Goal: Task Accomplishment & Management: Complete application form

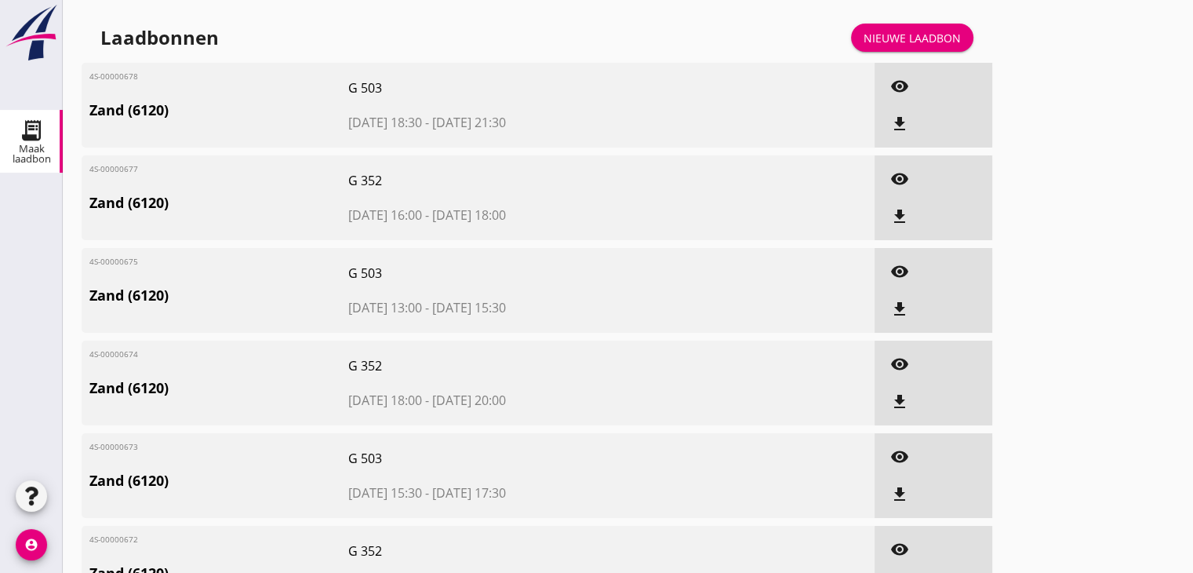
click at [916, 43] on div "Nieuwe laadbon" at bounding box center [912, 38] width 97 height 16
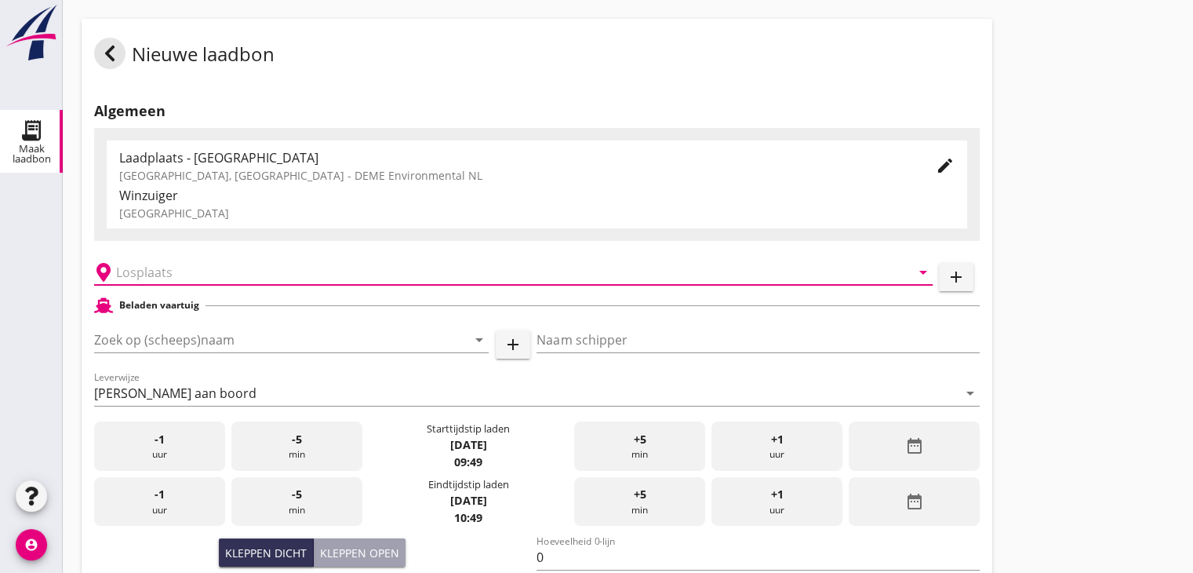
click at [186, 264] on input "text" at bounding box center [502, 272] width 773 height 25
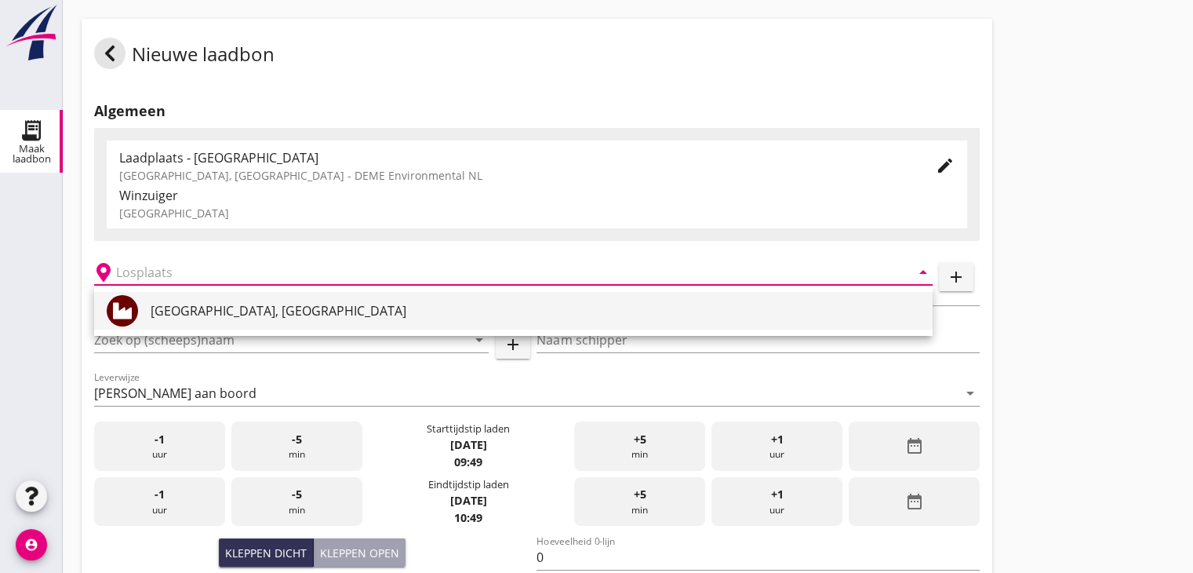
click at [179, 315] on div "[GEOGRAPHIC_DATA], [GEOGRAPHIC_DATA]" at bounding box center [536, 310] width 770 height 19
type input "[GEOGRAPHIC_DATA], [GEOGRAPHIC_DATA]"
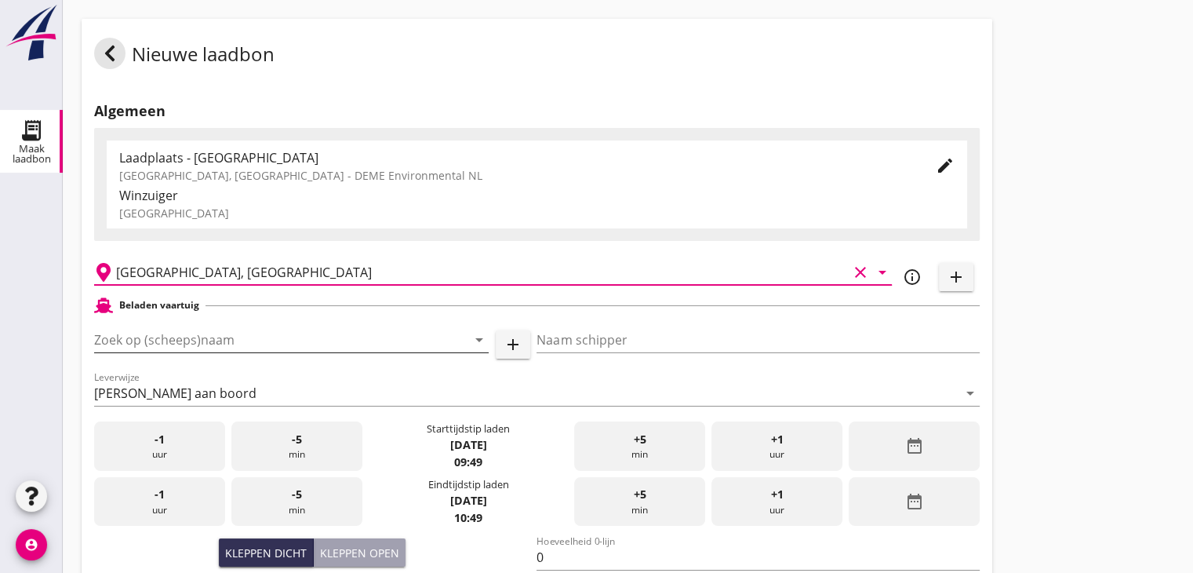
click at [403, 340] on input "Zoek op (scheeps)naam" at bounding box center [269, 339] width 351 height 25
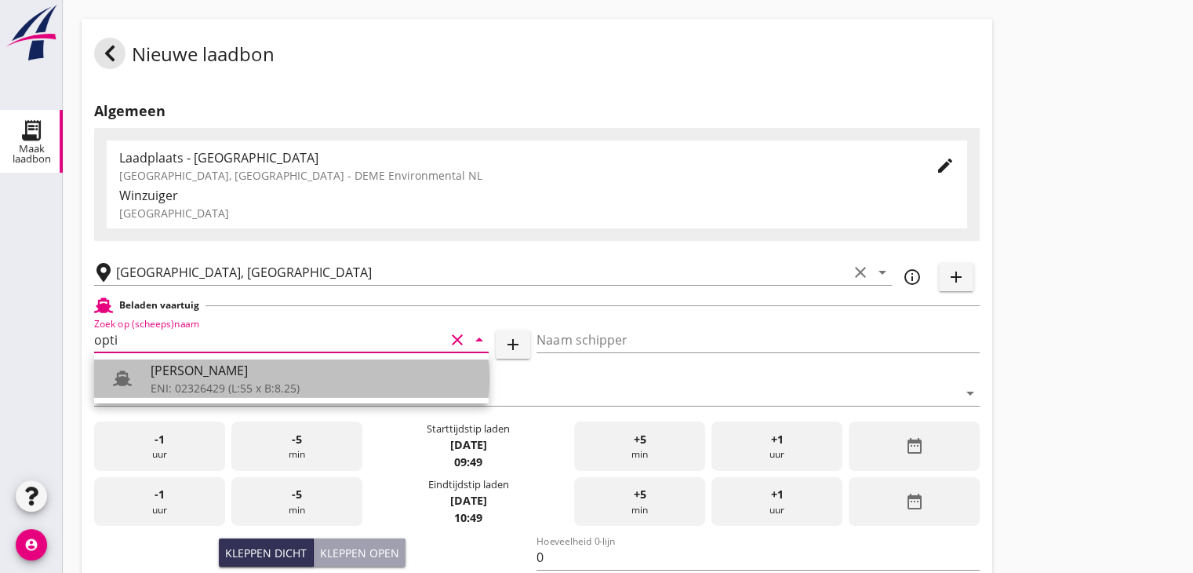
click at [280, 374] on div "[PERSON_NAME]" at bounding box center [314, 370] width 326 height 19
type input "[PERSON_NAME]"
type input "442"
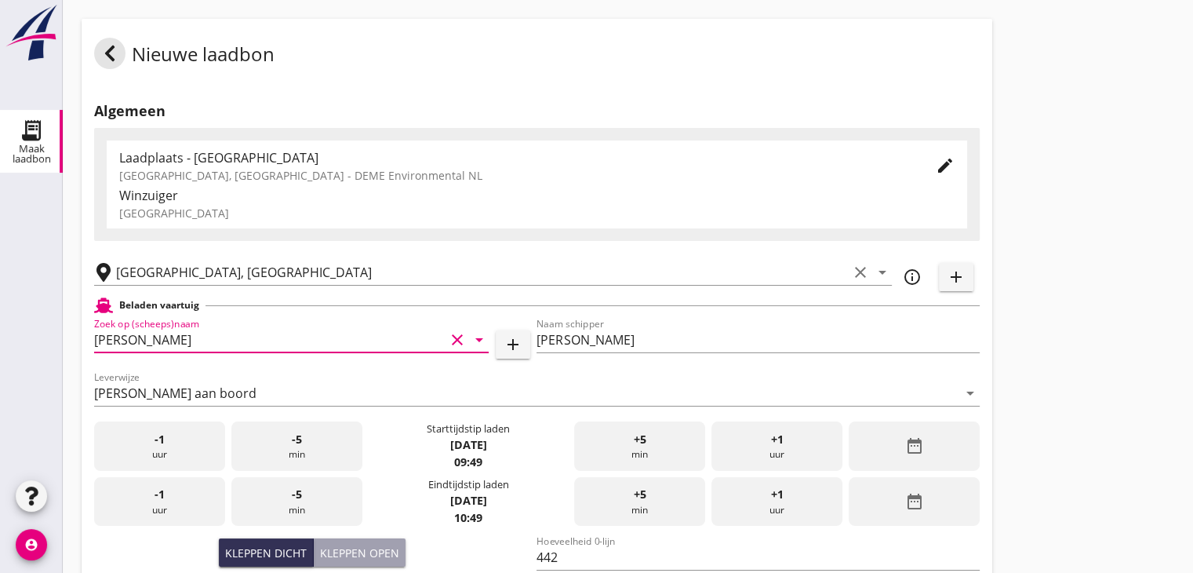
type input "[PERSON_NAME]"
click at [883, 437] on div "date_range" at bounding box center [914, 445] width 131 height 49
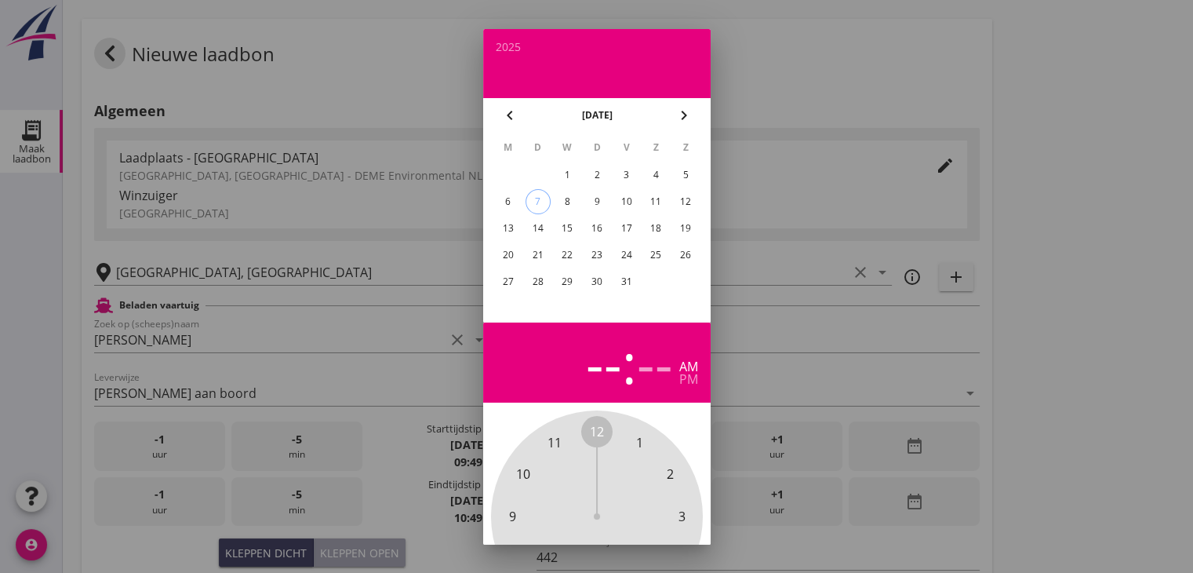
click at [511, 121] on icon "chevron_left" at bounding box center [509, 115] width 19 height 19
click at [535, 283] on div "30" at bounding box center [537, 281] width 25 height 25
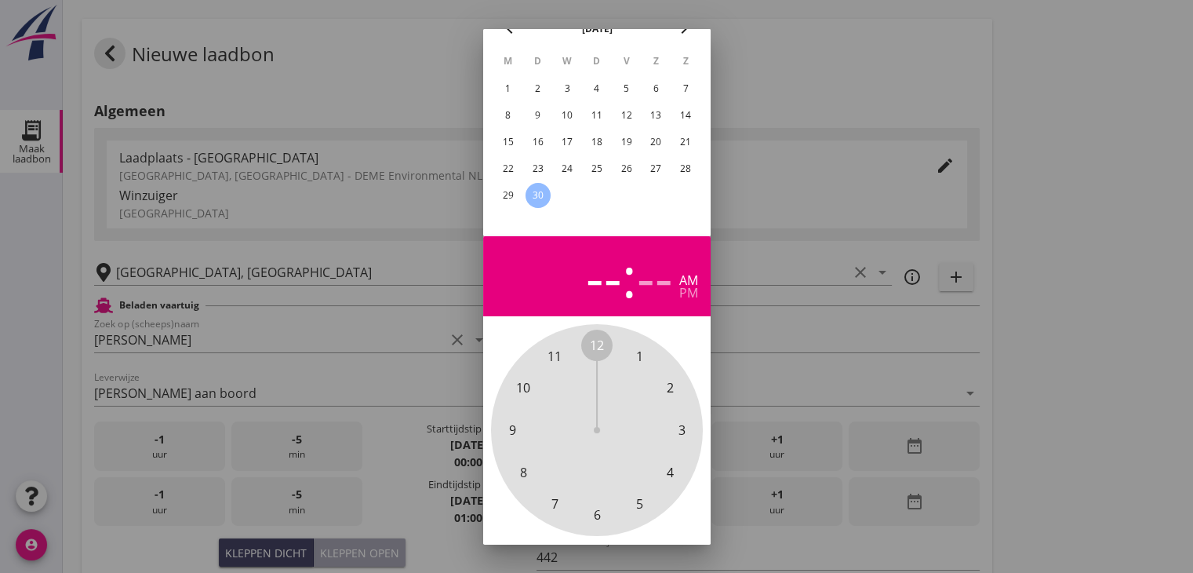
scroll to position [151, 0]
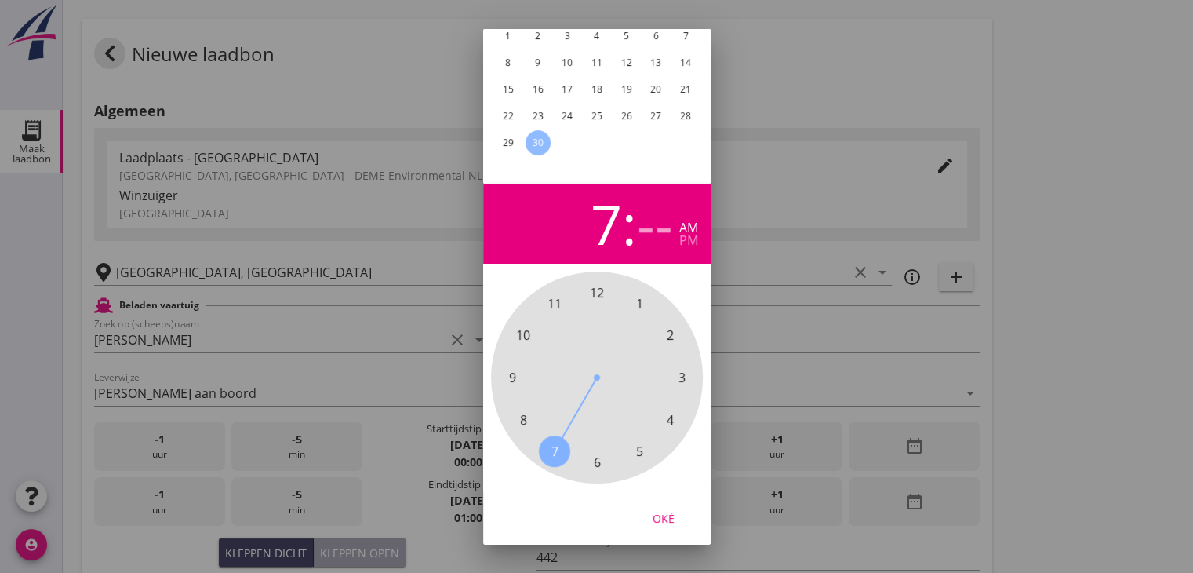
click at [552, 441] on span "7" at bounding box center [554, 450] width 7 height 19
click at [511, 368] on span "45" at bounding box center [512, 377] width 14 height 19
click at [669, 509] on div "Oké" at bounding box center [664, 517] width 44 height 16
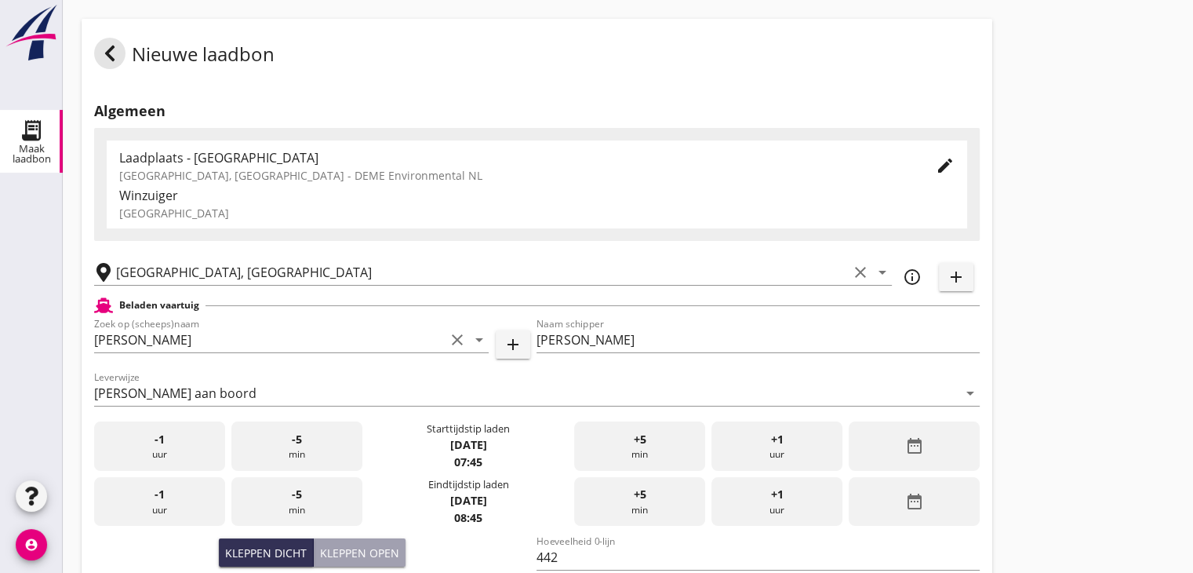
click at [891, 486] on div "date_range" at bounding box center [914, 501] width 131 height 49
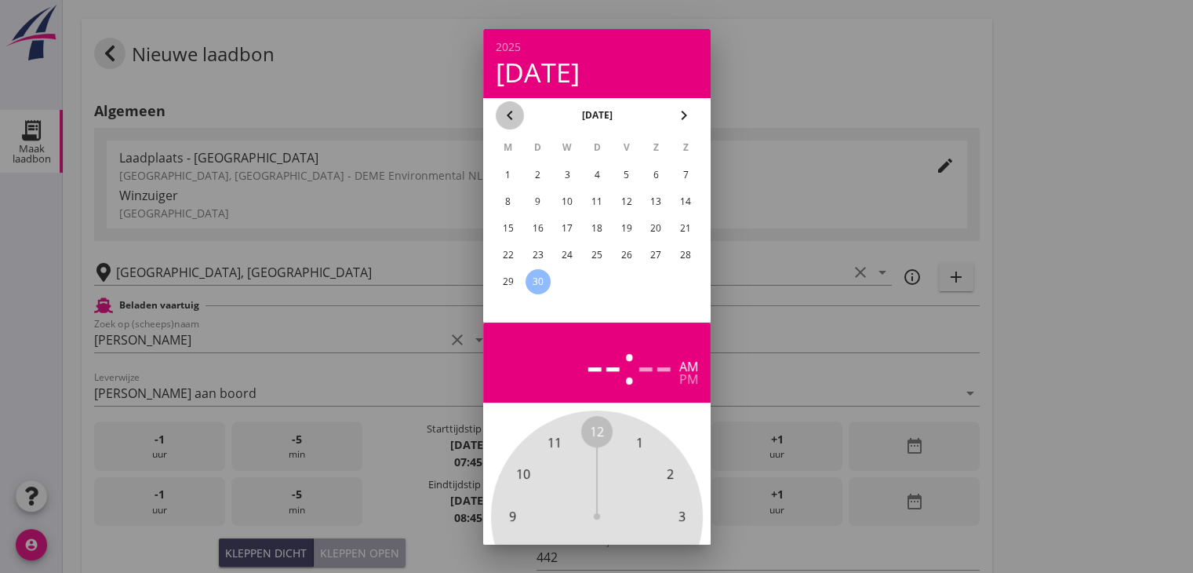
click at [500, 107] on icon "chevron_left" at bounding box center [509, 115] width 19 height 19
click at [684, 110] on icon "chevron_right" at bounding box center [684, 115] width 19 height 19
click at [538, 274] on div "30" at bounding box center [537, 281] width 25 height 25
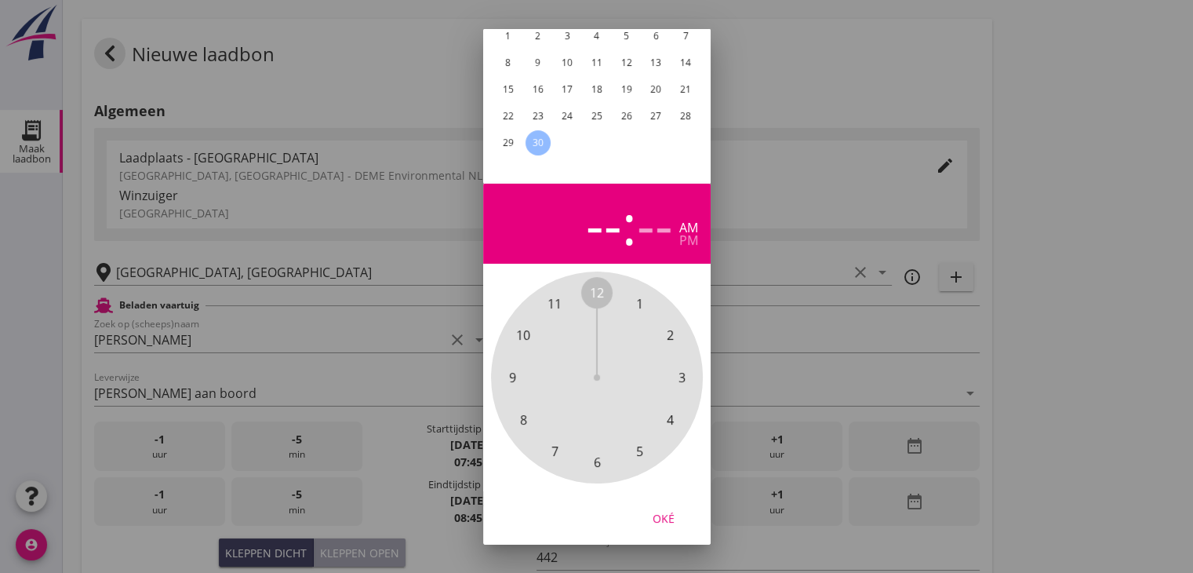
click at [555, 294] on span "11" at bounding box center [555, 303] width 14 height 19
click at [514, 368] on span "45" at bounding box center [512, 377] width 14 height 19
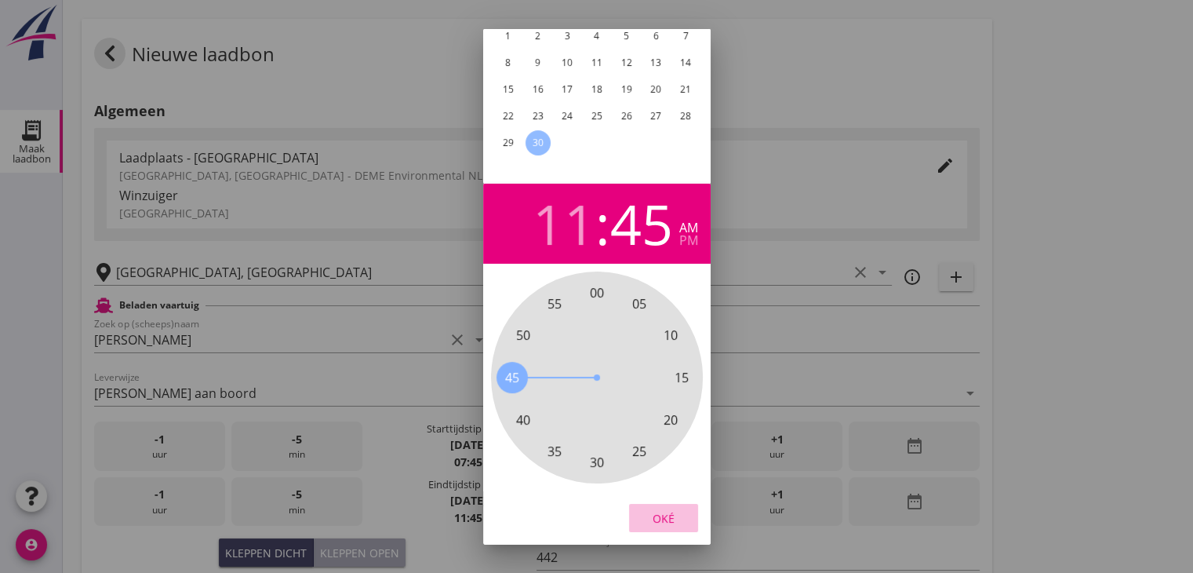
click at [673, 511] on div "Oké" at bounding box center [664, 517] width 44 height 16
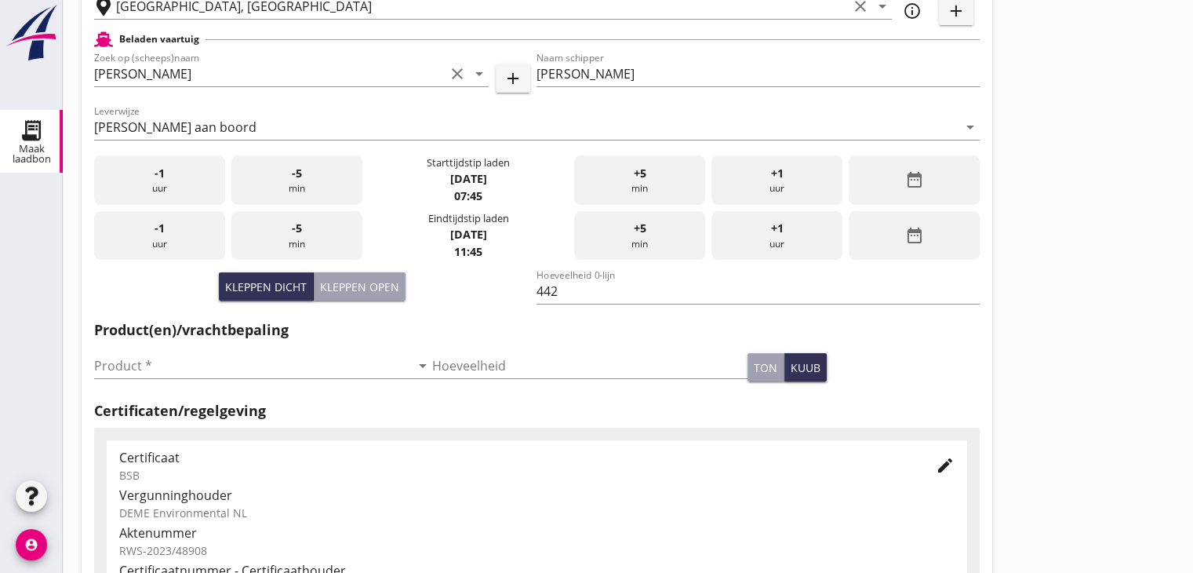
scroll to position [314, 0]
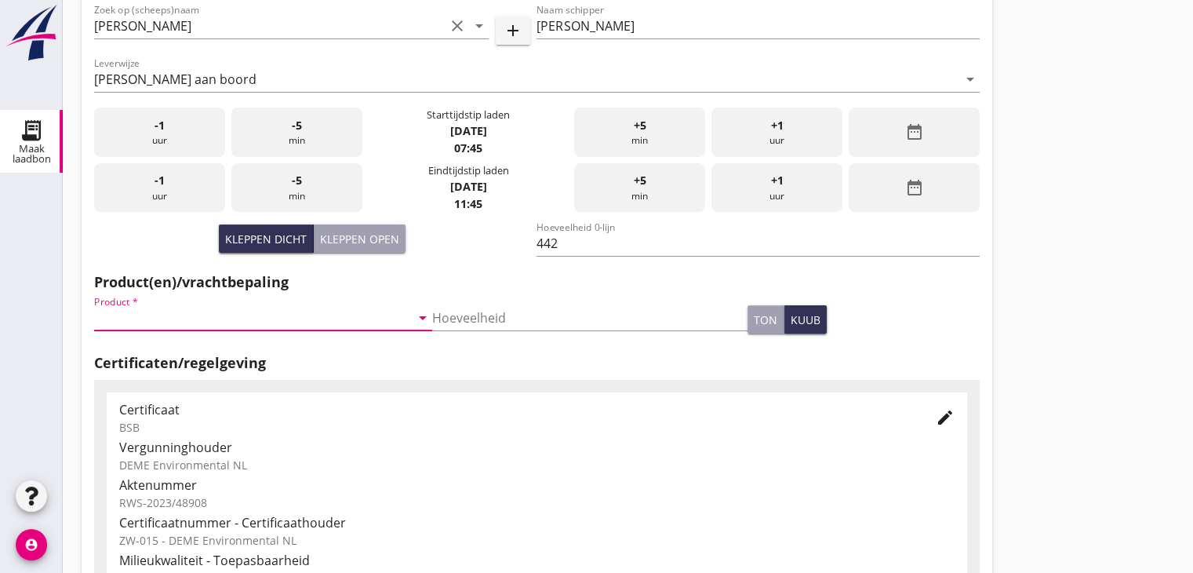
click at [263, 323] on input "Product *" at bounding box center [252, 317] width 316 height 25
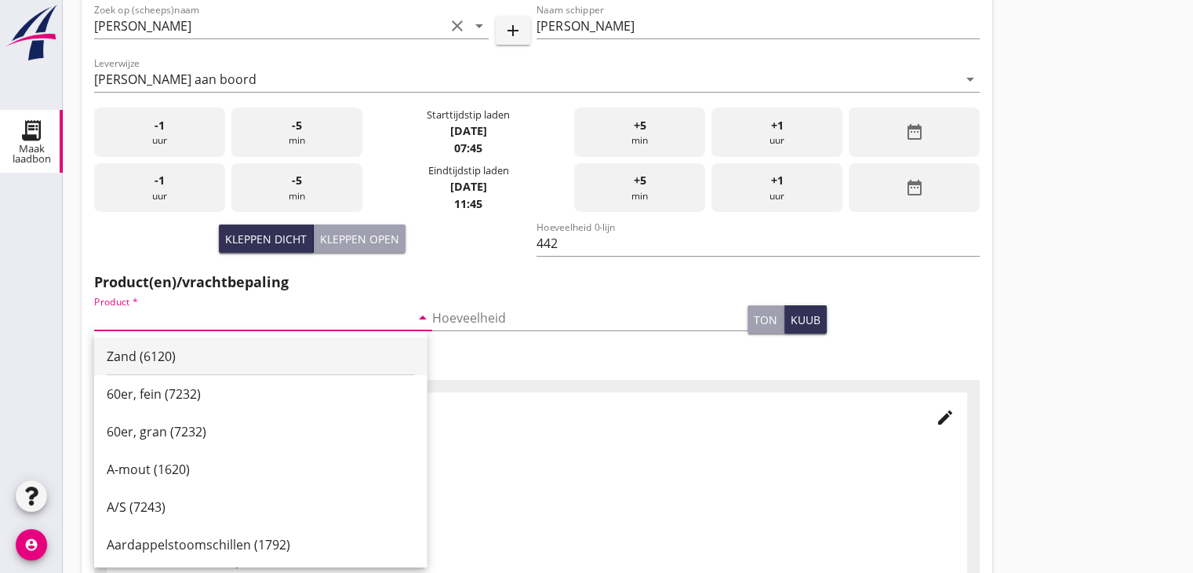
click at [206, 361] on div "Zand (6120)" at bounding box center [261, 356] width 308 height 19
type input "Zand (6120)"
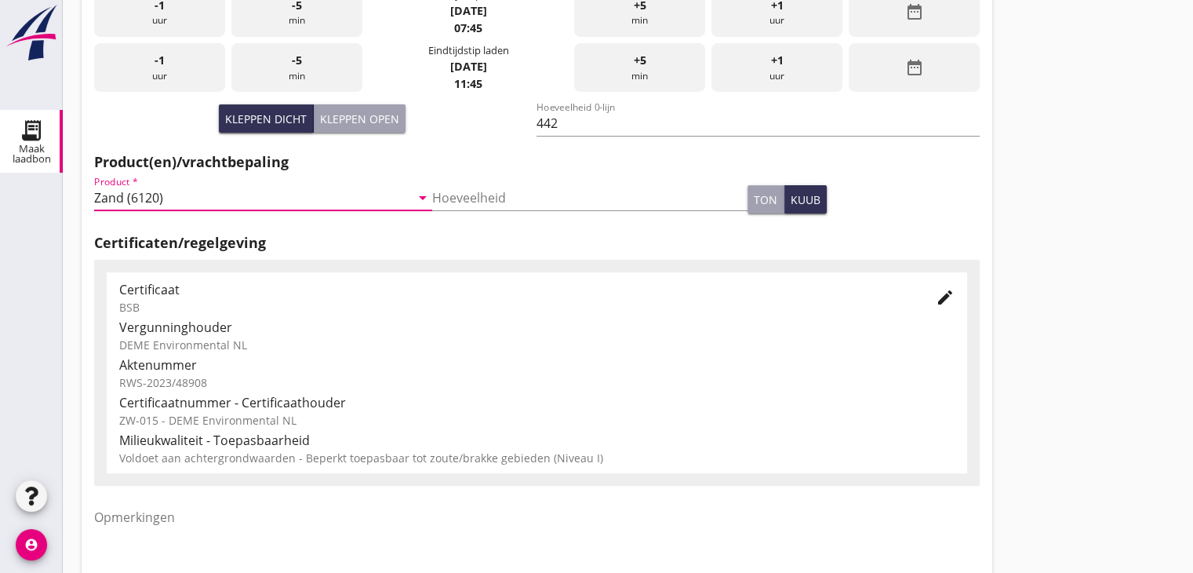
scroll to position [549, 0]
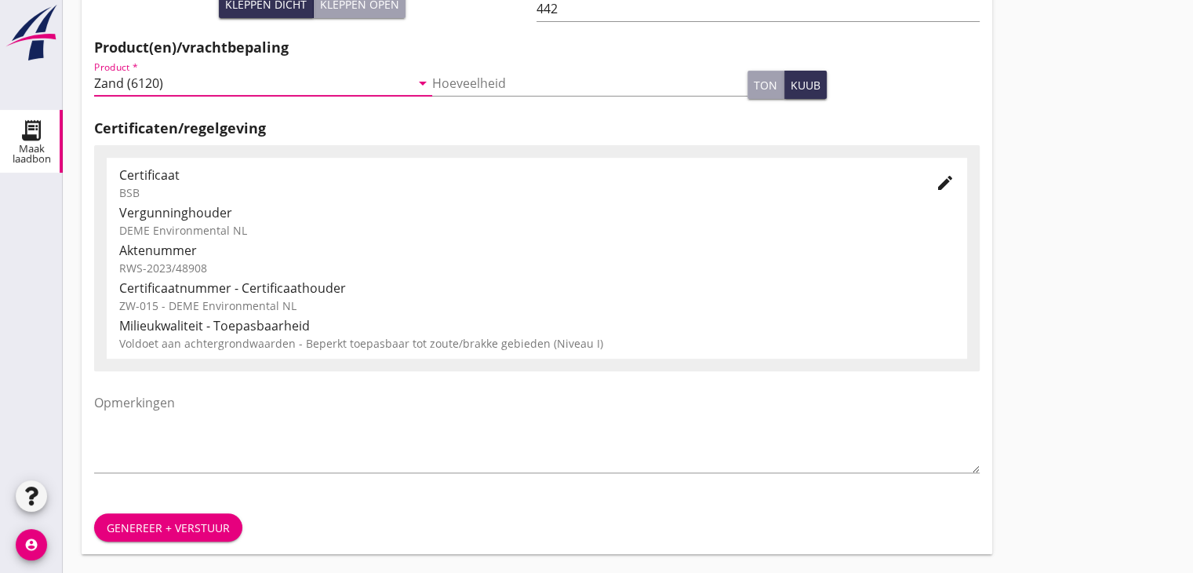
click at [198, 530] on div "Genereer + verstuur" at bounding box center [168, 527] width 123 height 16
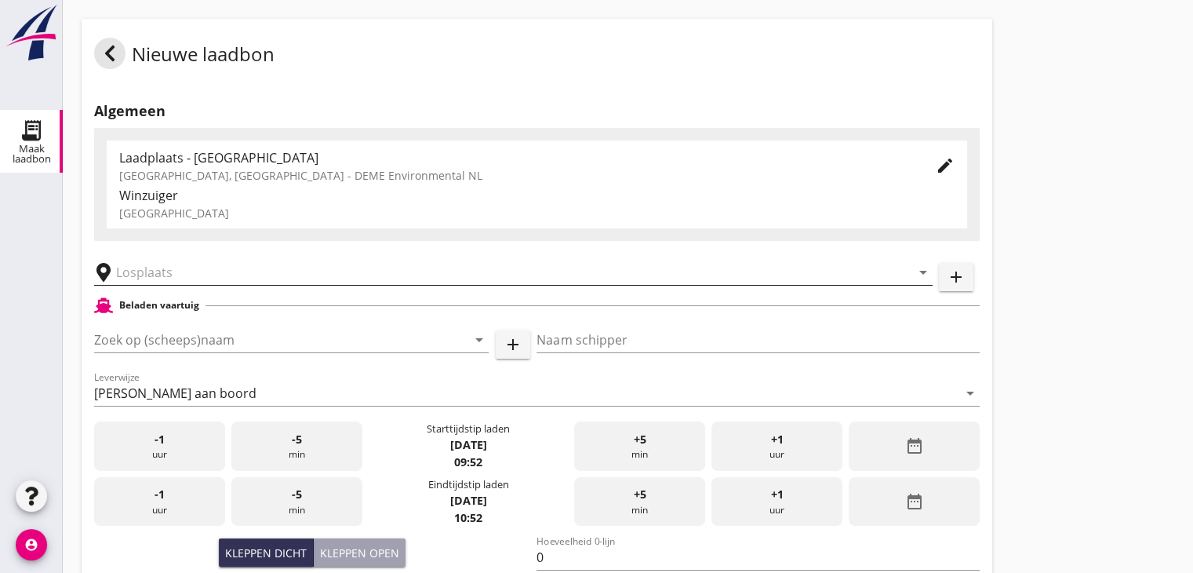
click at [267, 267] on input "text" at bounding box center [502, 272] width 773 height 25
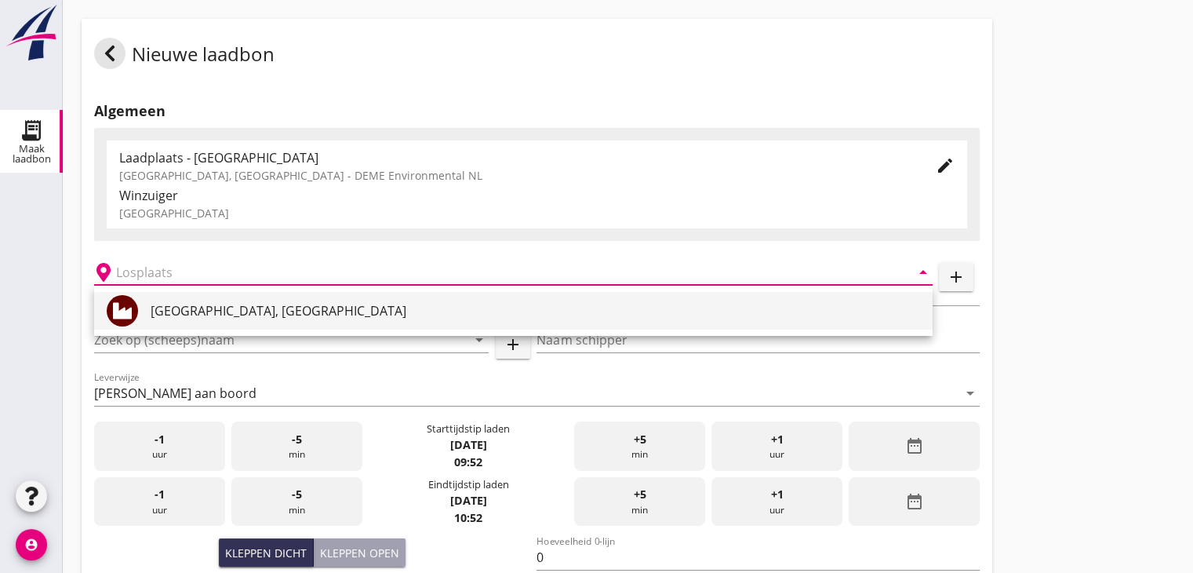
click at [264, 304] on div "[GEOGRAPHIC_DATA], [GEOGRAPHIC_DATA]" at bounding box center [536, 310] width 770 height 19
type input "[GEOGRAPHIC_DATA], [GEOGRAPHIC_DATA]"
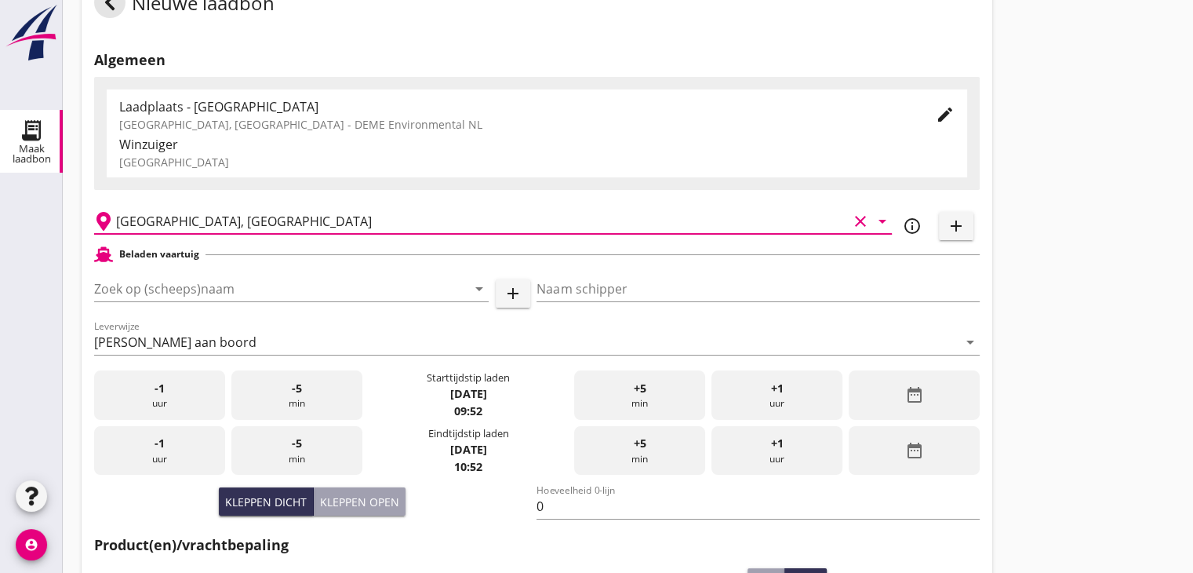
scroll to position [78, 0]
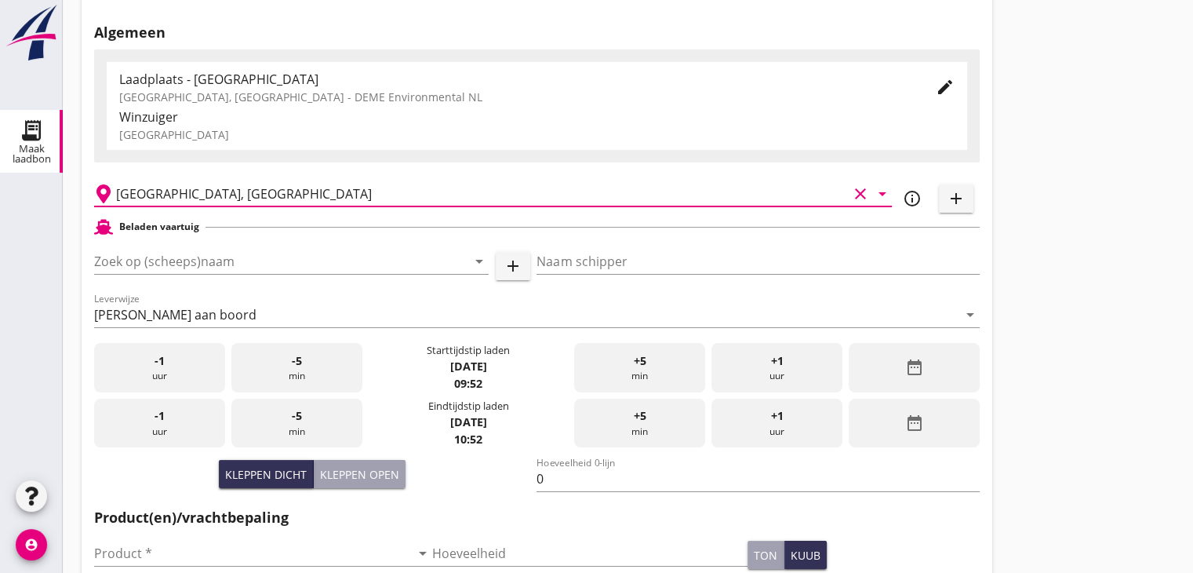
click at [931, 359] on div "date_range" at bounding box center [914, 367] width 131 height 49
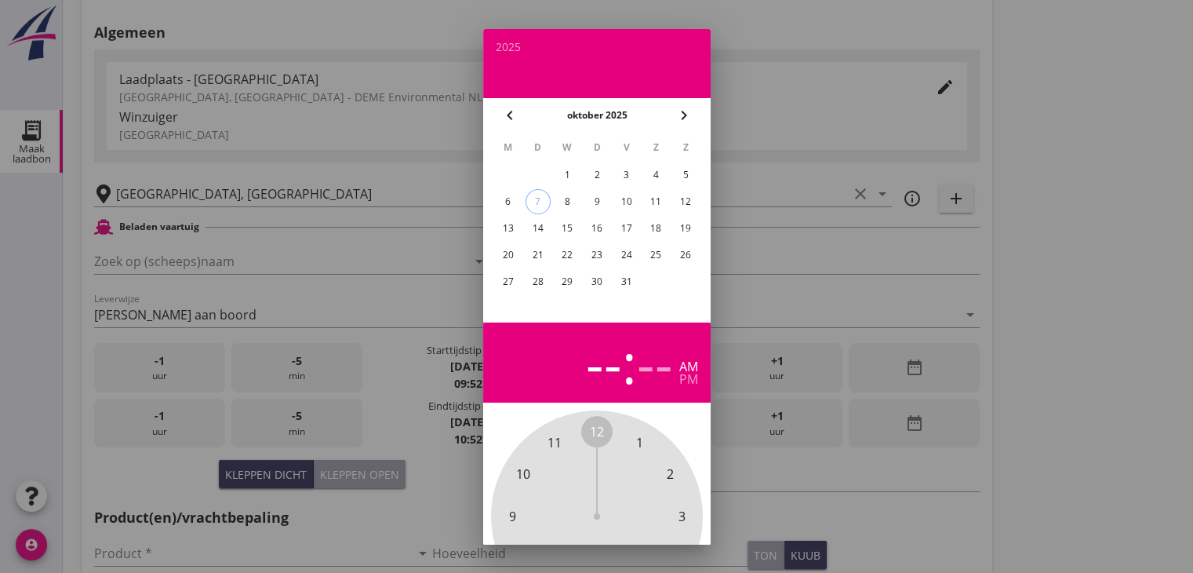
click at [567, 171] on div "1" at bounding box center [567, 174] width 25 height 25
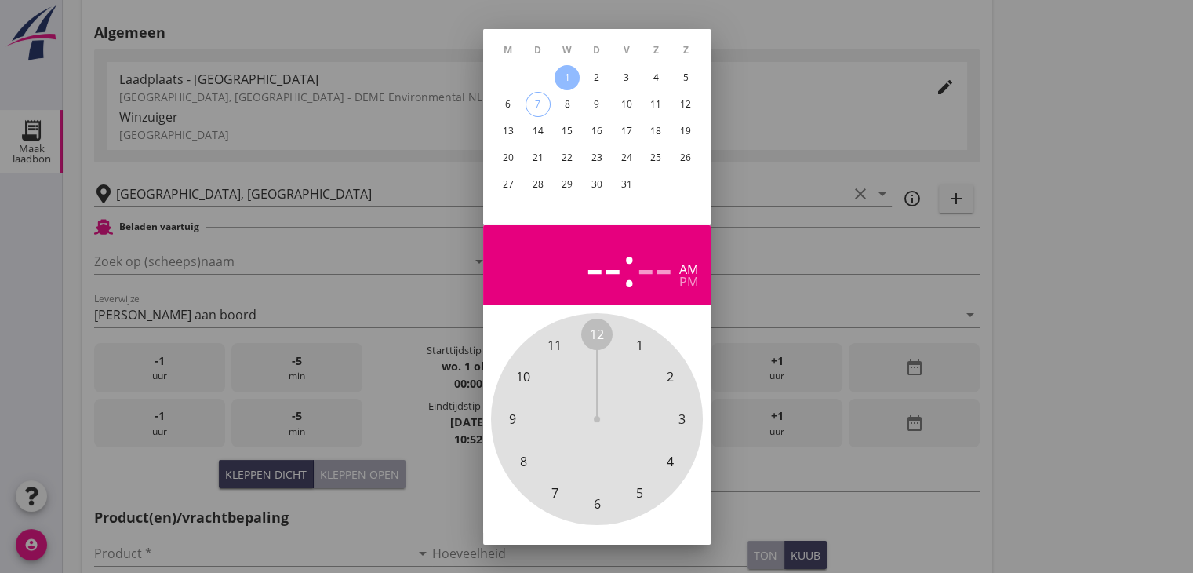
scroll to position [151, 0]
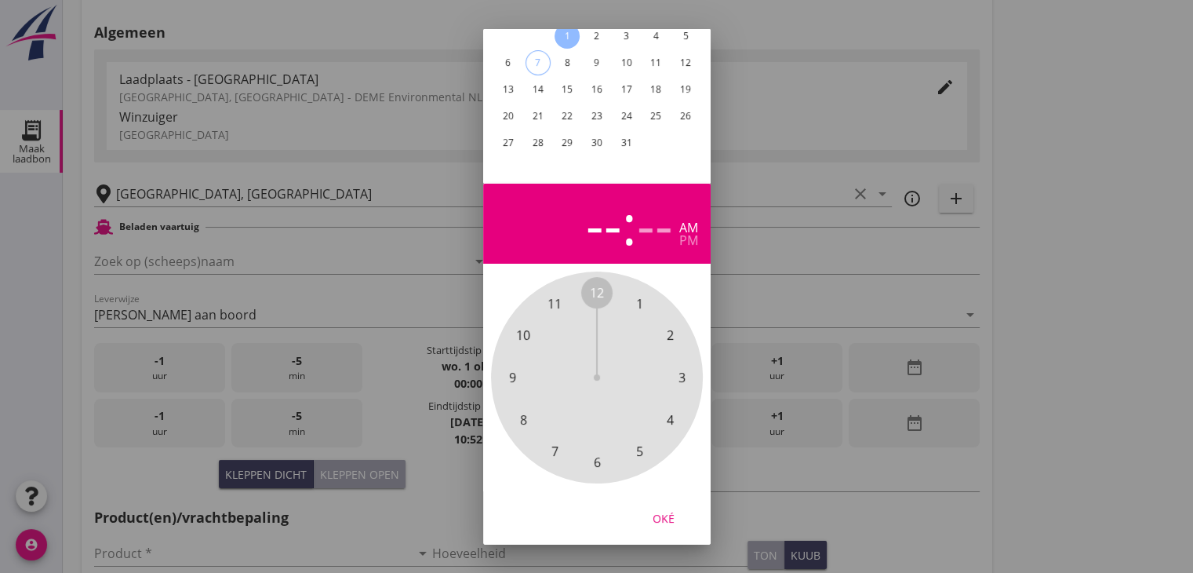
click at [593, 453] on span "6" at bounding box center [596, 462] width 7 height 19
click at [598, 453] on span "30" at bounding box center [597, 462] width 14 height 19
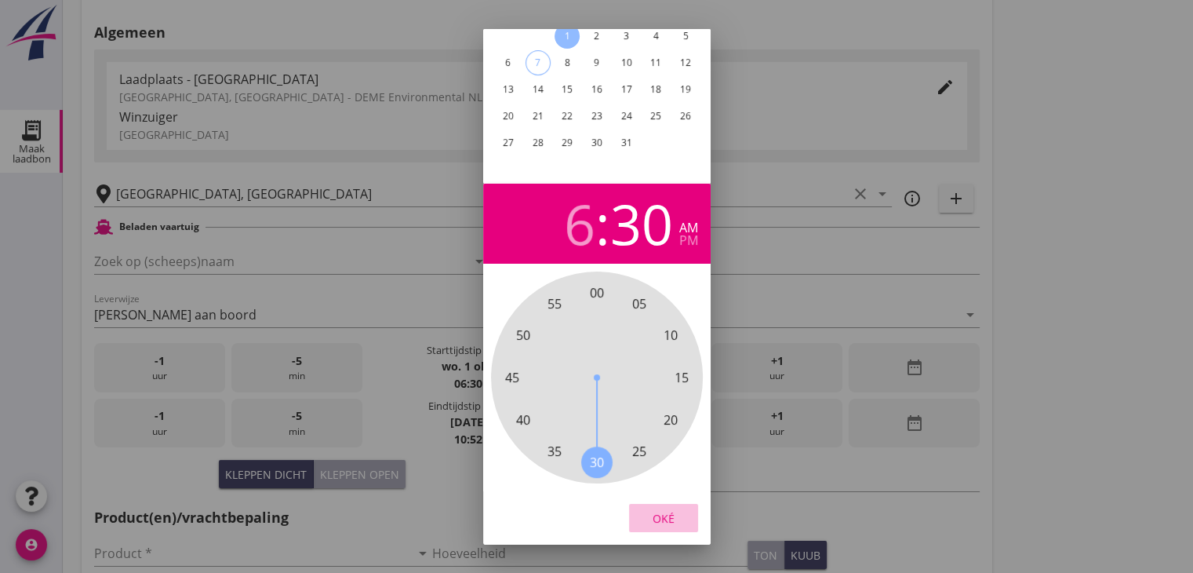
click at [674, 509] on div "Oké" at bounding box center [664, 517] width 44 height 16
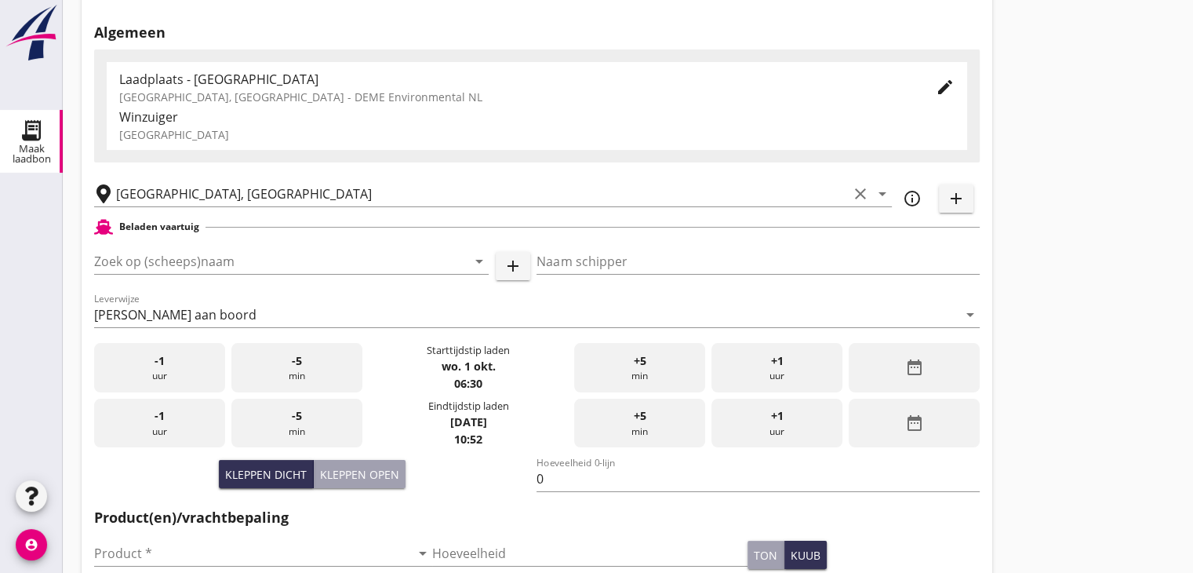
click at [931, 429] on div "date_range" at bounding box center [914, 423] width 131 height 49
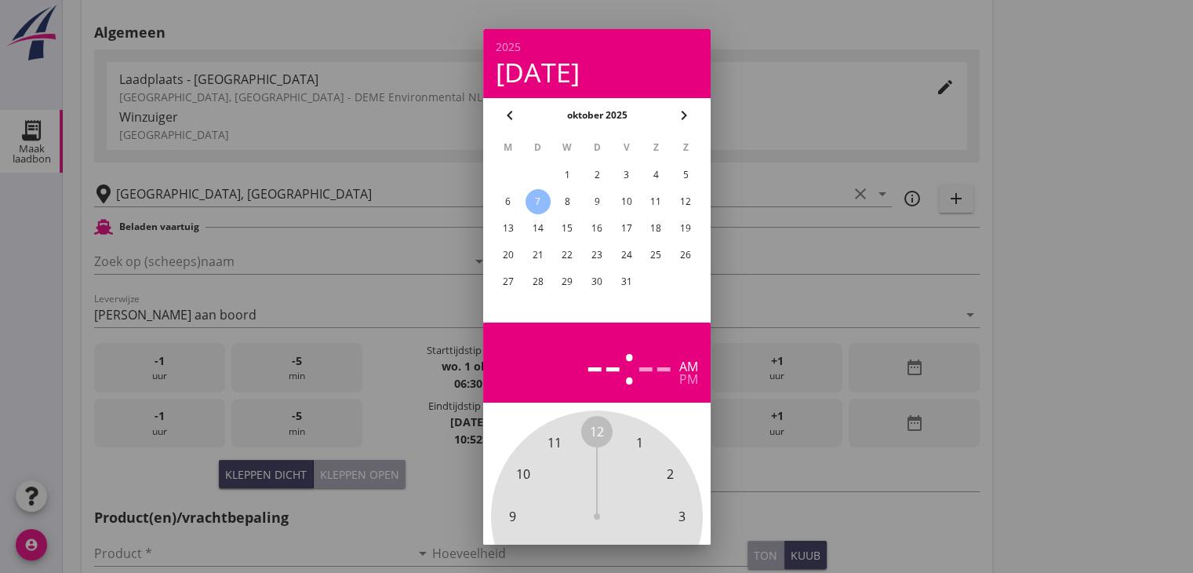
click at [566, 170] on div "1" at bounding box center [567, 174] width 25 height 25
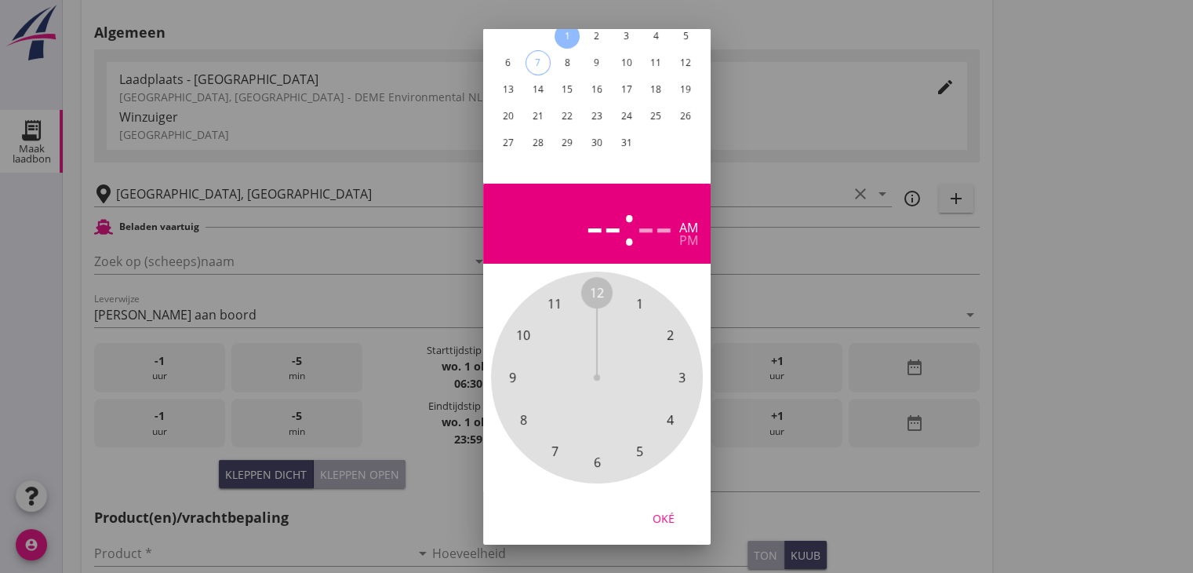
click at [528, 409] on span "8" at bounding box center [523, 419] width 31 height 31
click at [598, 283] on span "00" at bounding box center [597, 292] width 14 height 19
click at [669, 504] on button "Oké" at bounding box center [663, 518] width 69 height 28
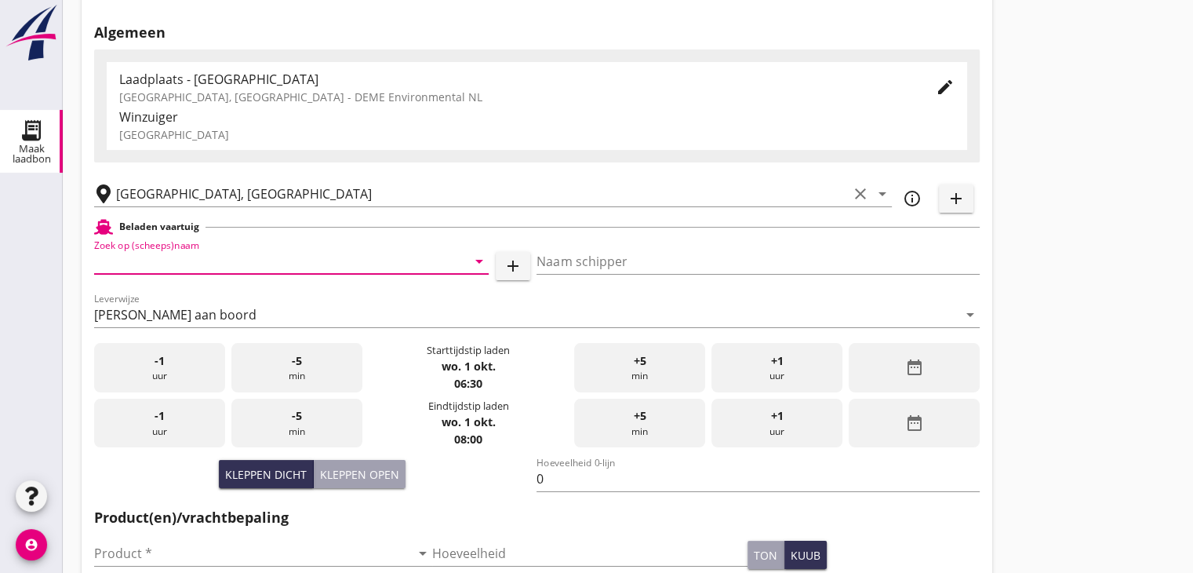
click at [188, 259] on input "Zoek op (scheeps)naam" at bounding box center [269, 261] width 351 height 25
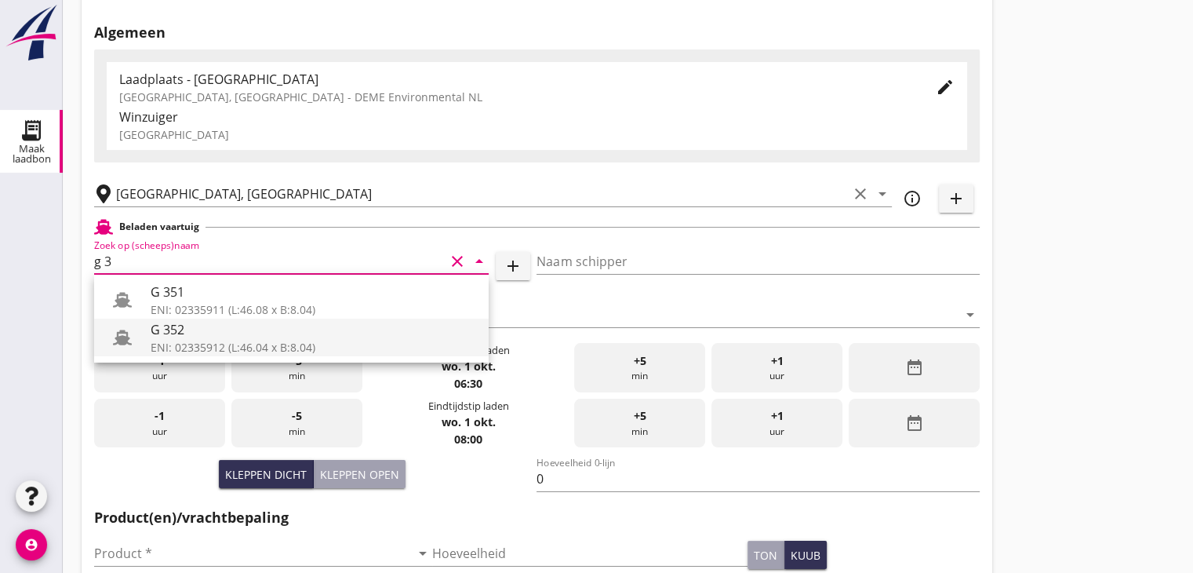
click at [191, 348] on div "ENI: 02335912 (L:46.04 x B:8.04)" at bounding box center [314, 347] width 326 height 16
type input "G 352"
type input "Ewald van loo"
type input "363"
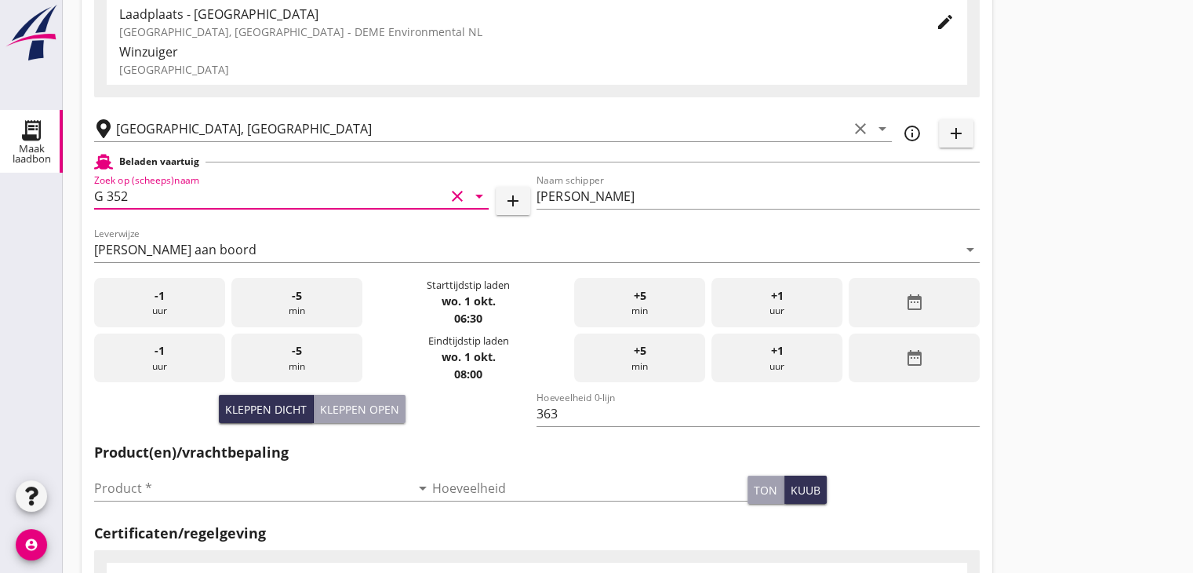
scroll to position [235, 0]
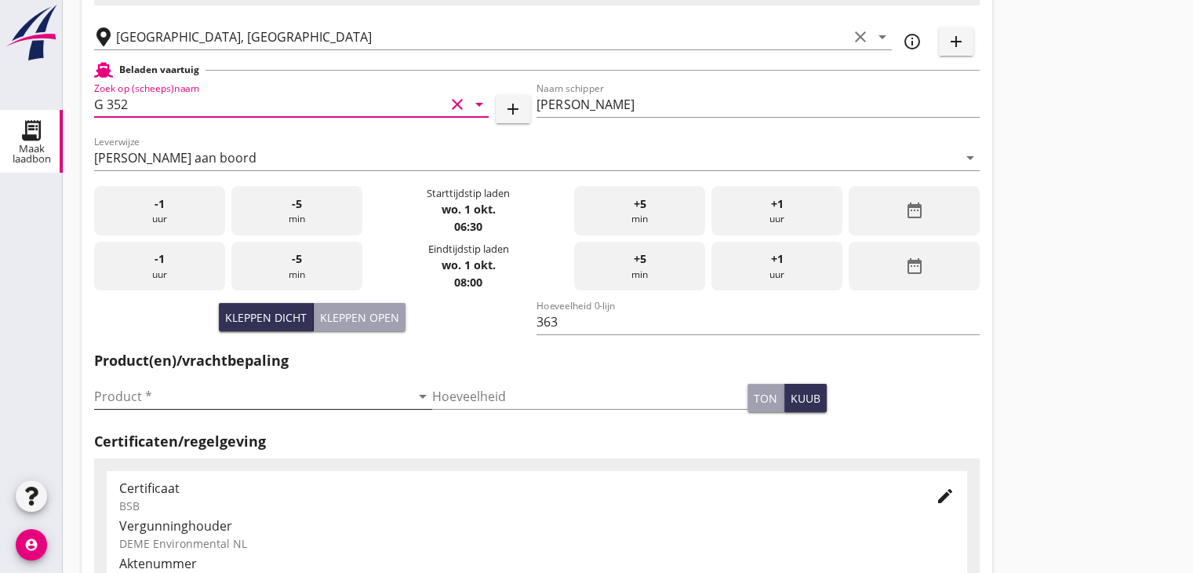
type input "G 352"
click at [276, 388] on input "Product *" at bounding box center [252, 396] width 316 height 25
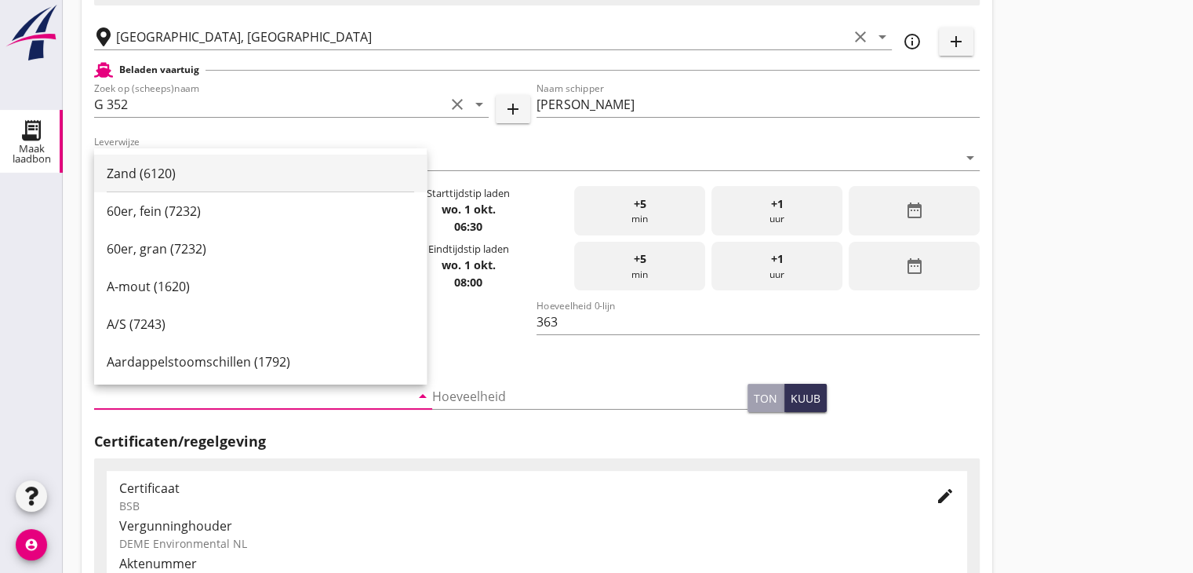
click at [220, 178] on div "Zand (6120)" at bounding box center [261, 173] width 308 height 19
type input "Zand (6120)"
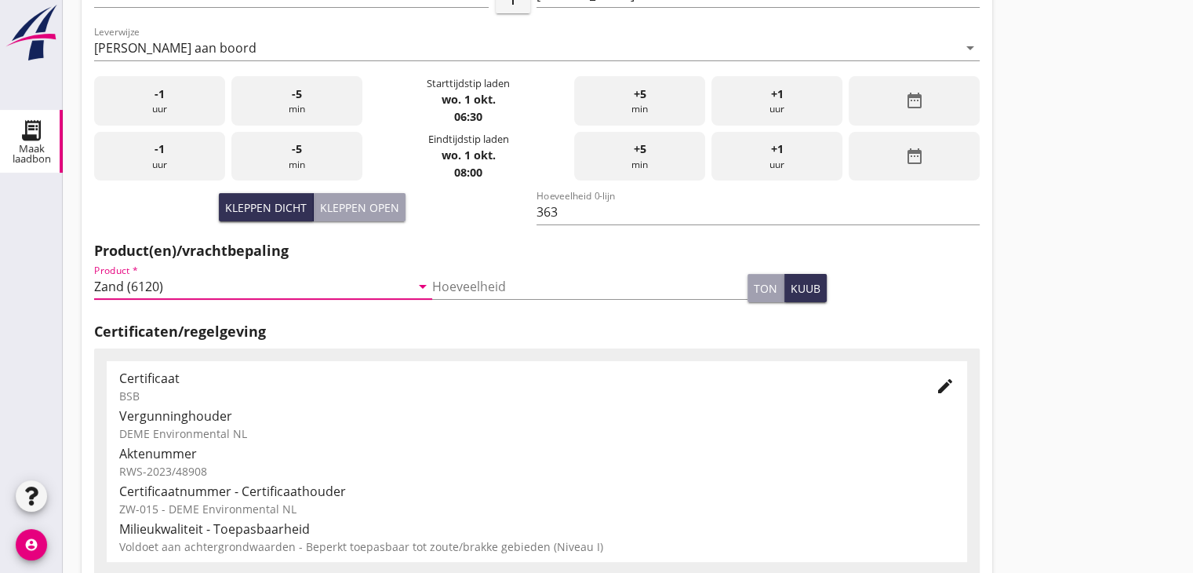
scroll to position [549, 0]
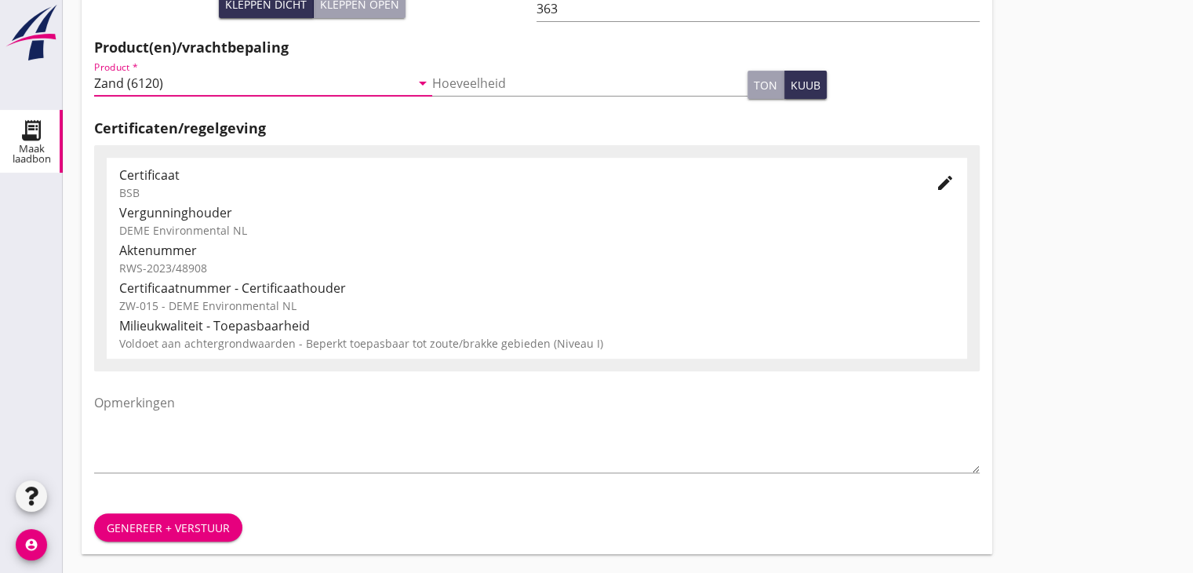
click at [186, 525] on div "Genereer + verstuur" at bounding box center [168, 527] width 123 height 16
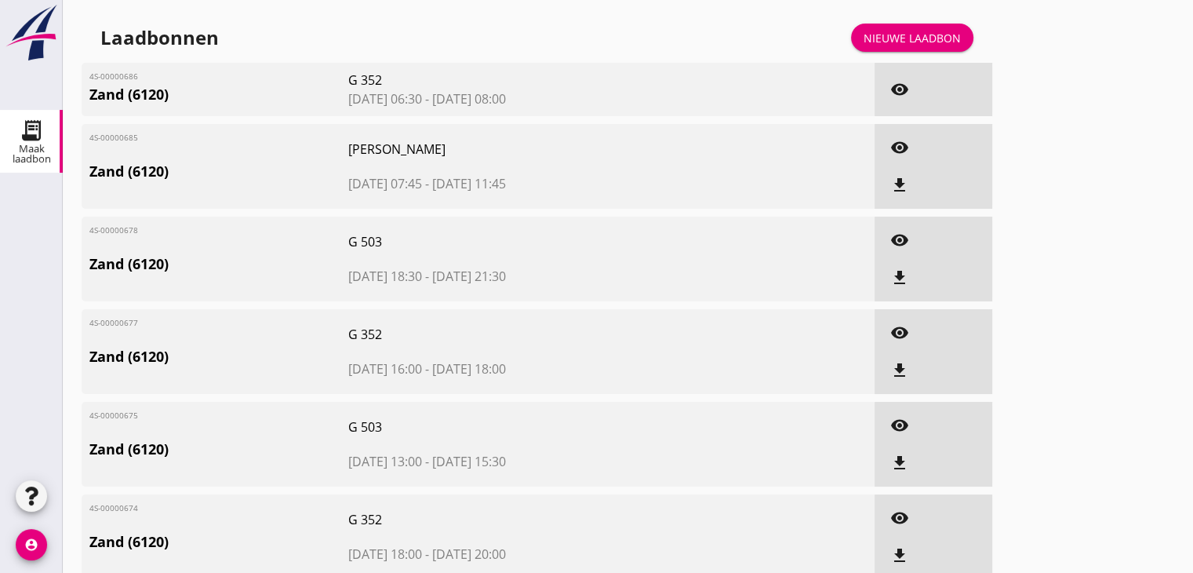
click at [890, 45] on div "Nieuwe laadbon" at bounding box center [912, 38] width 97 height 16
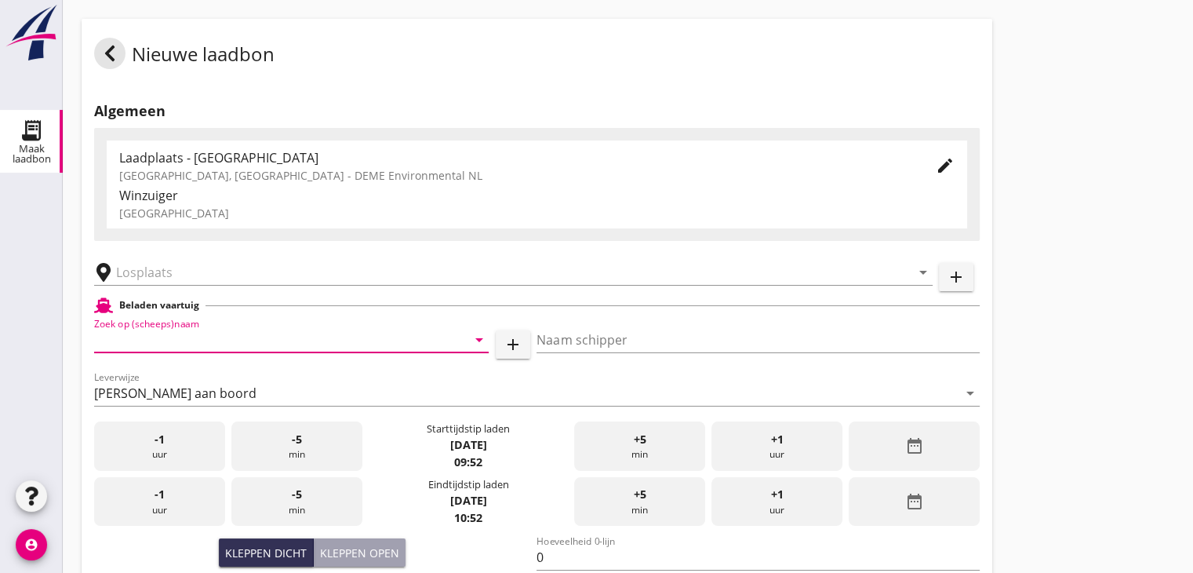
click at [238, 341] on input "Zoek op (scheeps)naam" at bounding box center [269, 339] width 351 height 25
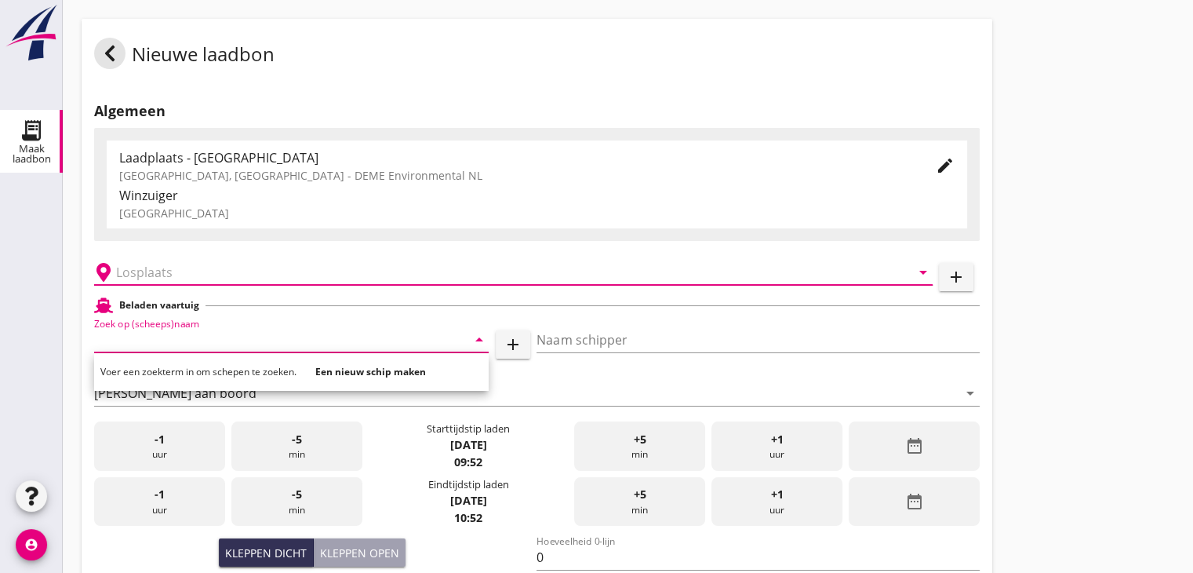
click at [242, 275] on input "text" at bounding box center [502, 272] width 773 height 25
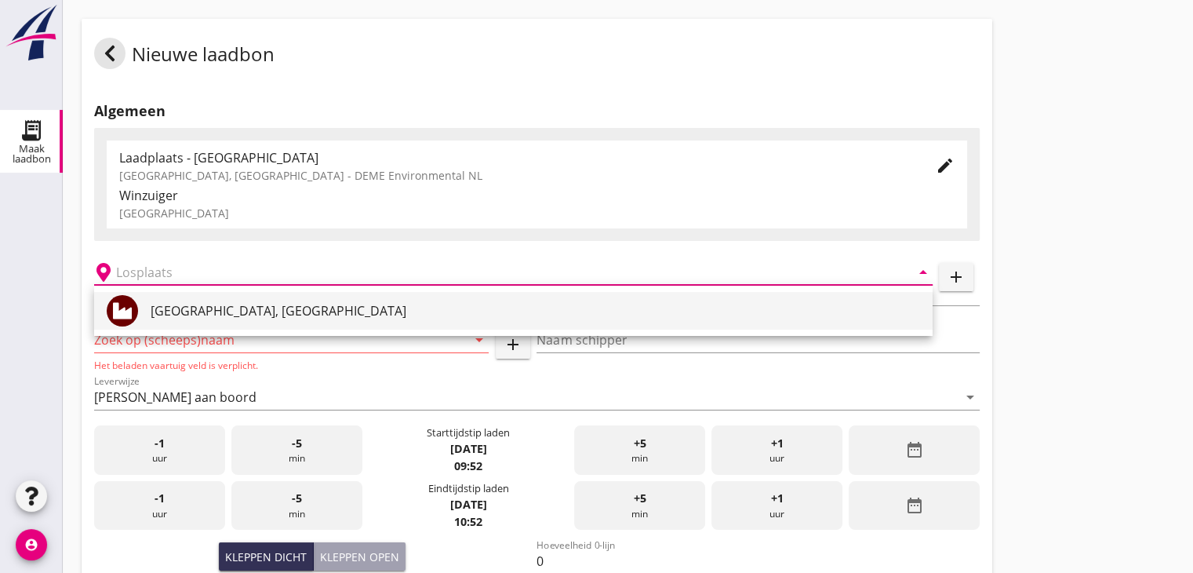
click at [227, 311] on div "[GEOGRAPHIC_DATA], [GEOGRAPHIC_DATA]" at bounding box center [536, 310] width 770 height 19
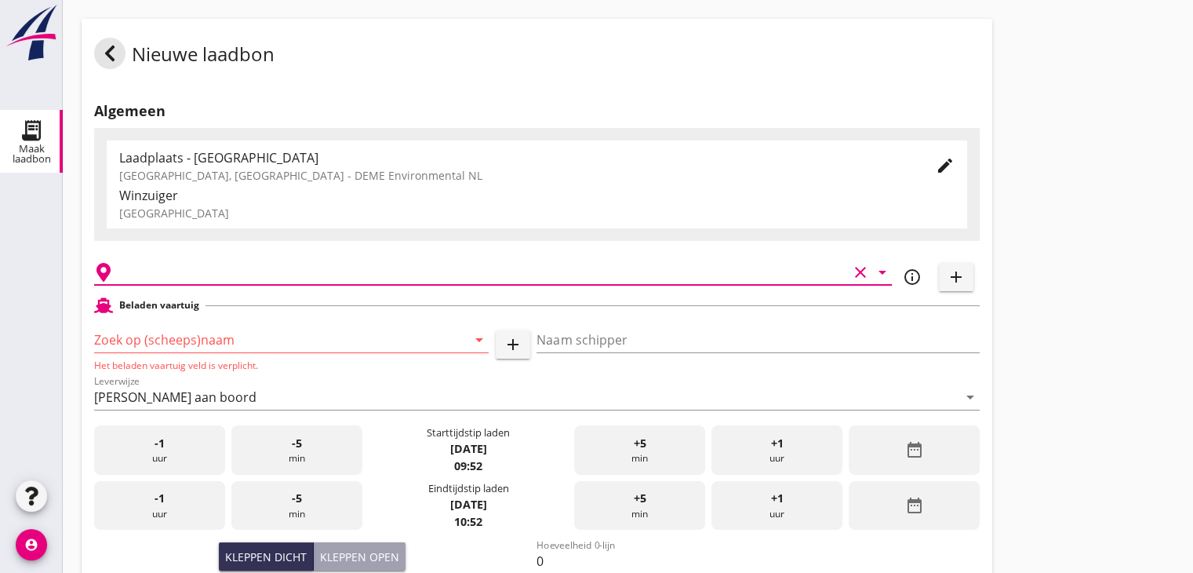
type input "[GEOGRAPHIC_DATA], [GEOGRAPHIC_DATA]"
click at [217, 340] on input "Zoek op (scheeps)naam" at bounding box center [269, 339] width 351 height 25
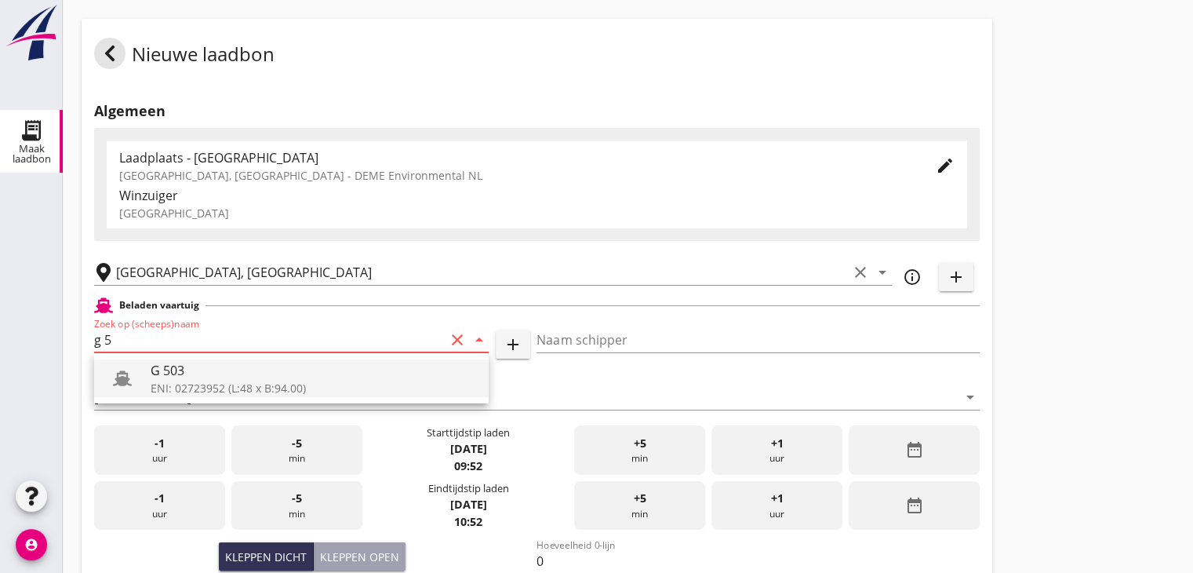
drag, startPoint x: 245, startPoint y: 355, endPoint x: 249, endPoint y: 370, distance: 16.2
click at [248, 362] on div "G 503 ENI: 02723952 (L:48 x B:94.00)" at bounding box center [291, 378] width 395 height 50
click at [246, 373] on div "G 503" at bounding box center [314, 370] width 326 height 19
type input "G 503"
type input "Ewald van Loo"
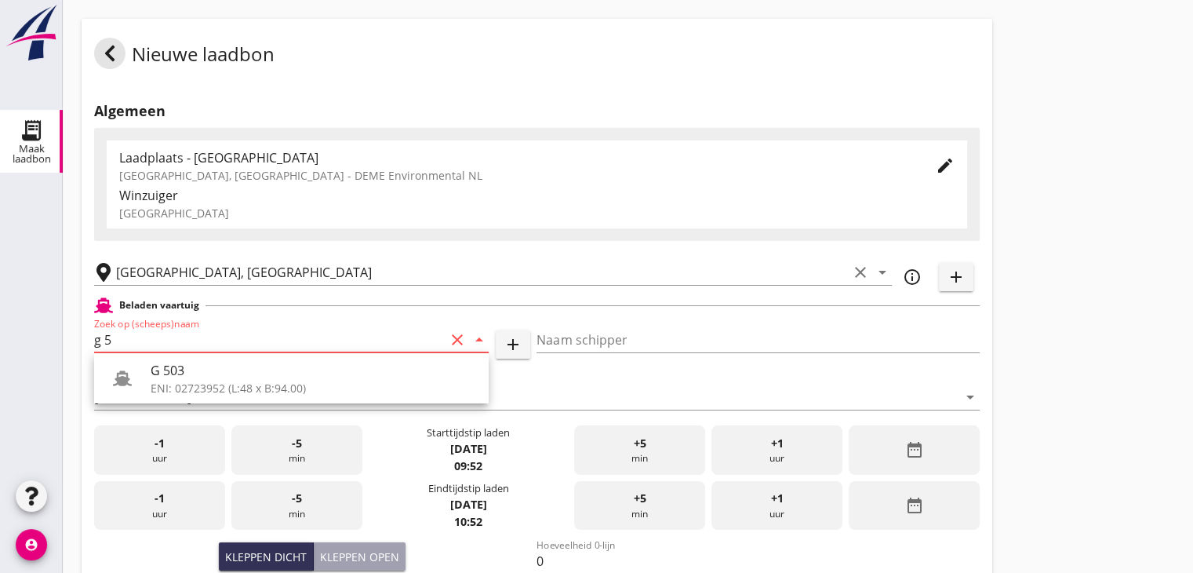
type input "517"
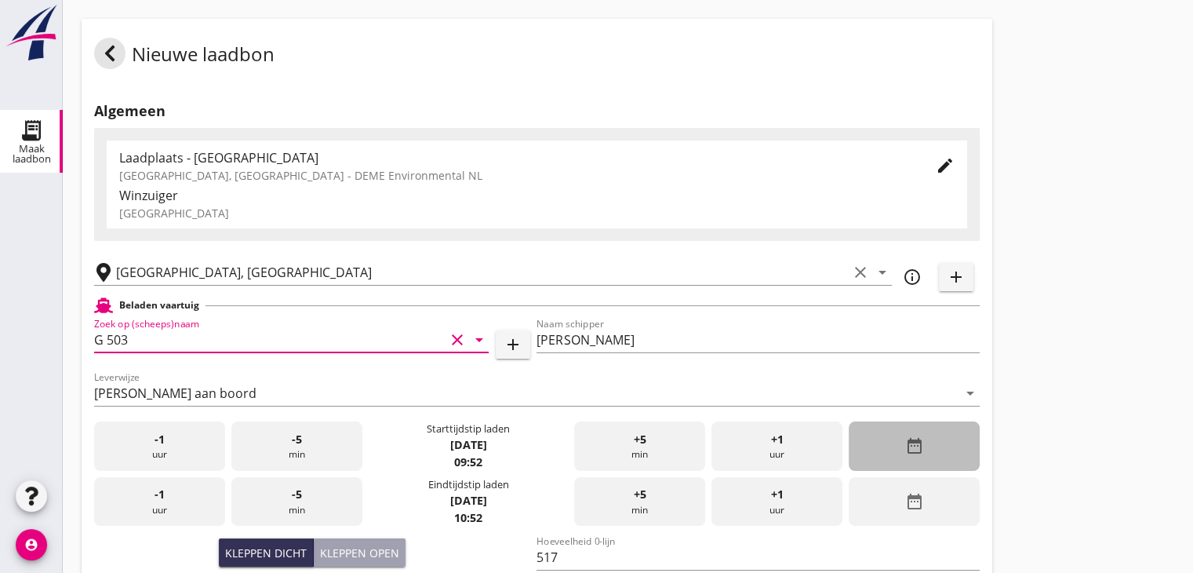
click at [894, 460] on div "date_range" at bounding box center [914, 445] width 131 height 49
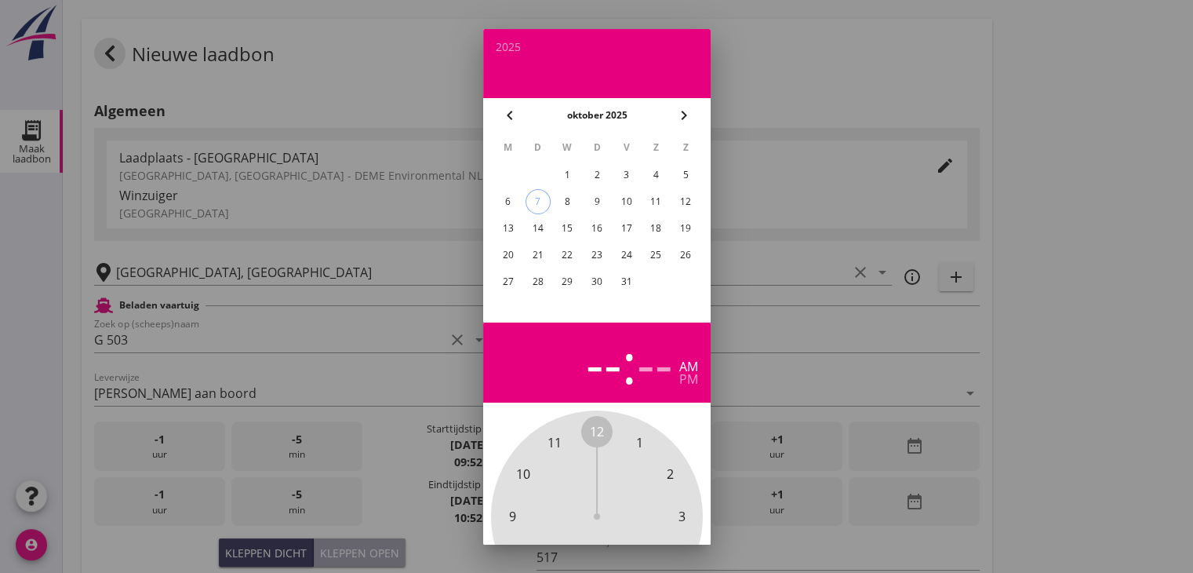
click at [573, 171] on div "1" at bounding box center [567, 174] width 25 height 25
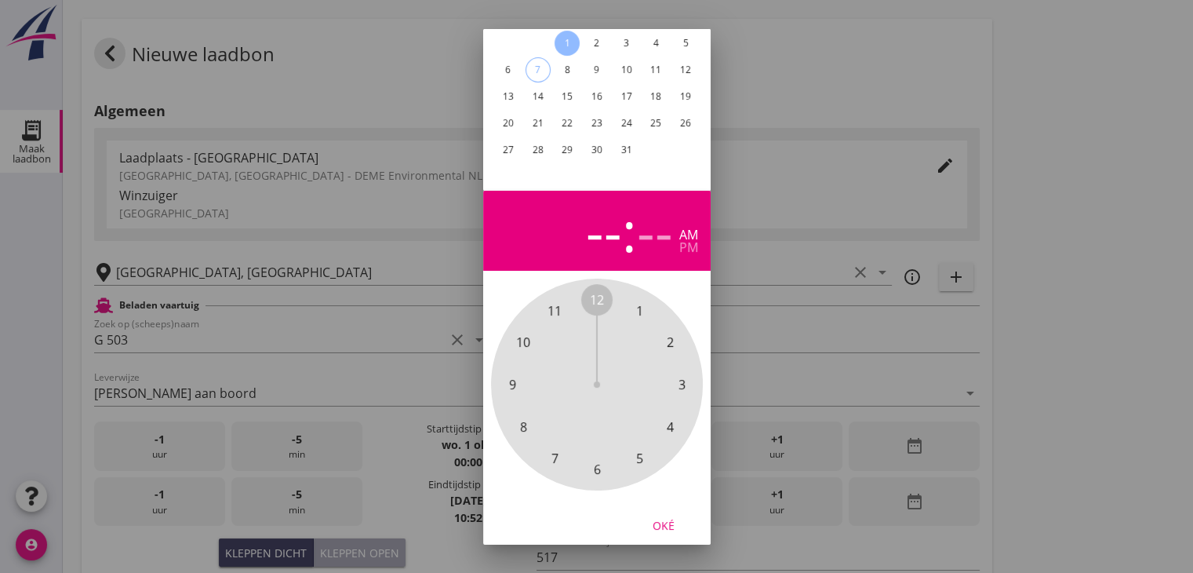
scroll to position [151, 0]
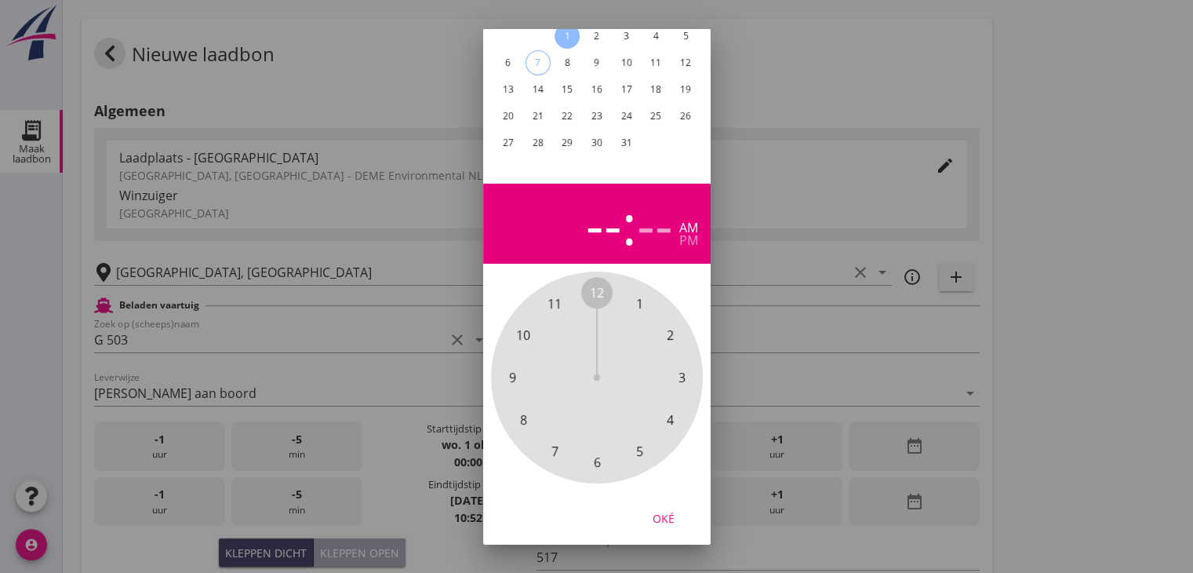
click at [521, 414] on span "8" at bounding box center [522, 419] width 7 height 19
click at [602, 453] on span "30" at bounding box center [597, 462] width 14 height 19
click at [598, 453] on span "30" at bounding box center [597, 462] width 14 height 19
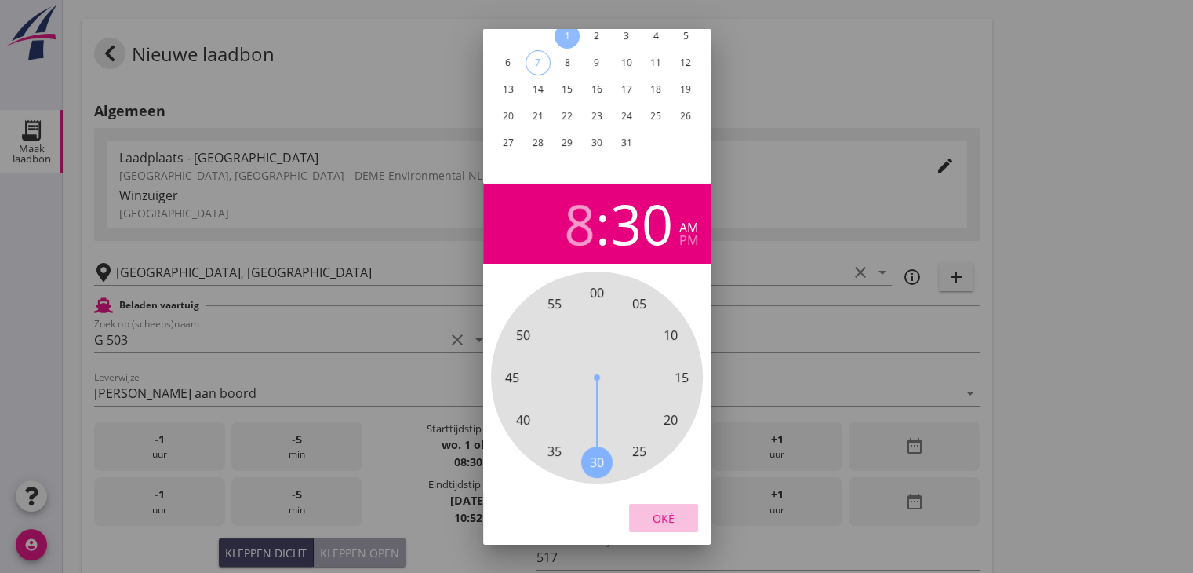
click at [672, 509] on div "Oké" at bounding box center [664, 517] width 44 height 16
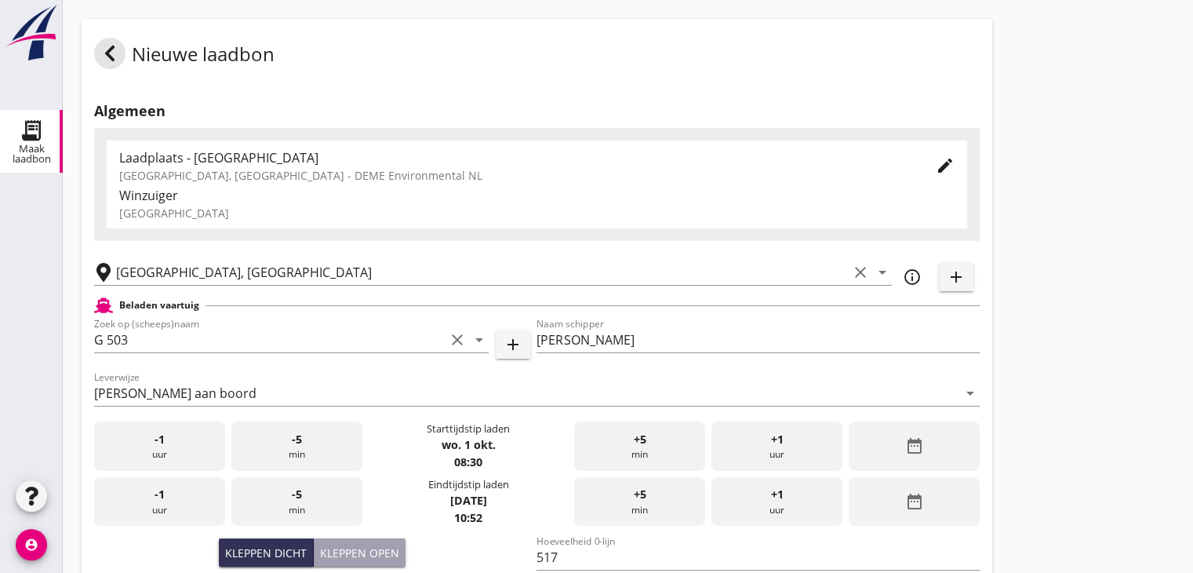
click at [905, 502] on icon "date_range" at bounding box center [914, 501] width 19 height 19
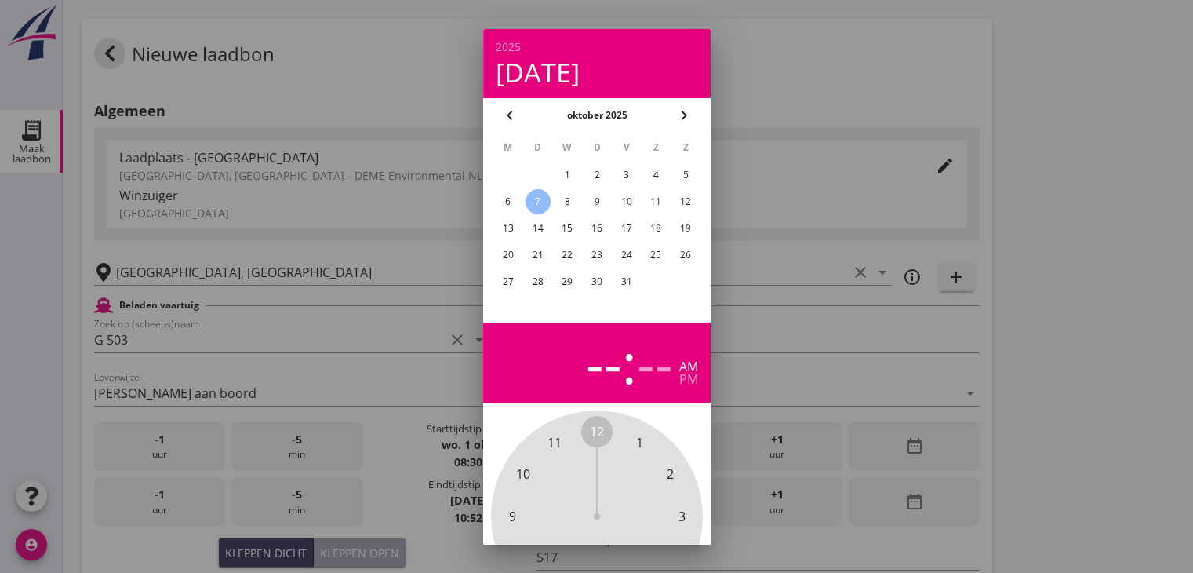
click at [568, 166] on div "1" at bounding box center [567, 174] width 25 height 25
click at [596, 428] on span "12" at bounding box center [597, 431] width 14 height 19
click at [599, 428] on span "00" at bounding box center [597, 431] width 14 height 19
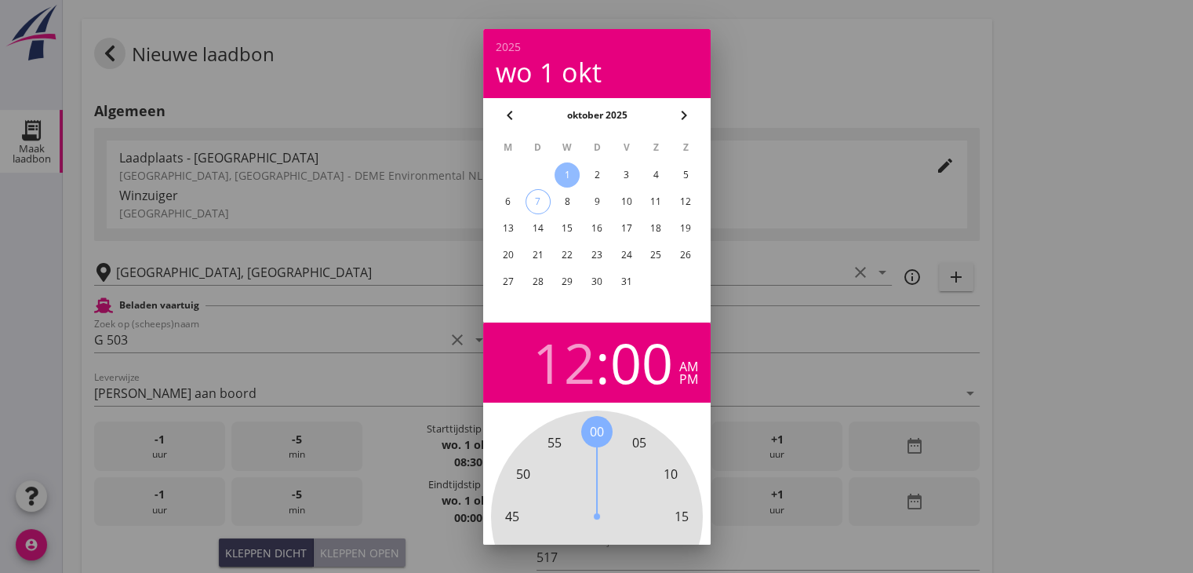
click at [693, 378] on div "pm" at bounding box center [688, 379] width 19 height 13
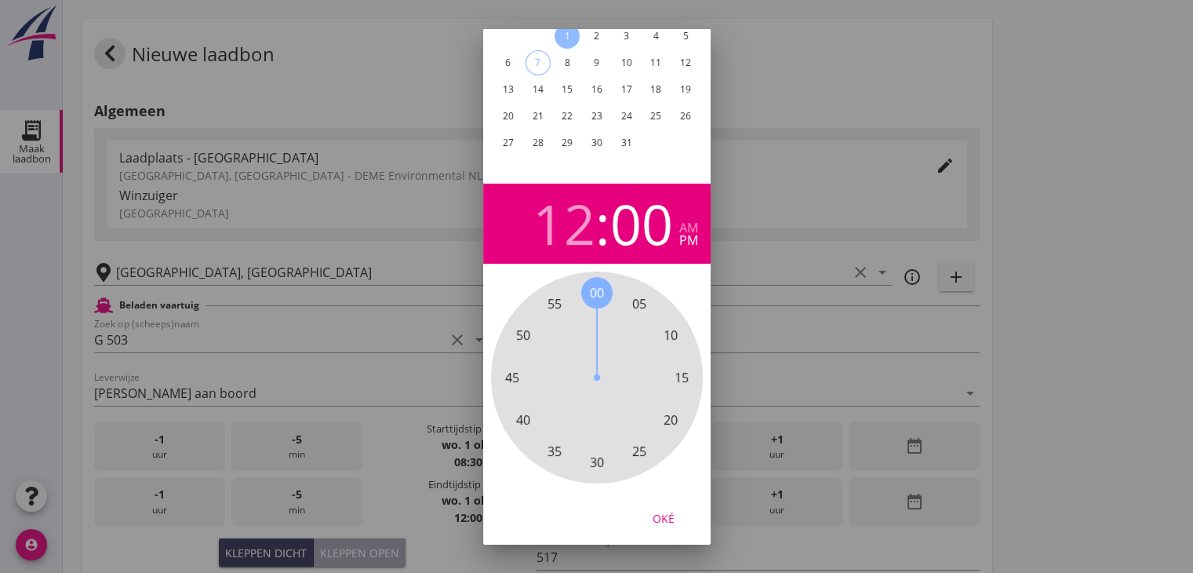
click at [657, 513] on button "Oké" at bounding box center [663, 518] width 69 height 28
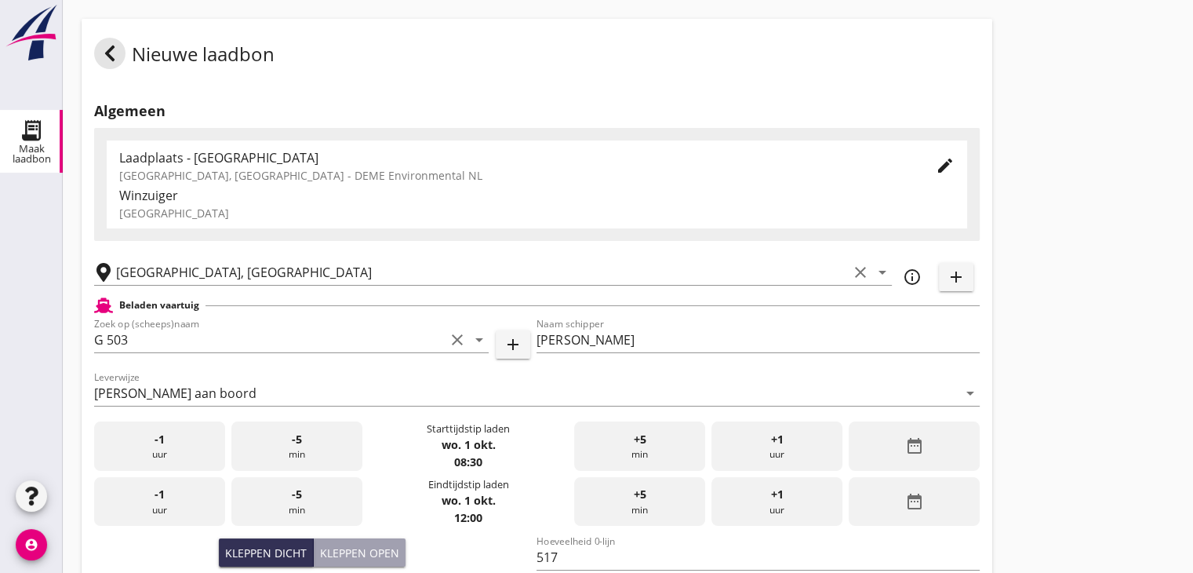
click at [969, 374] on div "Leverwijze Franco aan boord arrow_drop_down" at bounding box center [537, 396] width 886 height 50
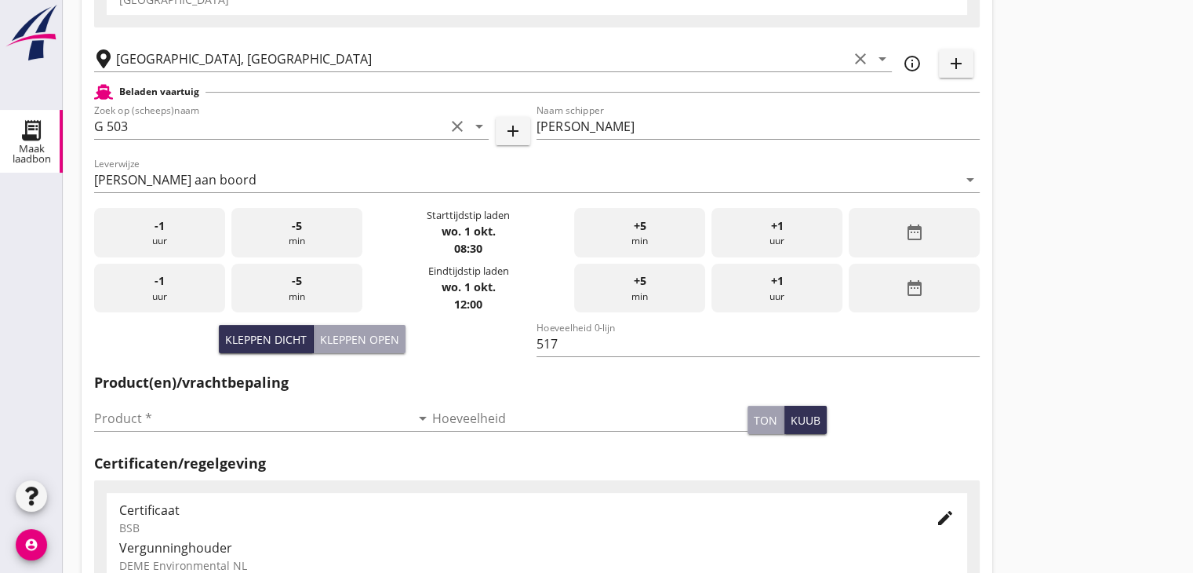
scroll to position [235, 0]
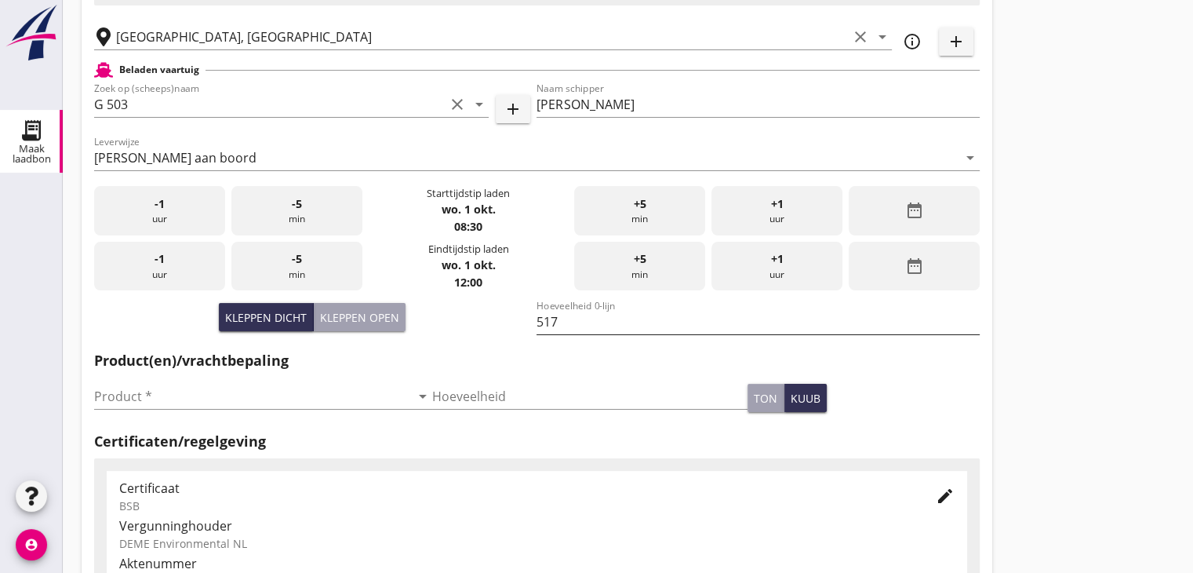
drag, startPoint x: 1039, startPoint y: 354, endPoint x: 697, endPoint y: 330, distance: 342.8
click at [1017, 341] on div "Nieuwe laadbon Algemeen Laadplaats - Wingebied Veerse Meer, Zeeland - DEME Envi…" at bounding box center [628, 325] width 1130 height 1121
click at [207, 403] on input "Product *" at bounding box center [252, 396] width 316 height 25
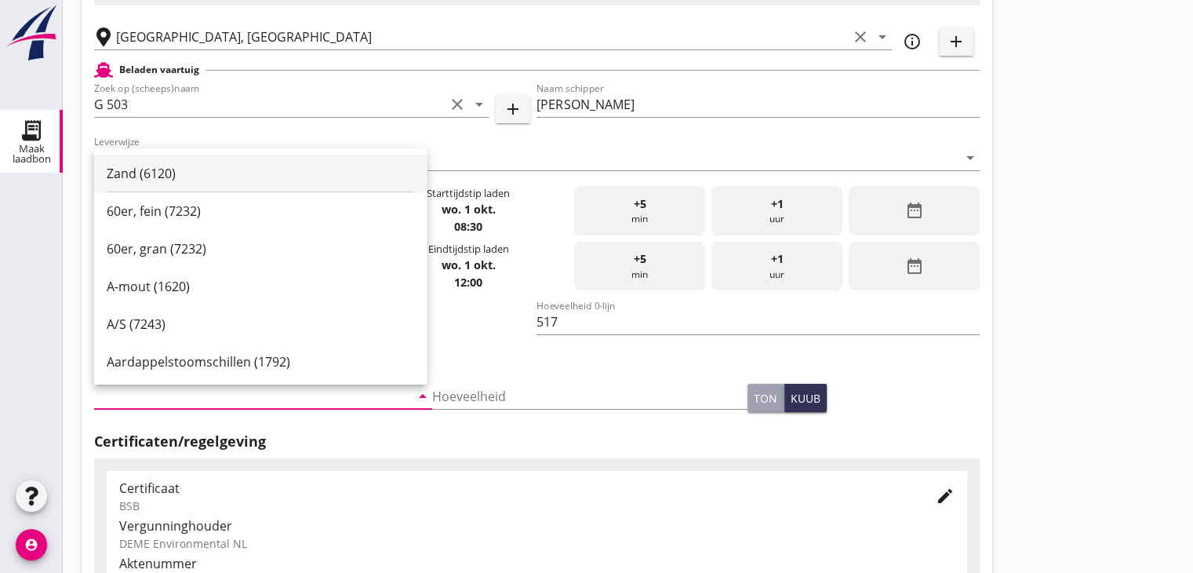
click at [200, 183] on div "Zand (6120)" at bounding box center [261, 174] width 308 height 38
type input "Zand (6120)"
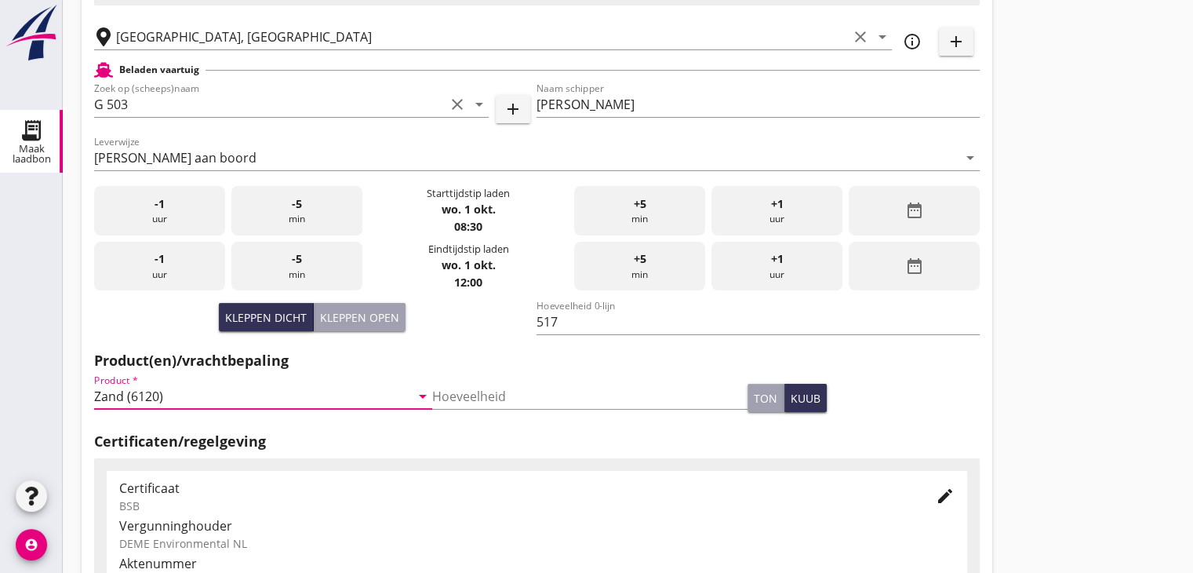
click at [0, 242] on div at bounding box center [31, 326] width 63 height 300
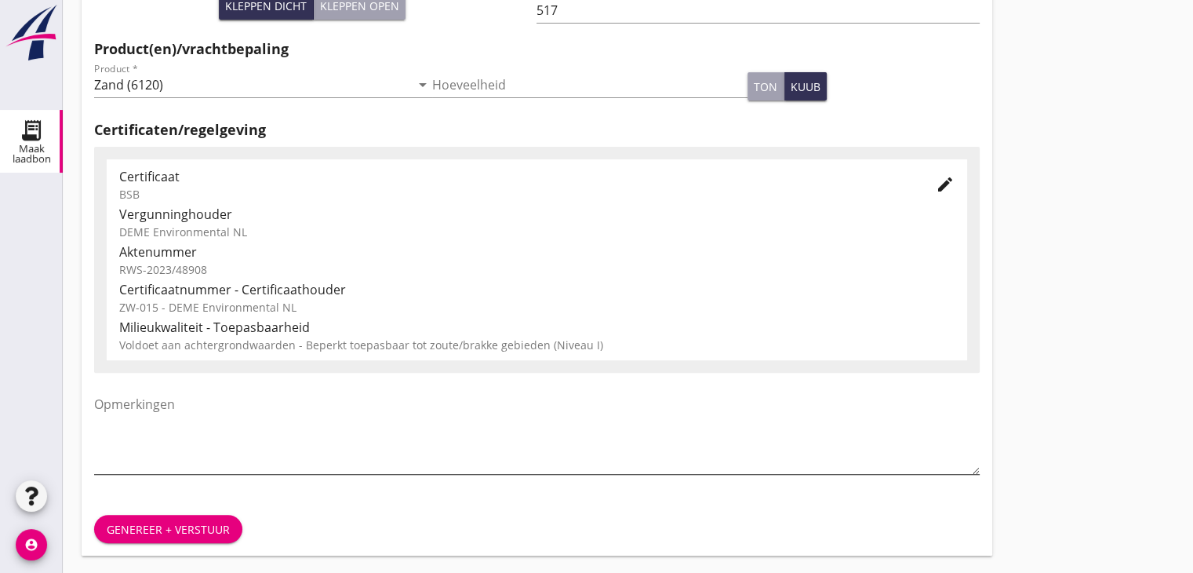
scroll to position [549, 0]
click at [149, 513] on button "Genereer + verstuur" at bounding box center [168, 527] width 148 height 28
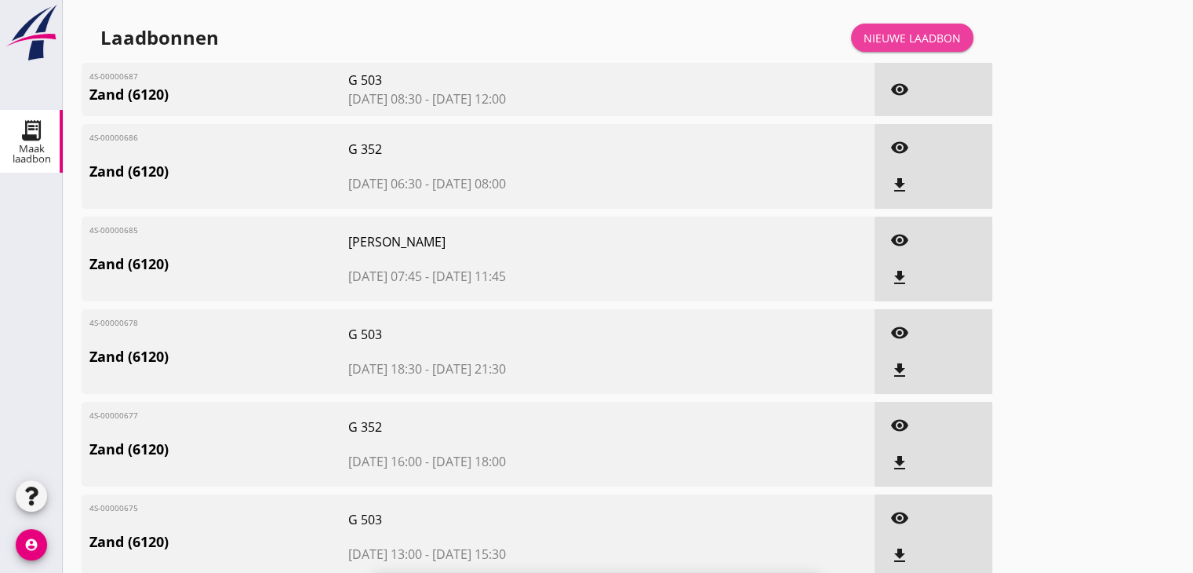
click at [878, 35] on div "Nieuwe laadbon" at bounding box center [912, 38] width 97 height 16
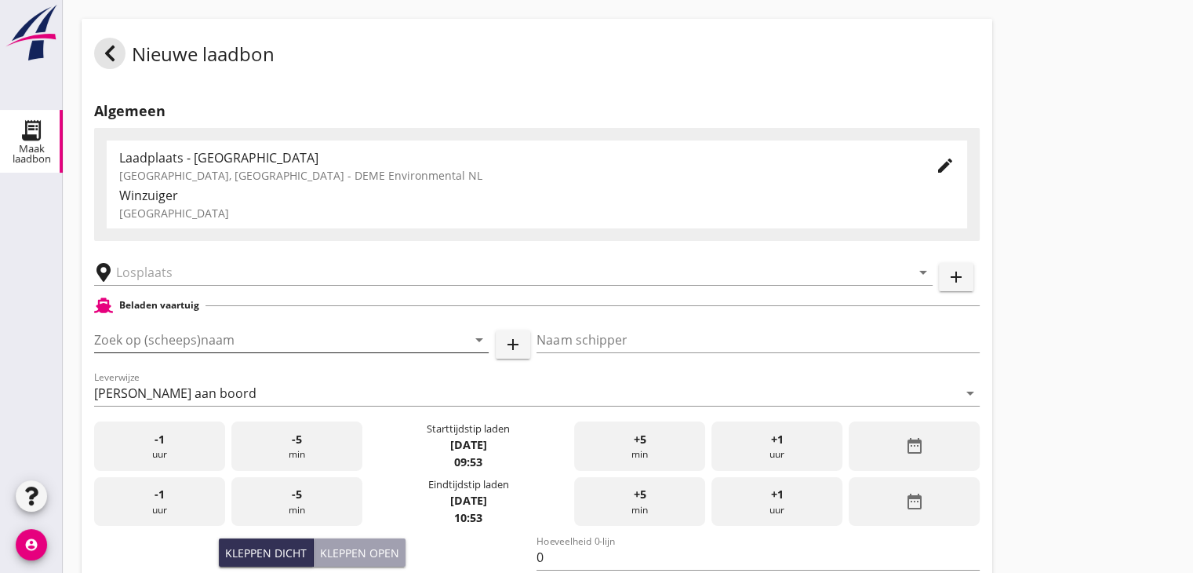
click at [354, 346] on input "Zoek op (scheeps)naam" at bounding box center [269, 339] width 351 height 25
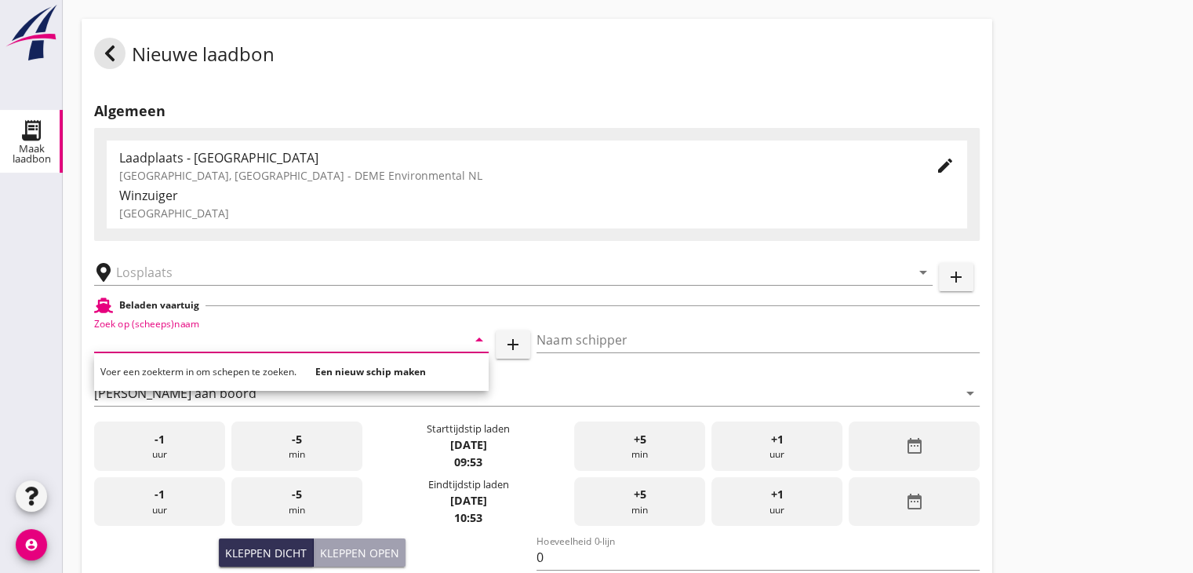
click at [281, 258] on div "arrow_drop_down" at bounding box center [513, 267] width 839 height 35
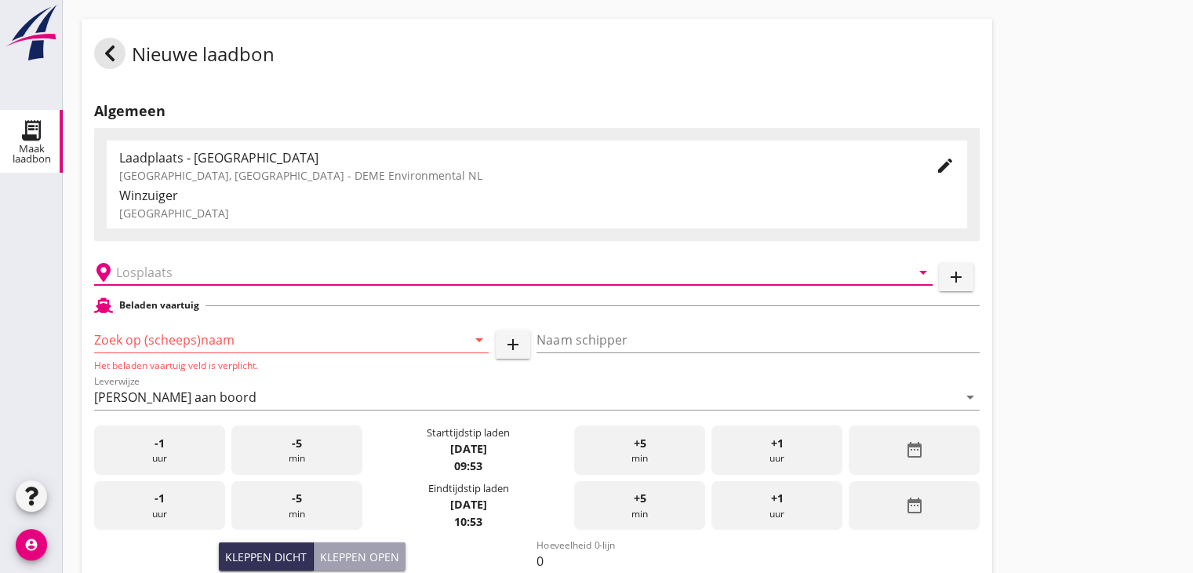
click at [278, 268] on input "text" at bounding box center [502, 272] width 773 height 25
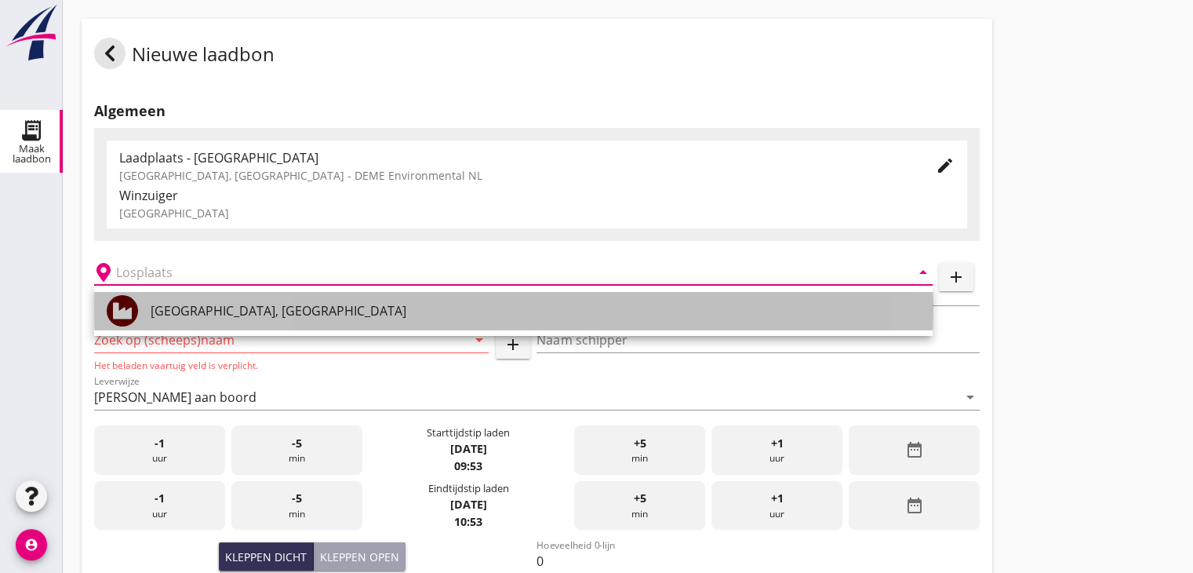
click at [226, 315] on div "[GEOGRAPHIC_DATA], [GEOGRAPHIC_DATA]" at bounding box center [536, 310] width 770 height 19
type input "[GEOGRAPHIC_DATA], [GEOGRAPHIC_DATA]"
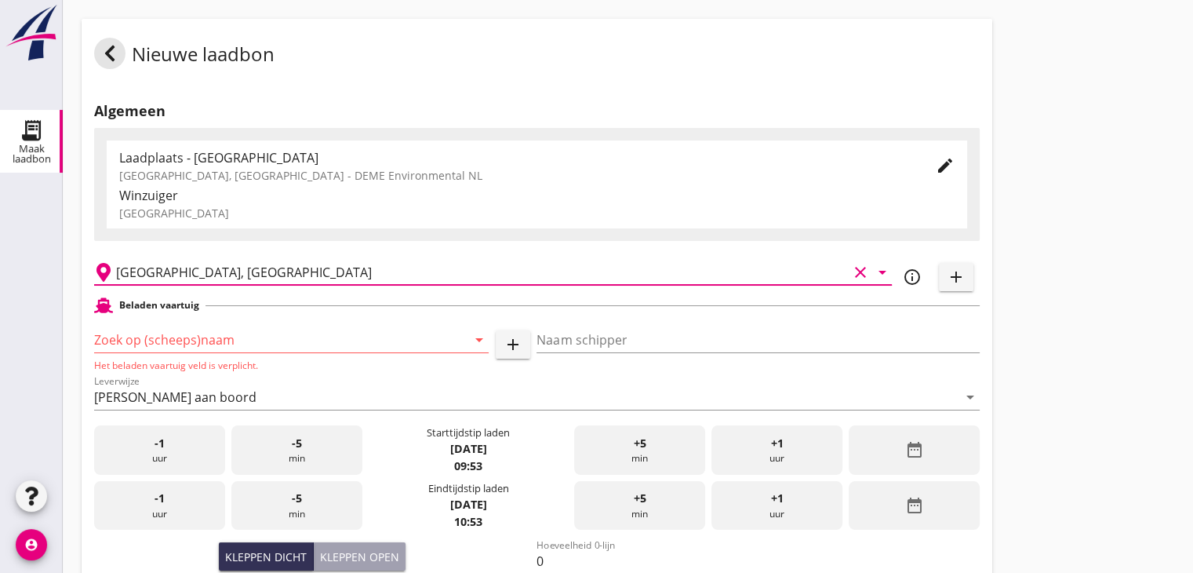
click at [219, 333] on input "Zoek op (scheeps)naam" at bounding box center [269, 339] width 351 height 25
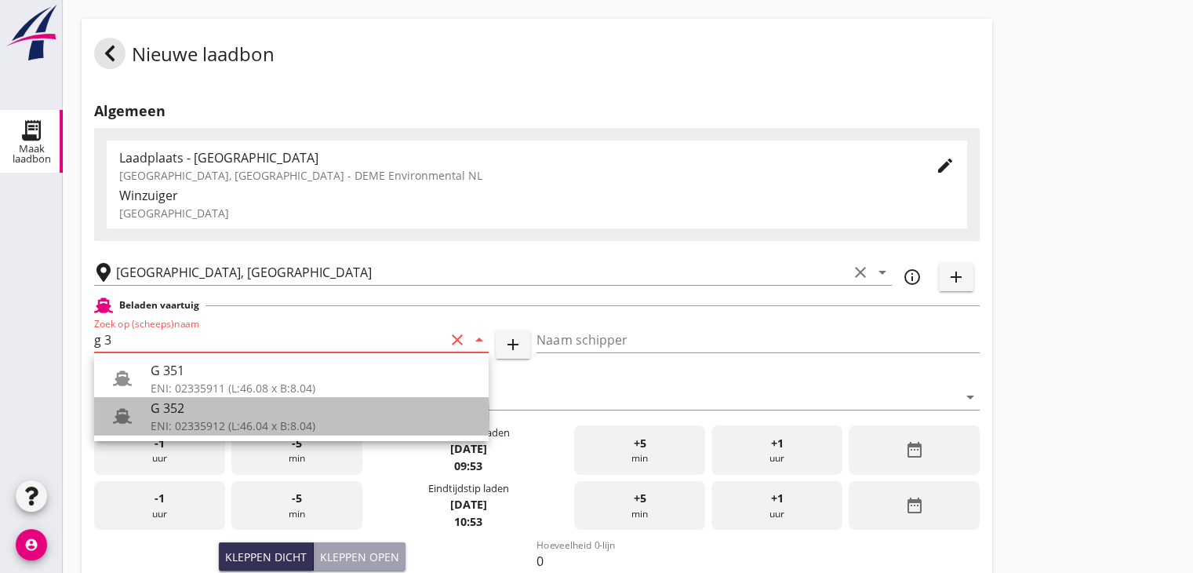
click at [184, 410] on div "G 352" at bounding box center [314, 408] width 326 height 19
type input "G 352"
type input "Ewald van loo"
type input "363"
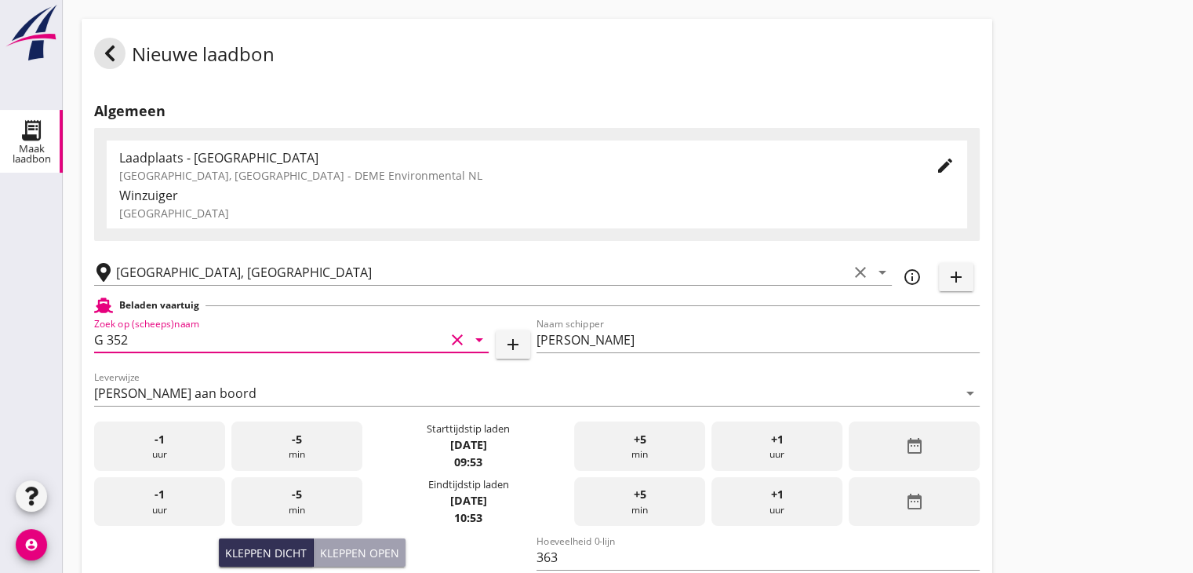
type input "G 352"
click at [901, 435] on div "date_range" at bounding box center [914, 445] width 131 height 49
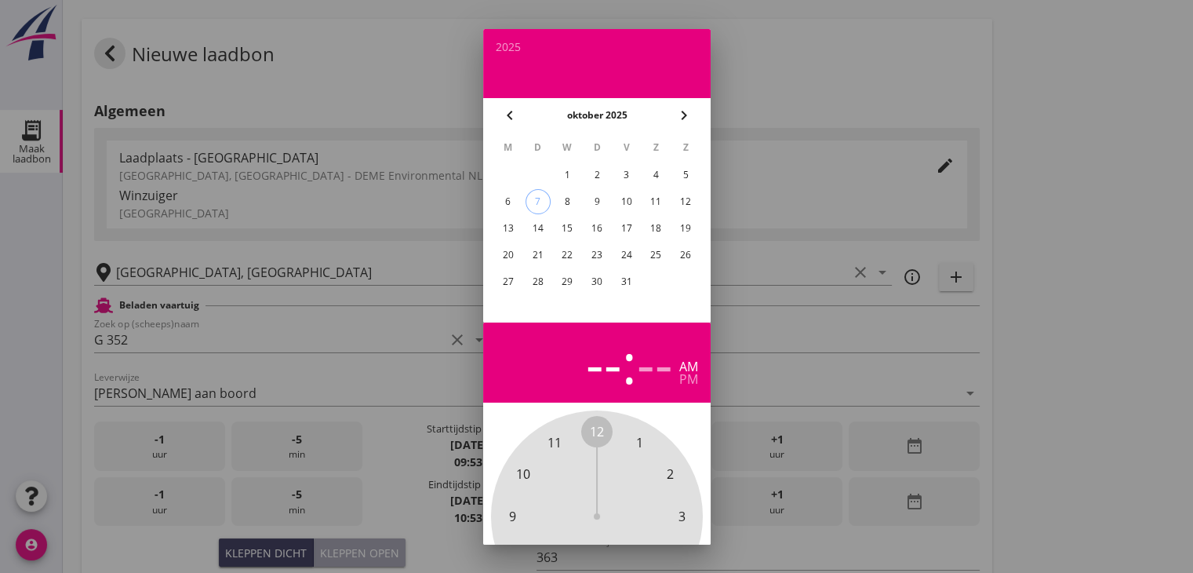
click at [565, 172] on div "1" at bounding box center [567, 174] width 25 height 25
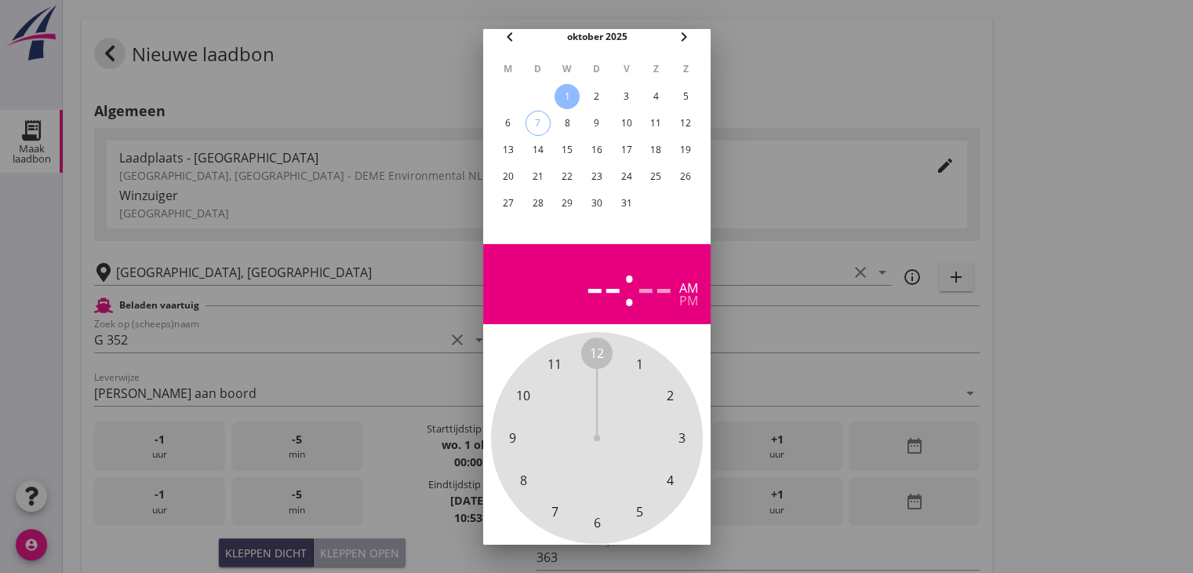
click at [633, 363] on span "1" at bounding box center [639, 363] width 31 height 31
click at [599, 352] on span "00" at bounding box center [597, 353] width 14 height 19
click at [681, 301] on div "pm" at bounding box center [688, 300] width 19 height 13
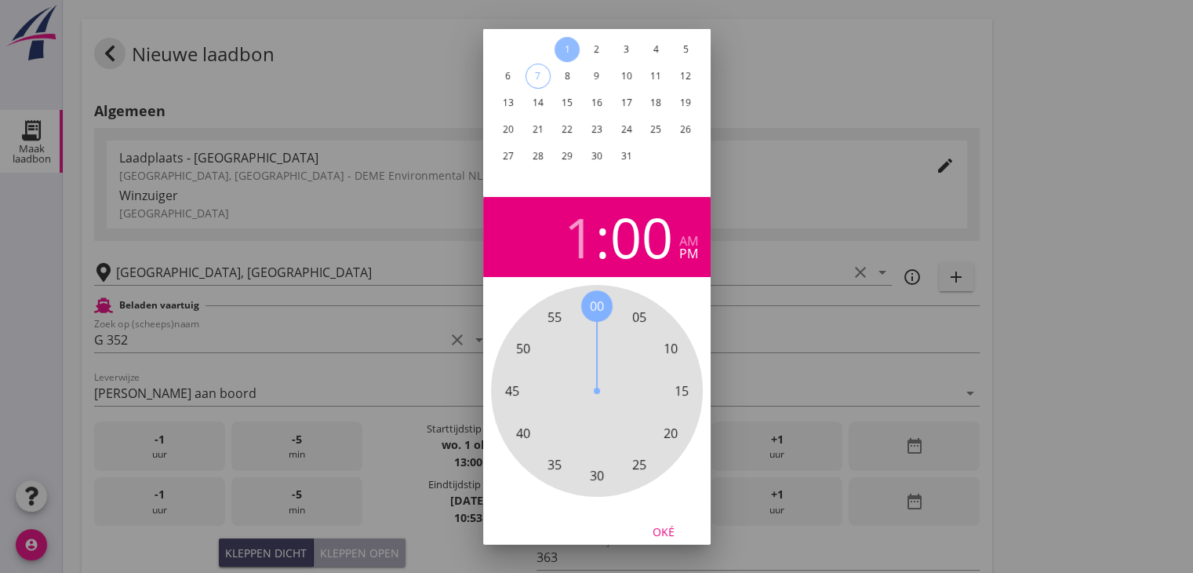
scroll to position [151, 0]
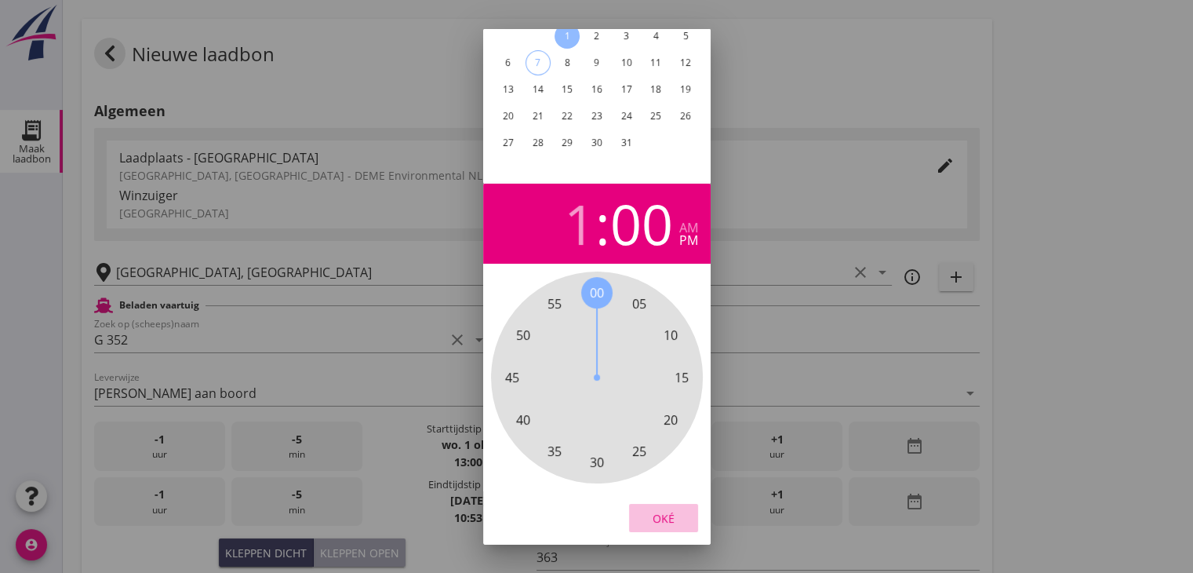
click at [661, 510] on div "Oké" at bounding box center [664, 517] width 44 height 16
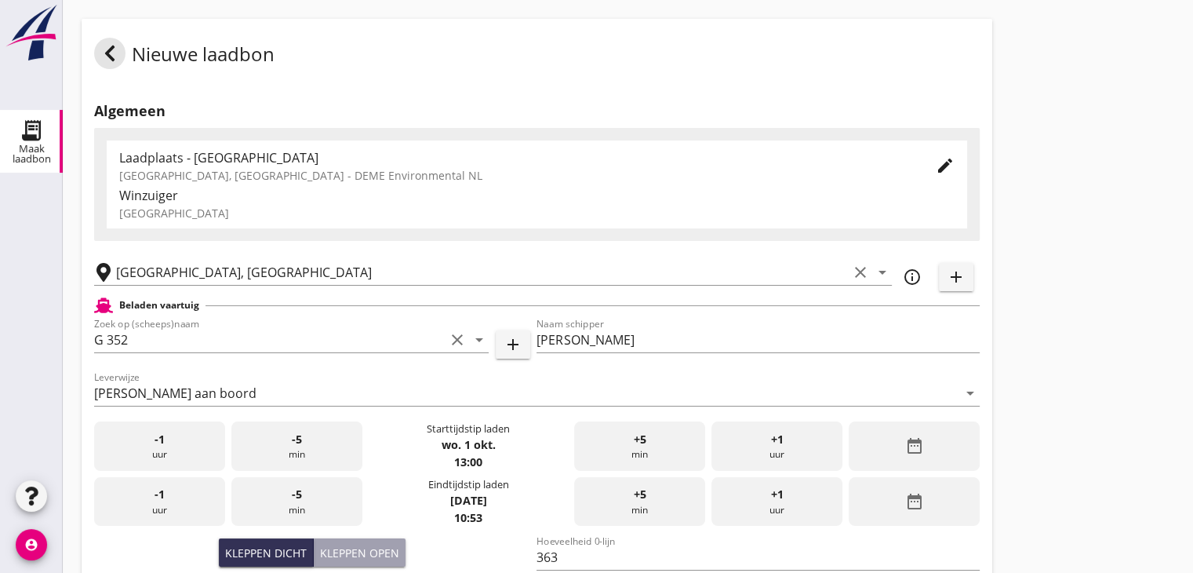
click at [899, 525] on div "date_range" at bounding box center [914, 501] width 131 height 49
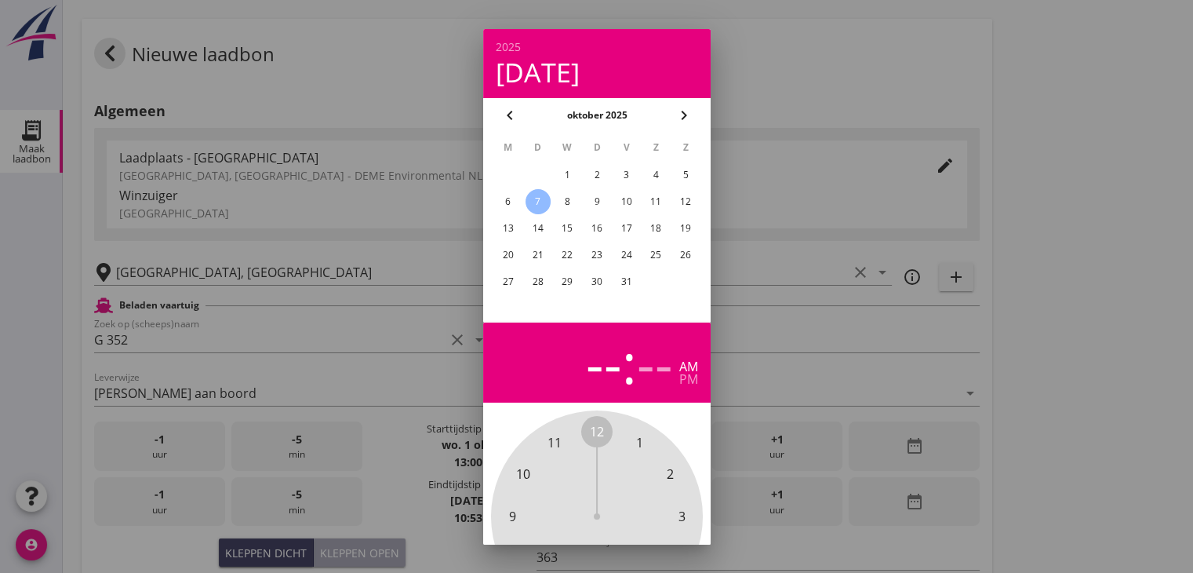
click at [566, 164] on div "1" at bounding box center [567, 174] width 25 height 25
click at [665, 472] on span "2" at bounding box center [669, 473] width 31 height 31
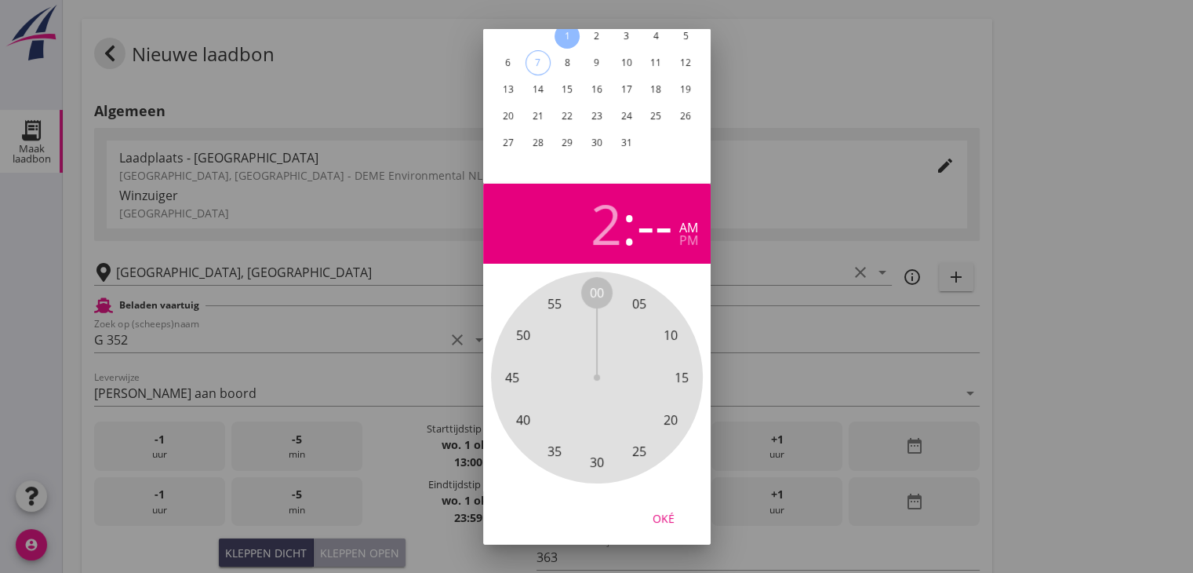
click at [597, 453] on span "30" at bounding box center [597, 462] width 14 height 19
click at [687, 234] on div "pm" at bounding box center [688, 240] width 19 height 13
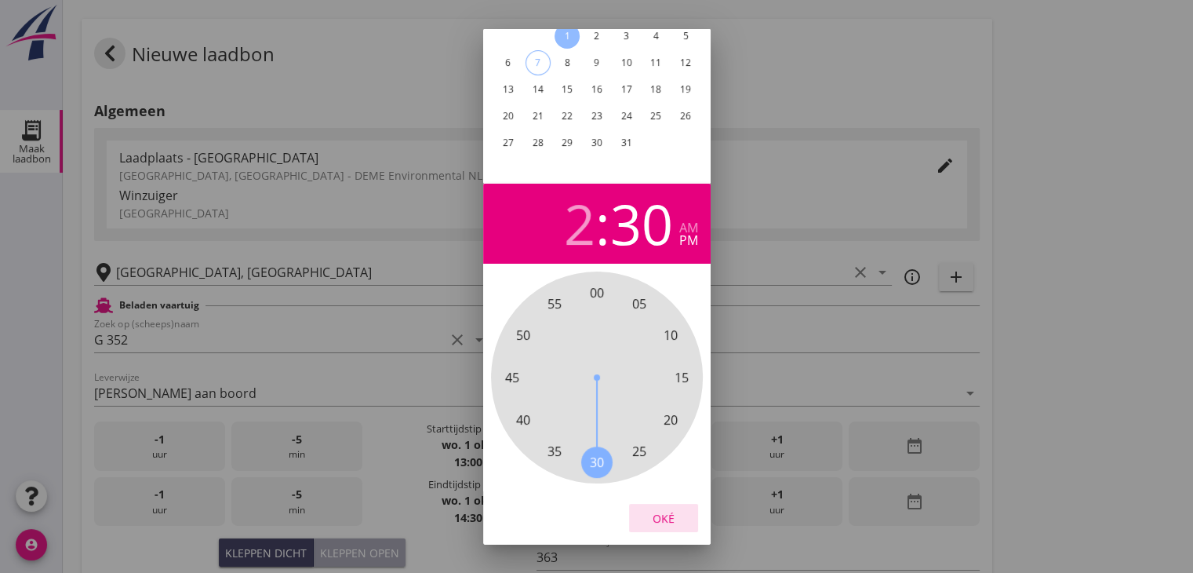
drag, startPoint x: 670, startPoint y: 503, endPoint x: 672, endPoint y: 455, distance: 47.9
click at [670, 509] on div "Oké" at bounding box center [664, 517] width 44 height 16
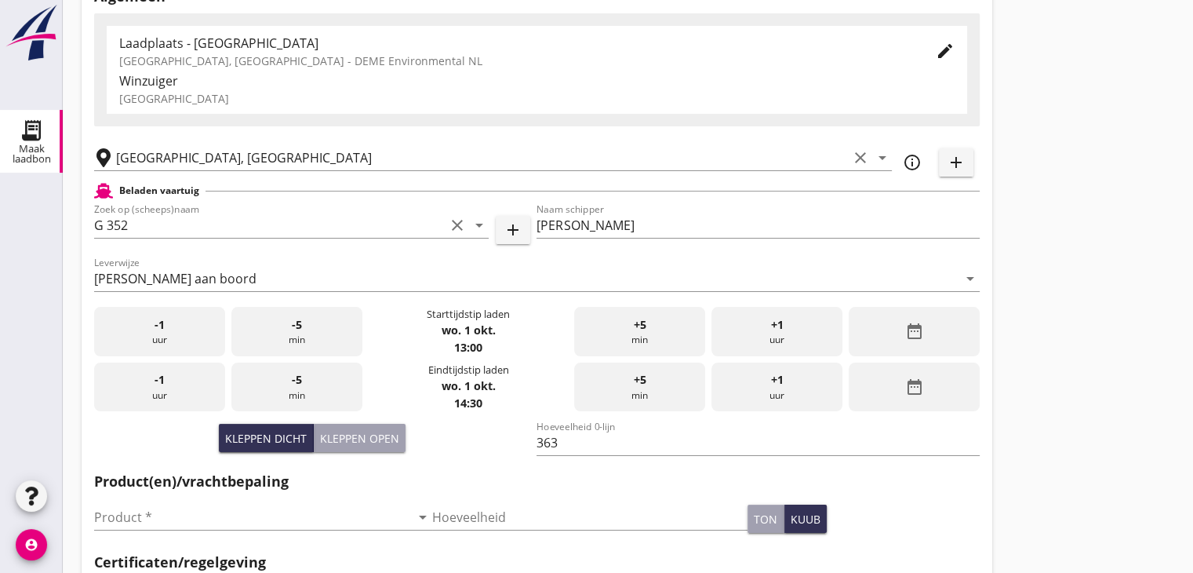
scroll to position [235, 0]
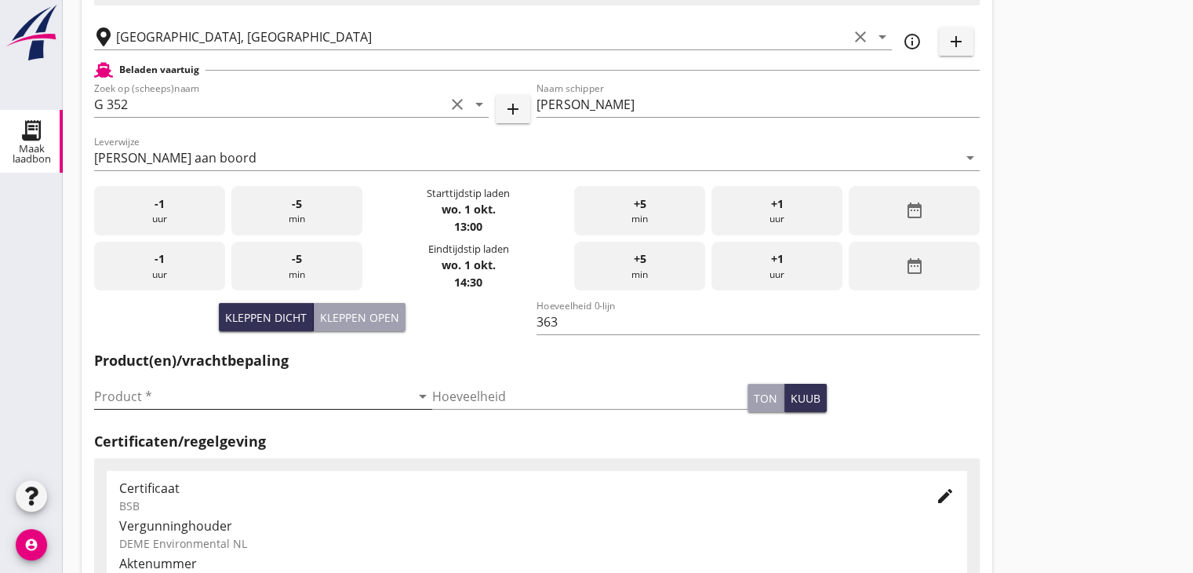
click at [194, 394] on input "Product *" at bounding box center [252, 396] width 316 height 25
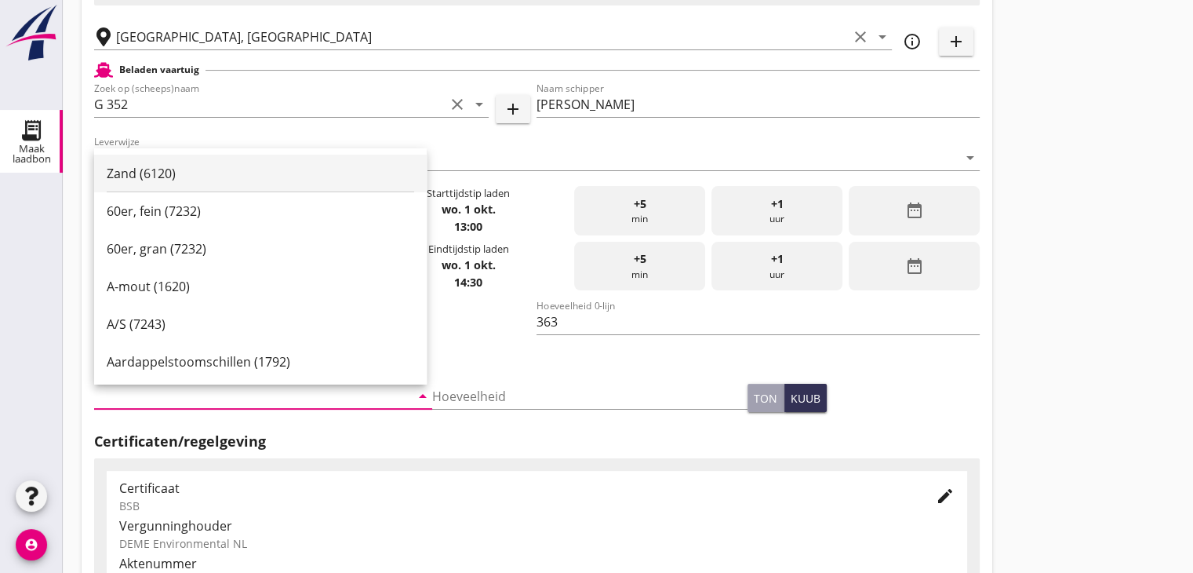
click at [202, 164] on div "Zand (6120)" at bounding box center [261, 173] width 308 height 19
type input "Zand (6120)"
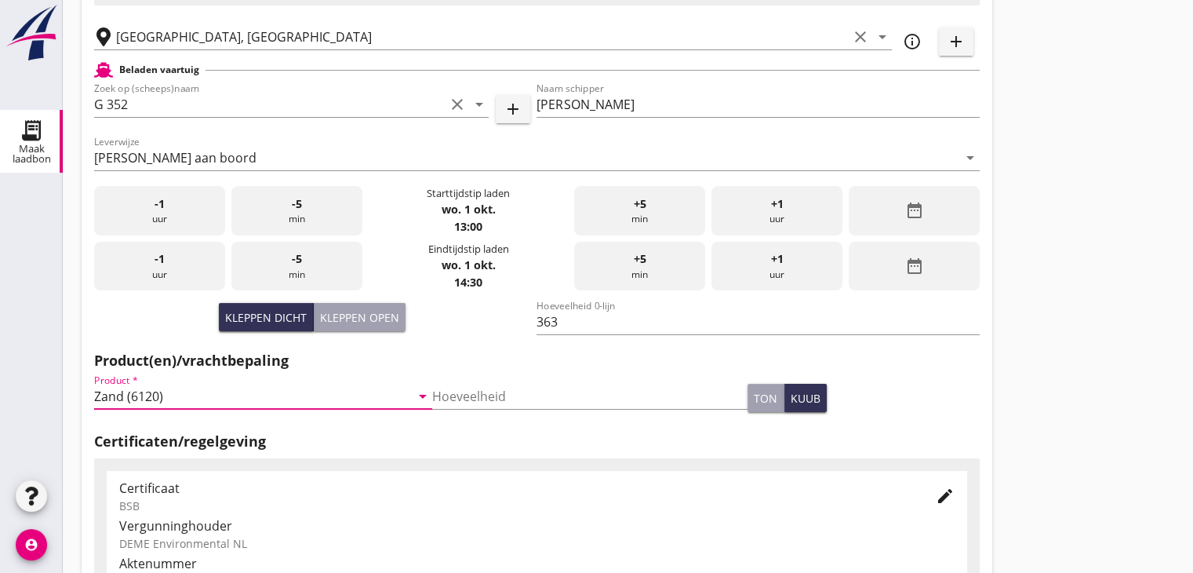
scroll to position [549, 0]
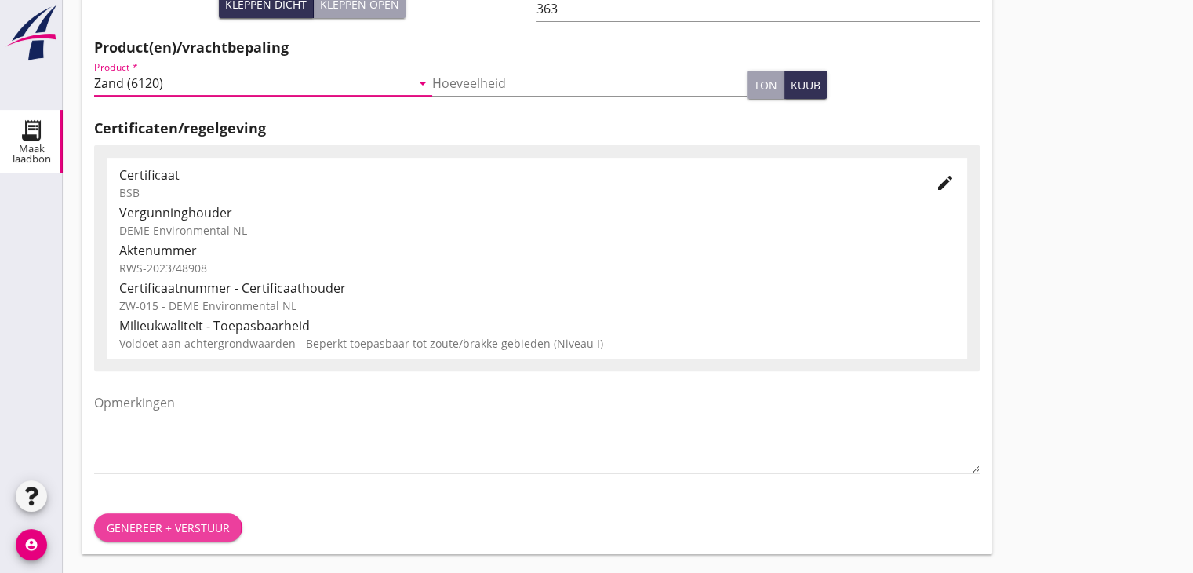
click at [163, 530] on div "Genereer + verstuur" at bounding box center [168, 527] width 123 height 16
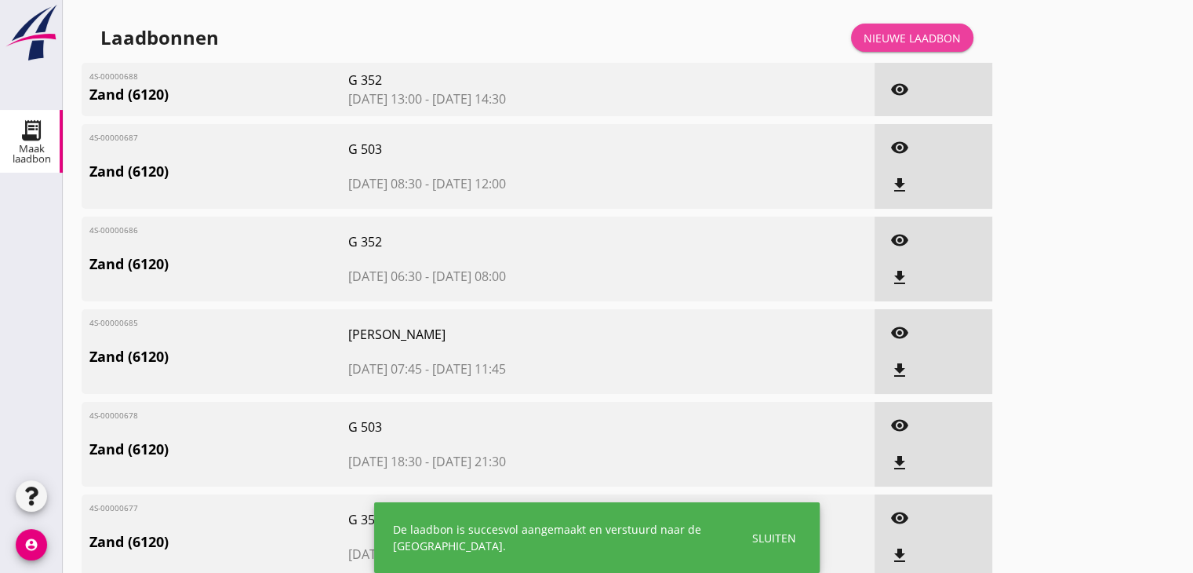
click at [884, 38] on div "Nieuwe laadbon" at bounding box center [912, 38] width 97 height 16
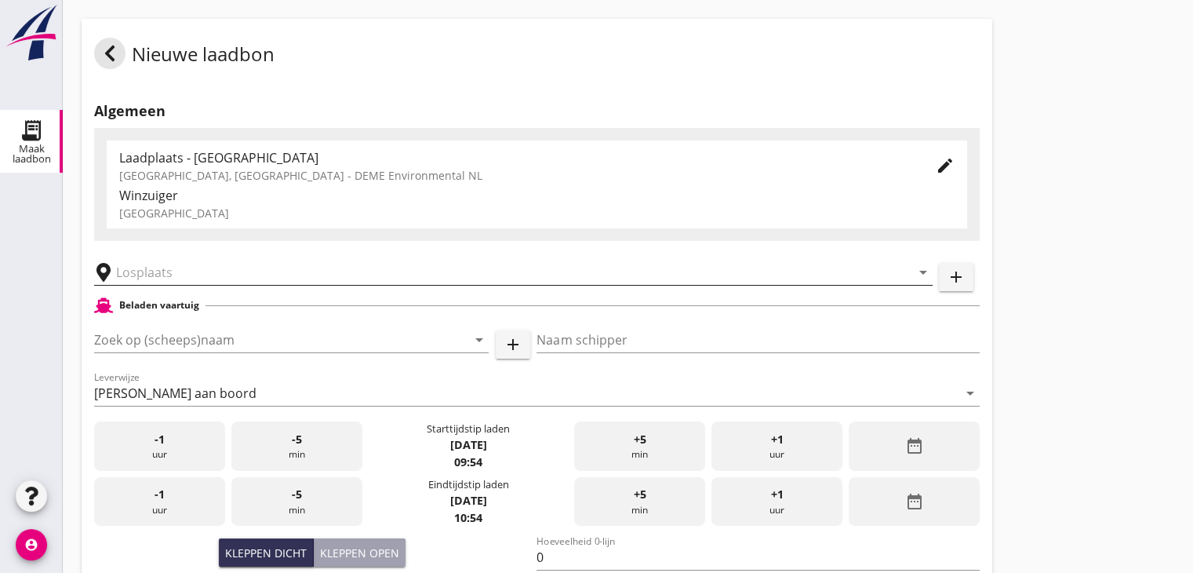
click at [263, 271] on input "text" at bounding box center [502, 272] width 773 height 25
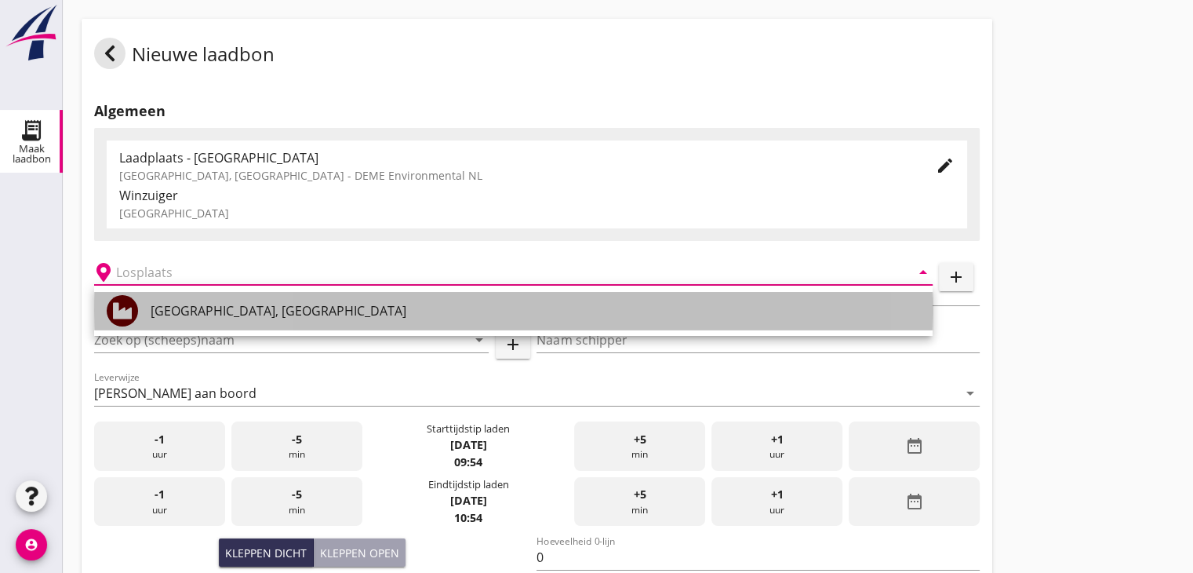
click at [206, 318] on div "[GEOGRAPHIC_DATA], [GEOGRAPHIC_DATA]" at bounding box center [536, 310] width 770 height 19
type input "[GEOGRAPHIC_DATA], [GEOGRAPHIC_DATA]"
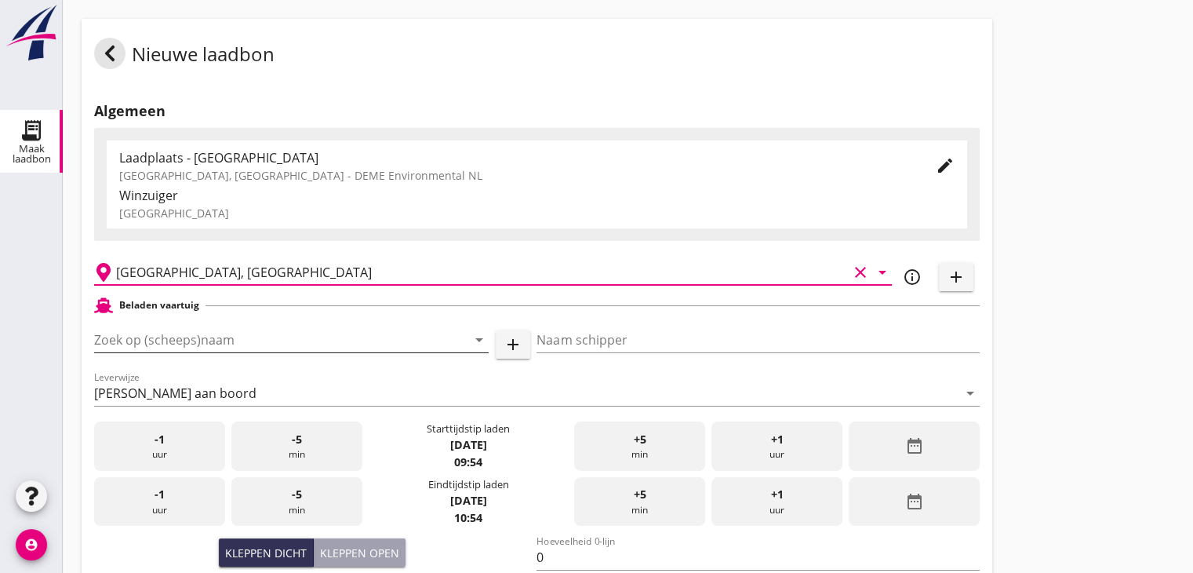
click at [199, 342] on input "Zoek op (scheeps)naam" at bounding box center [269, 339] width 351 height 25
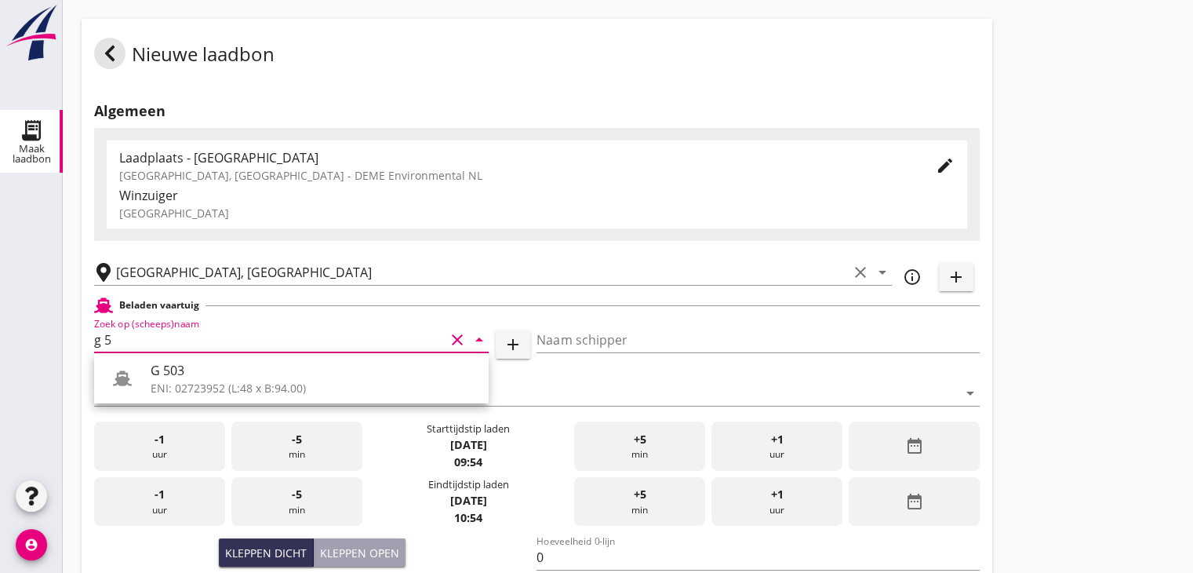
click at [188, 377] on div "G 503" at bounding box center [314, 370] width 326 height 19
type input "G 503"
type input "Ewald van Loo"
type input "517"
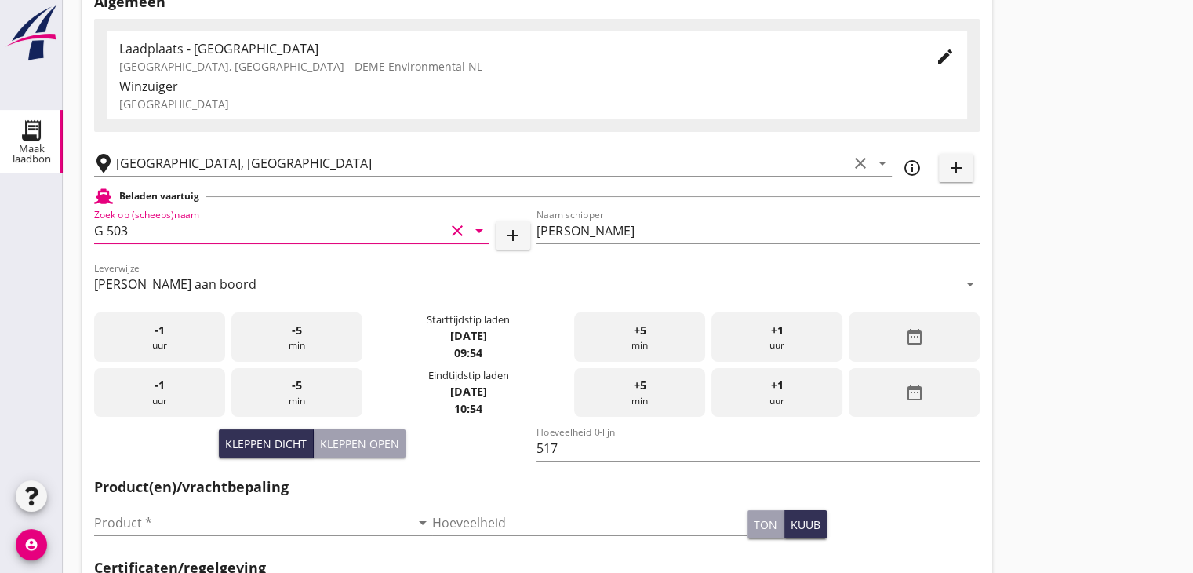
scroll to position [157, 0]
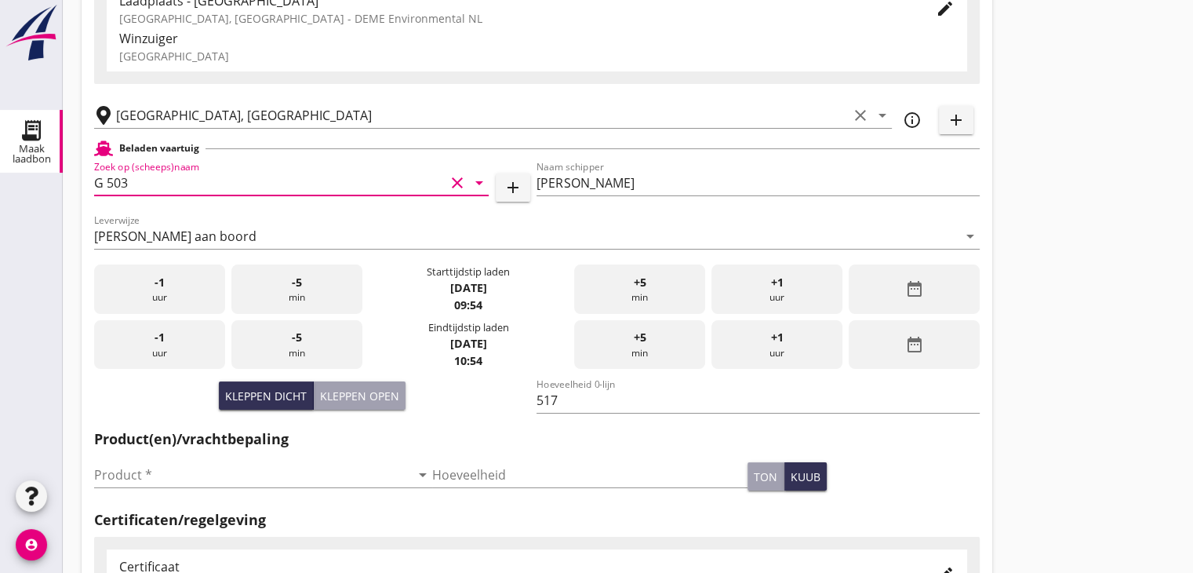
type input "G 503"
click at [901, 299] on div "date_range" at bounding box center [914, 288] width 131 height 49
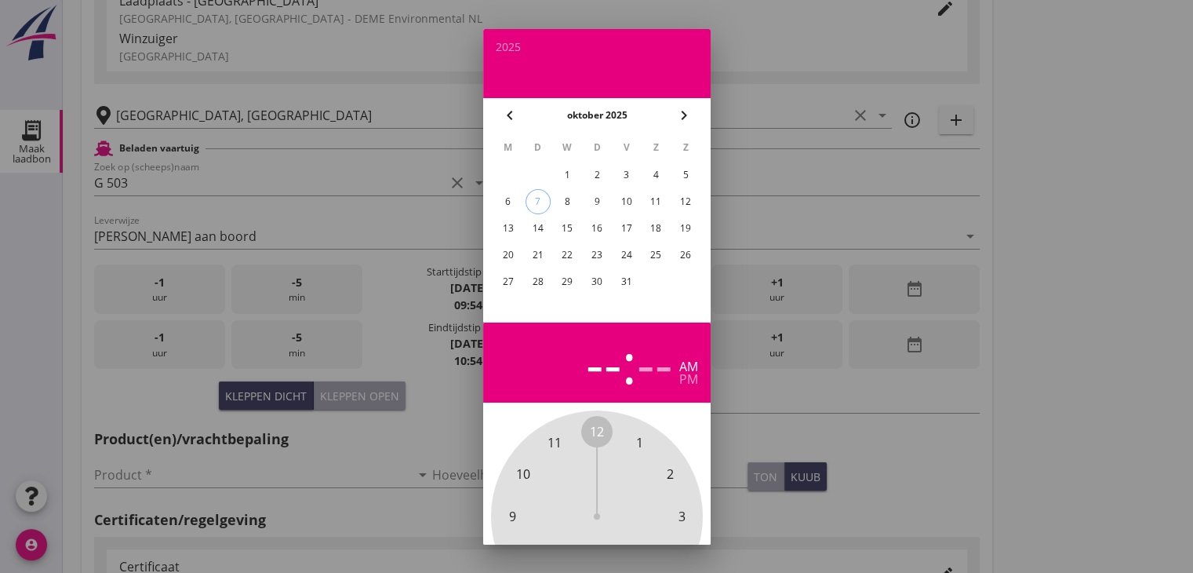
click at [566, 174] on div "1" at bounding box center [567, 174] width 25 height 25
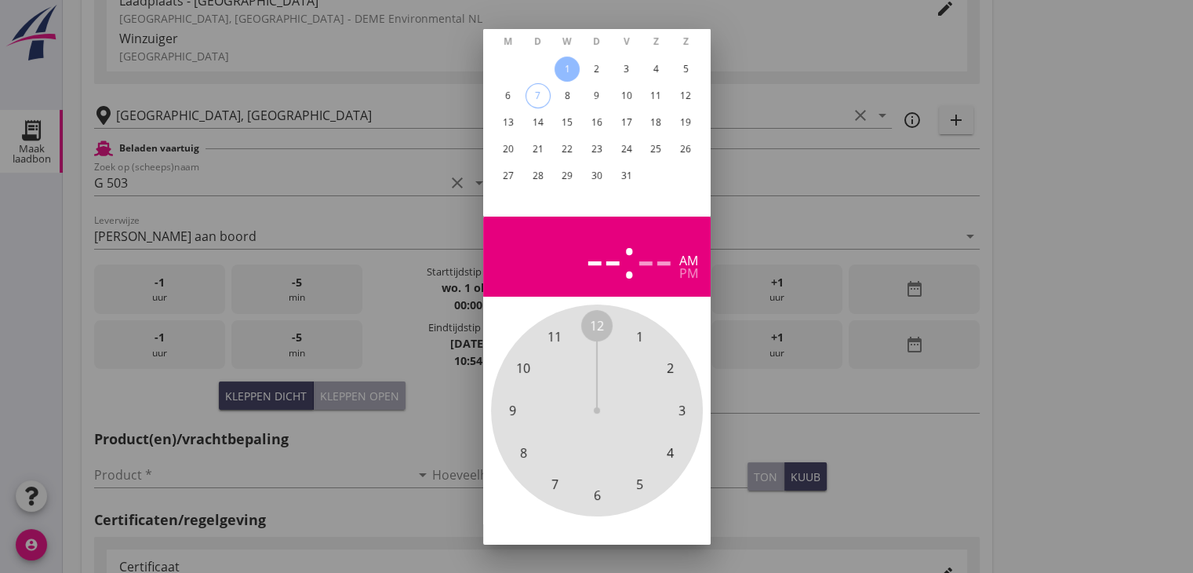
scroll to position [151, 0]
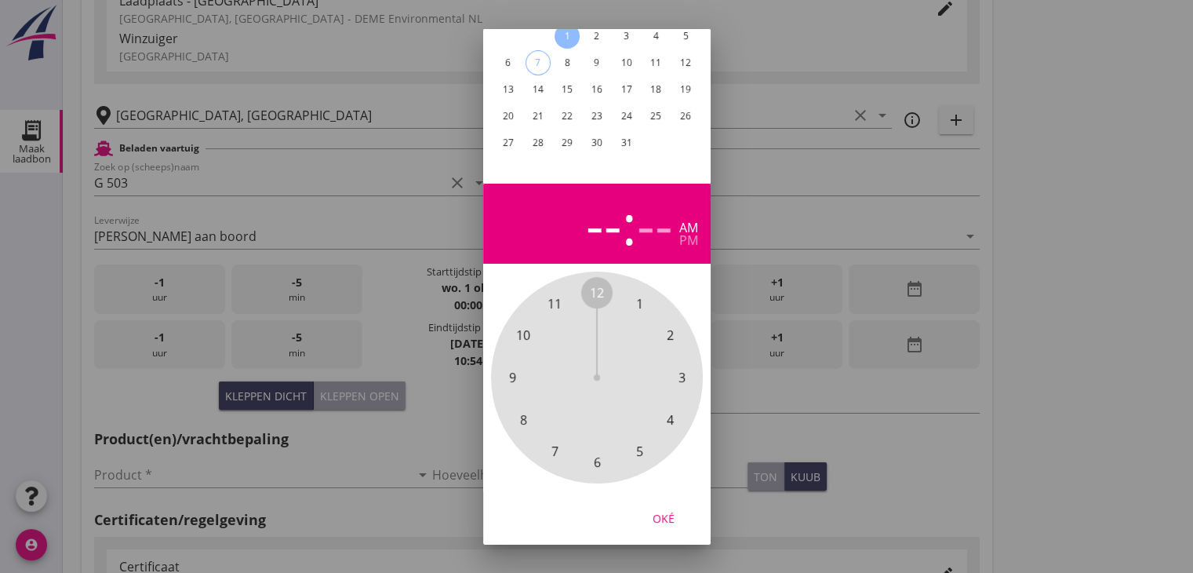
click at [684, 368] on span "3" at bounding box center [681, 377] width 7 height 19
click at [596, 283] on span "00" at bounding box center [597, 292] width 14 height 19
click at [697, 226] on div "3 : 00 am pm" at bounding box center [596, 224] width 227 height 80
drag, startPoint x: 686, startPoint y: 228, endPoint x: 685, endPoint y: 237, distance: 8.8
click at [687, 234] on div "pm" at bounding box center [688, 240] width 19 height 13
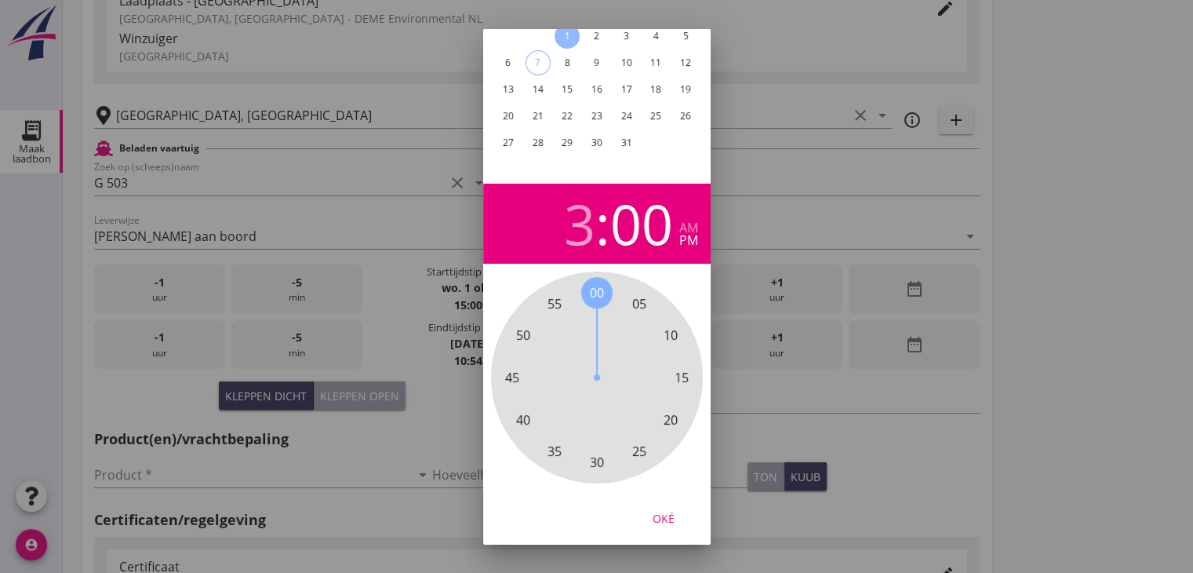
click at [661, 509] on div "Oké" at bounding box center [664, 517] width 44 height 16
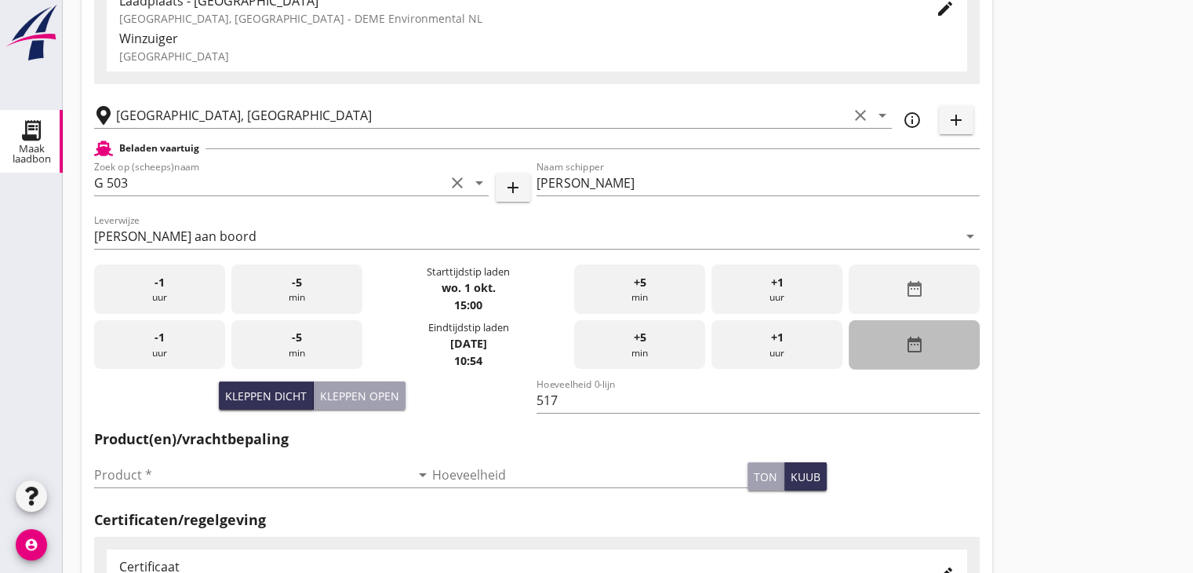
click at [894, 347] on div "date_range" at bounding box center [914, 344] width 131 height 49
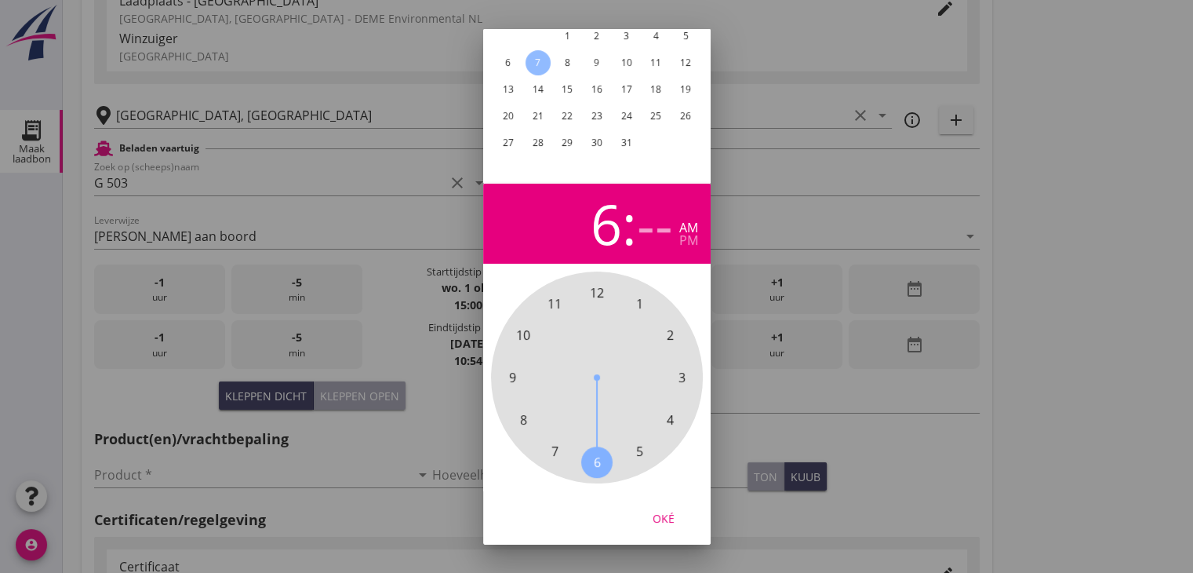
click at [595, 453] on span "6" at bounding box center [596, 462] width 7 height 19
click at [595, 288] on span "00" at bounding box center [597, 292] width 14 height 19
click at [690, 234] on div "pm" at bounding box center [688, 240] width 19 height 13
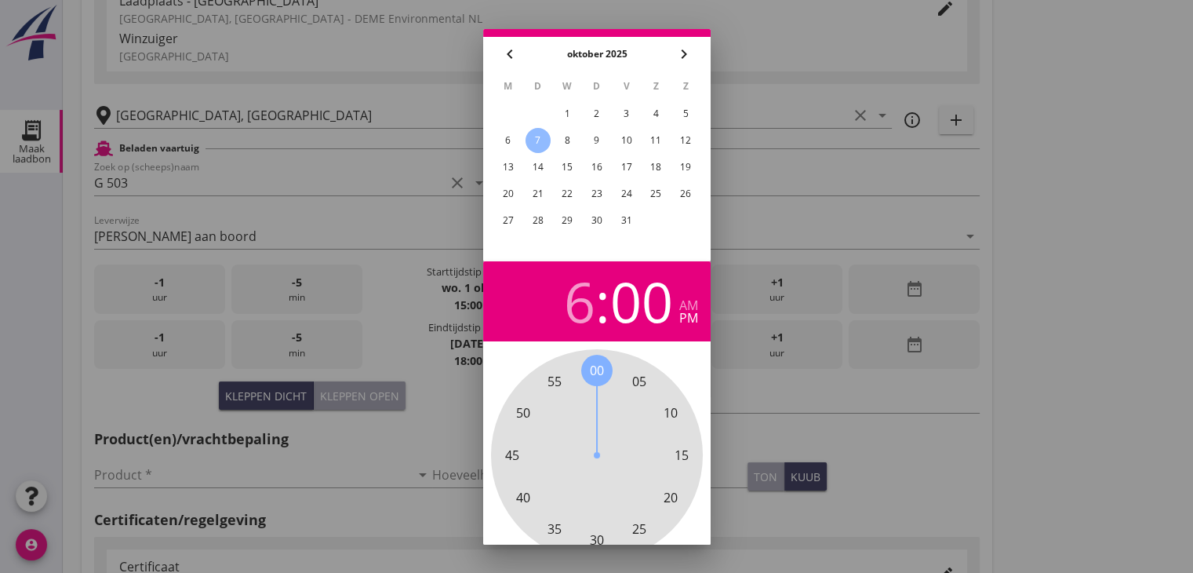
scroll to position [0, 0]
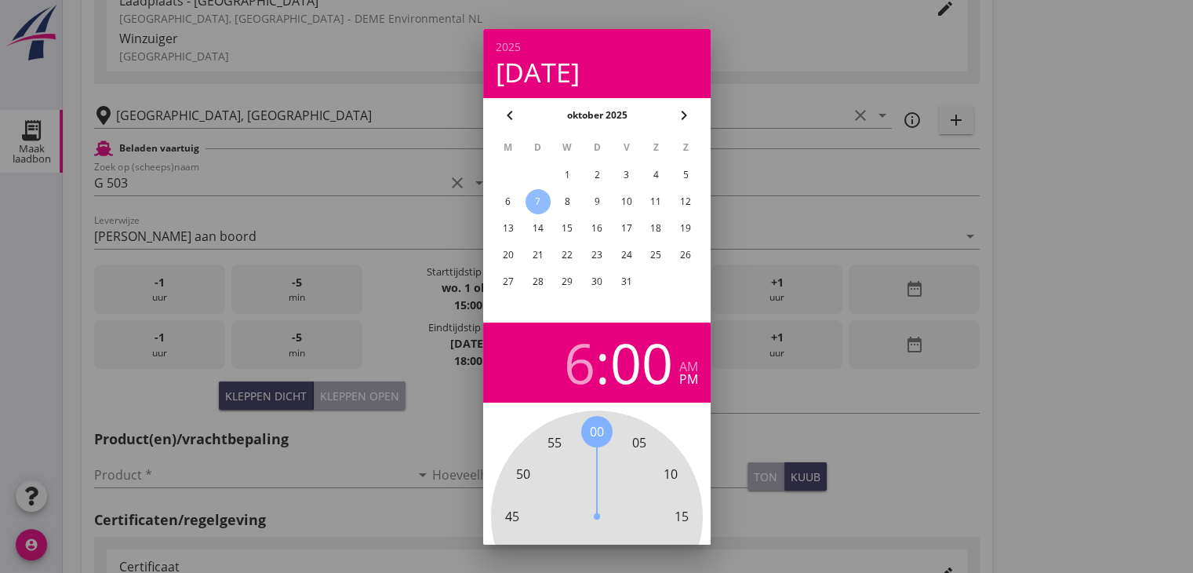
click at [563, 171] on div "1" at bounding box center [567, 174] width 25 height 25
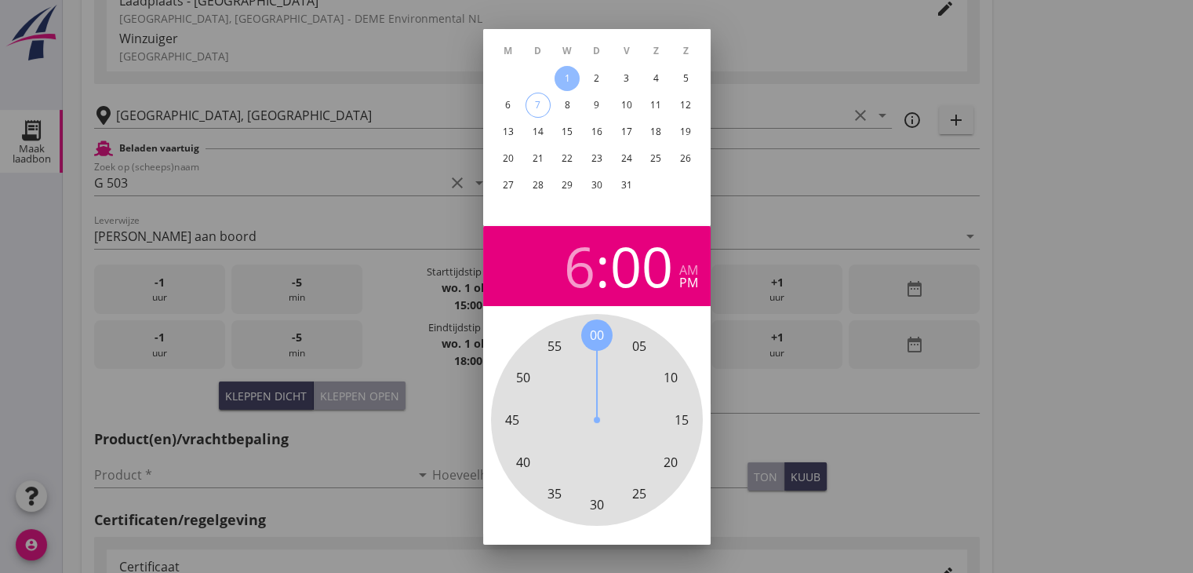
scroll to position [151, 0]
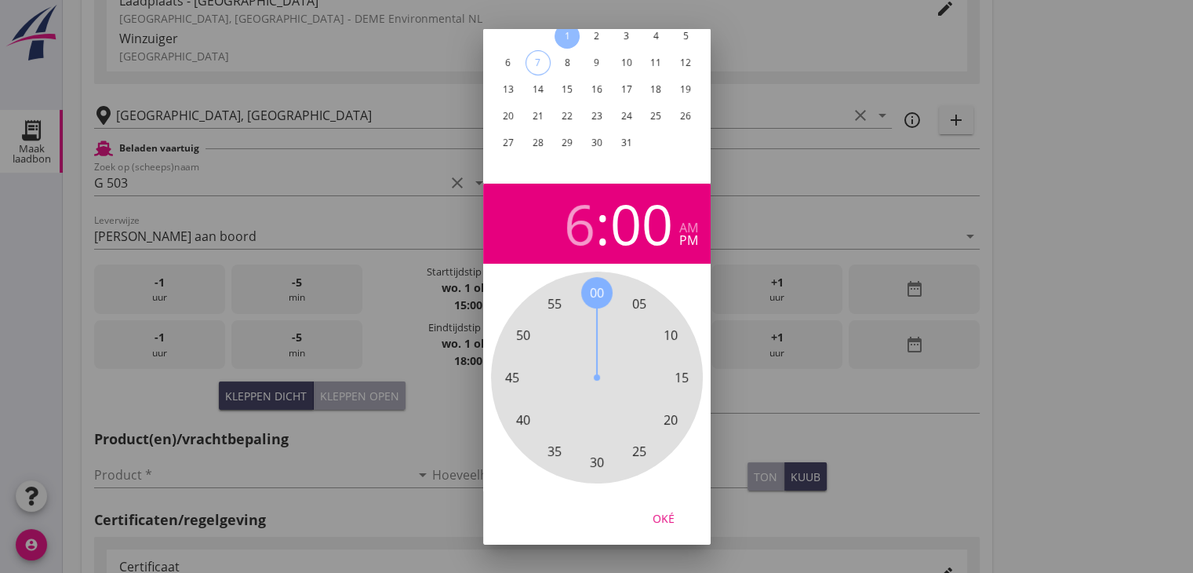
click at [659, 509] on div "Oké" at bounding box center [664, 517] width 44 height 16
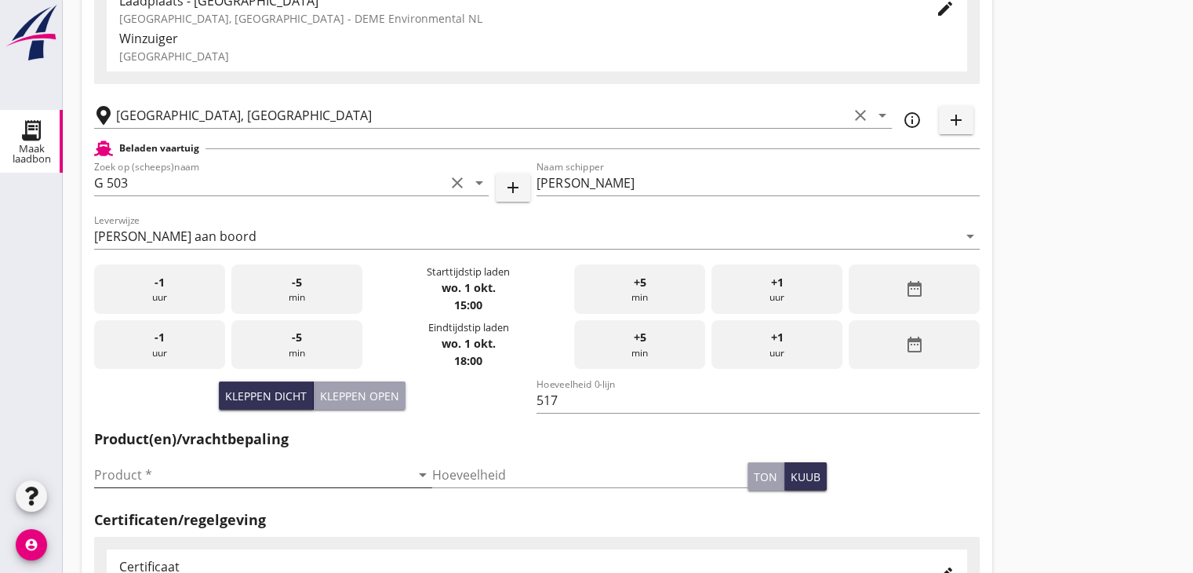
click at [311, 462] on div "Product * arrow_drop_down" at bounding box center [263, 478] width 338 height 50
click at [305, 475] on input "Product *" at bounding box center [252, 474] width 316 height 25
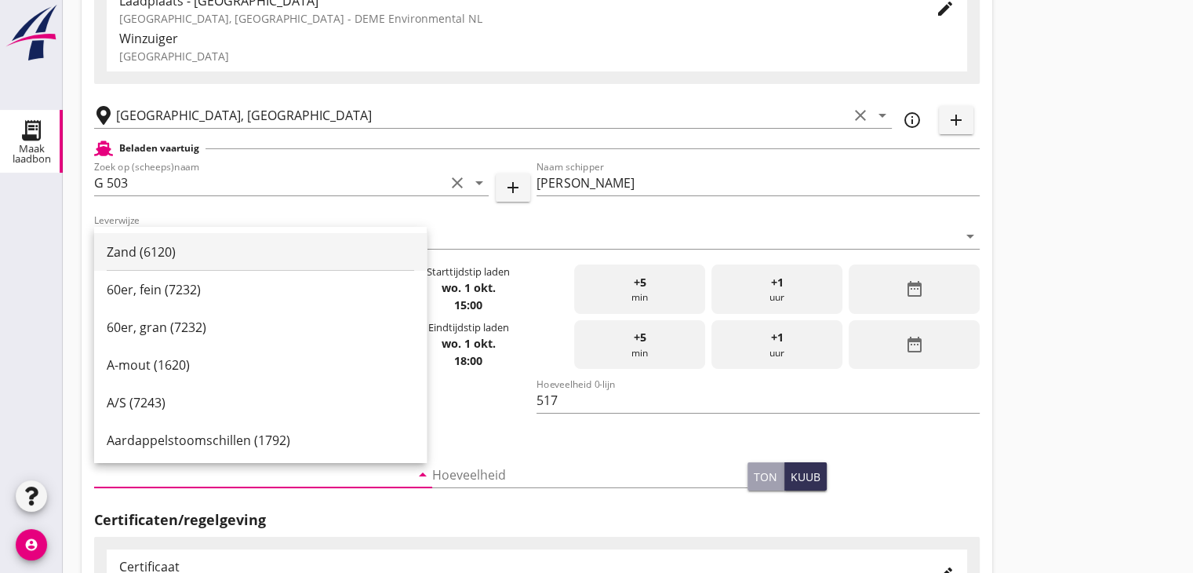
click at [226, 251] on div "Zand (6120)" at bounding box center [261, 251] width 308 height 19
type input "Zand (6120)"
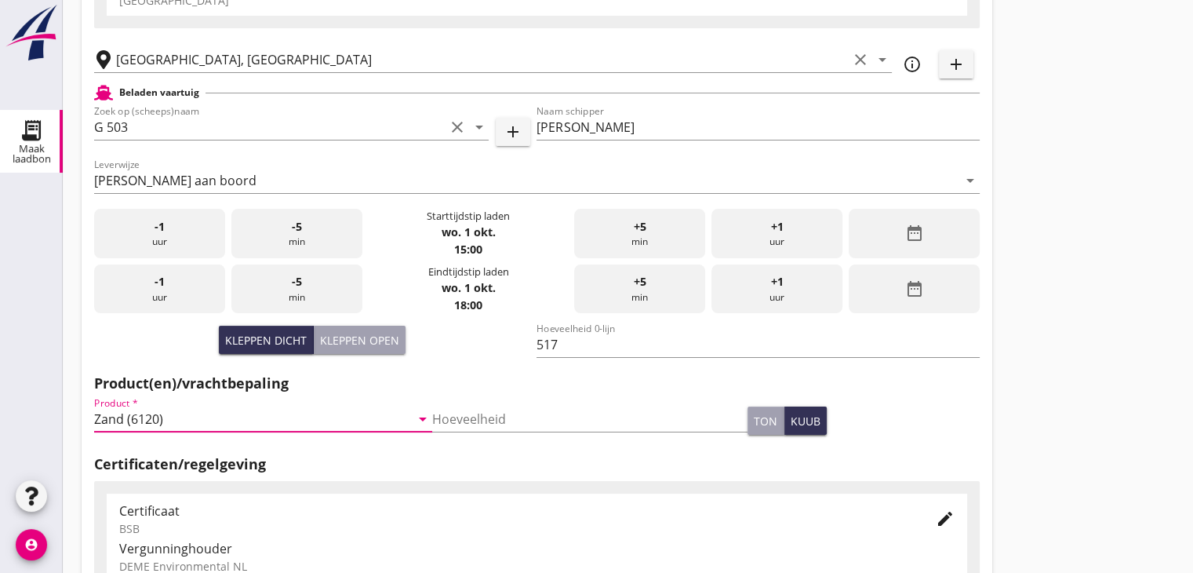
scroll to position [549, 0]
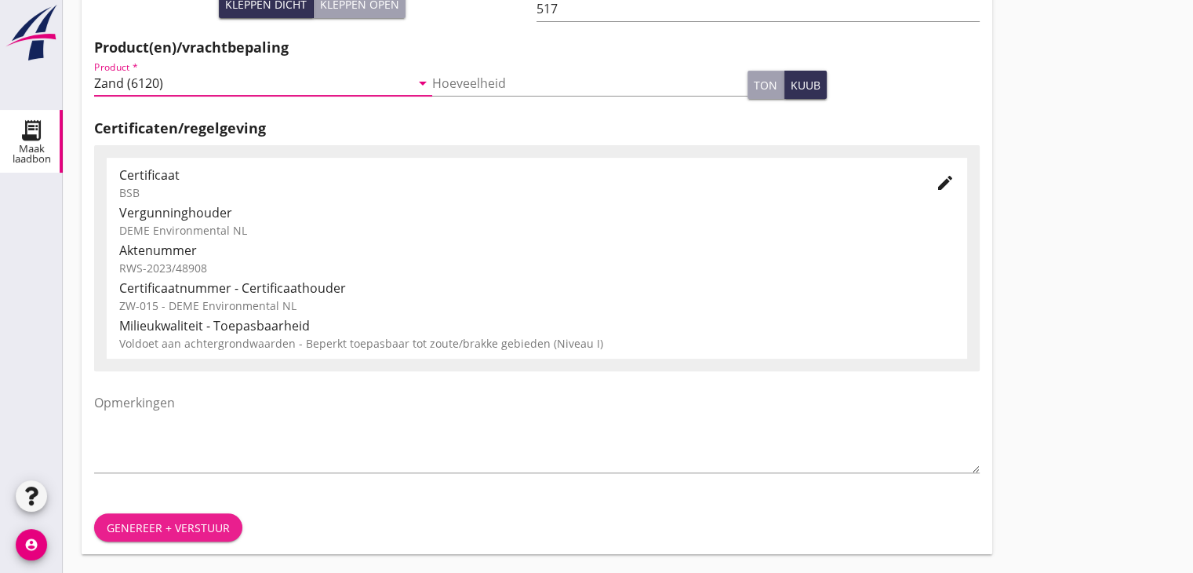
click at [160, 533] on div "Genereer + verstuur" at bounding box center [168, 527] width 123 height 16
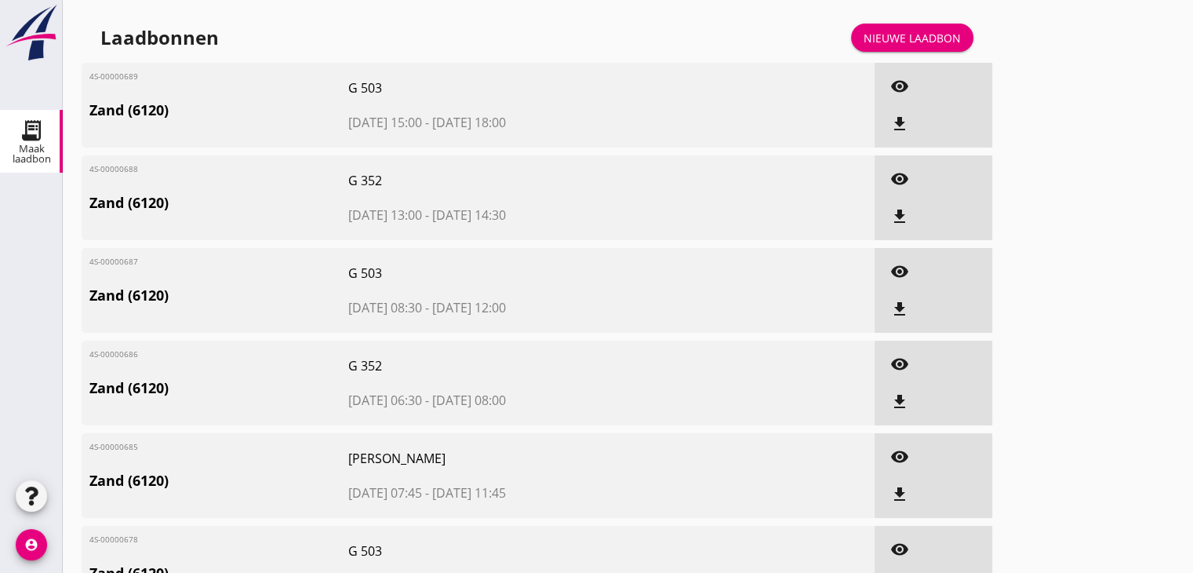
click at [905, 30] on div "Nieuwe laadbon" at bounding box center [912, 38] width 97 height 16
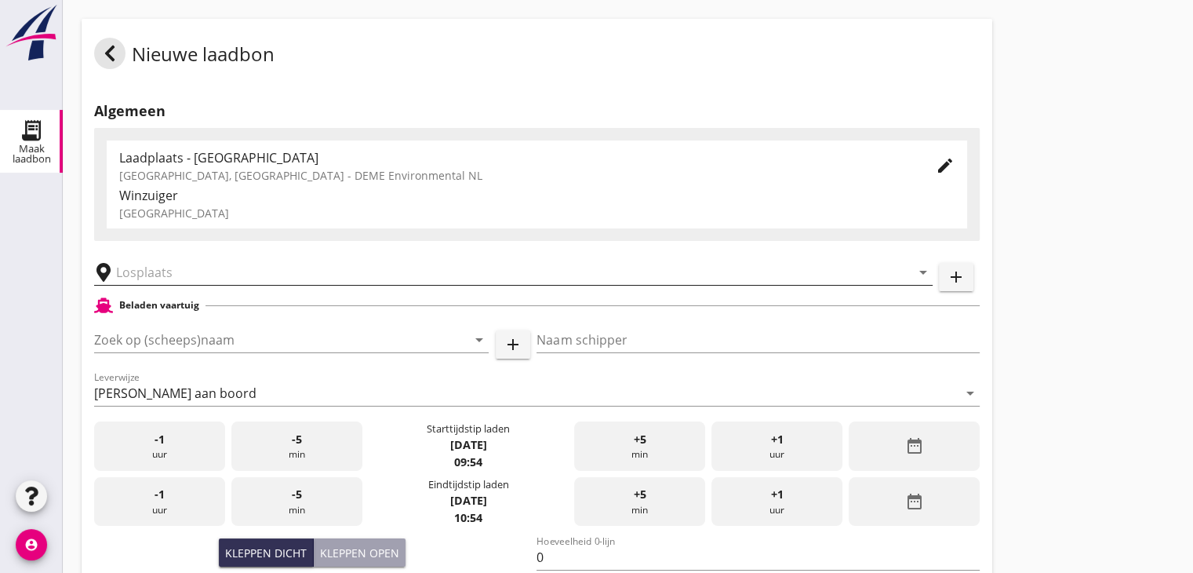
click at [154, 267] on input "text" at bounding box center [502, 272] width 773 height 25
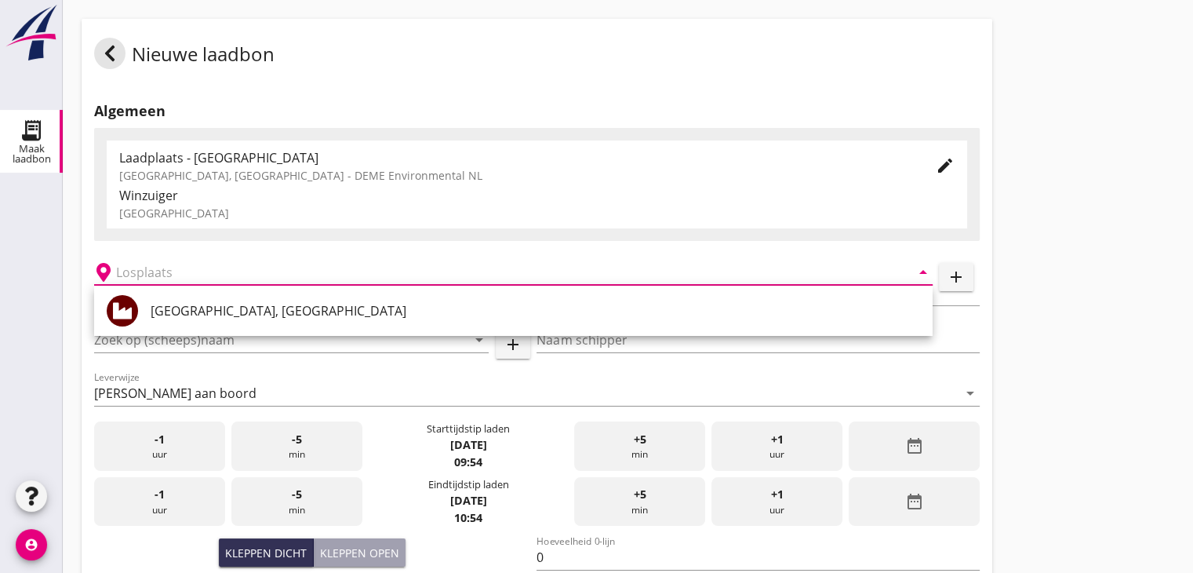
click at [156, 315] on div "[GEOGRAPHIC_DATA], [GEOGRAPHIC_DATA]" at bounding box center [536, 310] width 770 height 19
type input "[GEOGRAPHIC_DATA], [GEOGRAPHIC_DATA]"
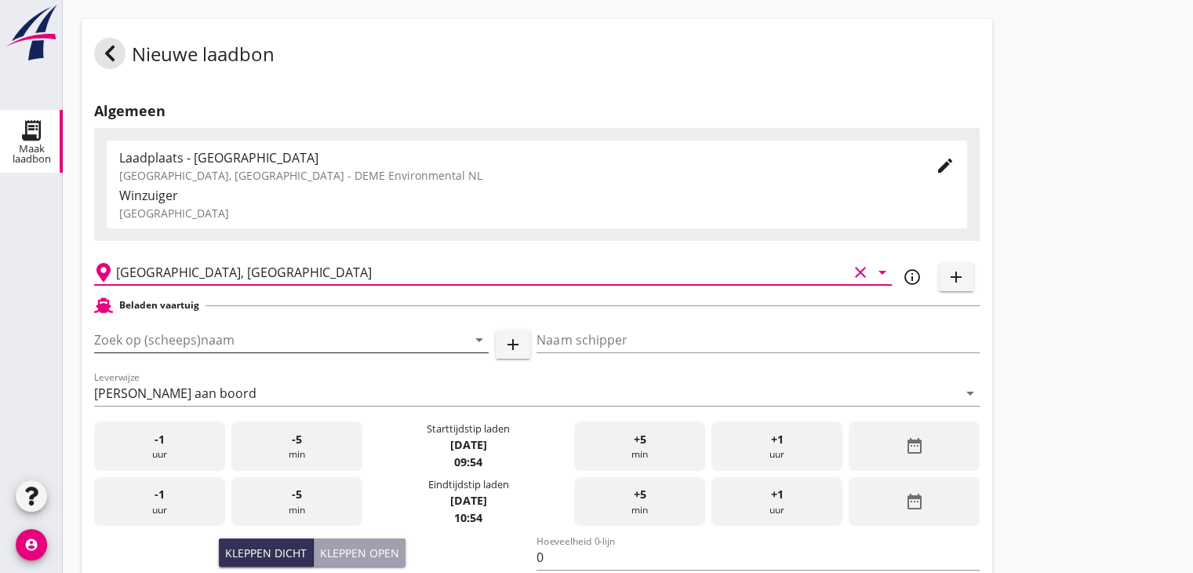
click at [190, 335] on input "Zoek op (scheeps)naam" at bounding box center [269, 339] width 351 height 25
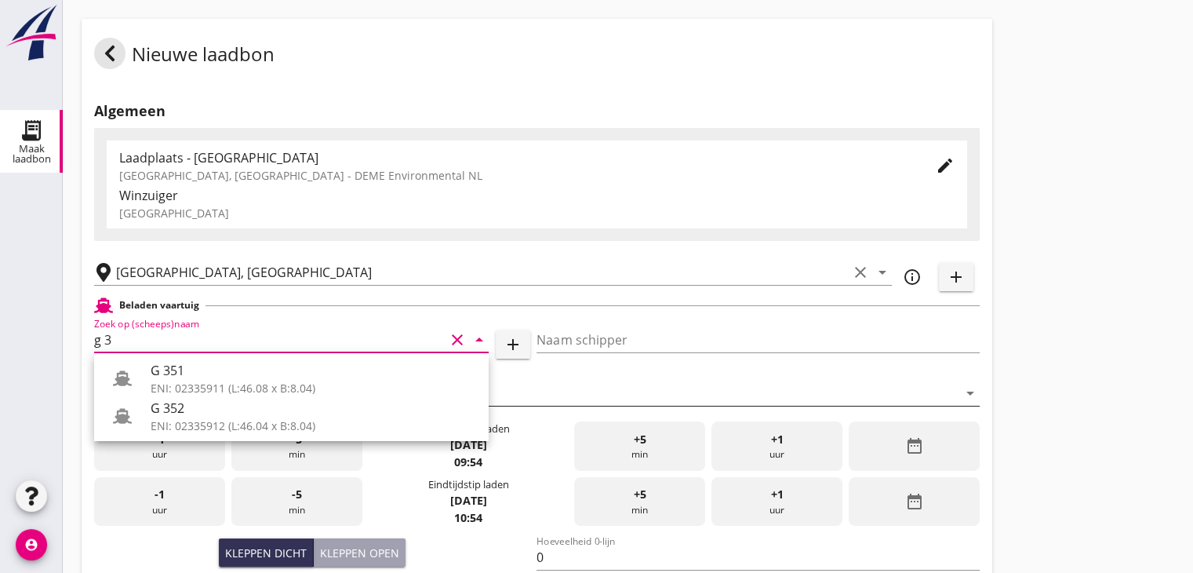
drag, startPoint x: 194, startPoint y: 424, endPoint x: 213, endPoint y: 402, distance: 29.4
click at [195, 422] on div "ENI: 02335912 (L:46.04 x B:8.04)" at bounding box center [314, 425] width 326 height 16
type input "G 352"
type input "Ewald van loo"
type input "363"
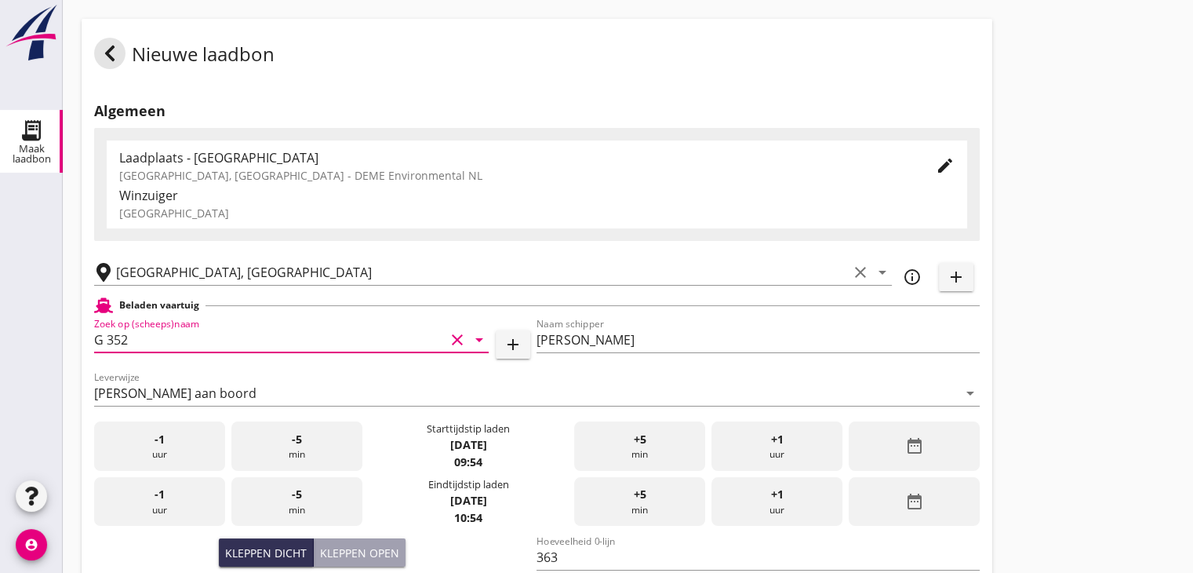
type input "G 352"
drag, startPoint x: 1066, startPoint y: 346, endPoint x: 948, endPoint y: 402, distance: 130.9
click at [1064, 344] on div "Nieuwe laadbon Algemeen Laadplaats - Wingebied Veerse Meer, Zeeland - DEME Envi…" at bounding box center [628, 560] width 1130 height 1121
click at [897, 435] on div "date_range" at bounding box center [914, 445] width 131 height 49
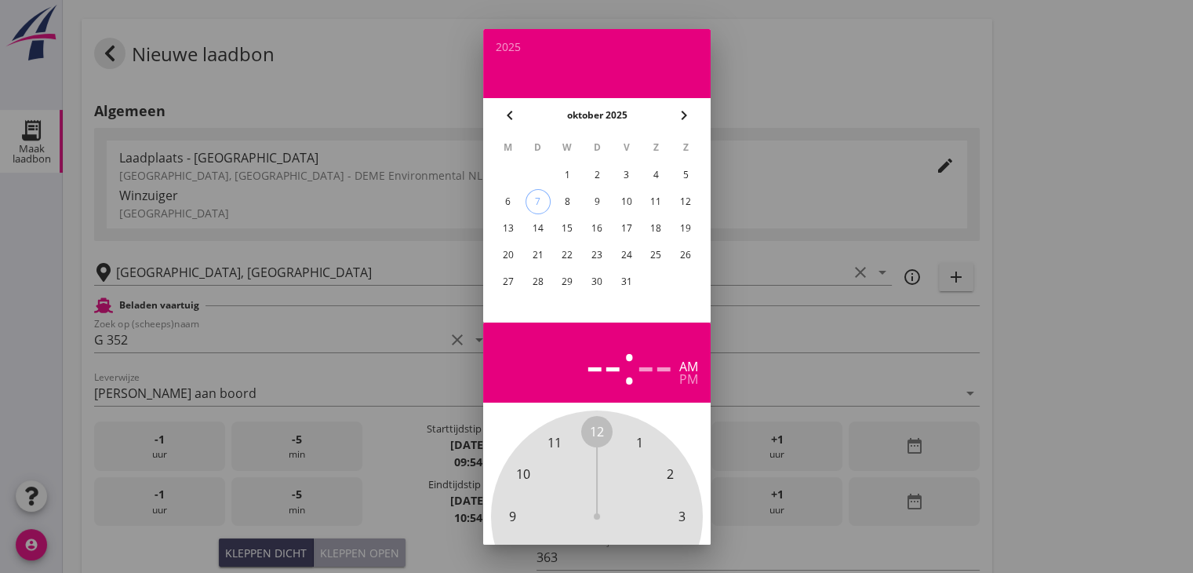
click at [566, 177] on div "1" at bounding box center [567, 174] width 25 height 25
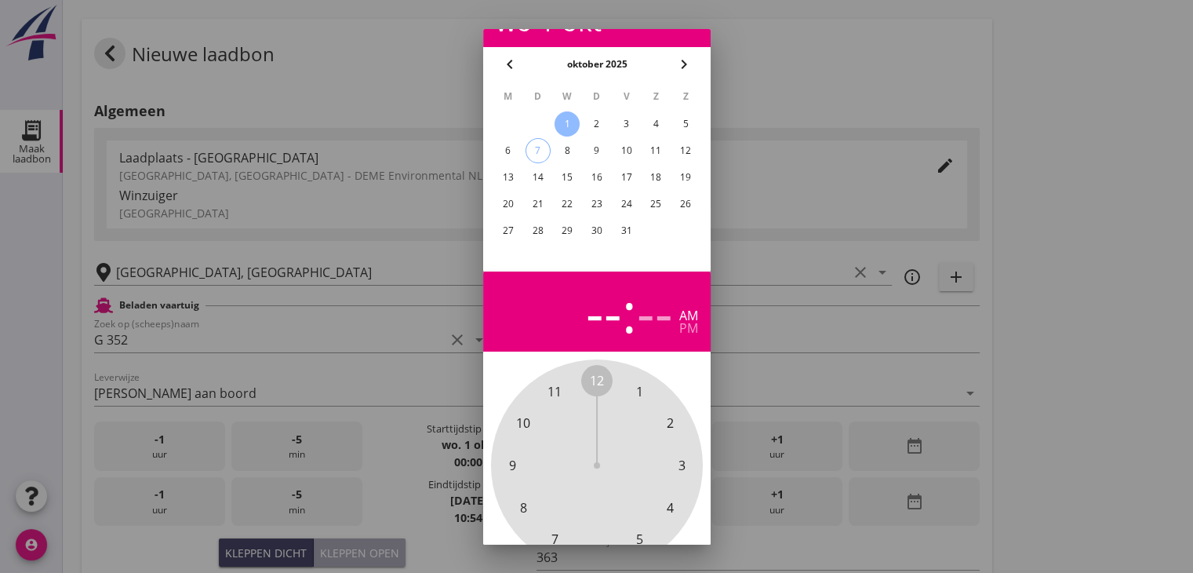
scroll to position [151, 0]
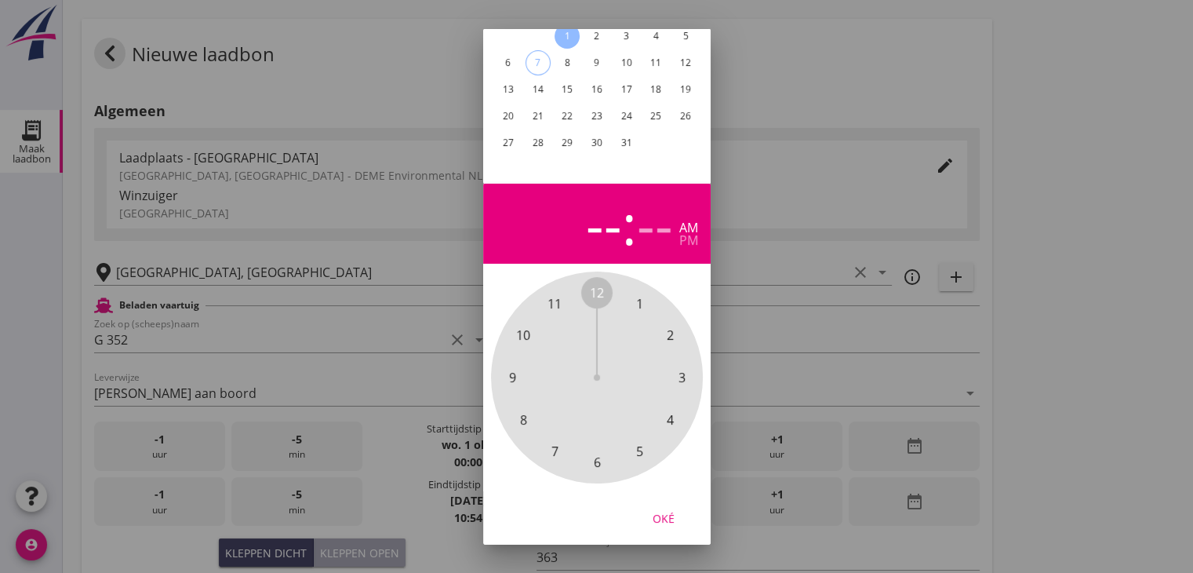
click at [522, 414] on span "8" at bounding box center [522, 419] width 7 height 19
click at [599, 283] on span "00" at bounding box center [597, 292] width 14 height 19
click at [686, 234] on div "pm" at bounding box center [688, 240] width 19 height 13
click at [677, 509] on div "Oké" at bounding box center [664, 517] width 44 height 16
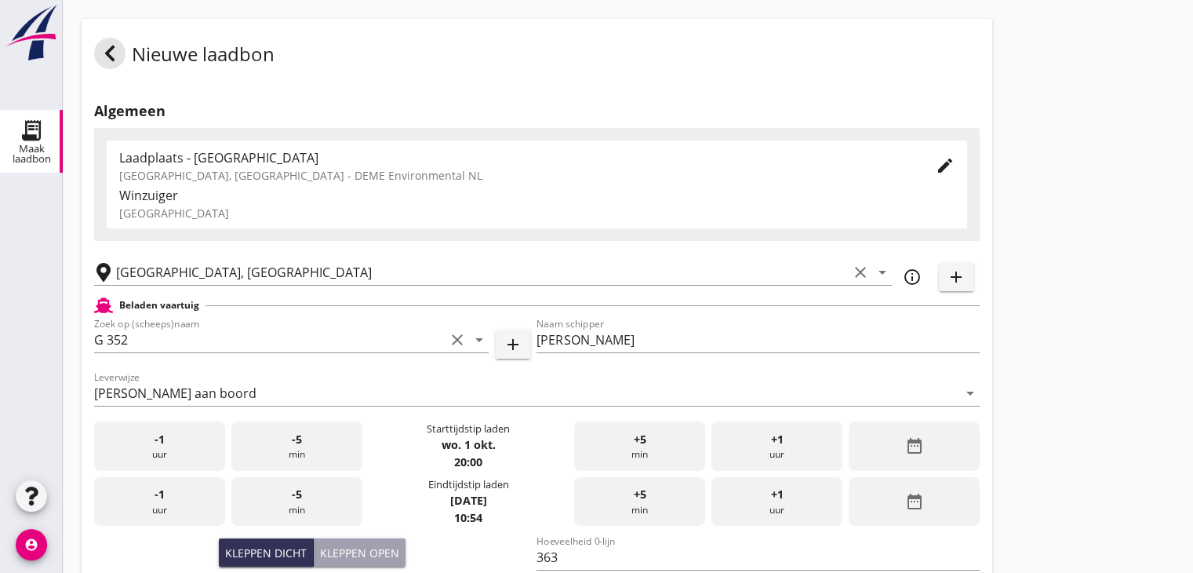
click at [918, 492] on icon "date_range" at bounding box center [914, 501] width 19 height 19
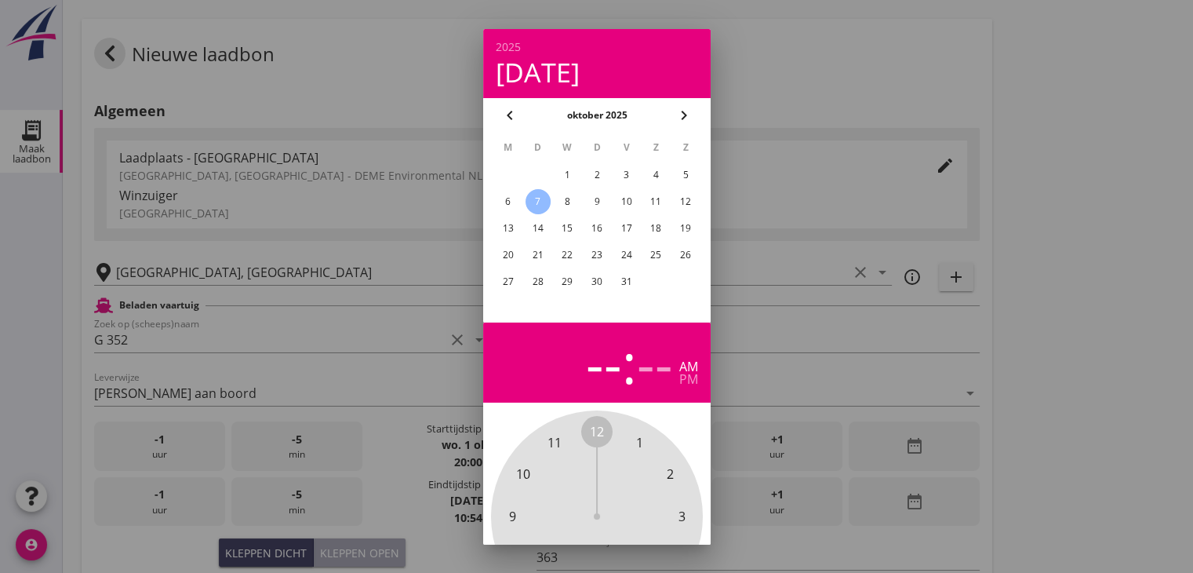
click at [572, 168] on div "1" at bounding box center [567, 174] width 25 height 25
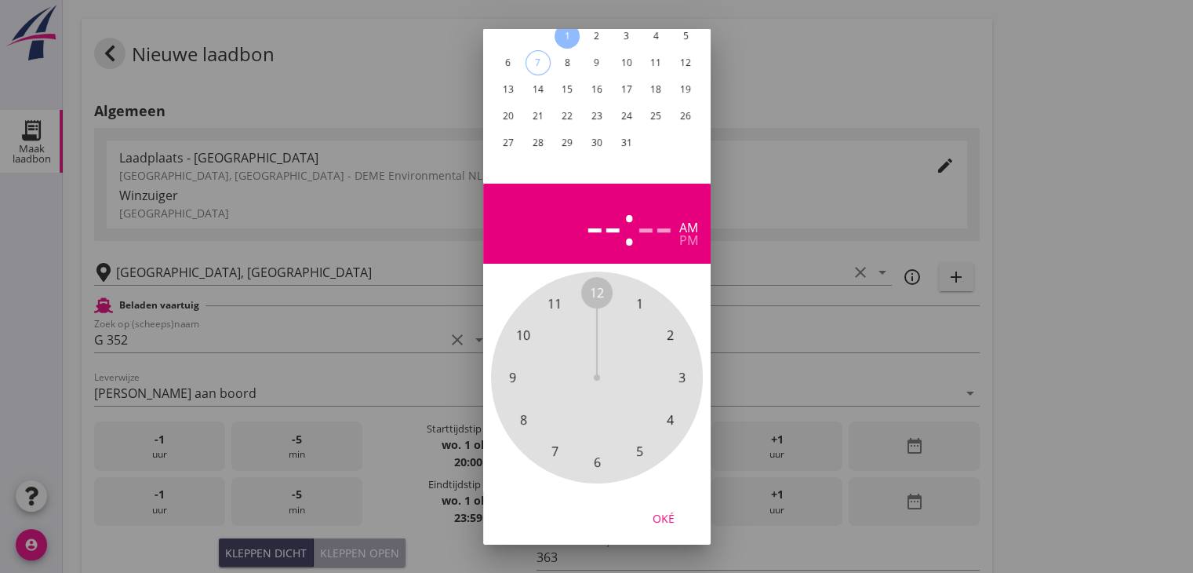
click at [511, 368] on span "9" at bounding box center [511, 377] width 7 height 19
click at [596, 453] on span "30" at bounding box center [597, 462] width 14 height 19
click at [690, 234] on div "pm" at bounding box center [688, 240] width 19 height 13
click at [672, 504] on button "Oké" at bounding box center [663, 518] width 69 height 28
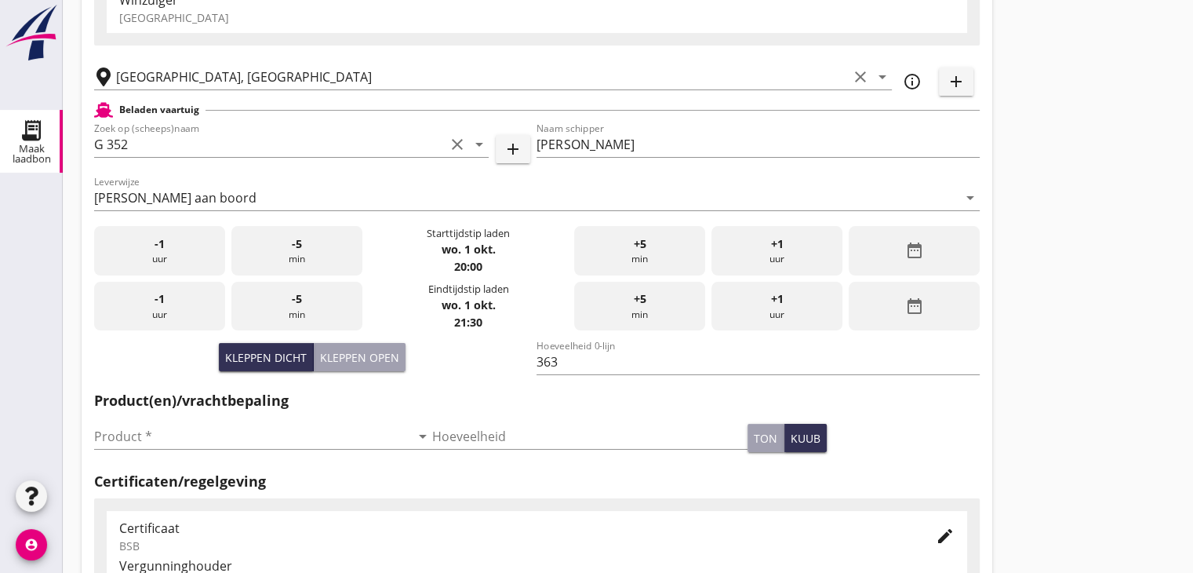
scroll to position [392, 0]
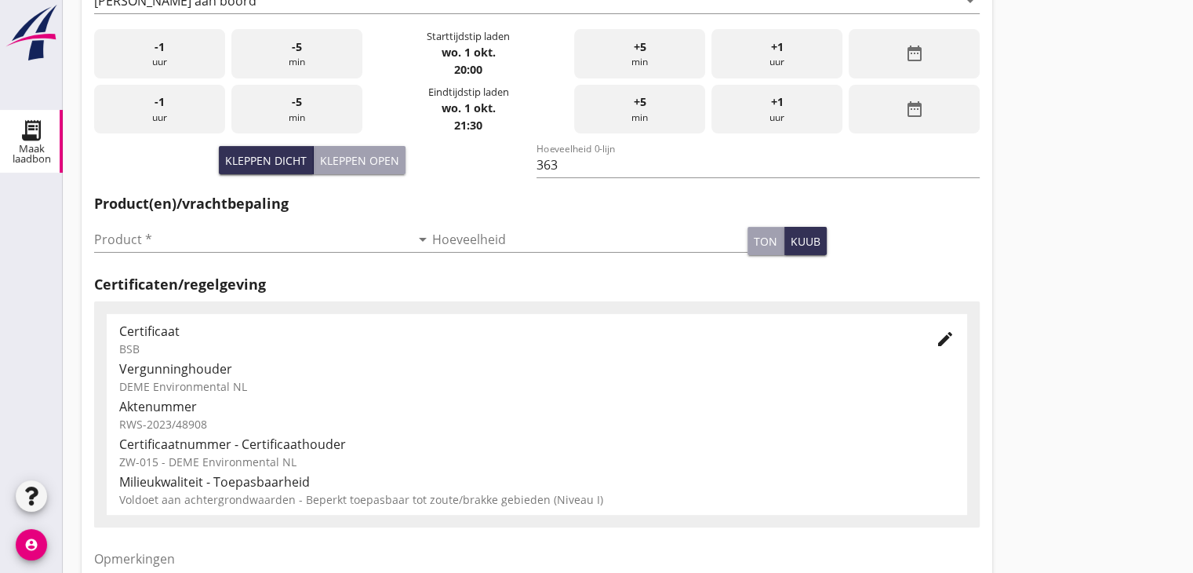
click at [1057, 298] on div "Nieuwe laadbon Algemeen Laadplaats - Wingebied Veerse Meer, Zeeland - DEME Envi…" at bounding box center [628, 168] width 1130 height 1121
click at [240, 233] on input "Product *" at bounding box center [252, 239] width 316 height 25
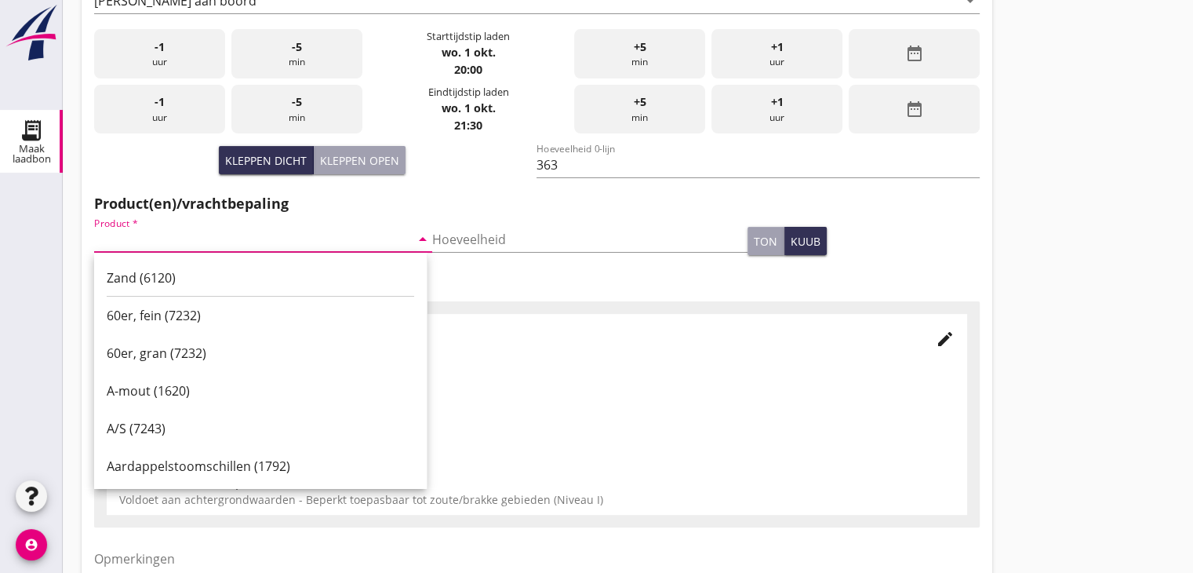
click at [213, 268] on div "Zand (6120)" at bounding box center [261, 277] width 308 height 19
type input "Zand (6120)"
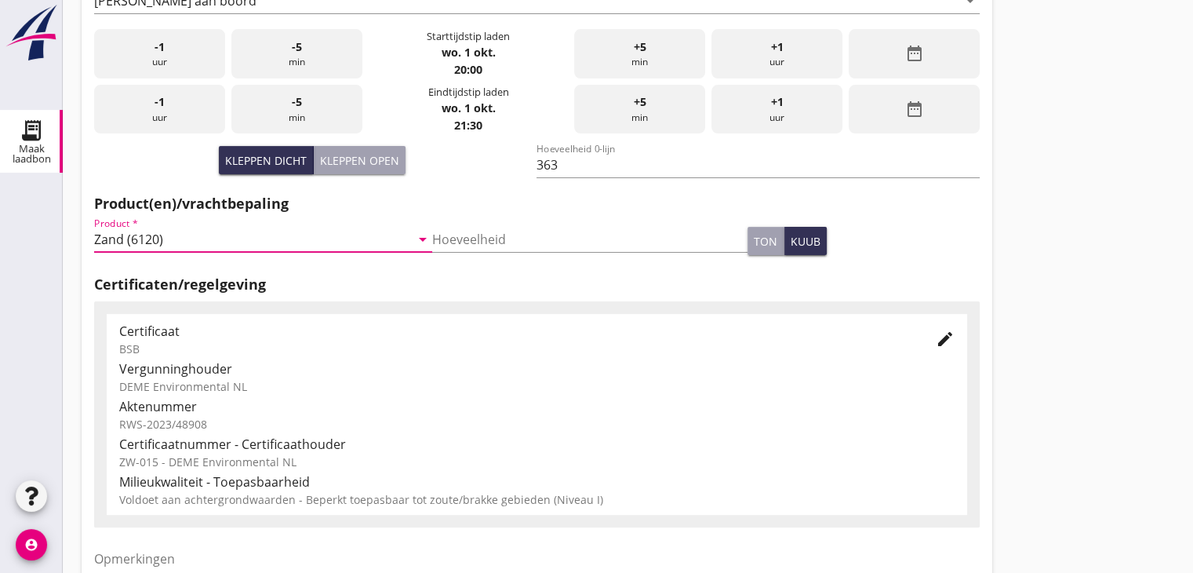
scroll to position [549, 0]
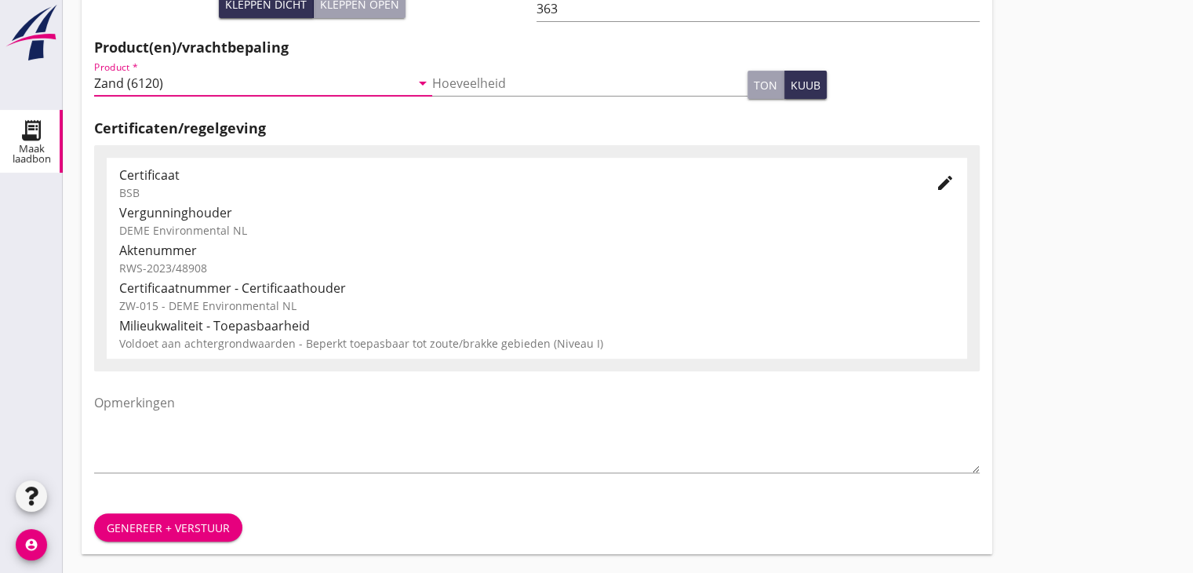
click at [173, 519] on div "Genereer + verstuur" at bounding box center [168, 527] width 123 height 16
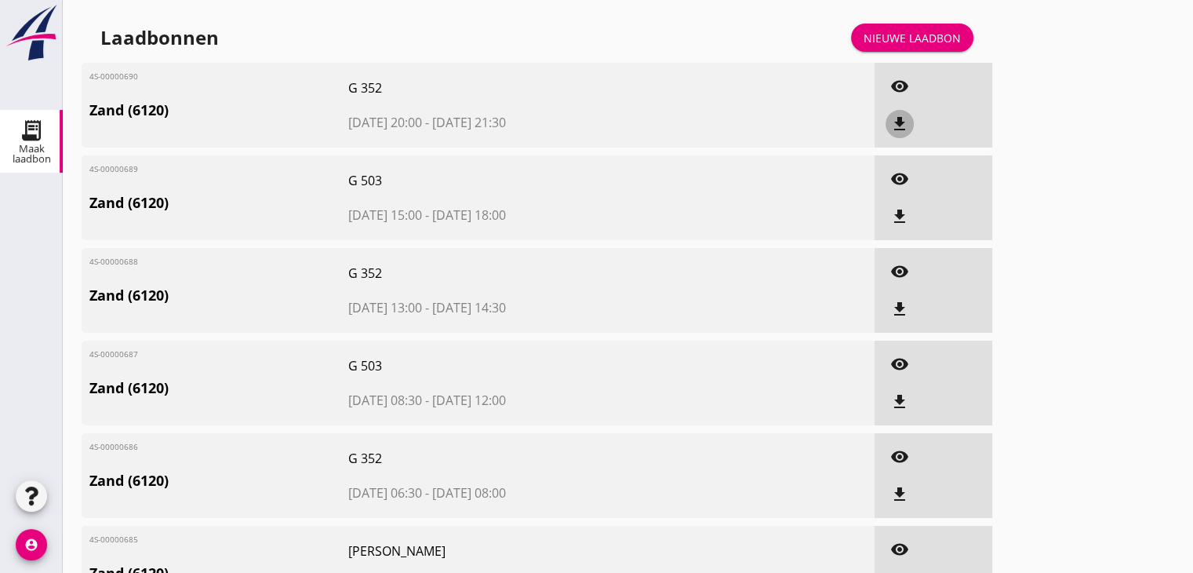
click at [888, 120] on div "file_download" at bounding box center [900, 124] width 28 height 19
click at [901, 222] on icon "file_download" at bounding box center [899, 216] width 19 height 19
click at [898, 308] on icon "file_download" at bounding box center [899, 309] width 19 height 19
click at [897, 398] on icon "file_download" at bounding box center [899, 401] width 19 height 19
click at [895, 502] on icon "file_download" at bounding box center [899, 494] width 19 height 19
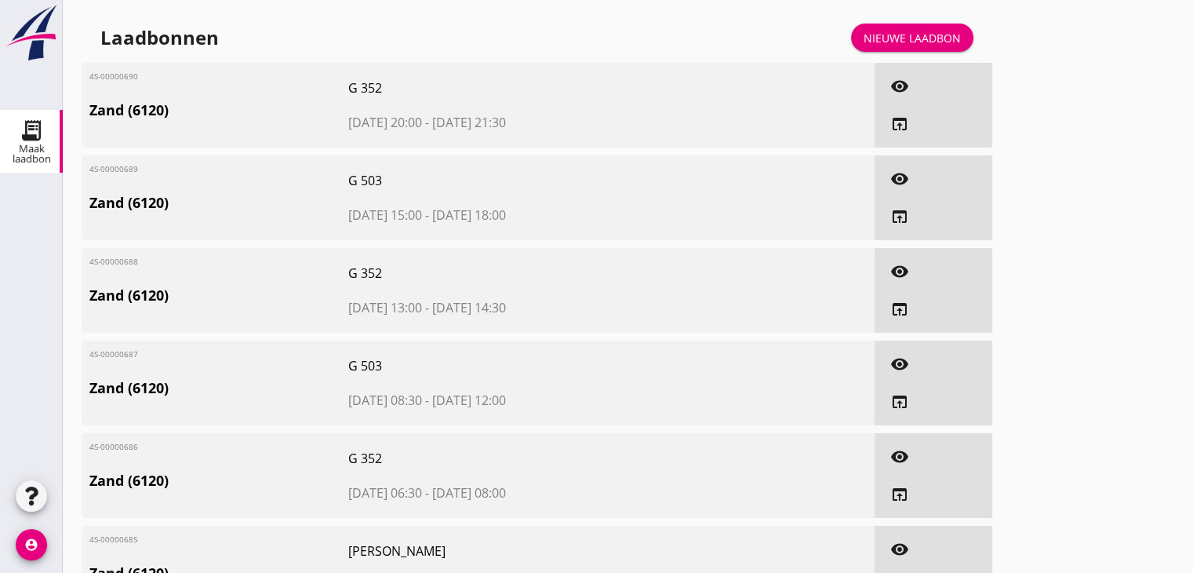
click at [914, 43] on div "Nieuwe laadbon" at bounding box center [912, 38] width 97 height 16
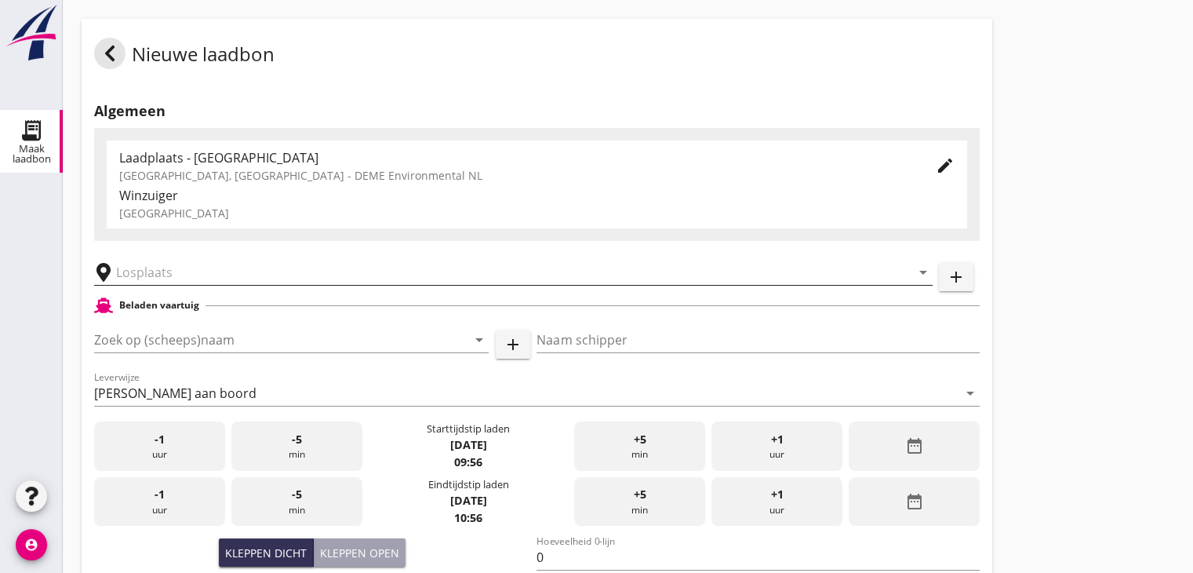
click at [168, 264] on input "text" at bounding box center [502, 272] width 773 height 25
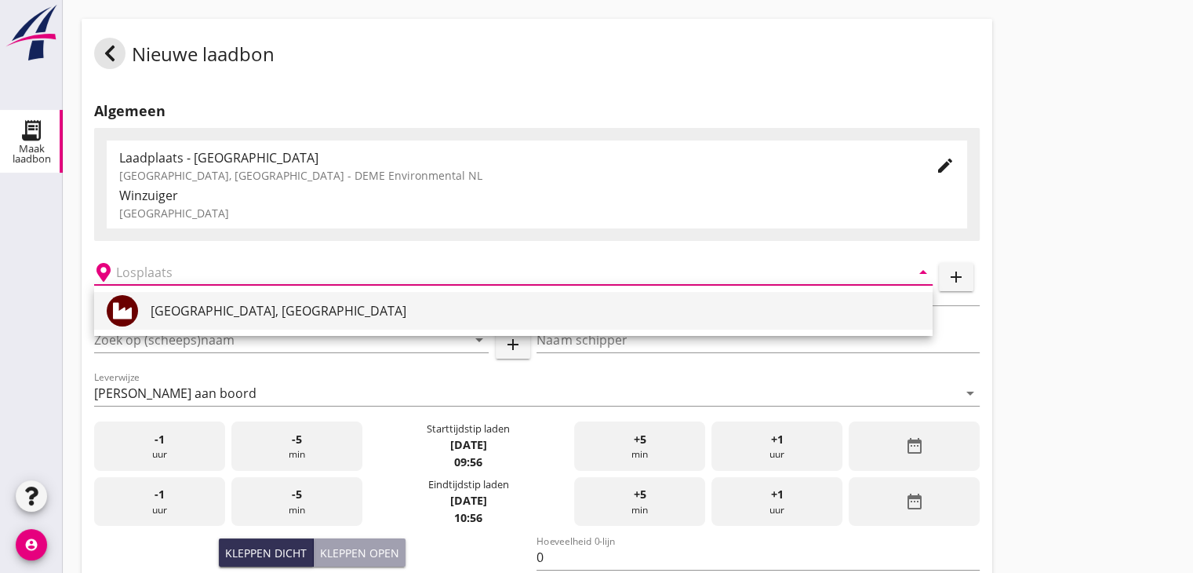
click at [157, 315] on div "[GEOGRAPHIC_DATA], [GEOGRAPHIC_DATA]" at bounding box center [536, 310] width 770 height 19
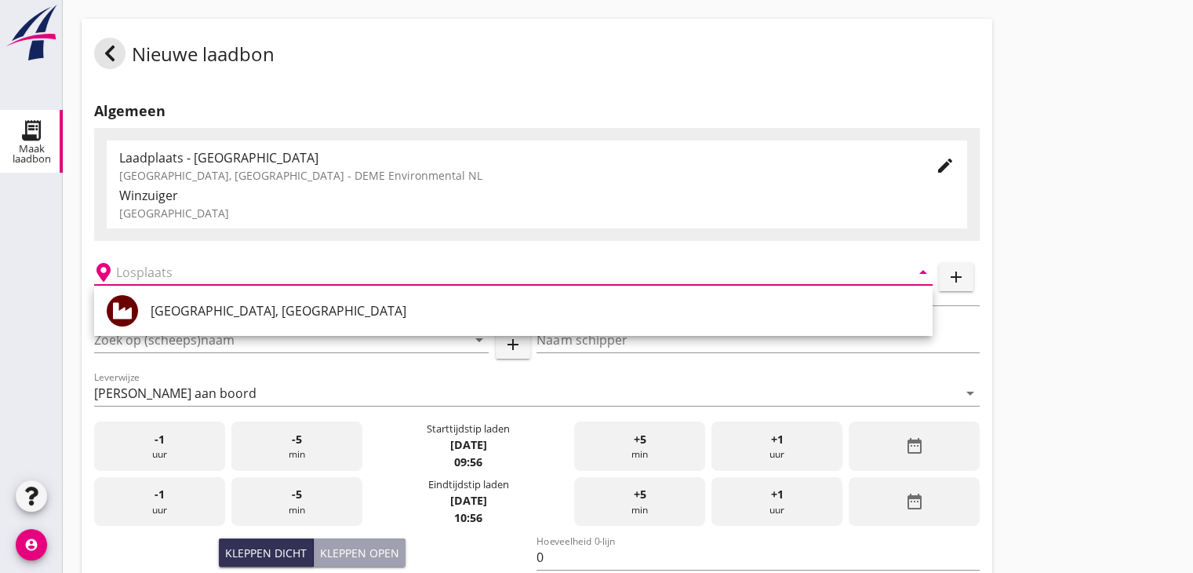
type input "[GEOGRAPHIC_DATA], [GEOGRAPHIC_DATA]"
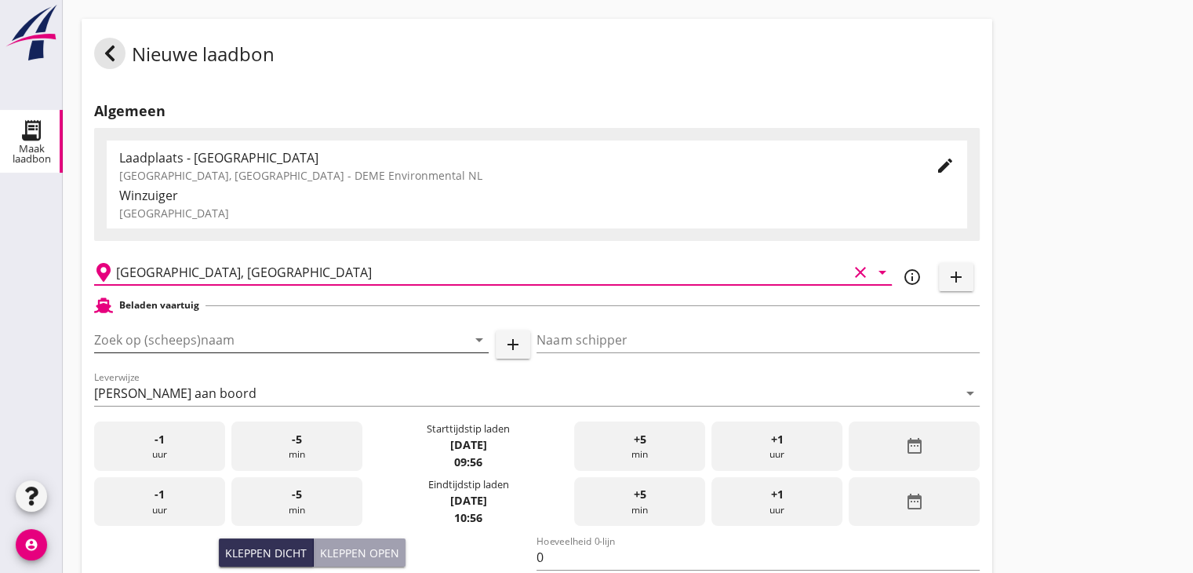
click at [171, 344] on input "Zoek op (scheeps)naam" at bounding box center [269, 339] width 351 height 25
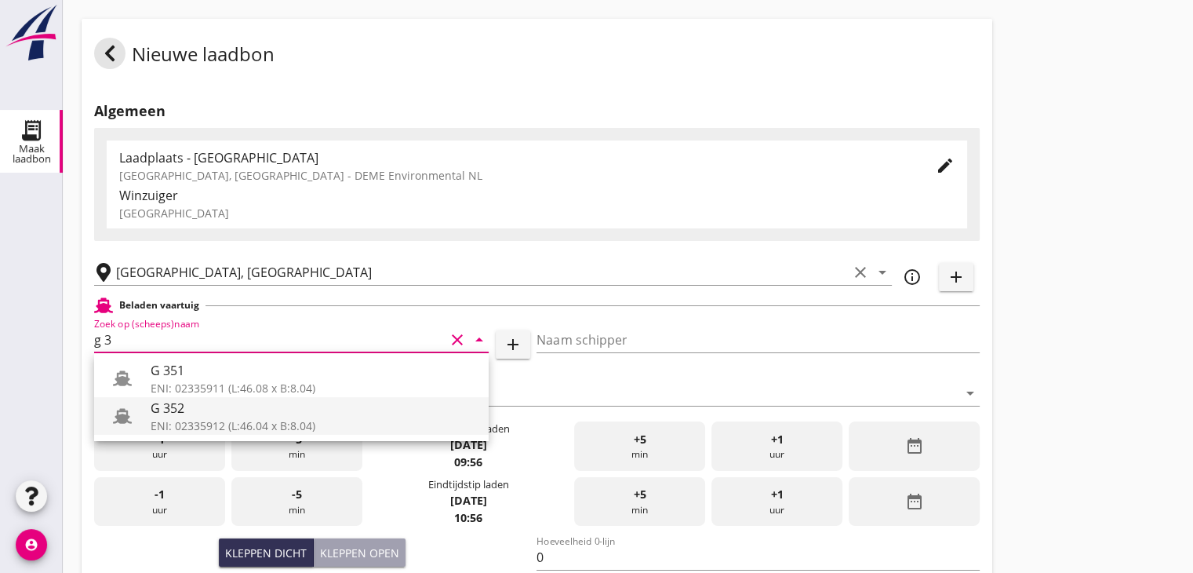
click at [262, 417] on div "G 352" at bounding box center [314, 408] width 326 height 19
type input "G 352"
type input "Ewald van loo"
type input "363"
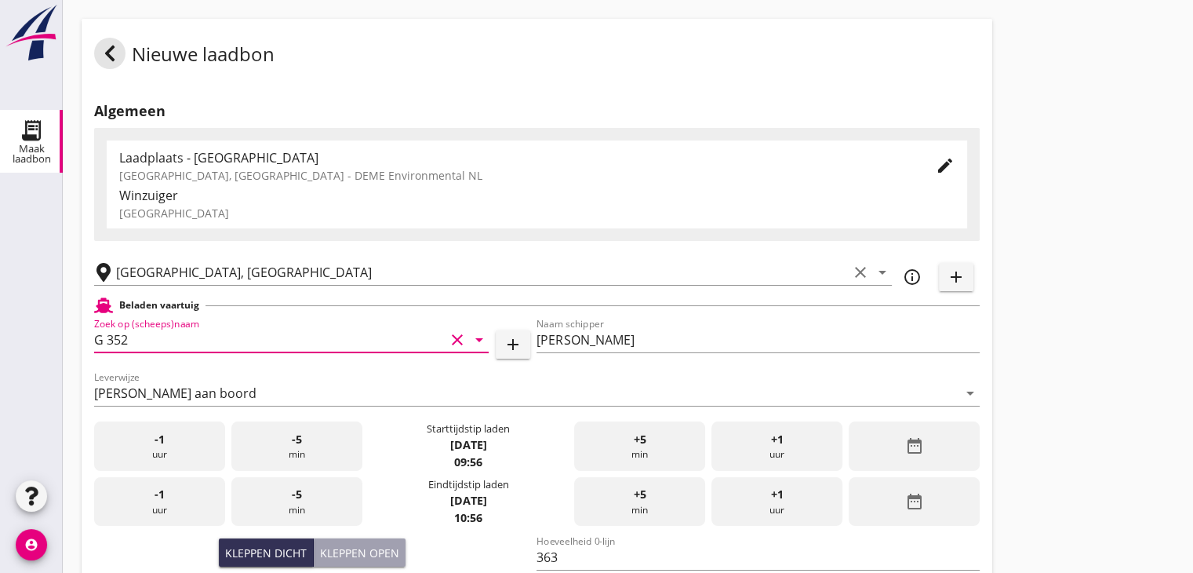
type input "G 352"
click at [30, 272] on div at bounding box center [31, 326] width 63 height 300
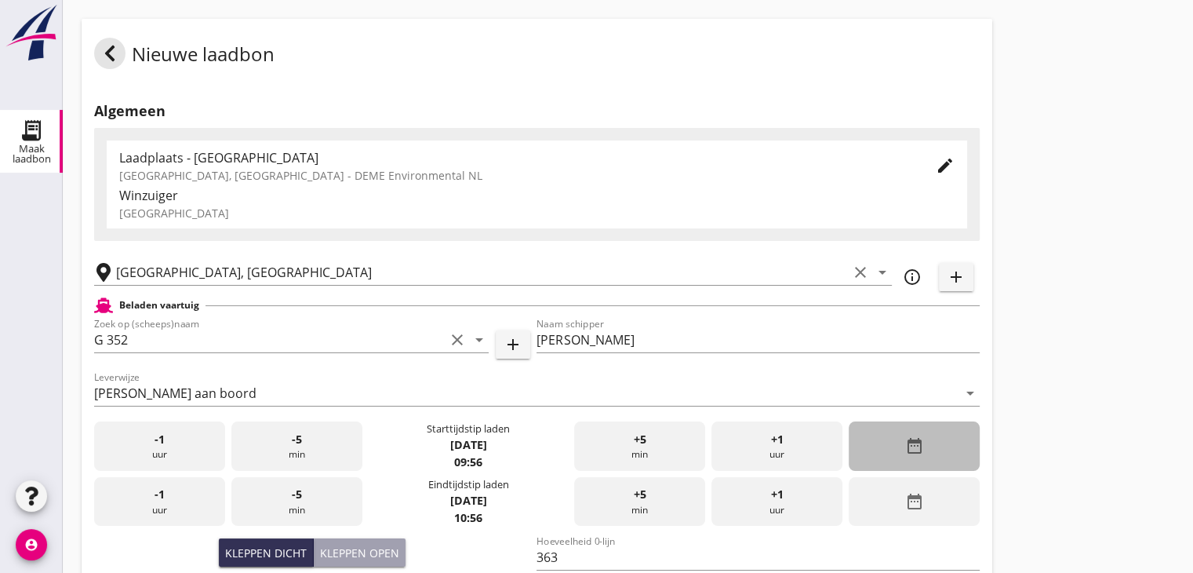
click at [919, 438] on icon "date_range" at bounding box center [914, 445] width 19 height 19
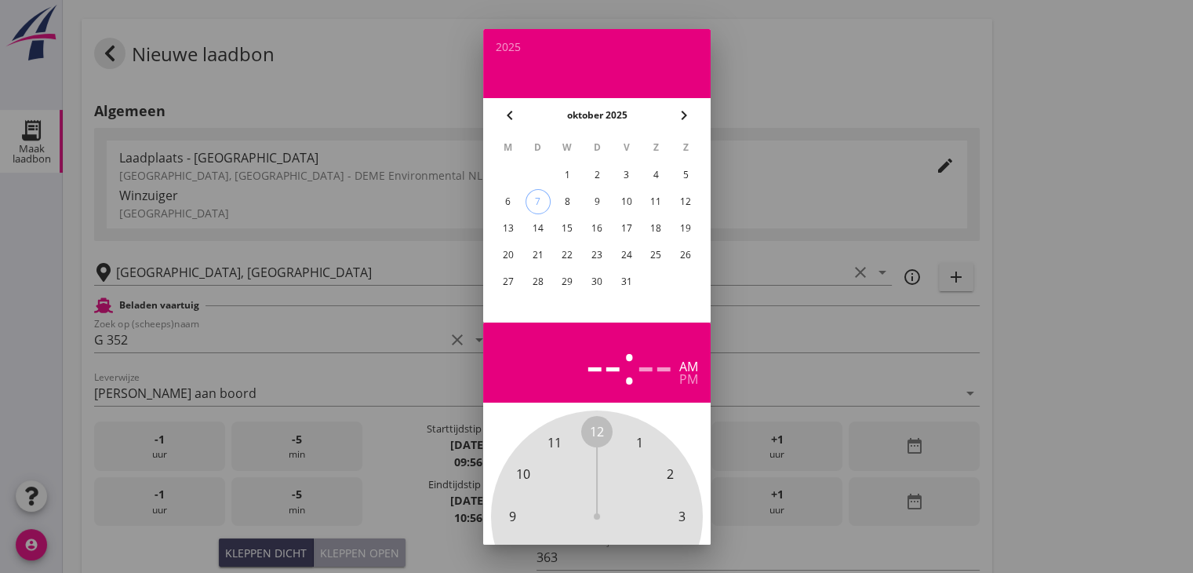
click at [602, 169] on div "2" at bounding box center [596, 174] width 25 height 25
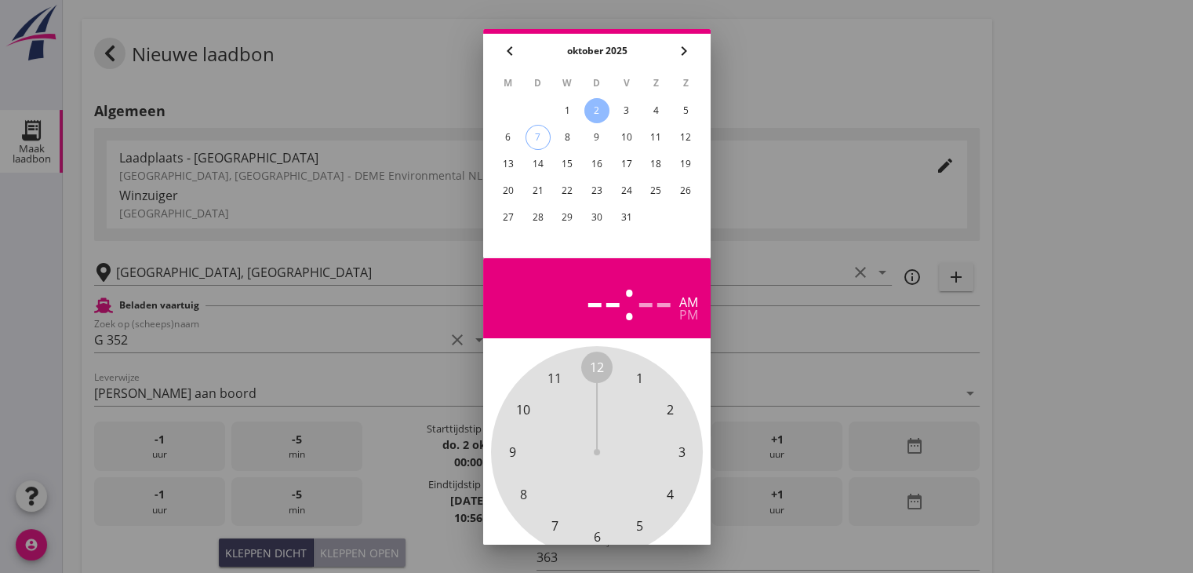
scroll to position [151, 0]
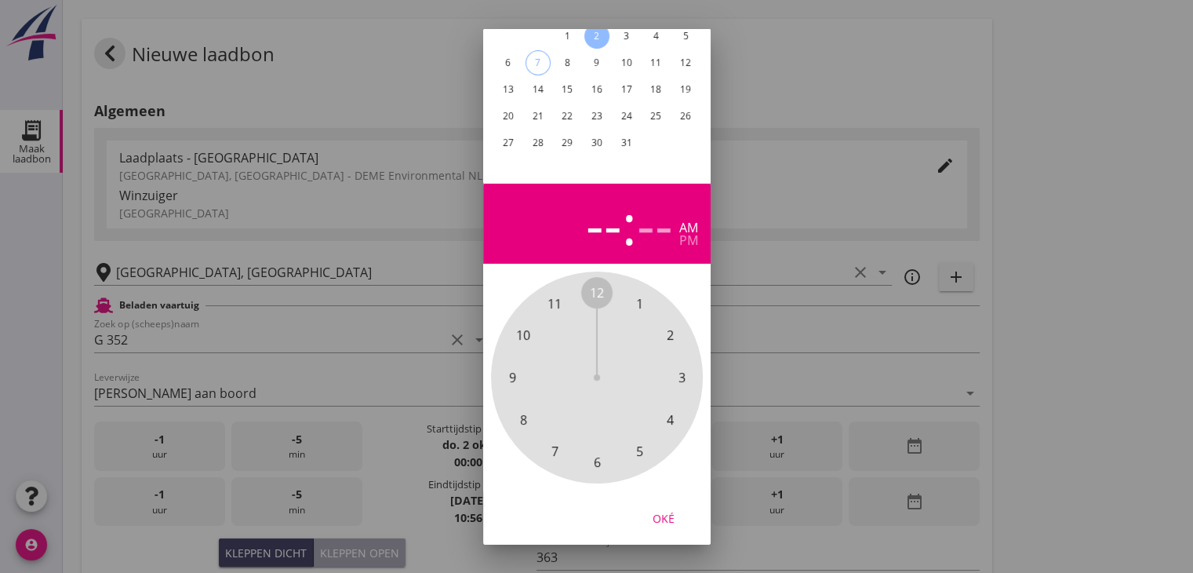
click at [591, 449] on span "6" at bounding box center [596, 461] width 31 height 31
click at [599, 453] on span "30" at bounding box center [597, 462] width 14 height 19
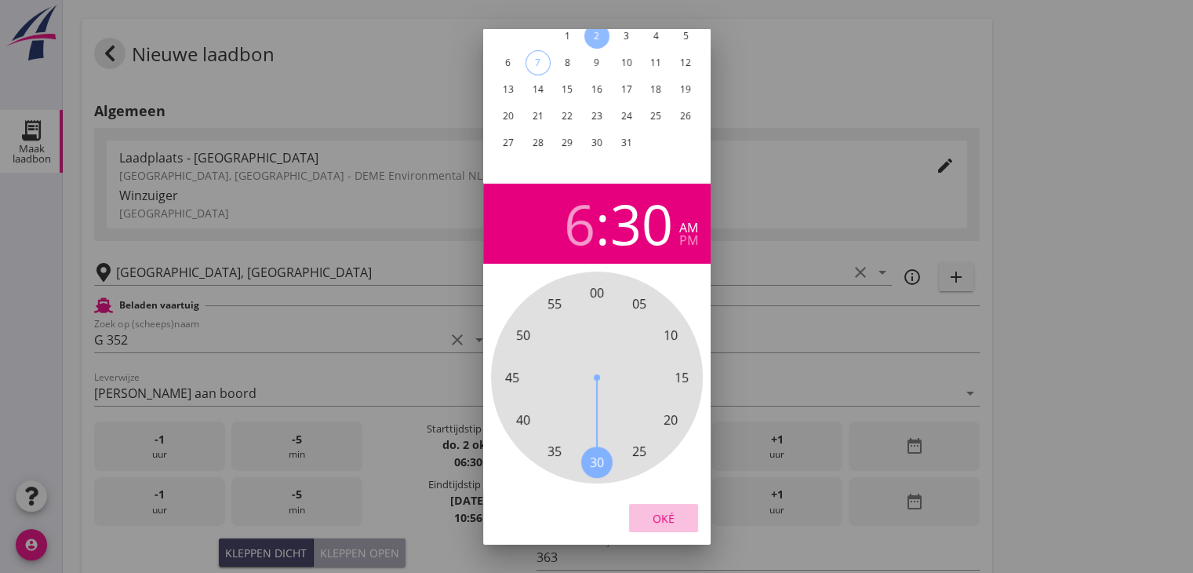
click at [656, 509] on div "Oké" at bounding box center [664, 517] width 44 height 16
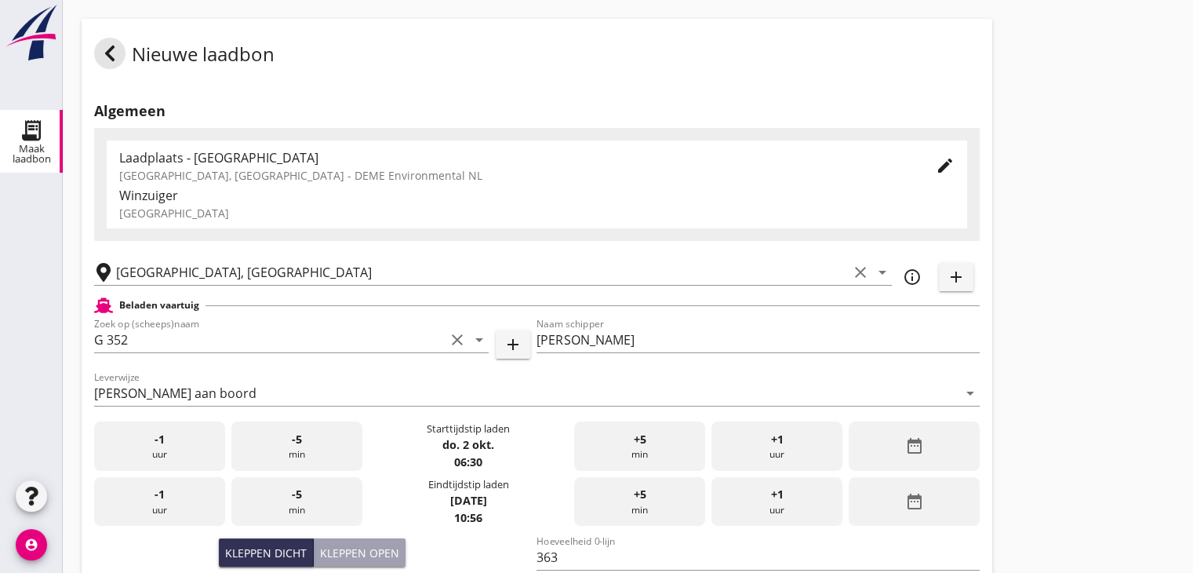
click at [951, 517] on div "date_range" at bounding box center [914, 501] width 131 height 49
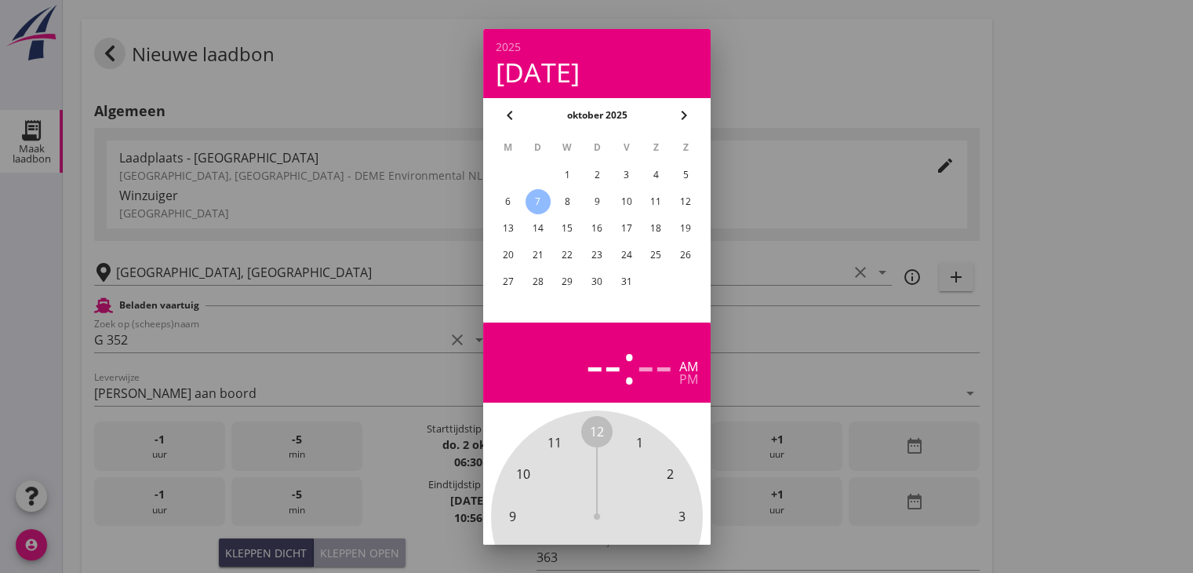
click at [590, 171] on div "2" at bounding box center [596, 174] width 25 height 25
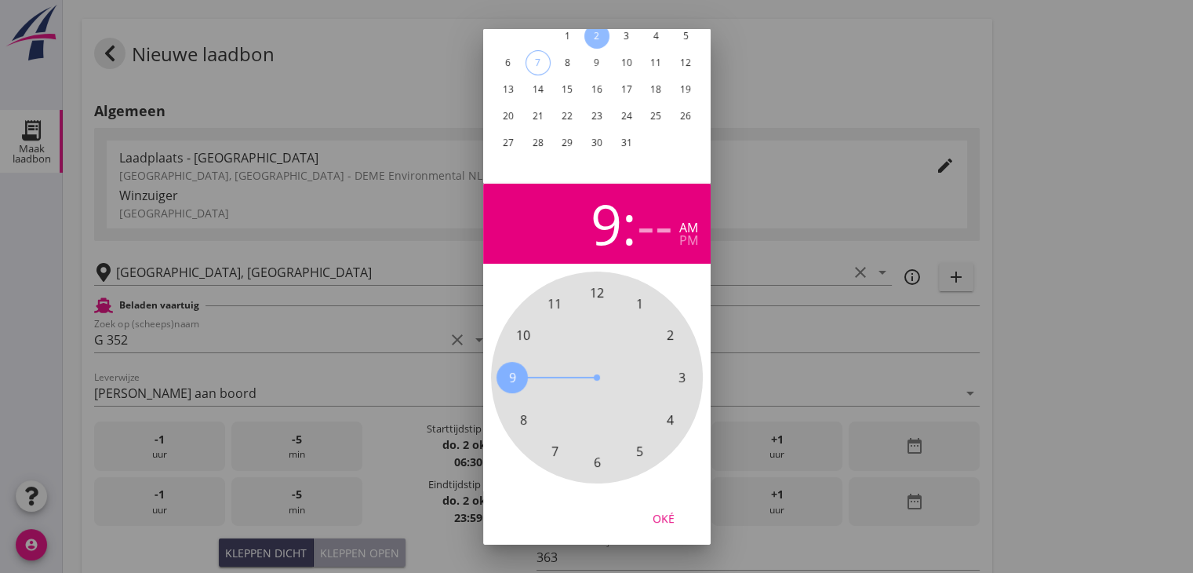
click at [515, 368] on span "9" at bounding box center [512, 377] width 31 height 31
click at [599, 283] on span "00" at bounding box center [597, 292] width 14 height 19
click at [664, 509] on div "Oké" at bounding box center [664, 517] width 44 height 16
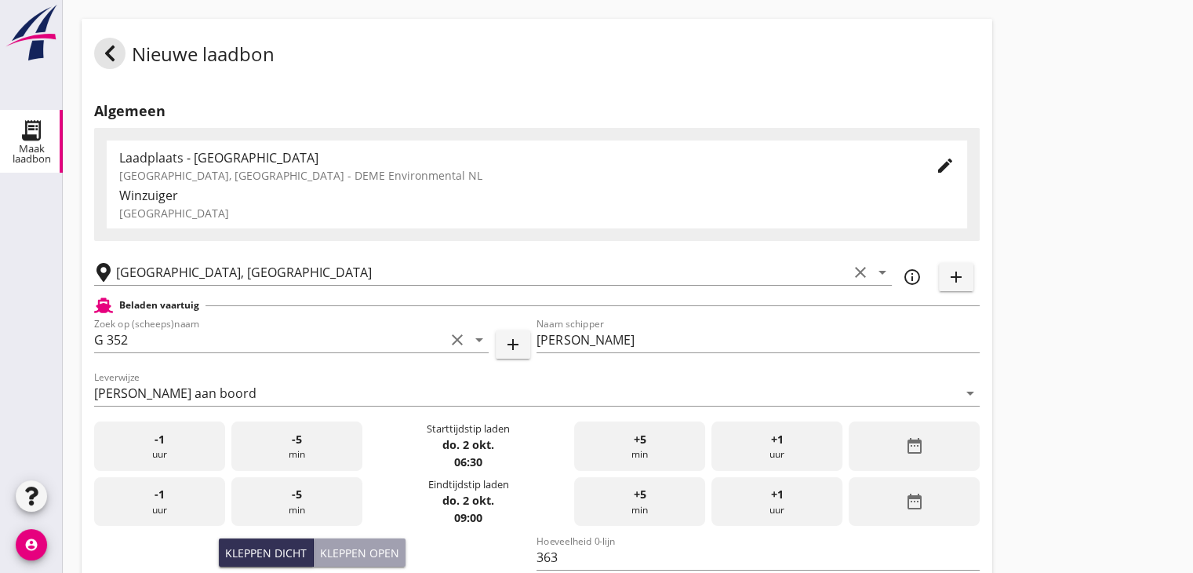
click at [1051, 356] on div "Nieuwe laadbon Algemeen Laadplaats - Wingebied Veerse Meer, Zeeland - DEME Envi…" at bounding box center [628, 560] width 1130 height 1121
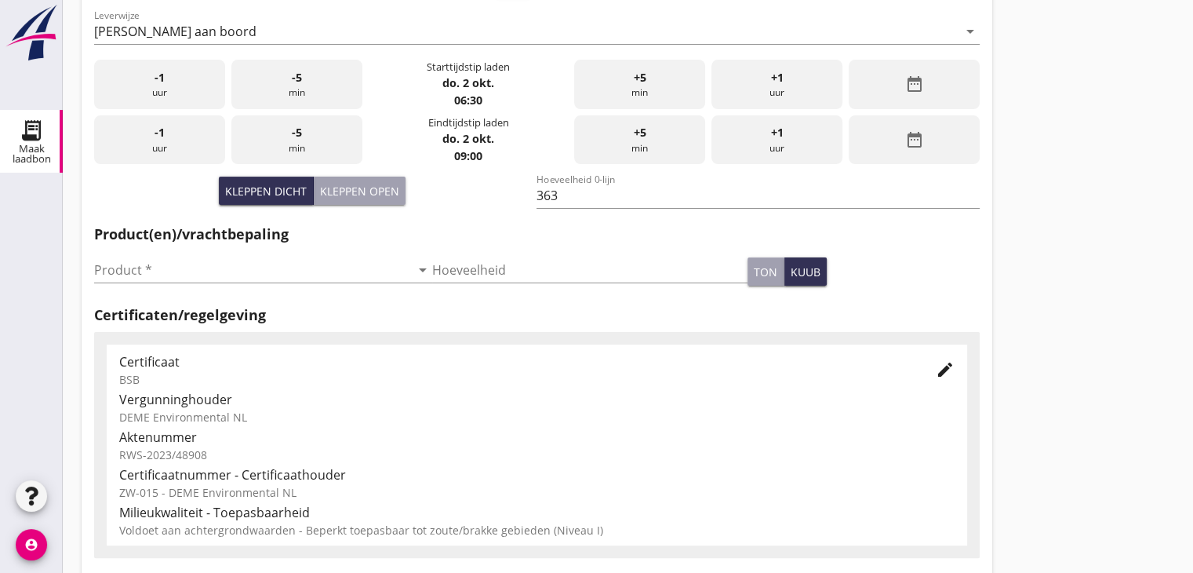
scroll to position [392, 0]
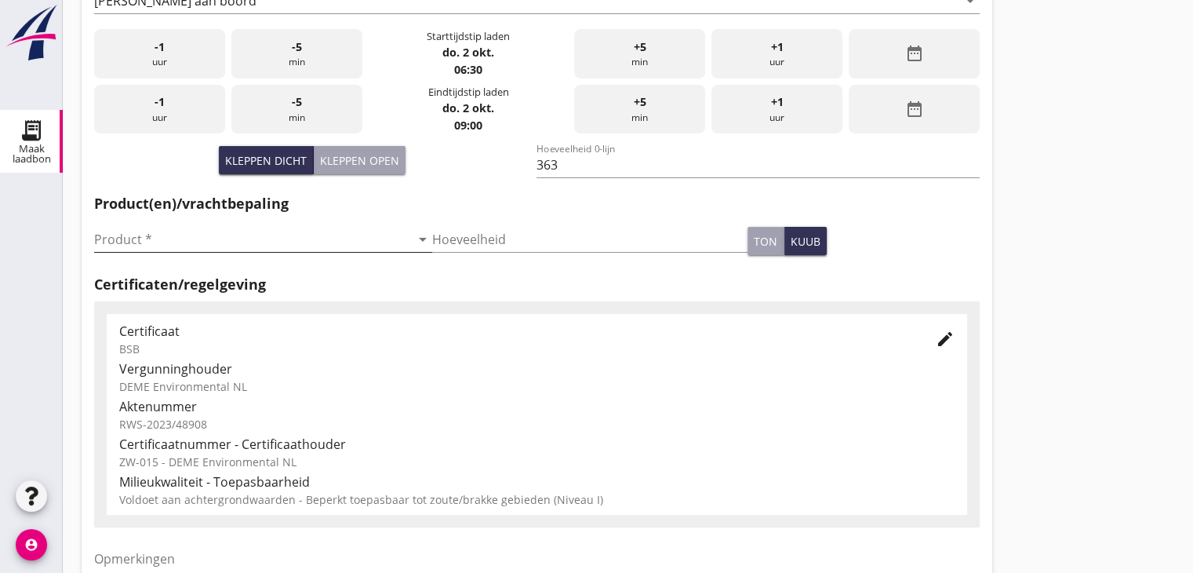
click at [220, 239] on input "Product *" at bounding box center [252, 239] width 316 height 25
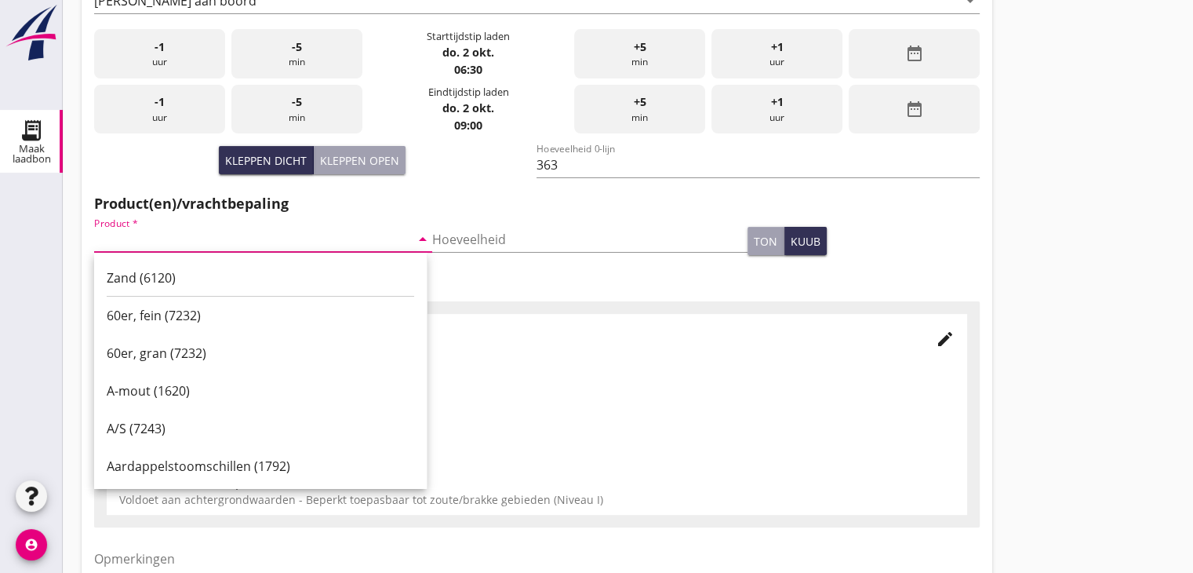
click at [177, 275] on div "Zand (6120)" at bounding box center [261, 277] width 308 height 19
type input "Zand (6120)"
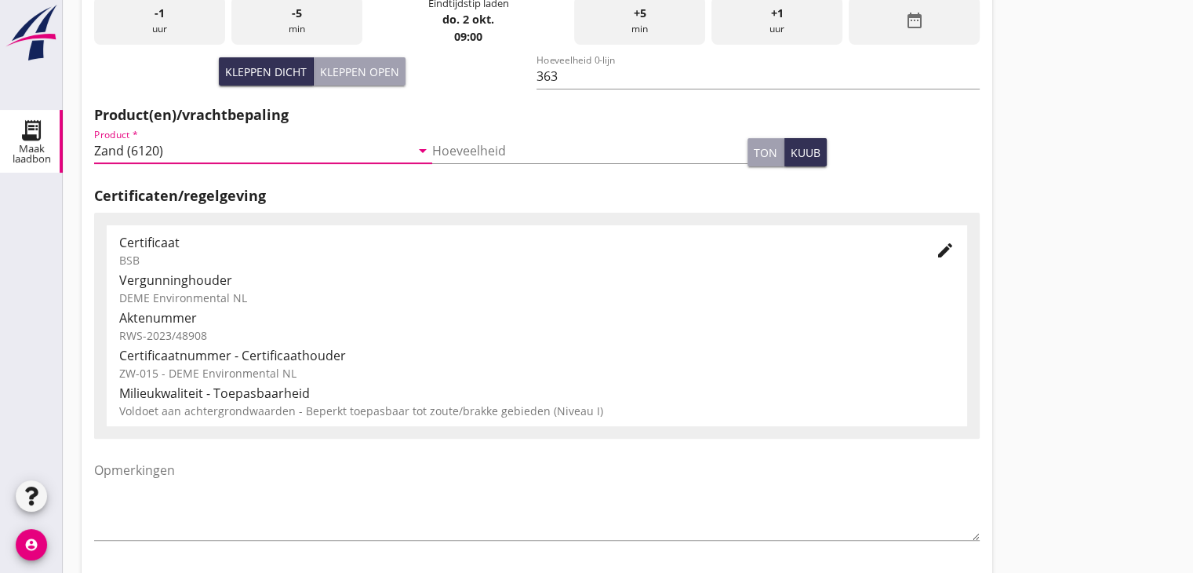
scroll to position [549, 0]
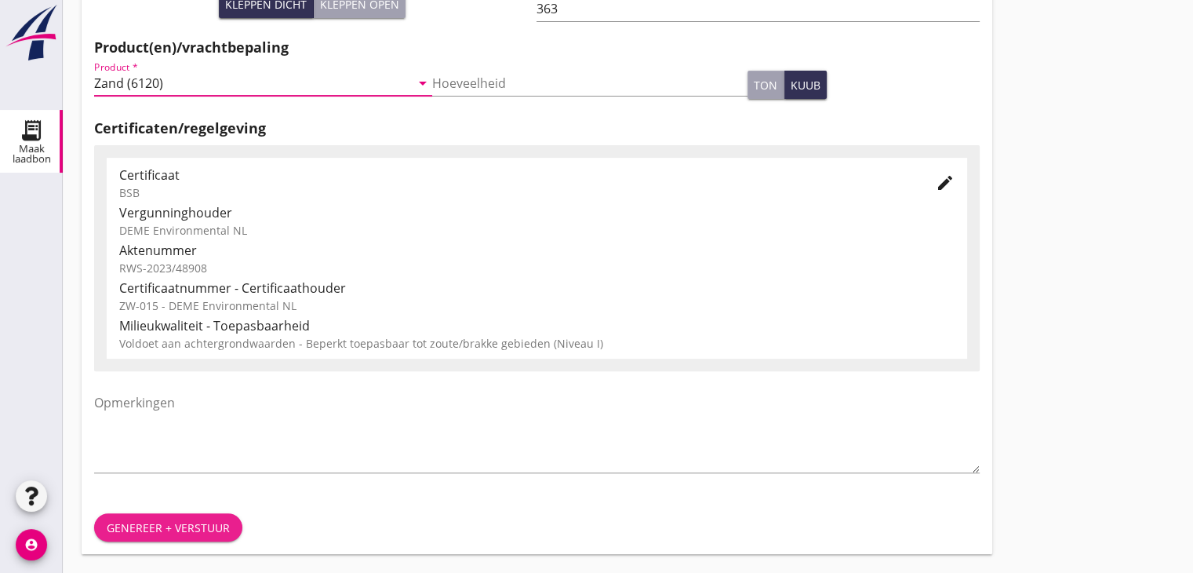
drag, startPoint x: 179, startPoint y: 520, endPoint x: 186, endPoint y: 497, distance: 24.6
click at [179, 521] on div "Genereer + verstuur" at bounding box center [168, 527] width 123 height 16
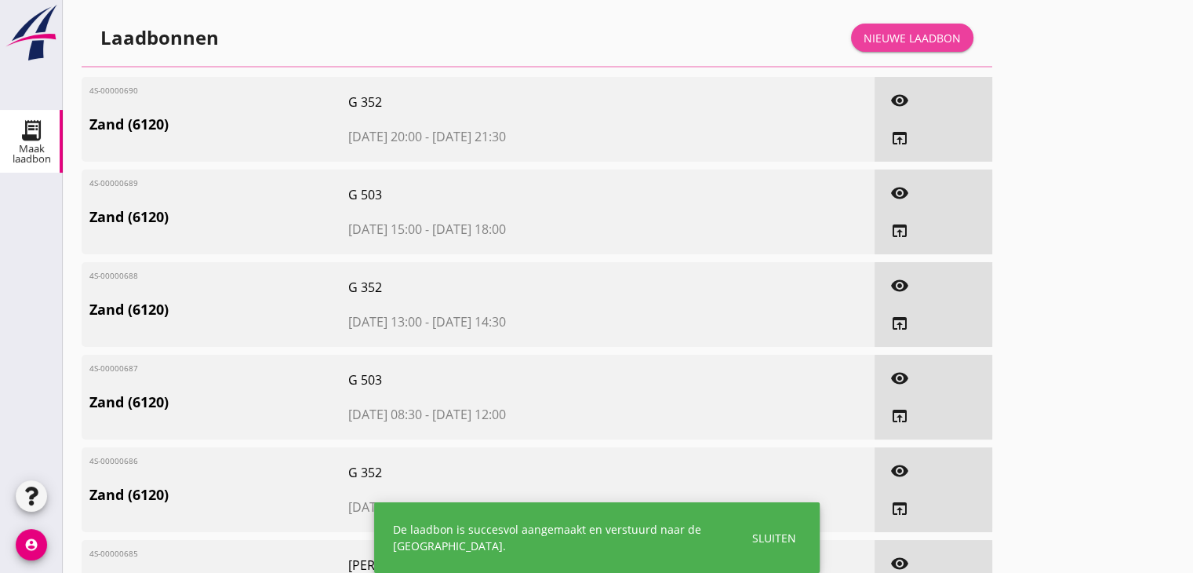
click at [924, 51] on link "Nieuwe laadbon" at bounding box center [912, 38] width 122 height 28
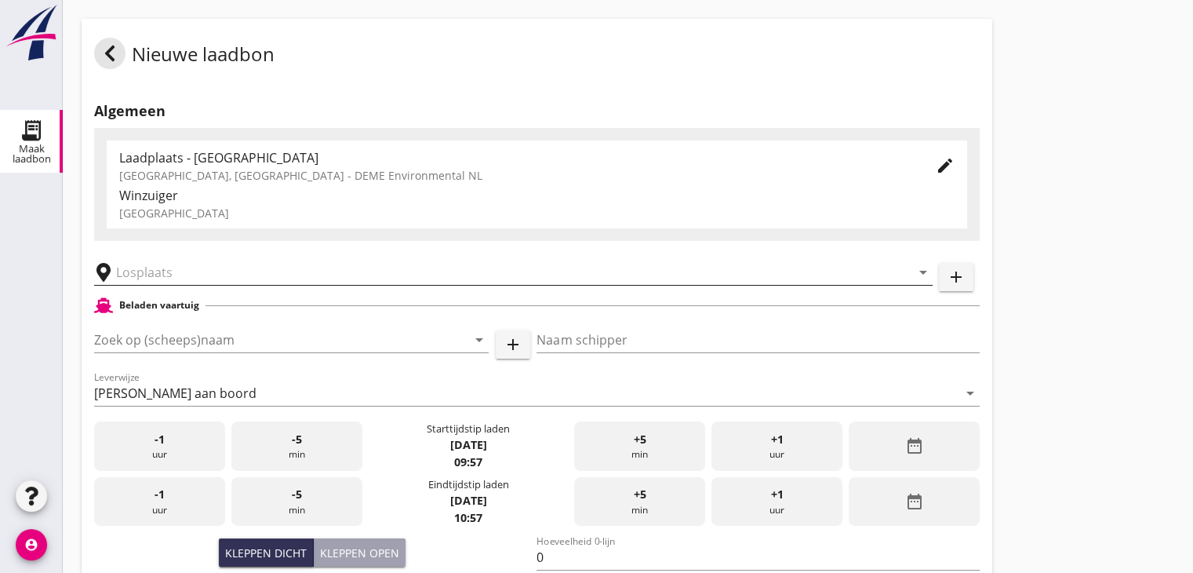
click at [195, 273] on input "text" at bounding box center [502, 272] width 773 height 25
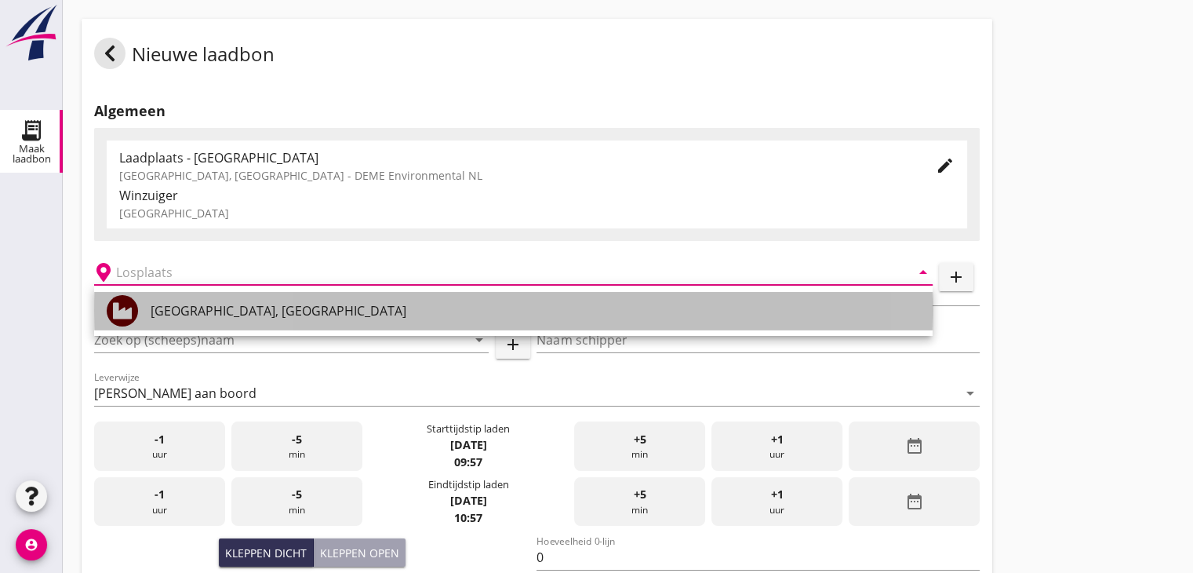
click at [202, 305] on div "[GEOGRAPHIC_DATA], [GEOGRAPHIC_DATA]" at bounding box center [536, 310] width 770 height 19
type input "[GEOGRAPHIC_DATA], [GEOGRAPHIC_DATA]"
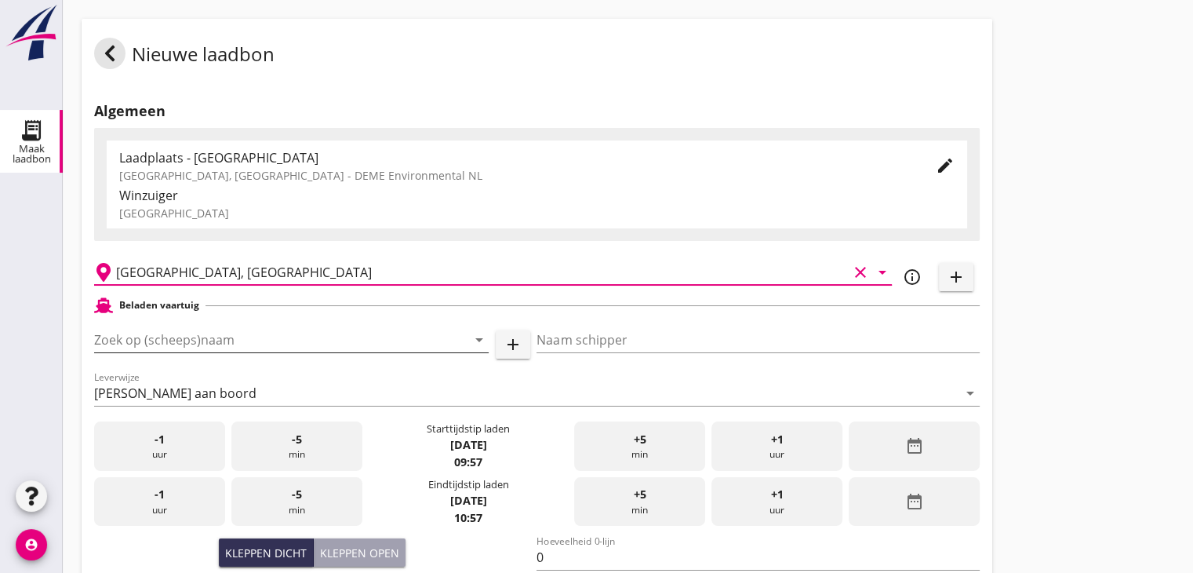
click at [184, 330] on input "Zoek op (scheeps)naam" at bounding box center [269, 339] width 351 height 25
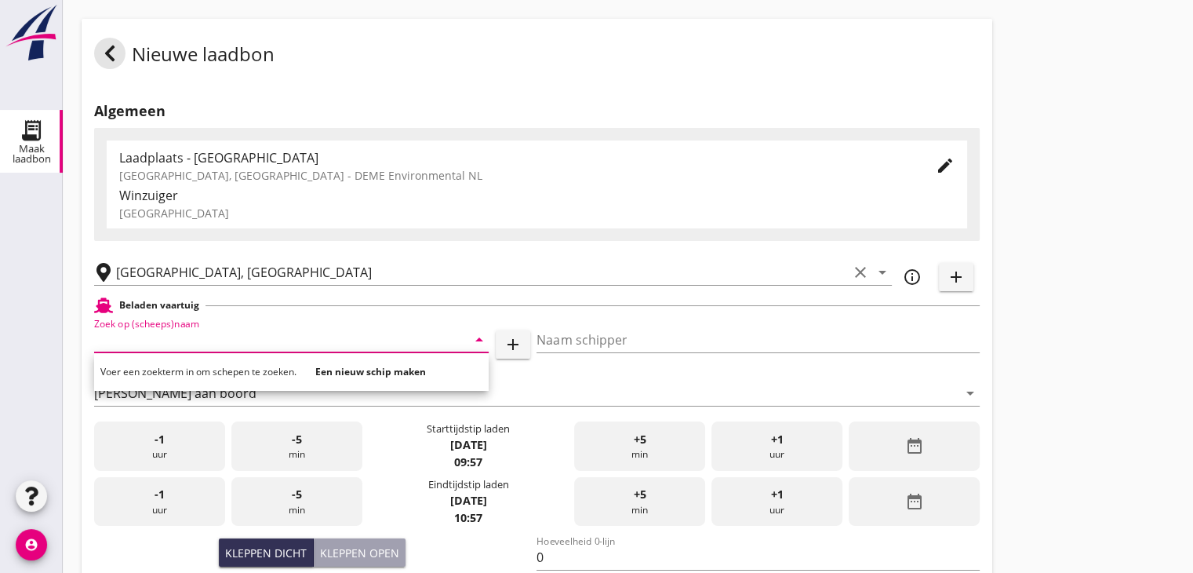
click at [185, 371] on span "Voer een zoekterm in om schepen te zoeken." at bounding box center [198, 371] width 196 height 13
click at [182, 337] on input "Zoek op (scheeps)naam" at bounding box center [269, 339] width 351 height 25
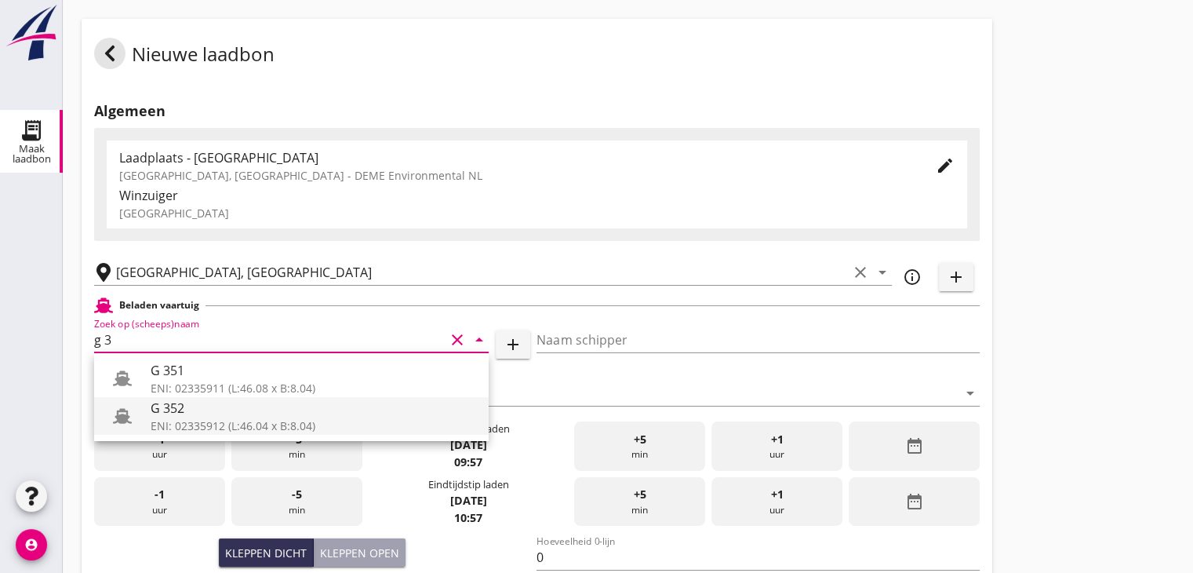
click at [206, 408] on div "G 352" at bounding box center [314, 408] width 326 height 19
type input "G 352"
type input "Ewald van loo"
type input "363"
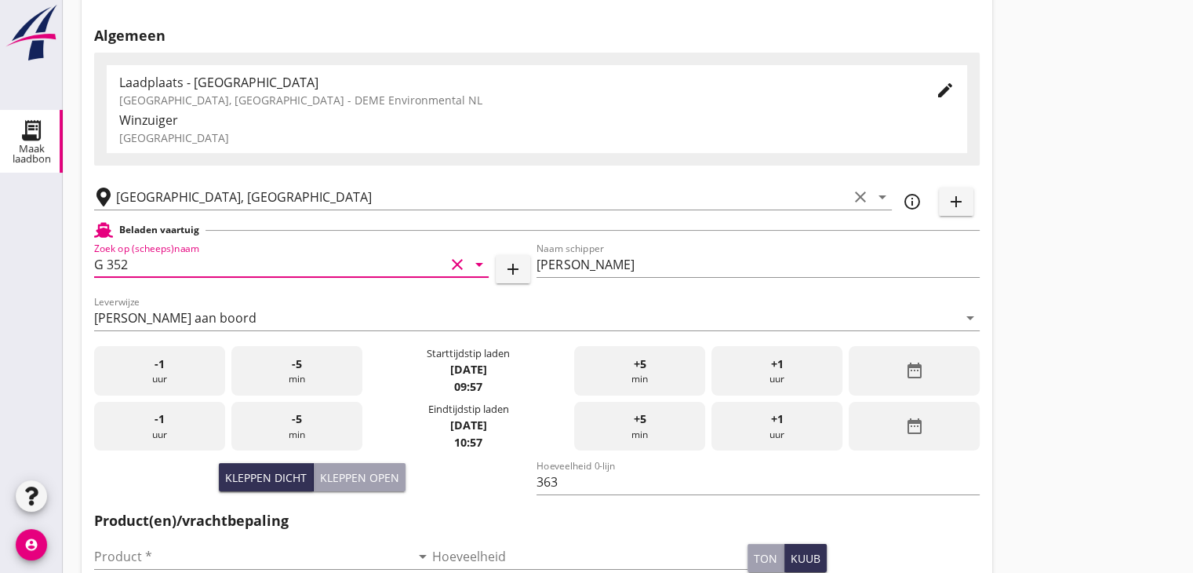
scroll to position [235, 0]
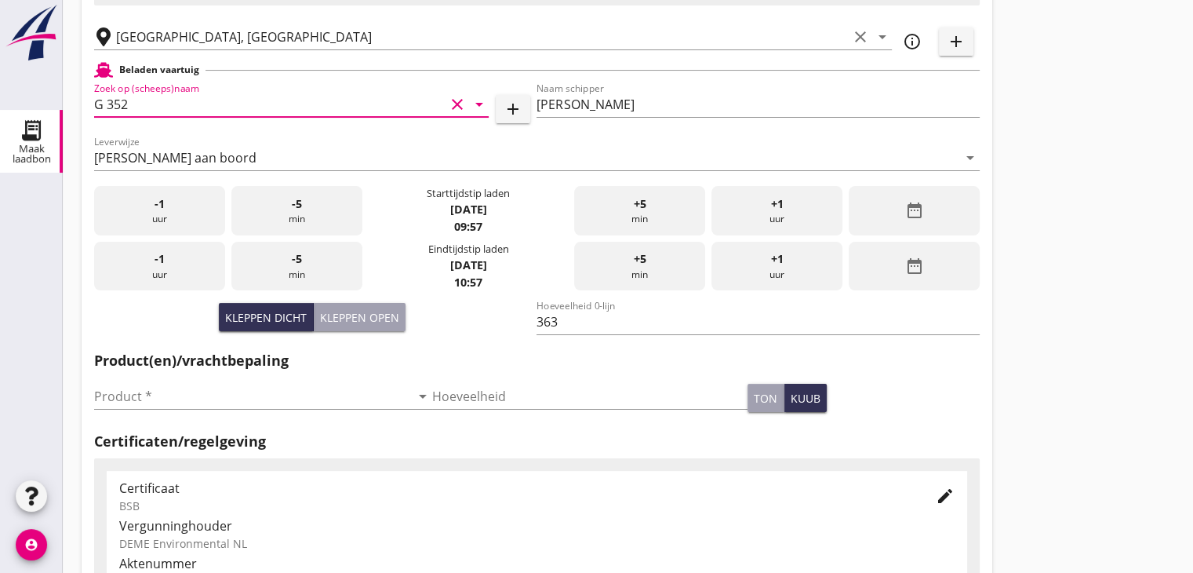
type input "G 352"
click at [933, 225] on div "date_range" at bounding box center [914, 210] width 131 height 49
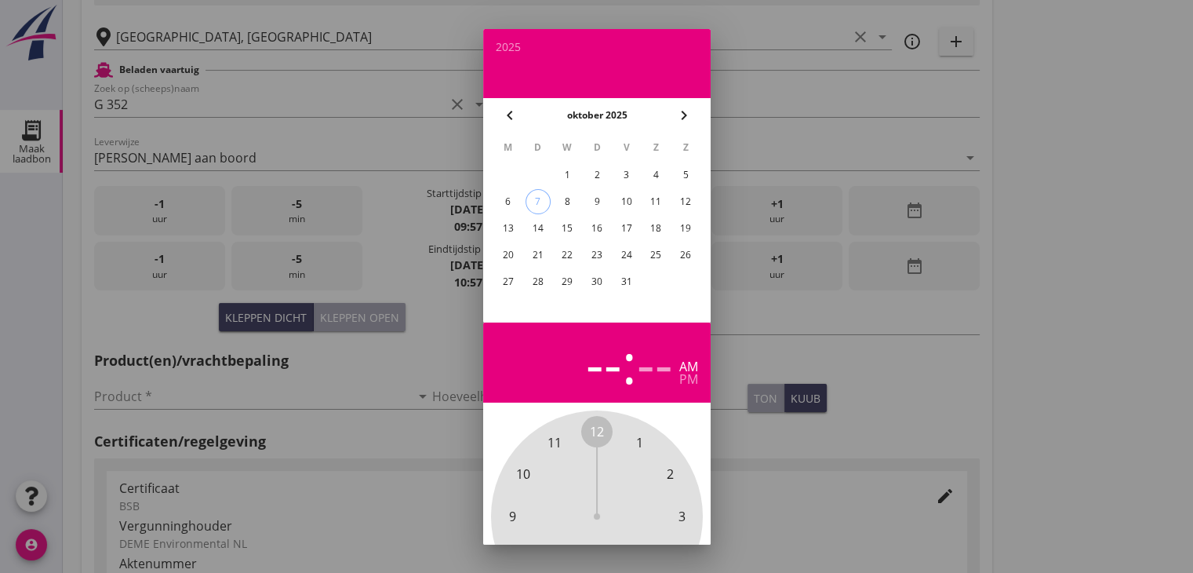
click at [599, 167] on div "2" at bounding box center [596, 174] width 25 height 25
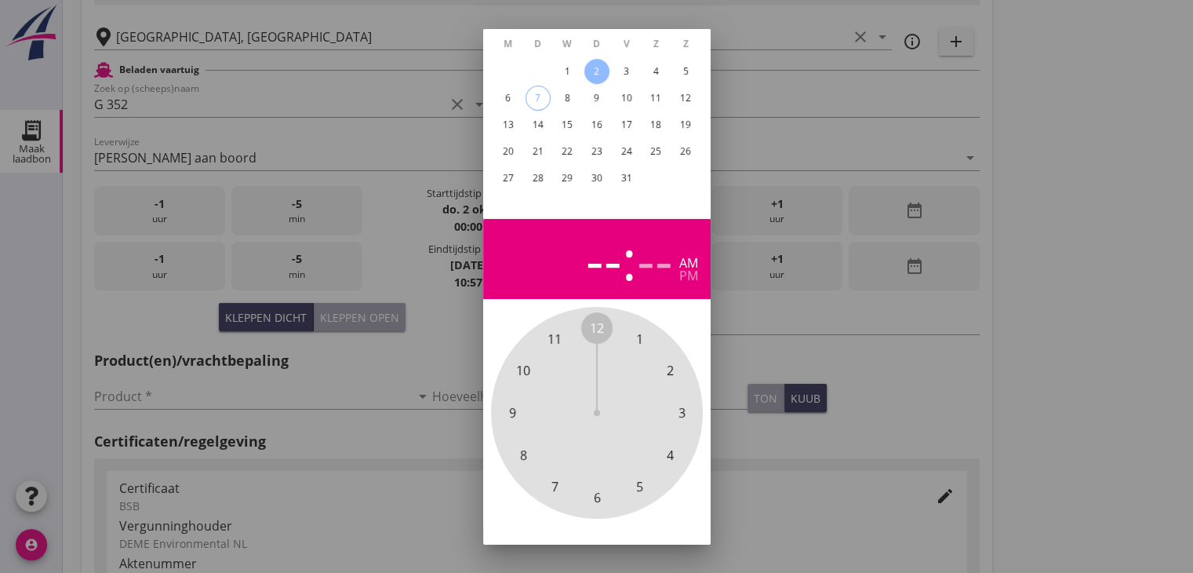
scroll to position [151, 0]
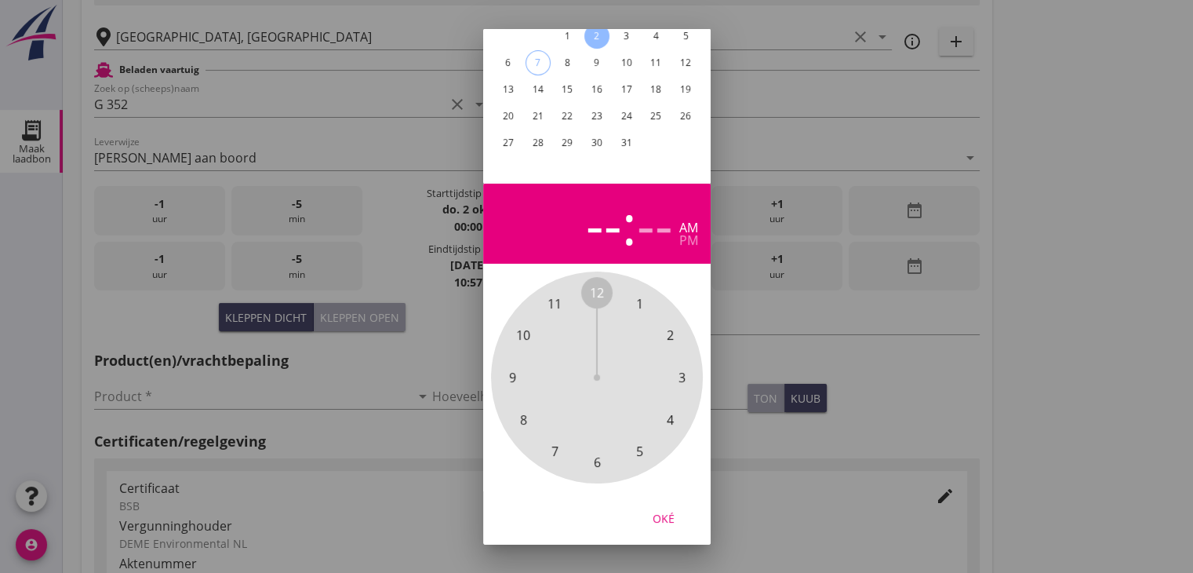
click at [513, 368] on span "9" at bounding box center [511, 377] width 7 height 19
click at [601, 453] on span "30" at bounding box center [597, 462] width 14 height 19
click at [670, 512] on div "Oké" at bounding box center [664, 517] width 44 height 16
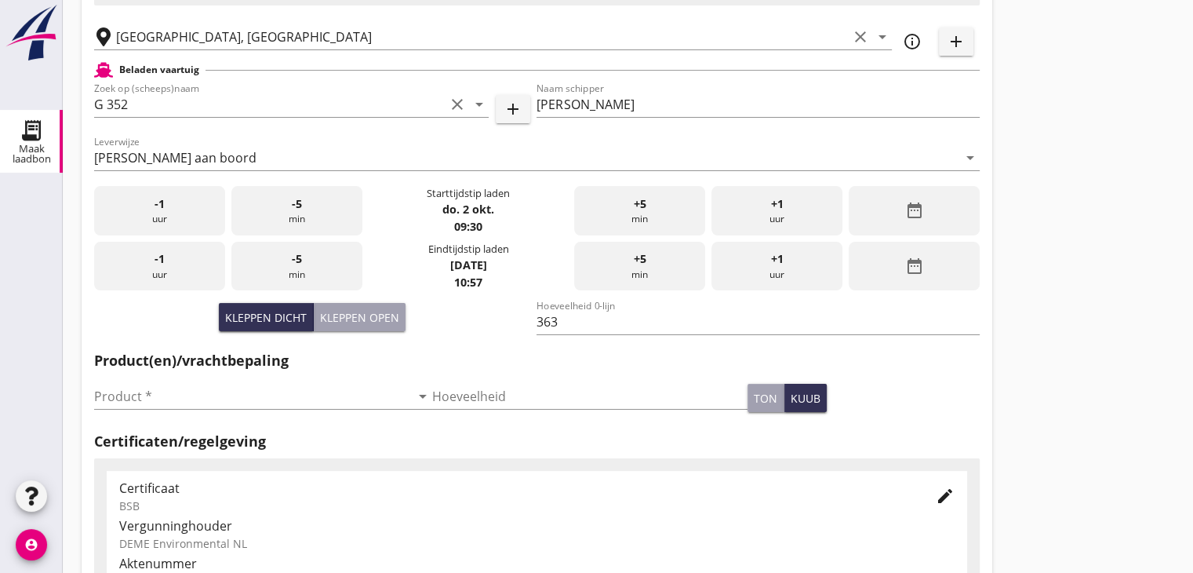
click at [913, 277] on div "date_range" at bounding box center [914, 266] width 131 height 49
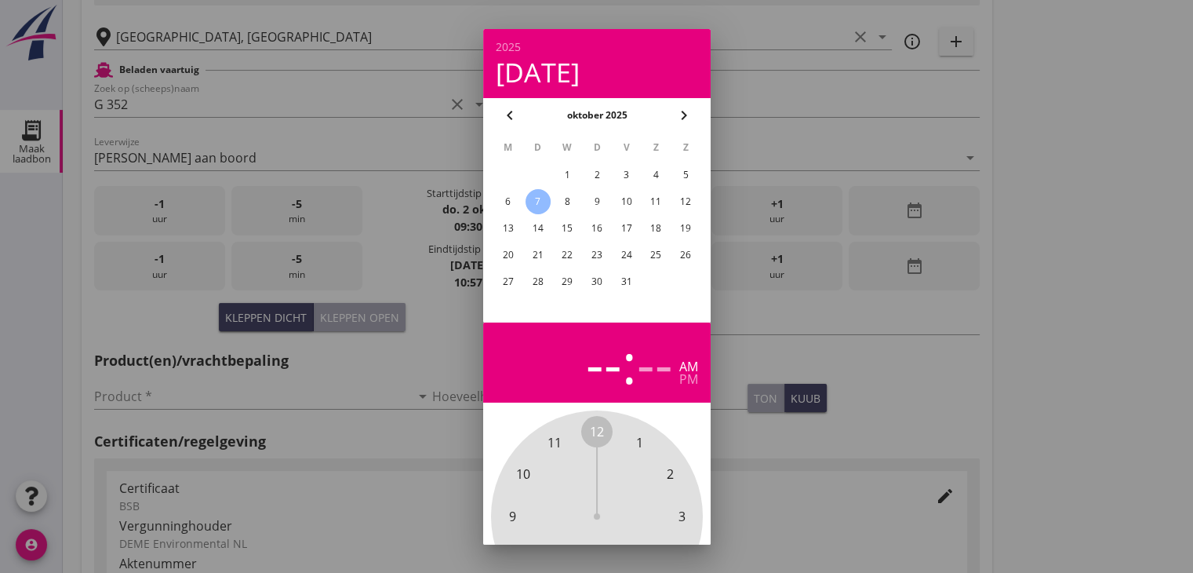
click at [597, 165] on div "2" at bounding box center [596, 174] width 25 height 25
click at [596, 418] on span "12" at bounding box center [596, 431] width 31 height 31
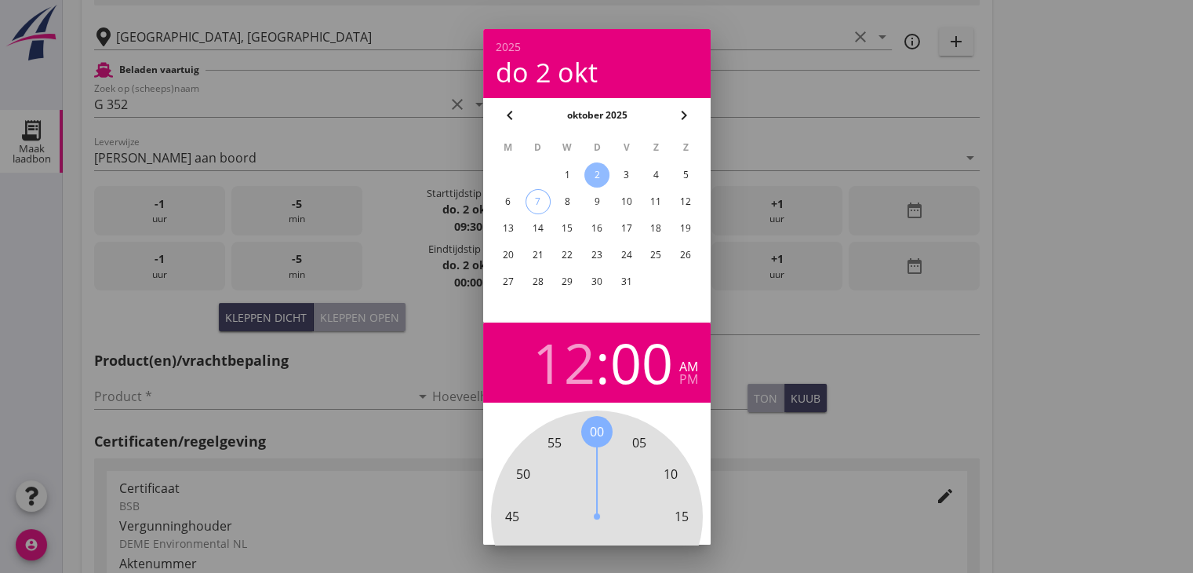
click at [592, 434] on span "00" at bounding box center [597, 431] width 14 height 19
click at [685, 384] on div "pm" at bounding box center [688, 379] width 19 height 13
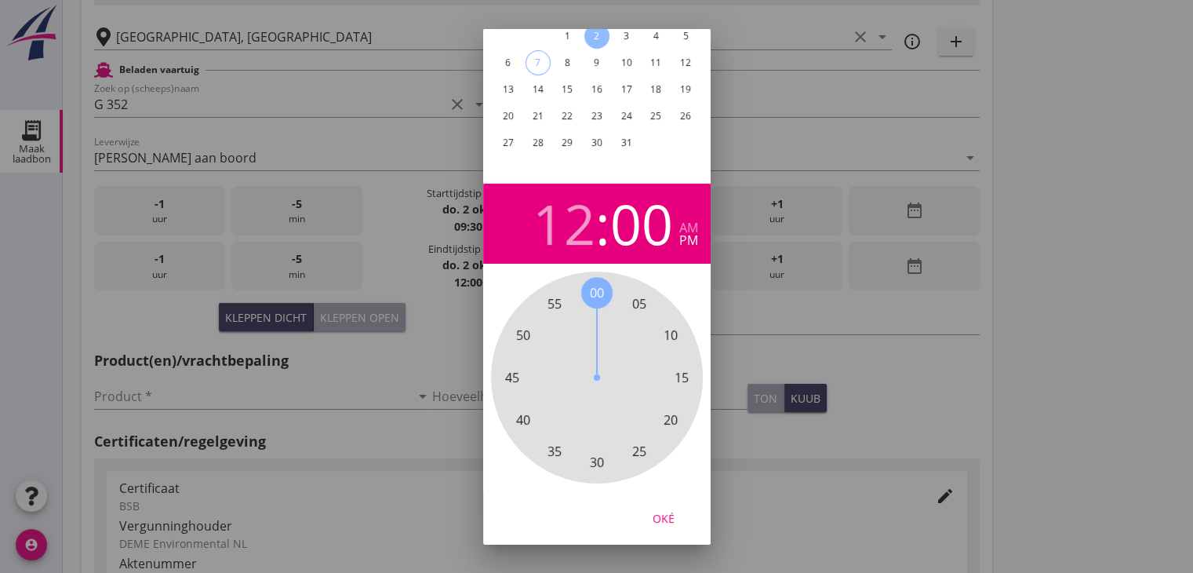
click at [665, 513] on button "Oké" at bounding box center [663, 518] width 69 height 28
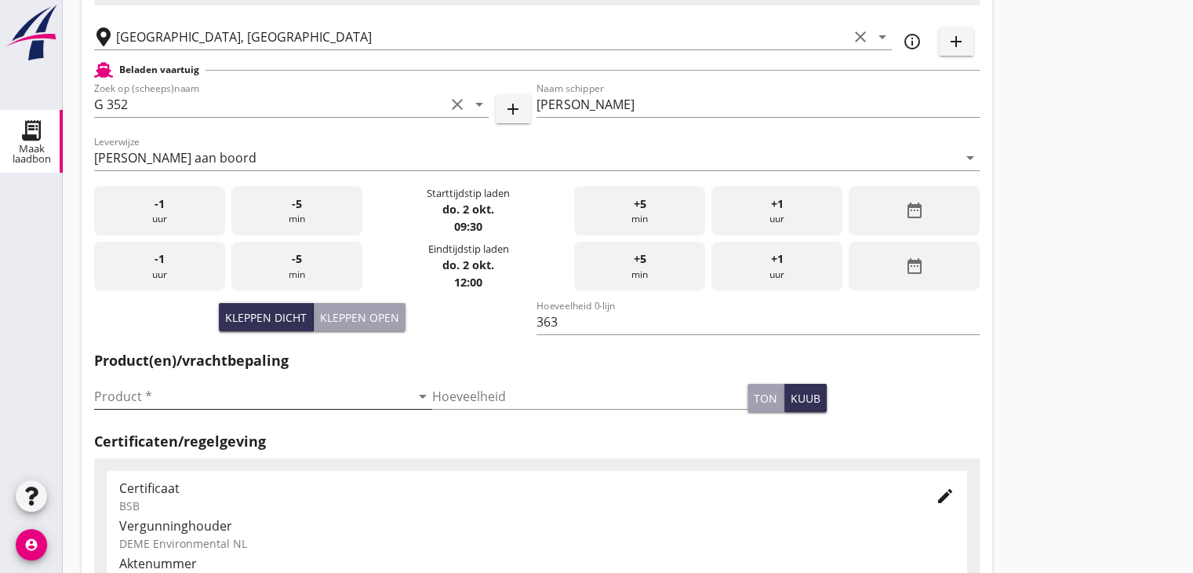
click at [295, 390] on input "Product *" at bounding box center [252, 396] width 316 height 25
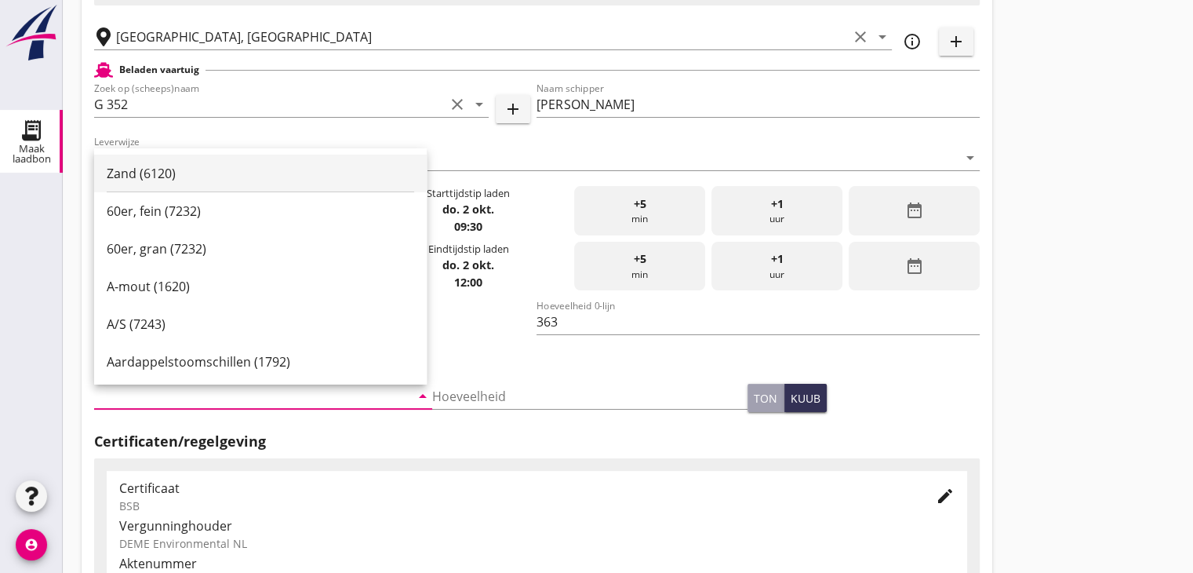
click at [237, 171] on div "Zand (6120)" at bounding box center [261, 173] width 308 height 19
type input "Zand (6120)"
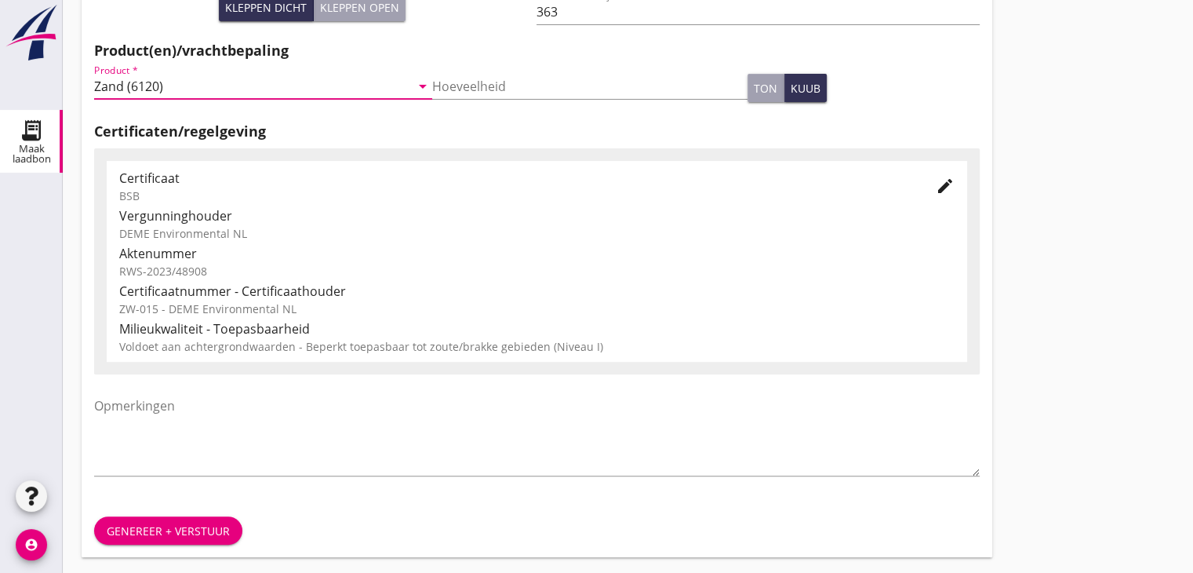
scroll to position [549, 0]
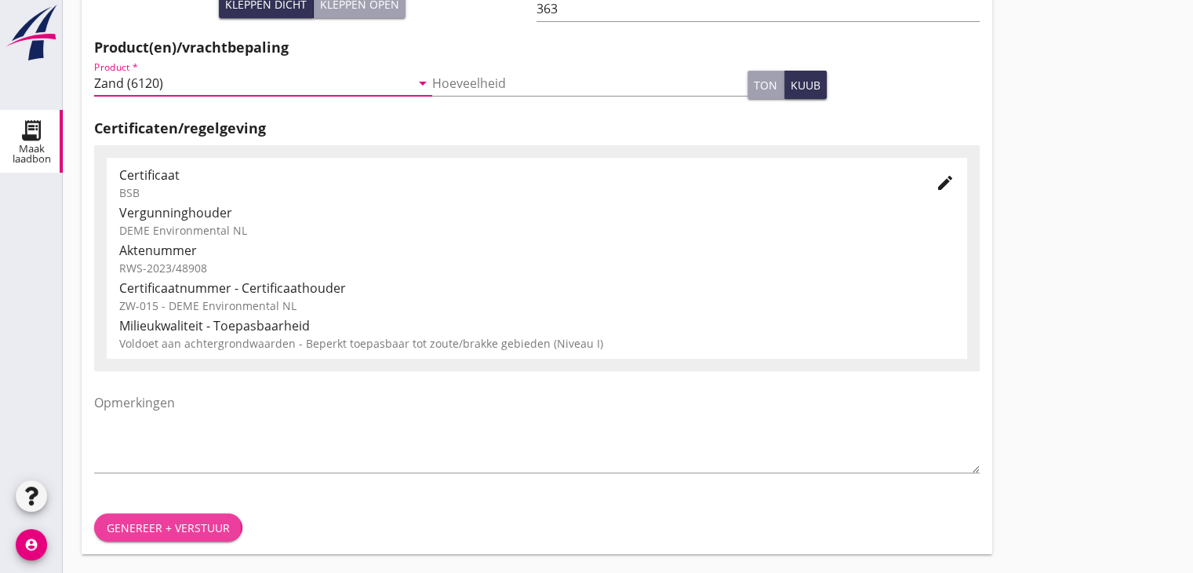
click at [154, 519] on div "Genereer + verstuur" at bounding box center [168, 527] width 123 height 16
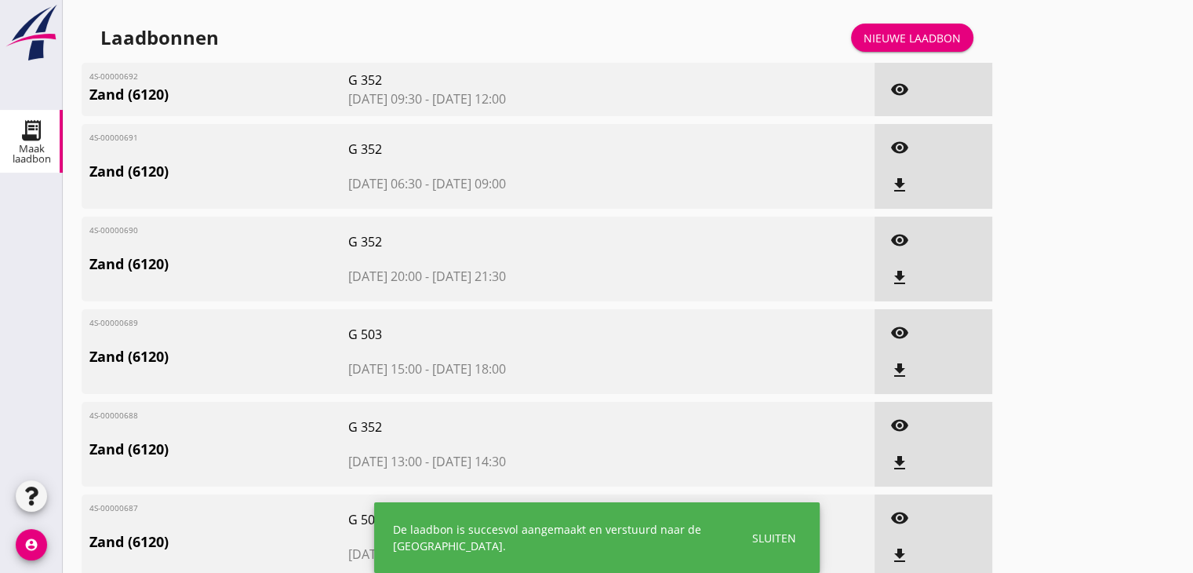
click at [945, 36] on div "Nieuwe laadbon" at bounding box center [912, 38] width 97 height 16
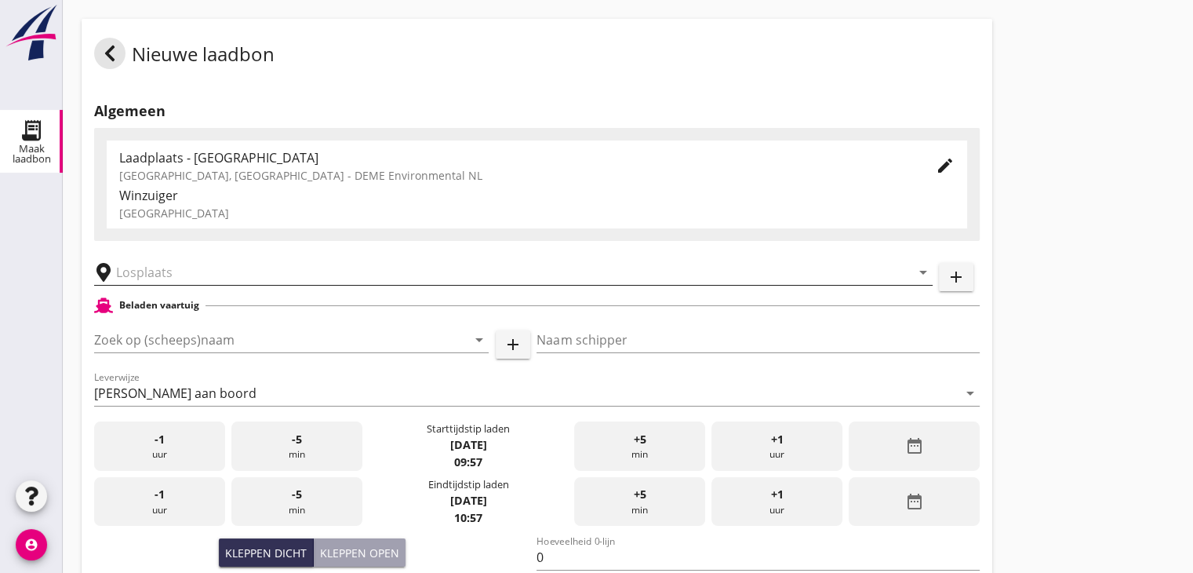
click at [164, 274] on input "text" at bounding box center [502, 272] width 773 height 25
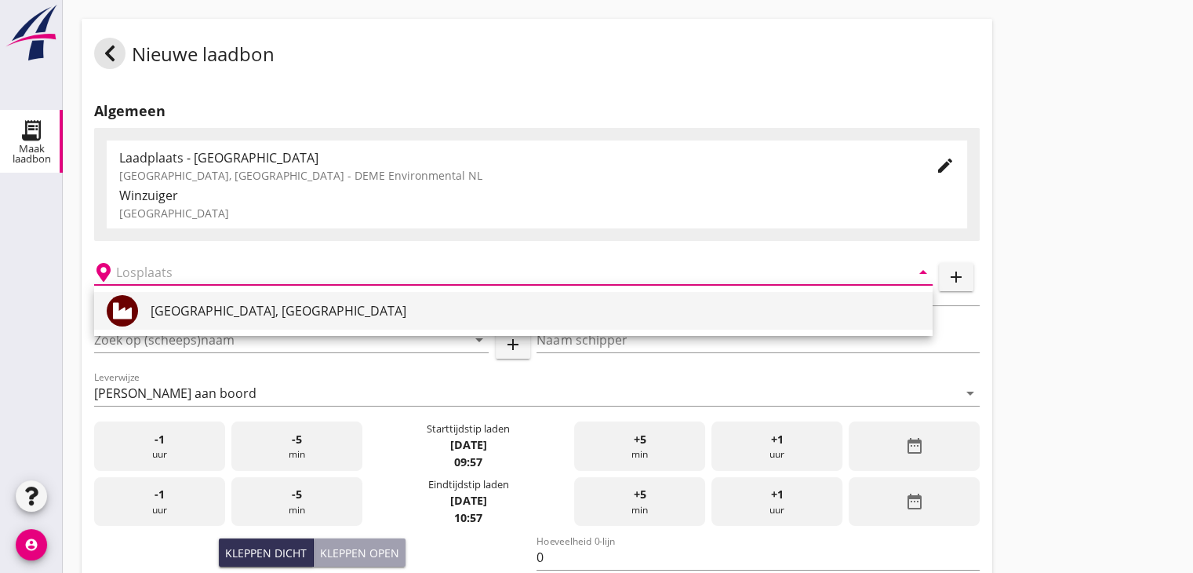
click at [154, 301] on div "[GEOGRAPHIC_DATA], [GEOGRAPHIC_DATA]" at bounding box center [536, 310] width 770 height 19
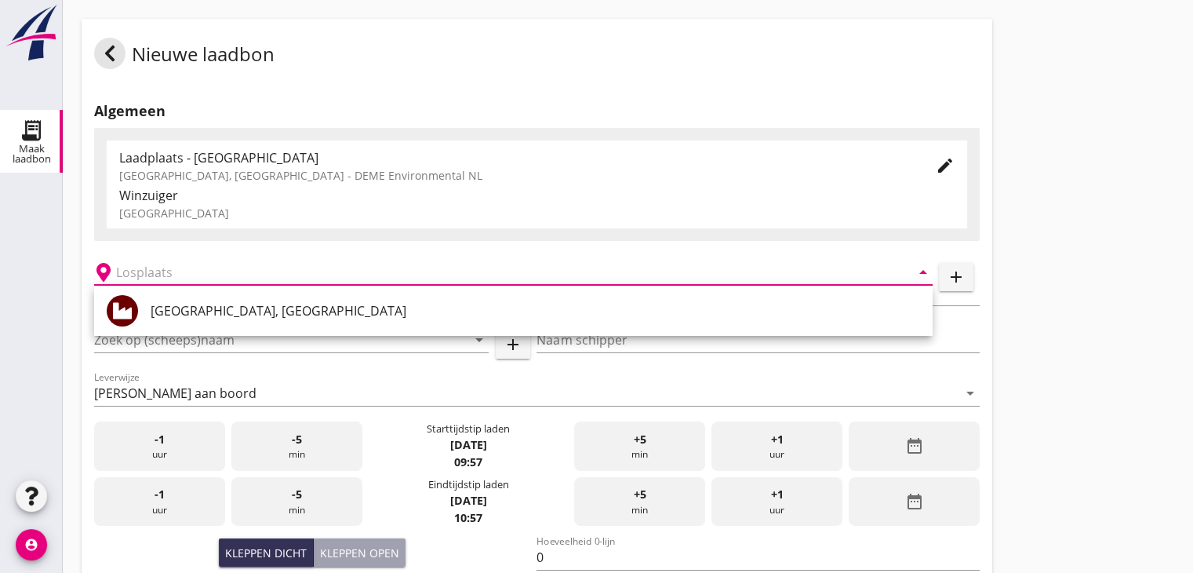
type input "[GEOGRAPHIC_DATA], [GEOGRAPHIC_DATA]"
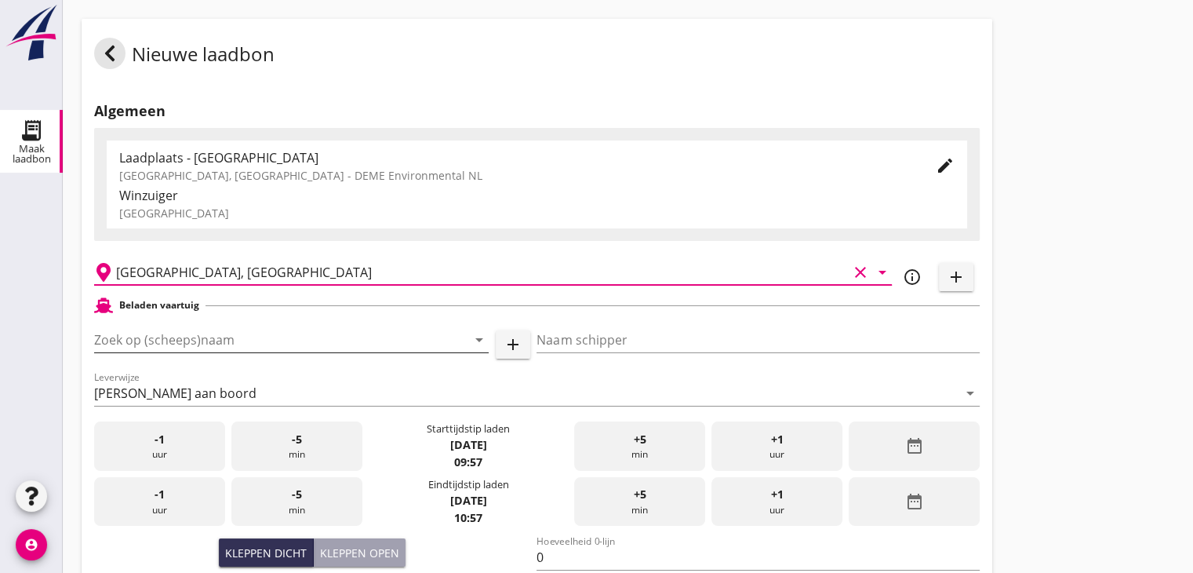
click at [160, 340] on input "Zoek op (scheeps)naam" at bounding box center [269, 339] width 351 height 25
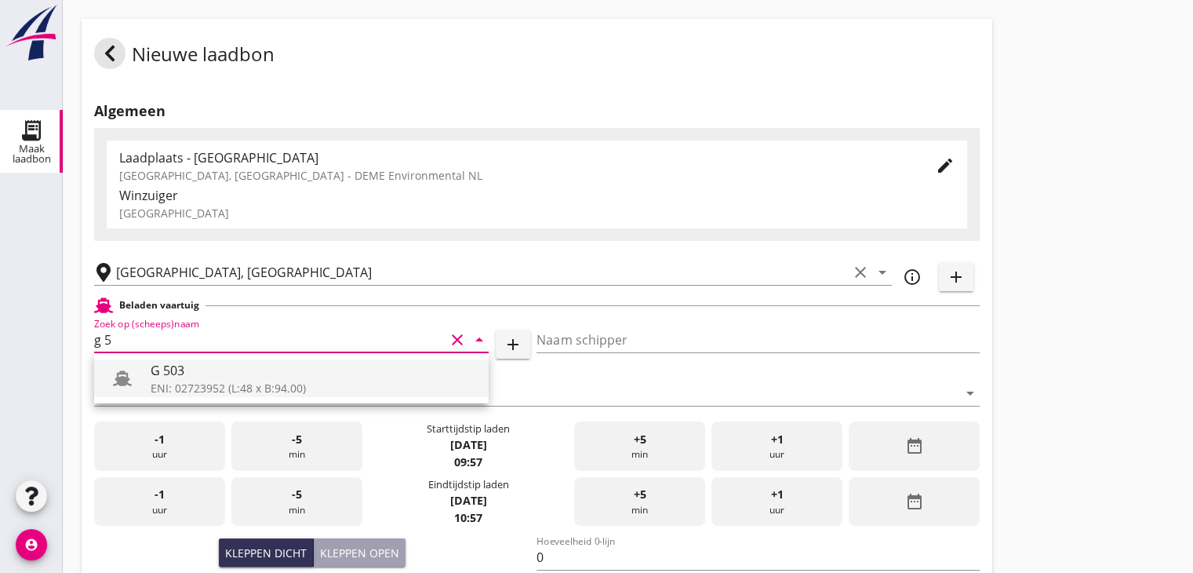
click at [164, 376] on div "G 503" at bounding box center [314, 370] width 326 height 19
type input "G 503"
type input "Ewald van Loo"
type input "517"
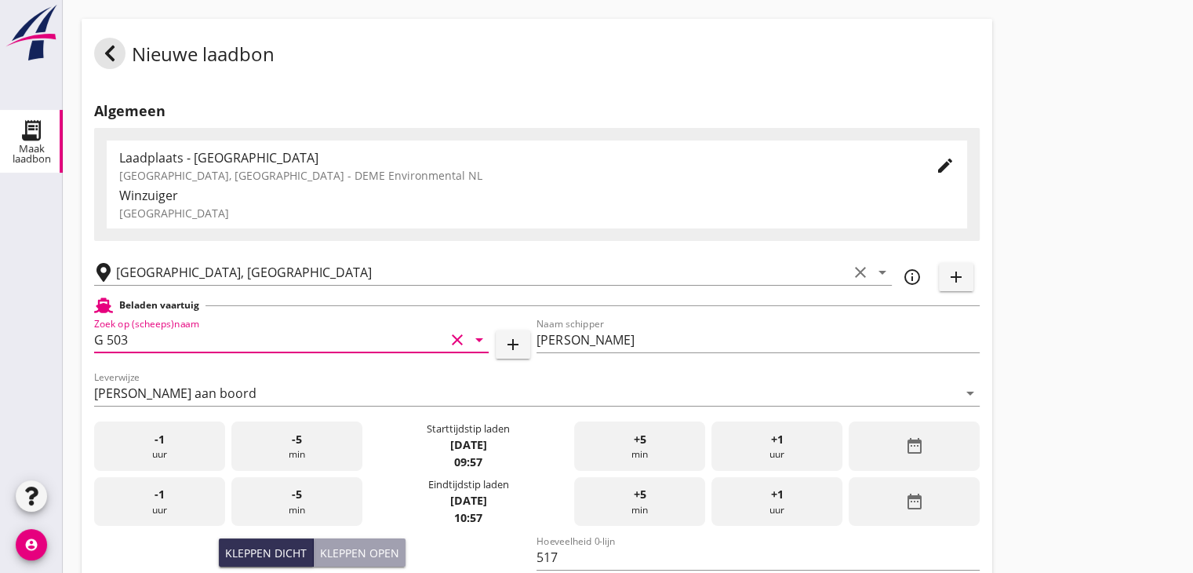
type input "G 503"
click at [882, 434] on div "date_range" at bounding box center [914, 445] width 131 height 49
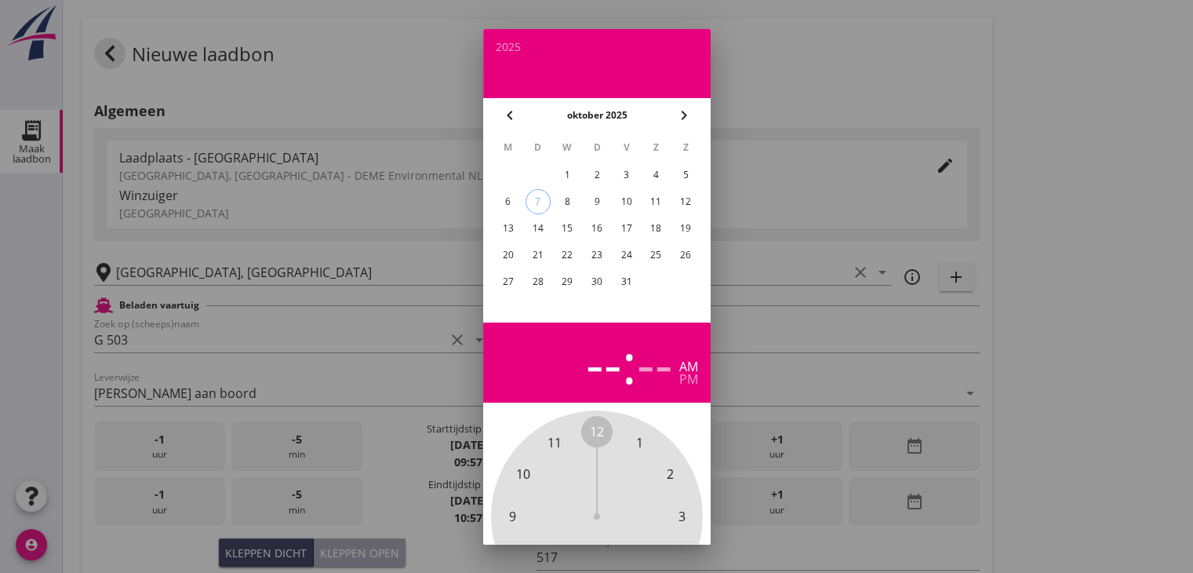
click at [591, 176] on div "2" at bounding box center [596, 174] width 25 height 25
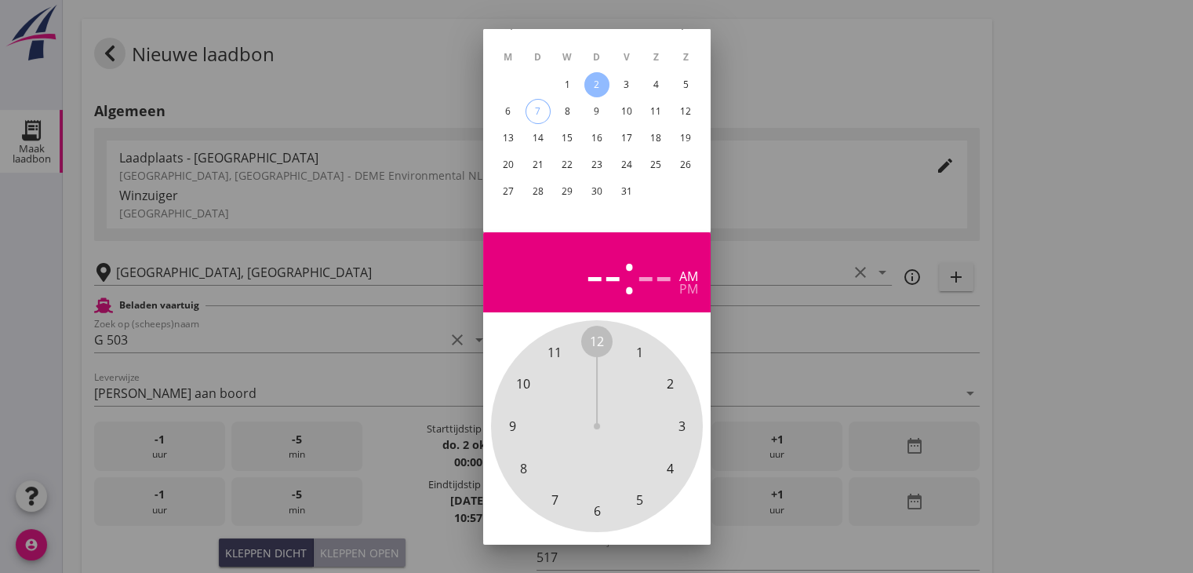
scroll to position [151, 0]
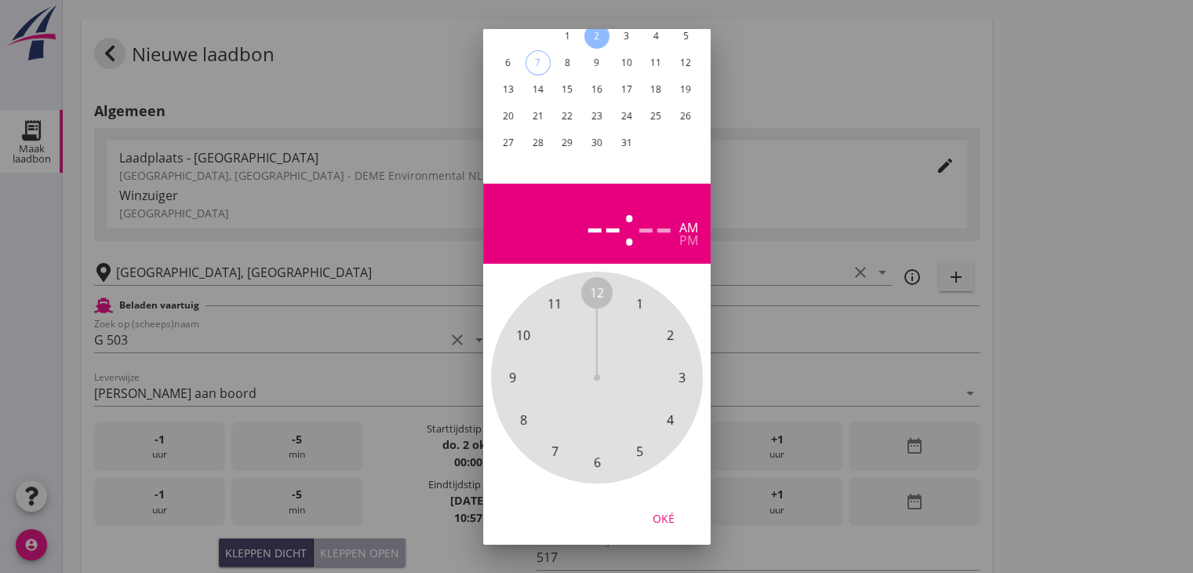
click at [597, 283] on span "12" at bounding box center [597, 292] width 14 height 19
click at [596, 453] on span "30" at bounding box center [597, 462] width 14 height 19
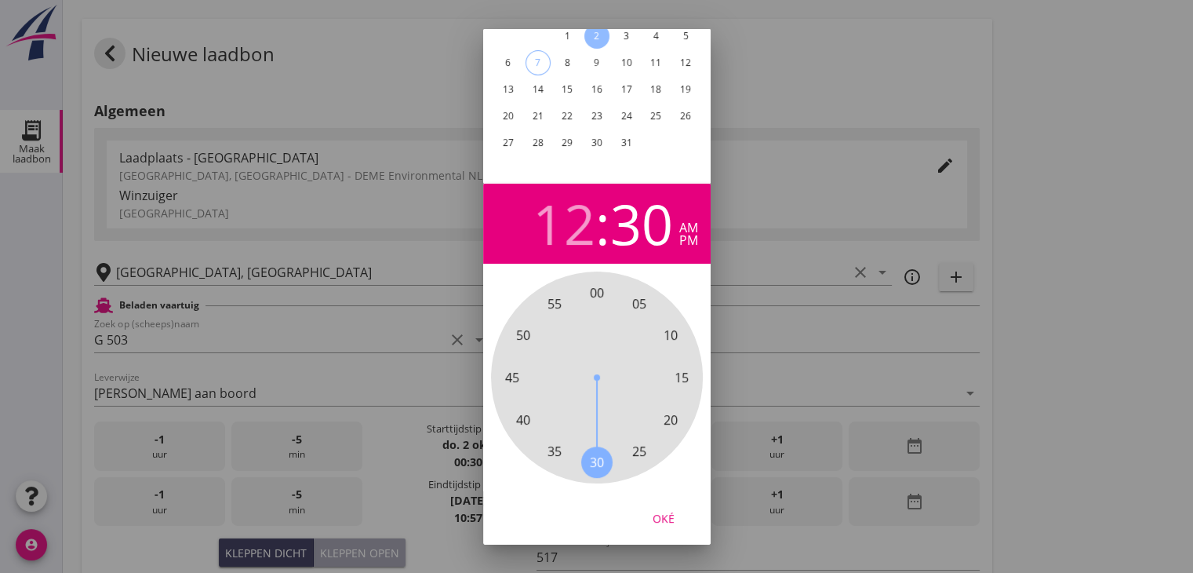
click at [688, 234] on div "pm" at bounding box center [688, 240] width 19 height 13
click at [671, 509] on div "Oké" at bounding box center [664, 517] width 44 height 16
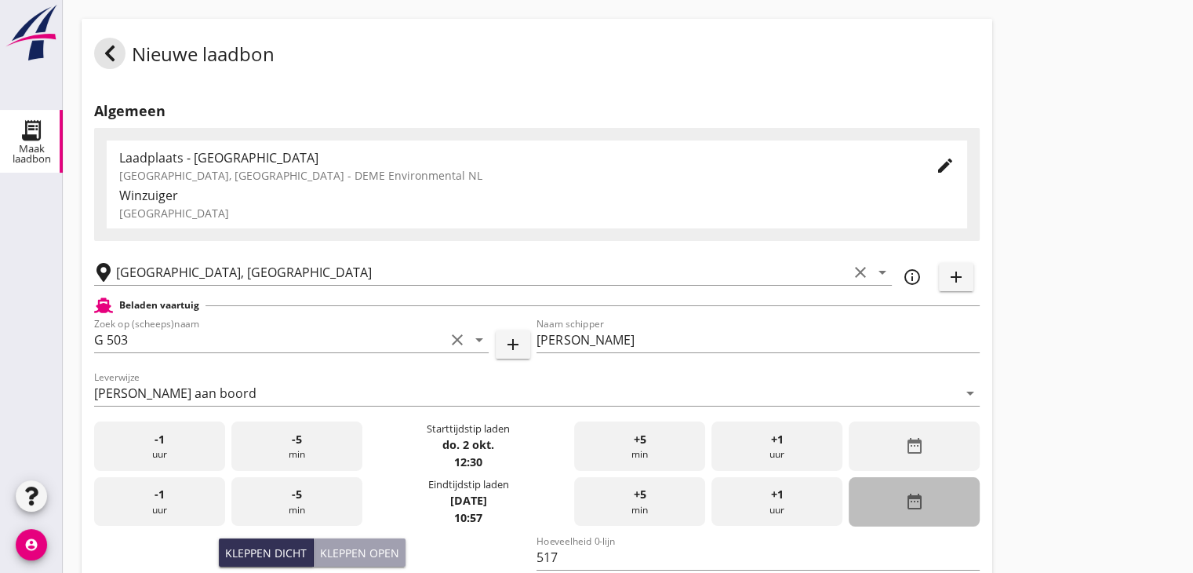
click at [918, 497] on icon "date_range" at bounding box center [914, 501] width 19 height 19
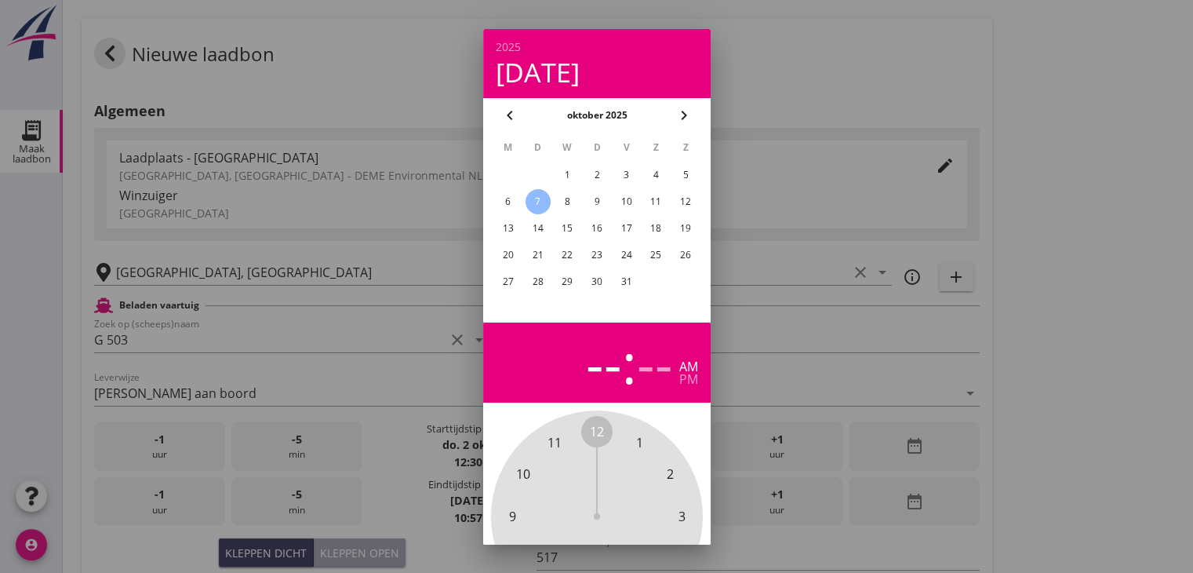
click at [596, 167] on div "2" at bounding box center [596, 174] width 25 height 25
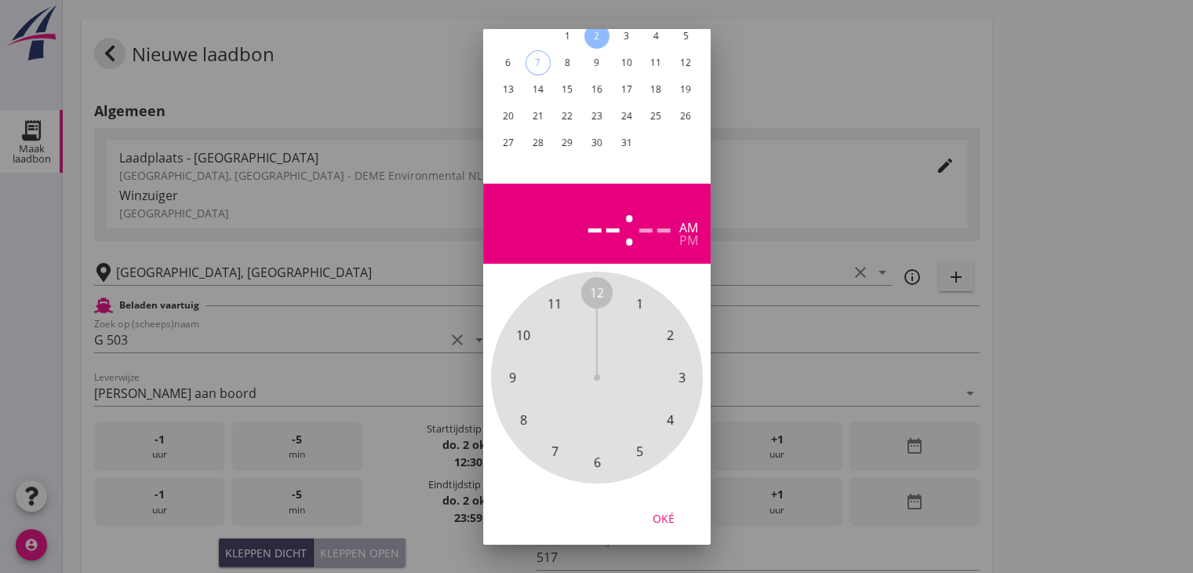
click at [672, 411] on span "4" at bounding box center [670, 419] width 7 height 19
click at [593, 283] on span "00" at bounding box center [597, 292] width 14 height 19
click at [685, 234] on div "pm" at bounding box center [688, 240] width 19 height 13
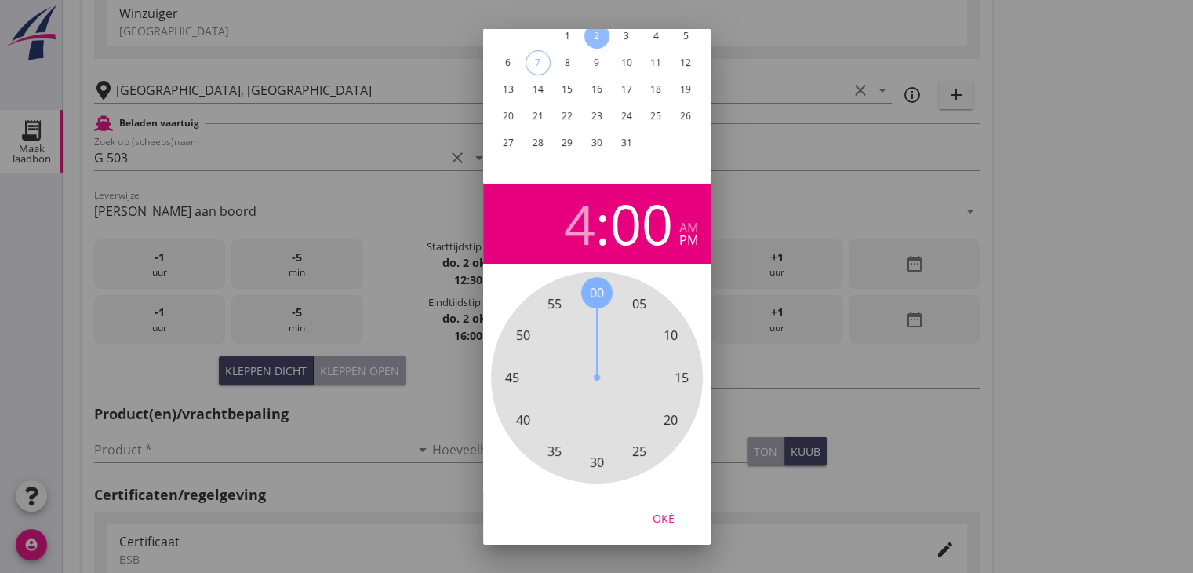
scroll to position [392, 0]
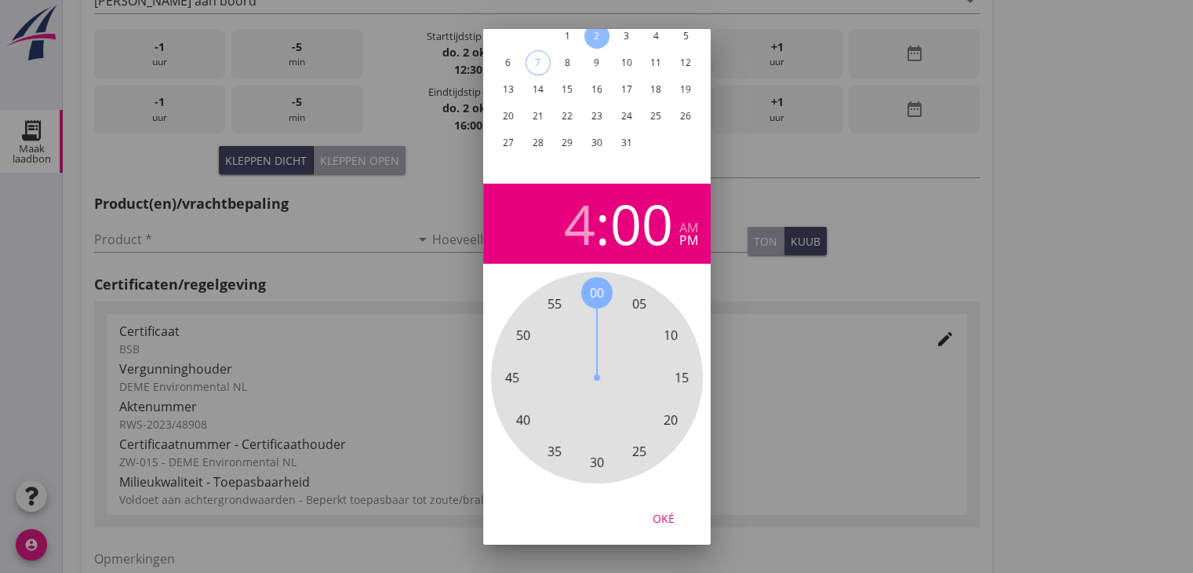
click at [673, 509] on div "Oké" at bounding box center [664, 517] width 44 height 16
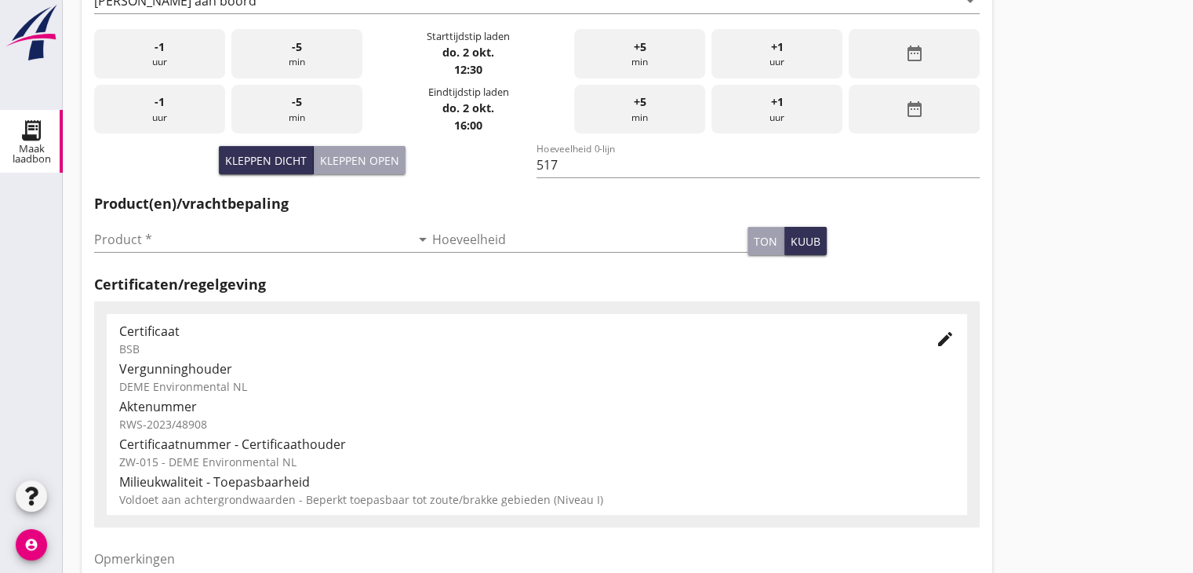
click at [336, 253] on div "Product * arrow_drop_down" at bounding box center [263, 247] width 338 height 41
click at [315, 251] on input "Product *" at bounding box center [252, 239] width 316 height 25
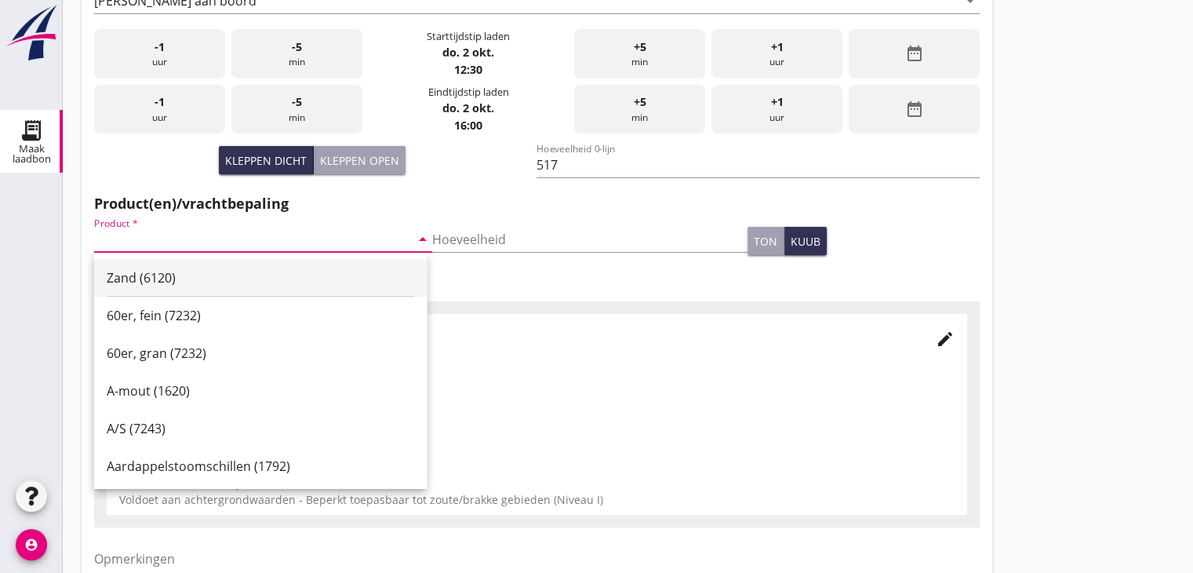
click at [286, 266] on div "Zand (6120)" at bounding box center [261, 278] width 308 height 38
type input "Zand (6120)"
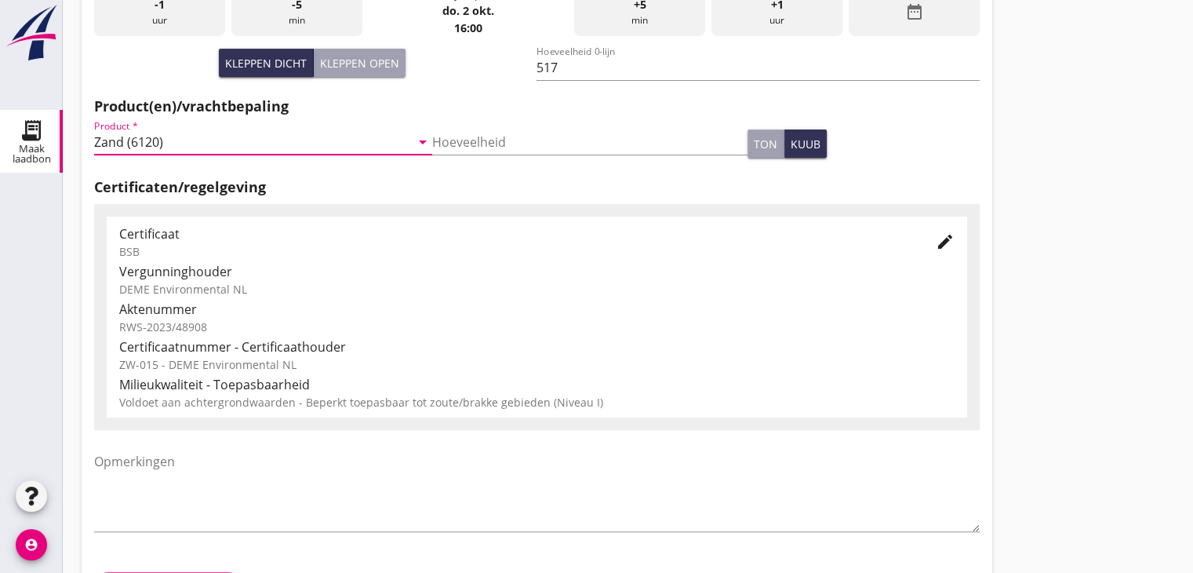
scroll to position [549, 0]
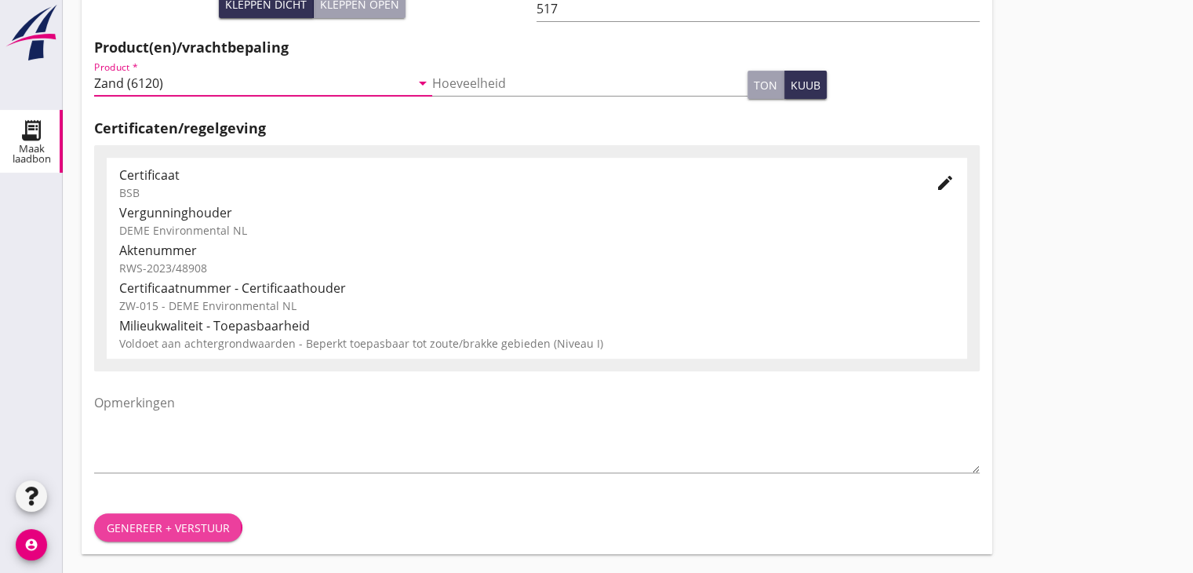
click at [165, 525] on div "Genereer + verstuur" at bounding box center [168, 527] width 123 height 16
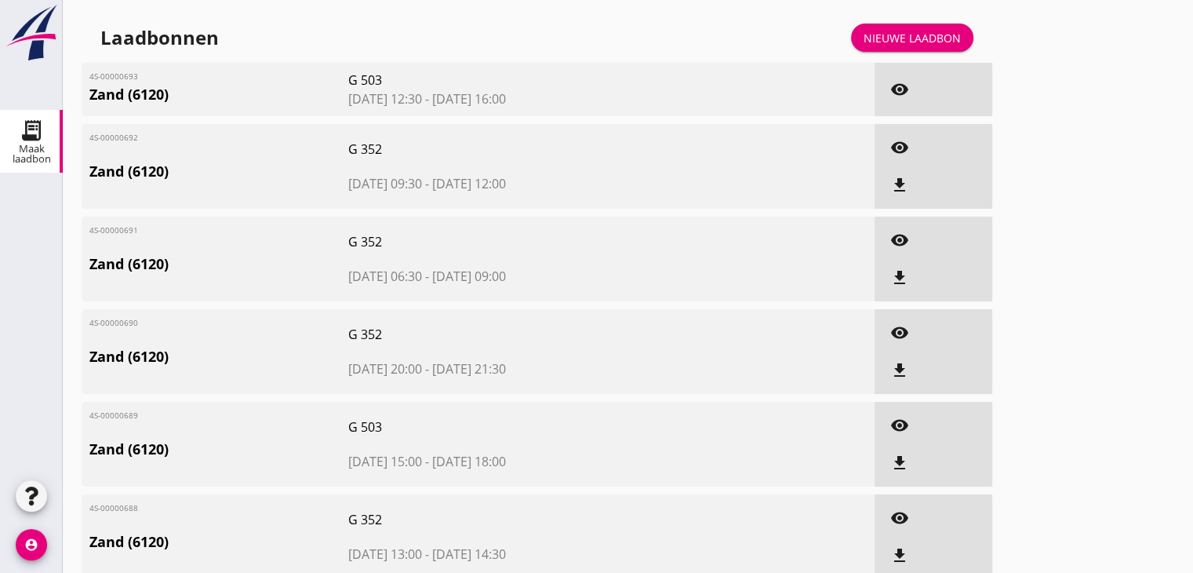
click at [928, 42] on div "Nieuwe laadbon" at bounding box center [912, 38] width 97 height 16
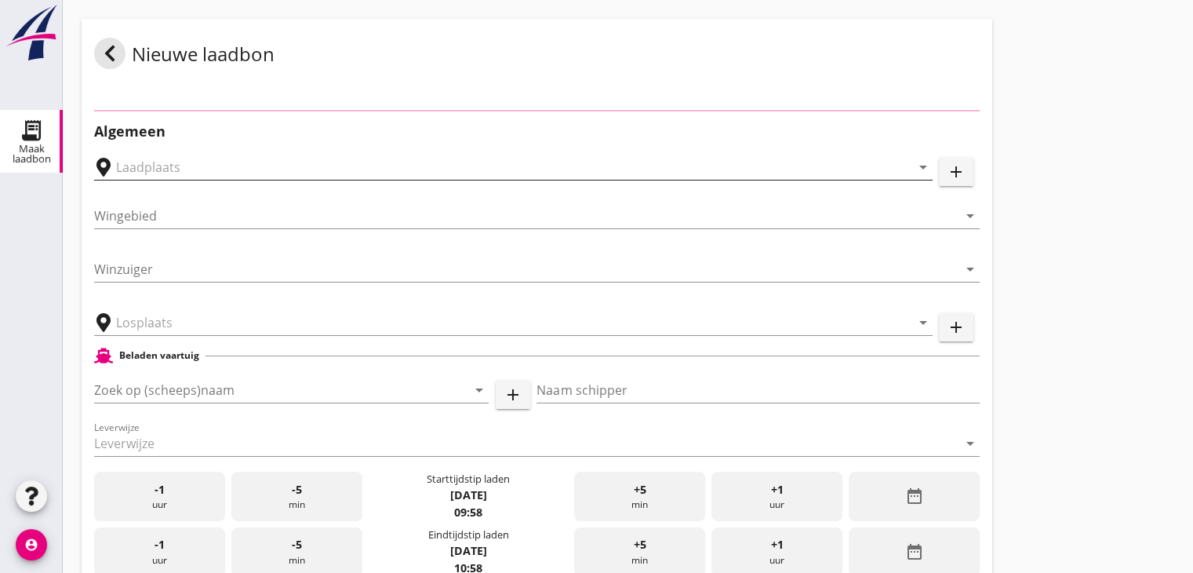
click at [286, 177] on input "text" at bounding box center [502, 167] width 773 height 25
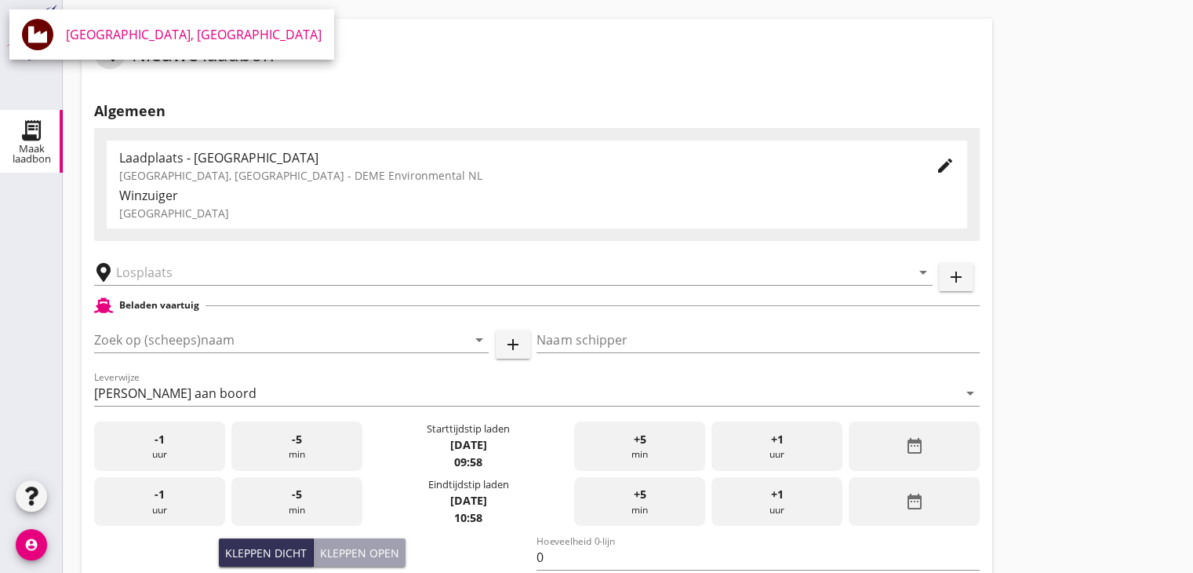
click at [207, 301] on div "Beladen vaartuig" at bounding box center [537, 305] width 886 height 19
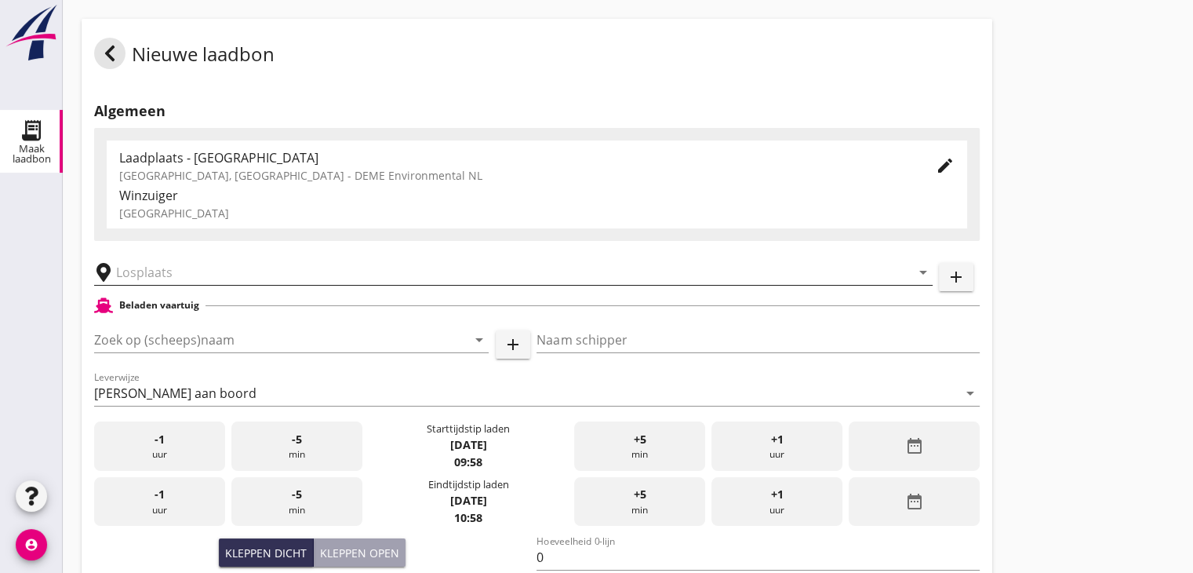
click at [213, 272] on input "text" at bounding box center [502, 272] width 773 height 25
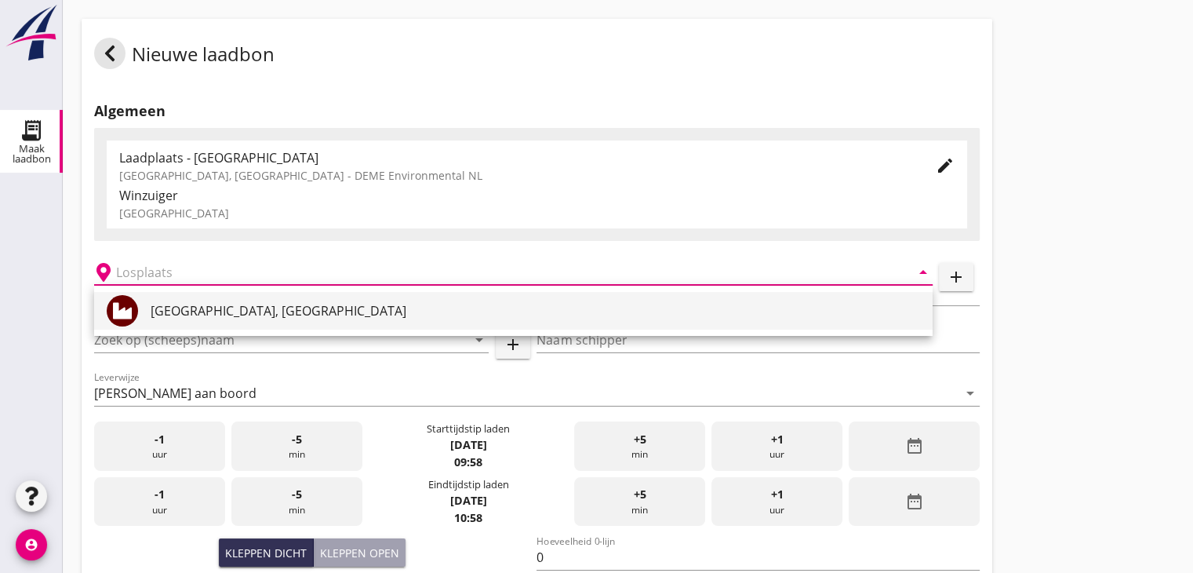
click at [198, 322] on div "[GEOGRAPHIC_DATA], [GEOGRAPHIC_DATA]" at bounding box center [536, 311] width 770 height 38
type input "[GEOGRAPHIC_DATA], [GEOGRAPHIC_DATA]"
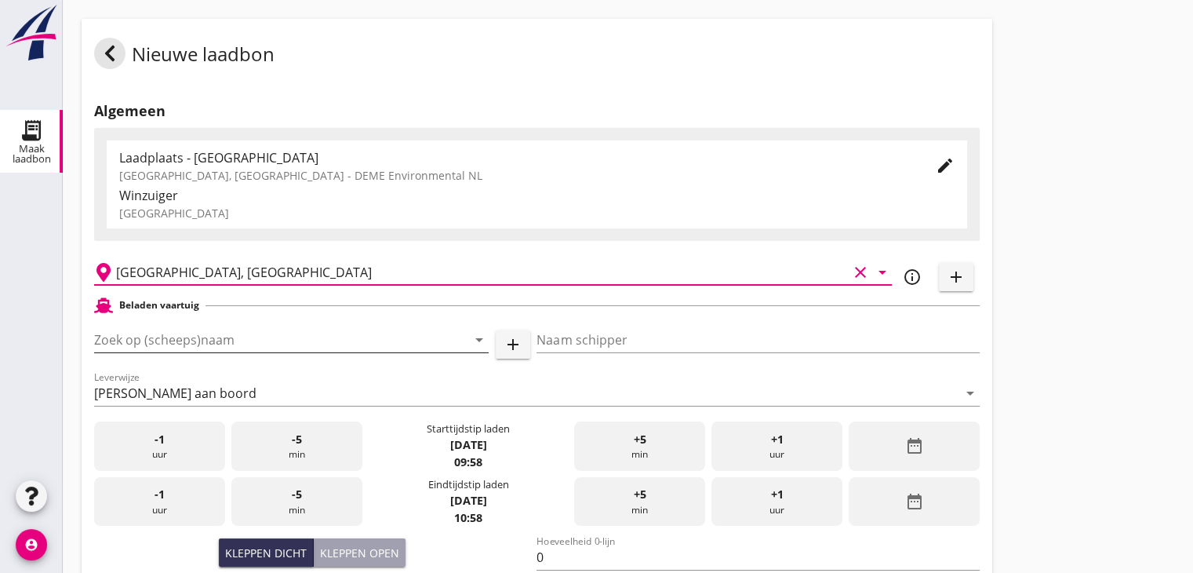
click at [198, 326] on div "Zoek op (scheeps)naam arrow_drop_down add" at bounding box center [312, 343] width 436 height 50
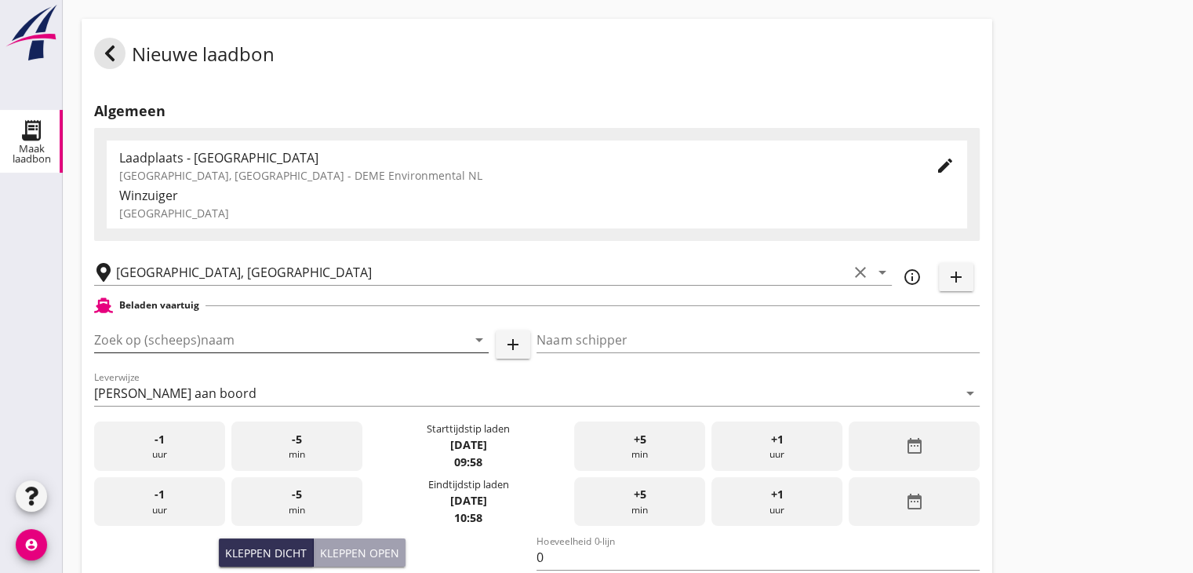
click at [202, 330] on input "Zoek op (scheeps)naam" at bounding box center [269, 339] width 351 height 25
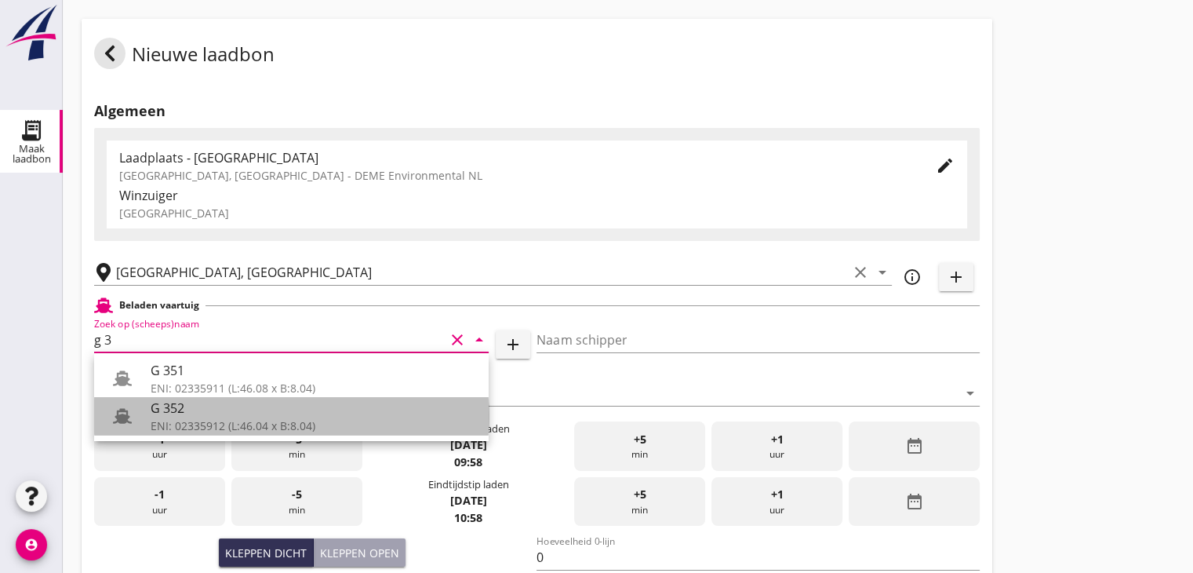
click at [204, 412] on div "G 352" at bounding box center [314, 408] width 326 height 19
type input "G 352"
type input "Ewald van loo"
type input "363"
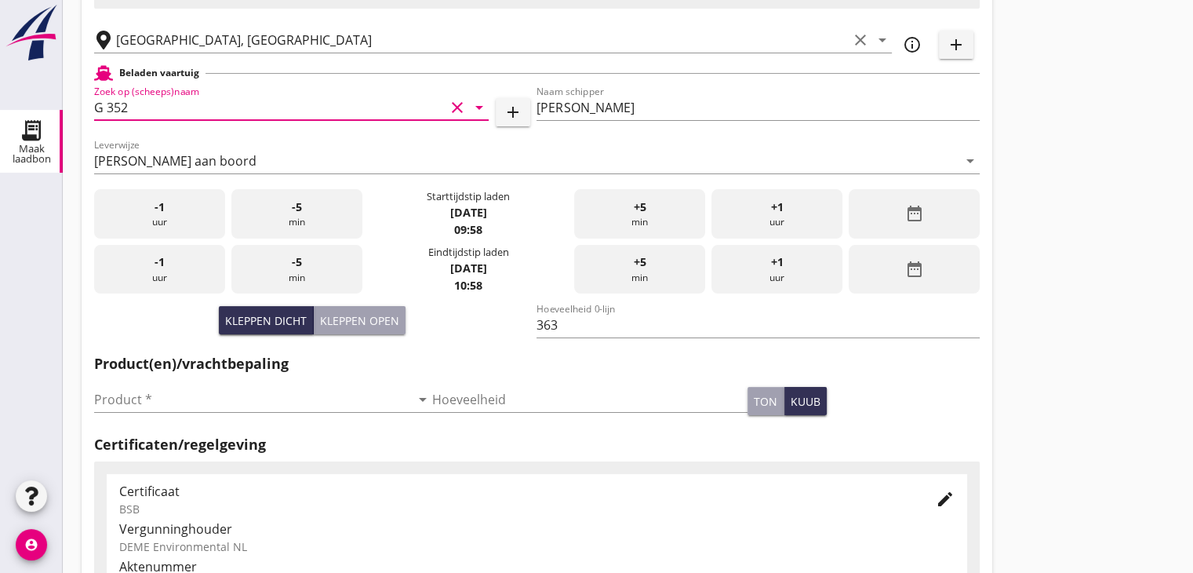
scroll to position [235, 0]
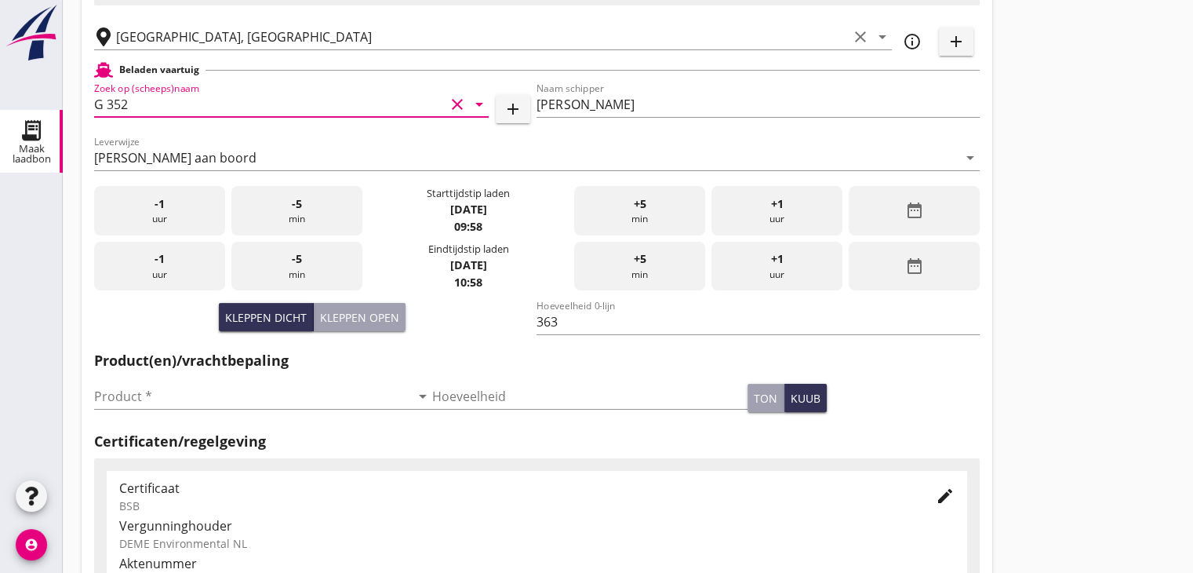
type input "G 352"
click at [901, 220] on div "date_range" at bounding box center [914, 210] width 131 height 49
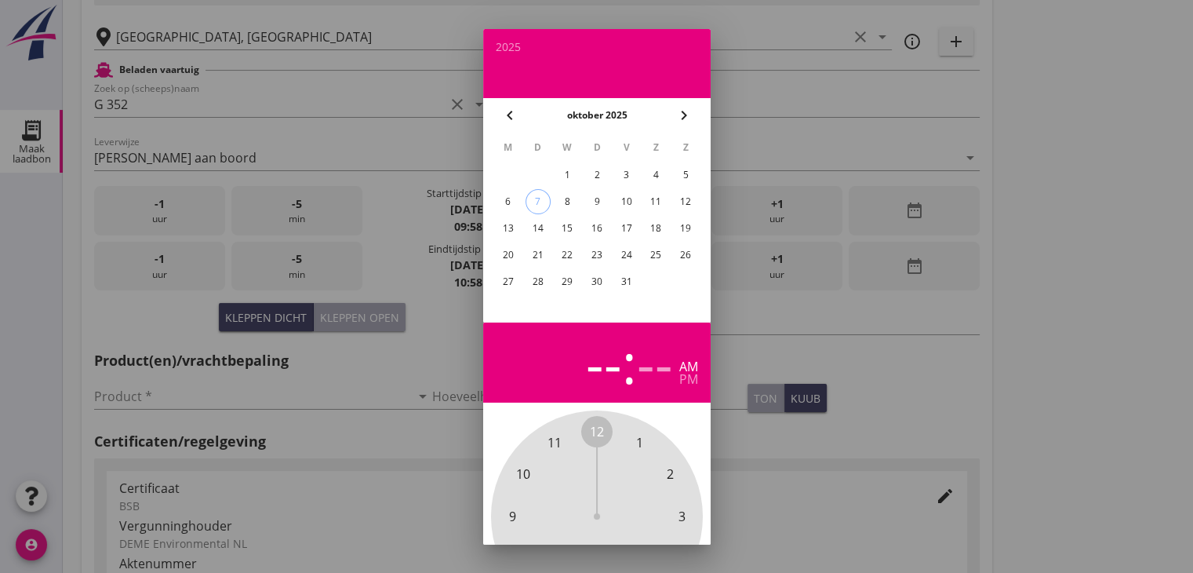
click at [632, 173] on div "3" at bounding box center [625, 174] width 25 height 25
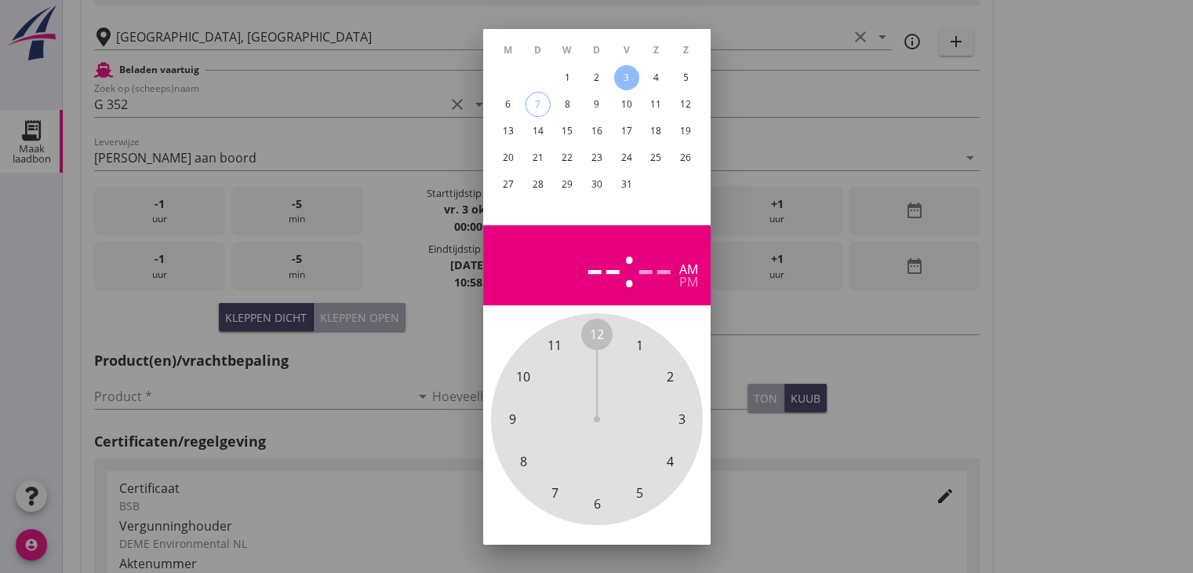
scroll to position [151, 0]
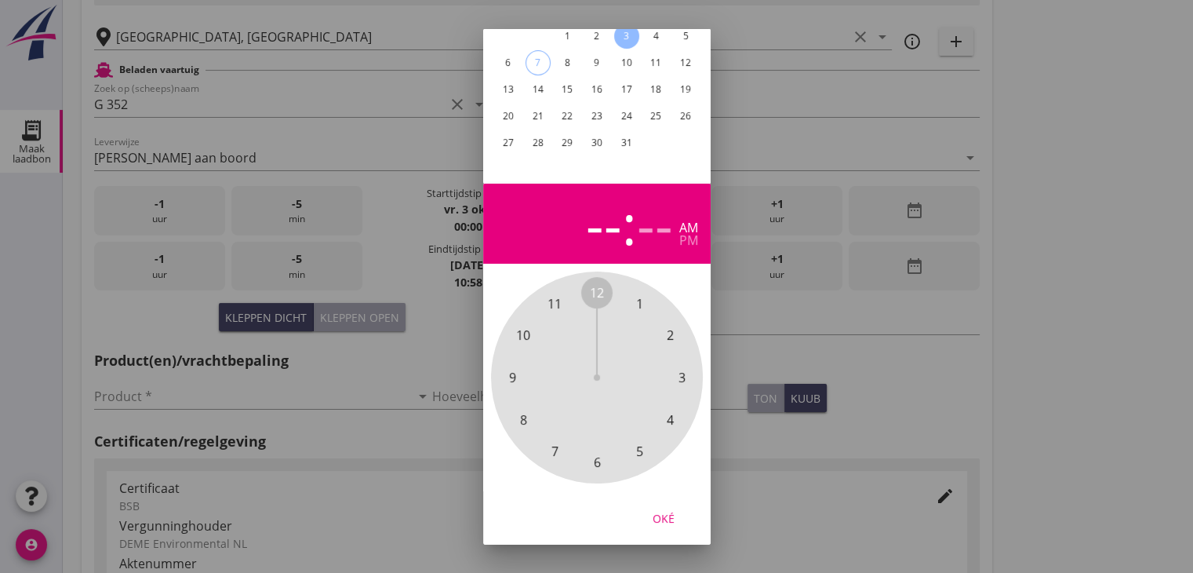
click at [668, 410] on span "4" at bounding box center [670, 419] width 7 height 19
click at [606, 452] on div "00 05 10 15 20 25 30 35 40 45 50 55" at bounding box center [596, 377] width 169 height 169
click at [591, 453] on span "30" at bounding box center [597, 462] width 14 height 19
click at [600, 453] on span "30" at bounding box center [597, 462] width 14 height 19
click at [694, 234] on div "pm" at bounding box center [688, 240] width 19 height 13
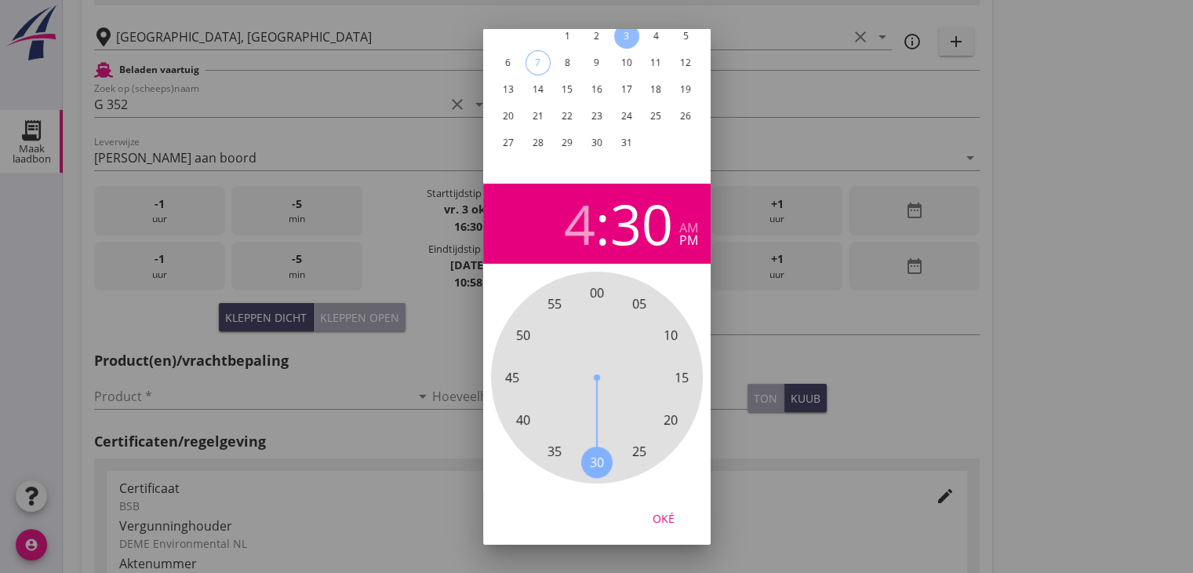
click at [662, 509] on div "Oké" at bounding box center [664, 517] width 44 height 16
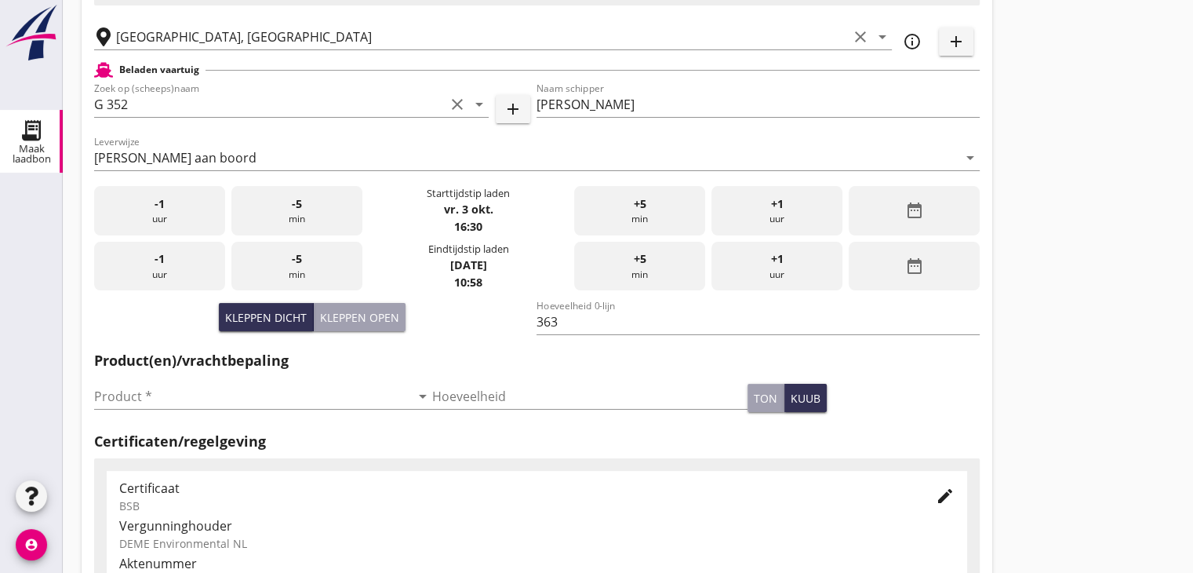
click at [933, 248] on div "date_range" at bounding box center [914, 266] width 131 height 49
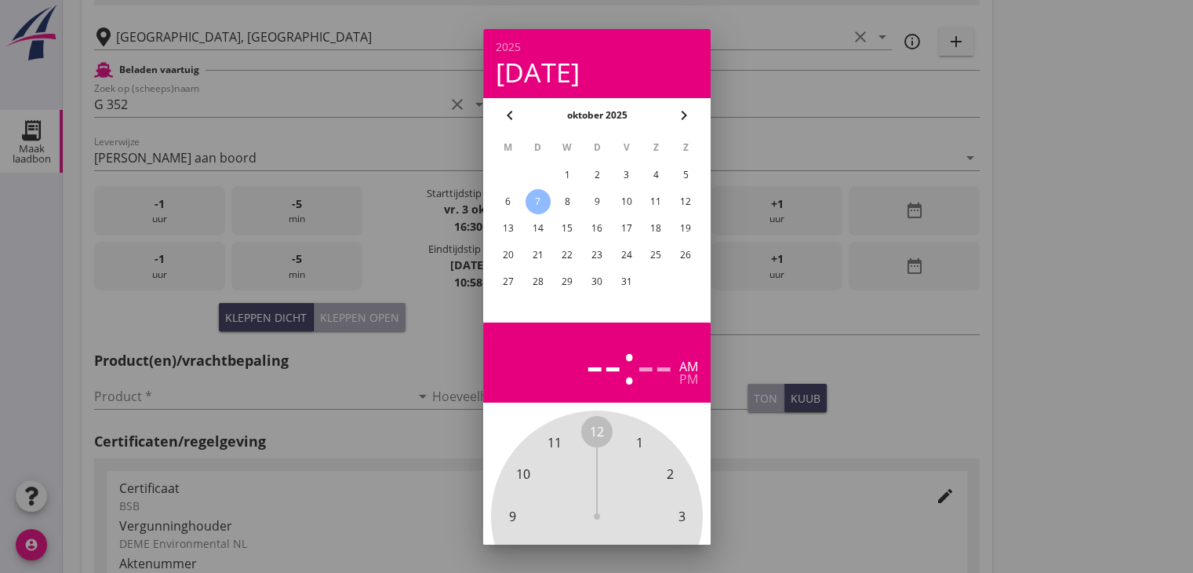
click at [603, 175] on div "2" at bounding box center [596, 174] width 25 height 25
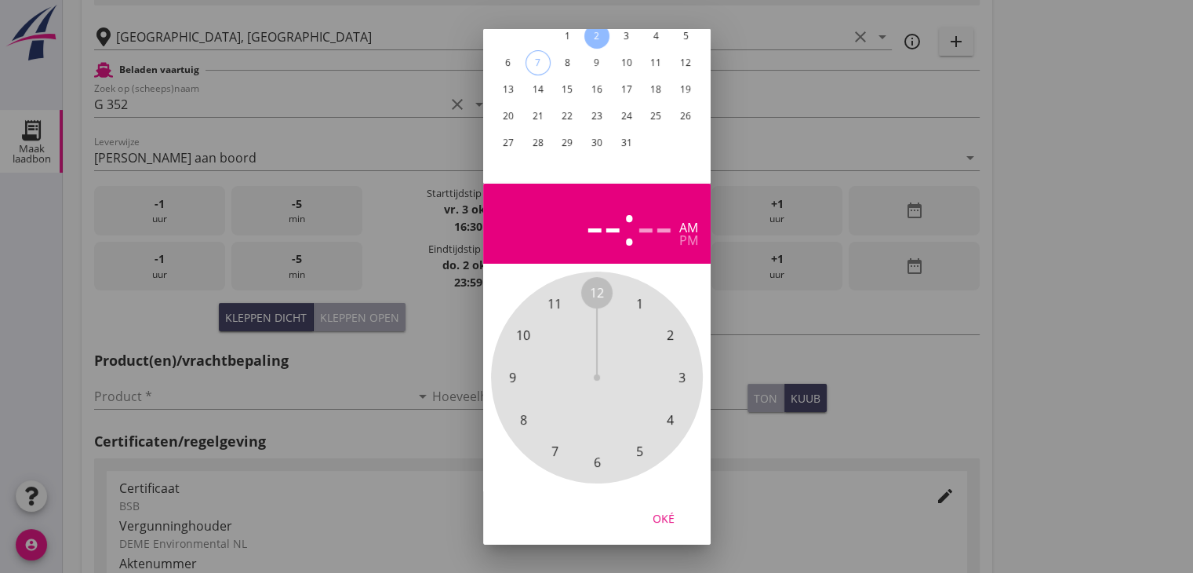
click at [593, 453] on span "6" at bounding box center [596, 462] width 7 height 19
click at [595, 453] on span "30" at bounding box center [597, 462] width 14 height 19
click at [688, 234] on div "pm" at bounding box center [688, 240] width 19 height 13
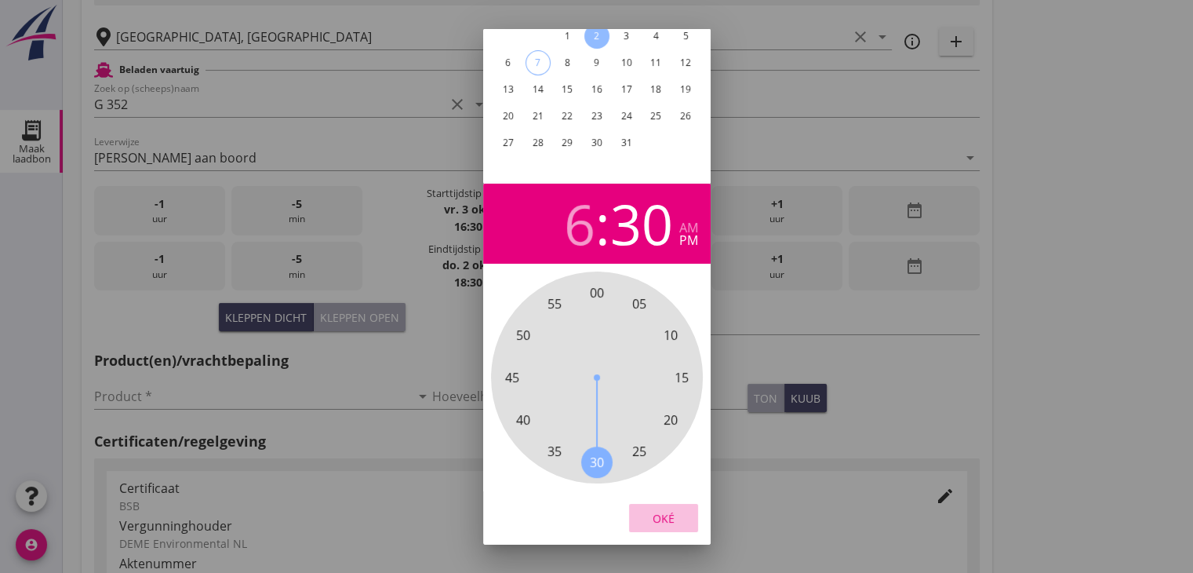
click at [657, 509] on div "Oké" at bounding box center [664, 517] width 44 height 16
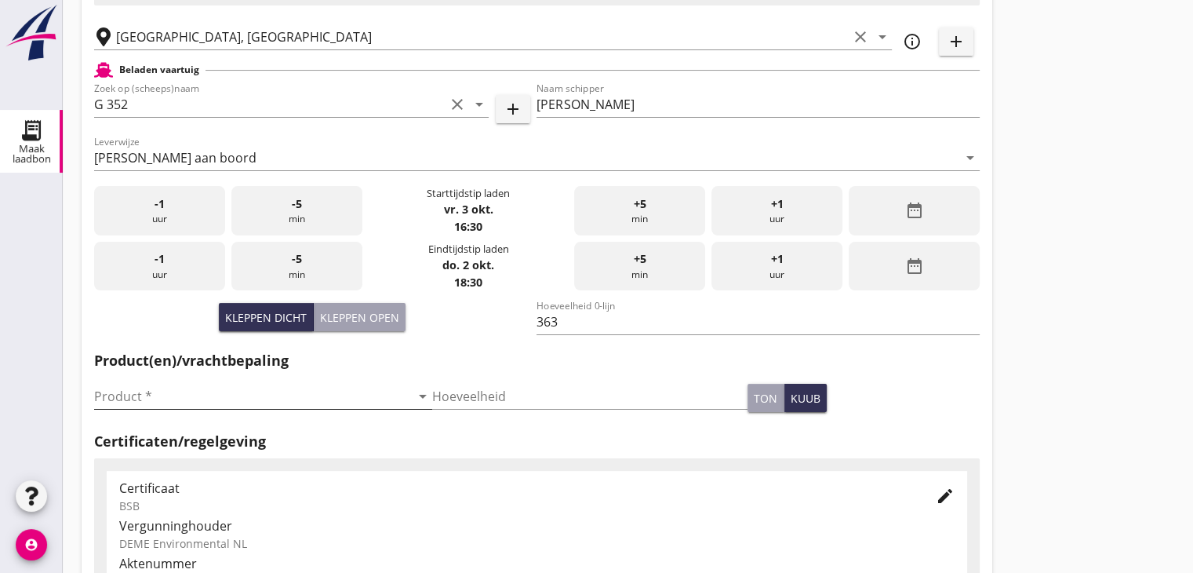
click at [248, 398] on input "Product *" at bounding box center [252, 396] width 316 height 25
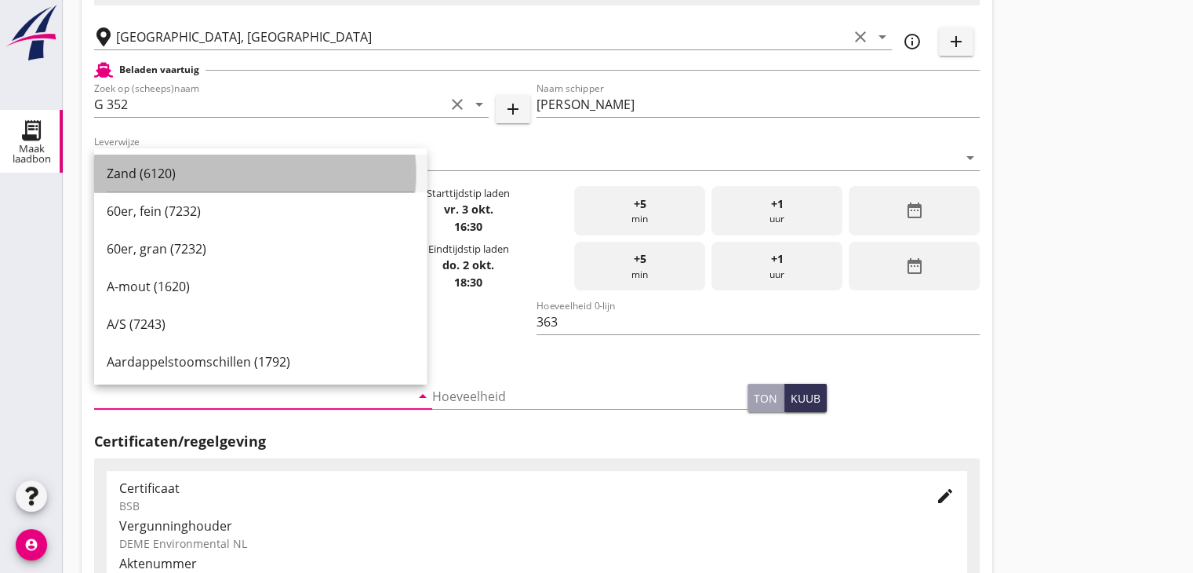
click at [249, 173] on div "Zand (6120)" at bounding box center [261, 173] width 308 height 19
type input "Zand (6120)"
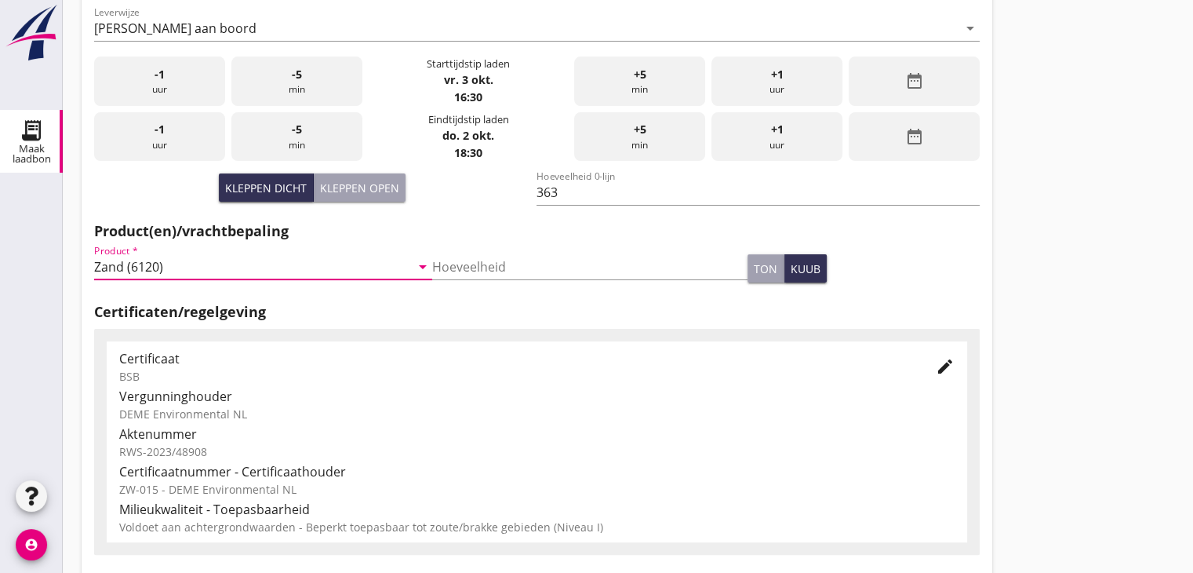
scroll to position [549, 0]
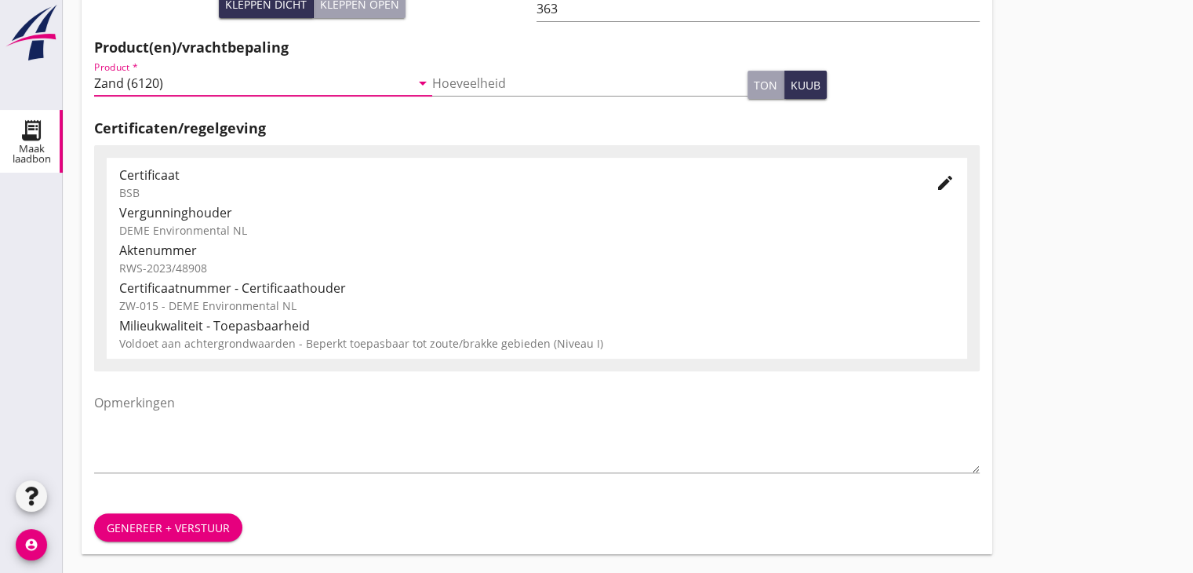
click at [157, 514] on button "Genereer + verstuur" at bounding box center [168, 527] width 148 height 28
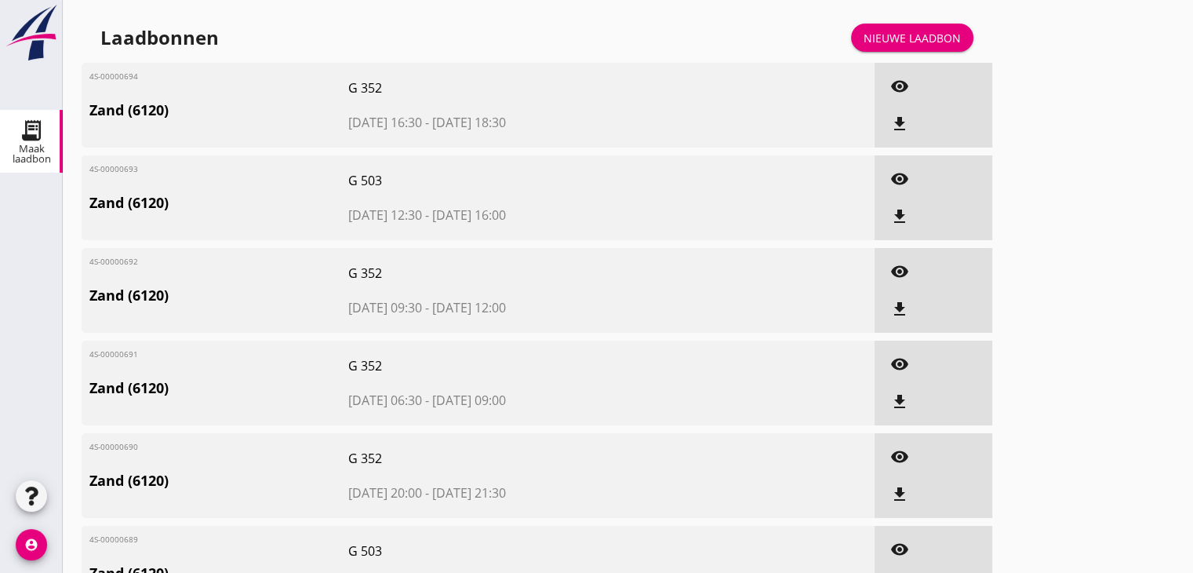
click at [921, 36] on div "Nieuwe laadbon" at bounding box center [912, 38] width 97 height 16
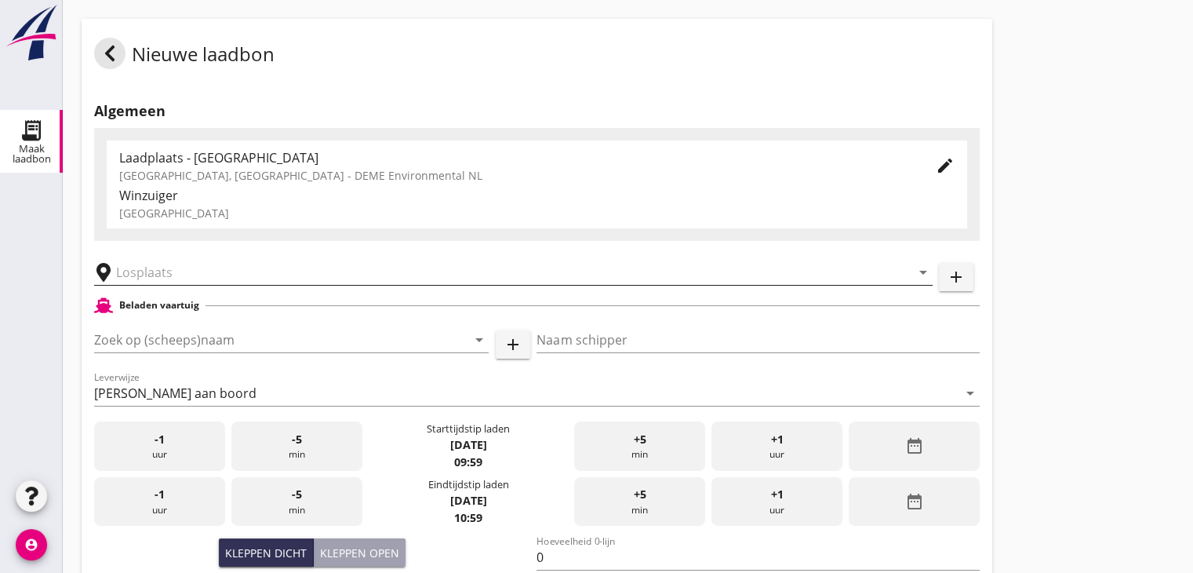
click at [151, 266] on input "text" at bounding box center [502, 272] width 773 height 25
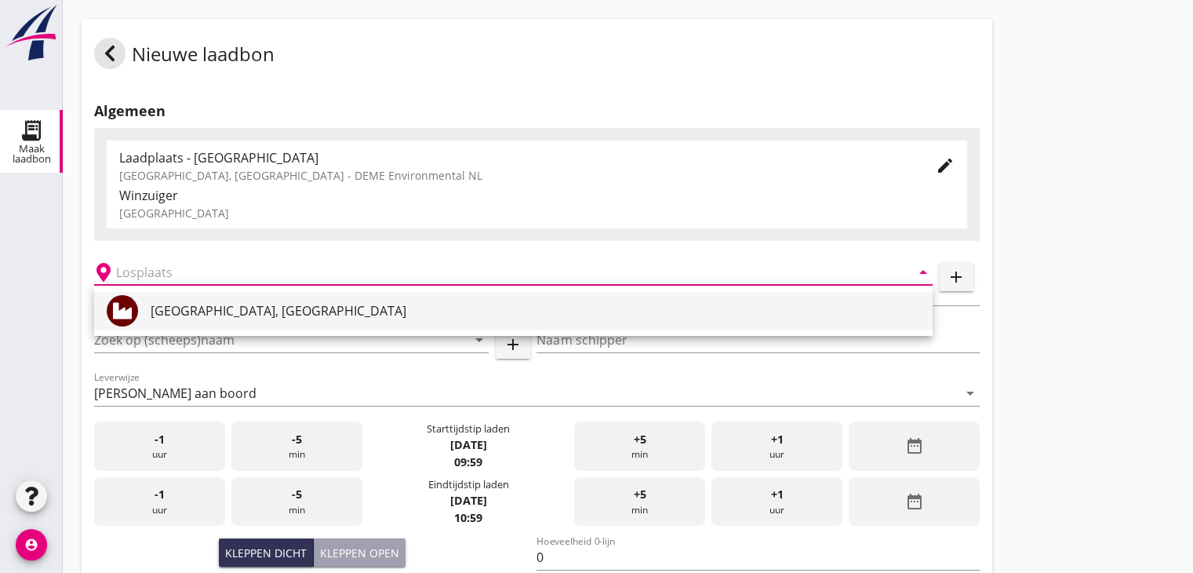
click at [152, 297] on div "[GEOGRAPHIC_DATA], [GEOGRAPHIC_DATA]" at bounding box center [536, 311] width 770 height 38
type input "[GEOGRAPHIC_DATA], [GEOGRAPHIC_DATA]"
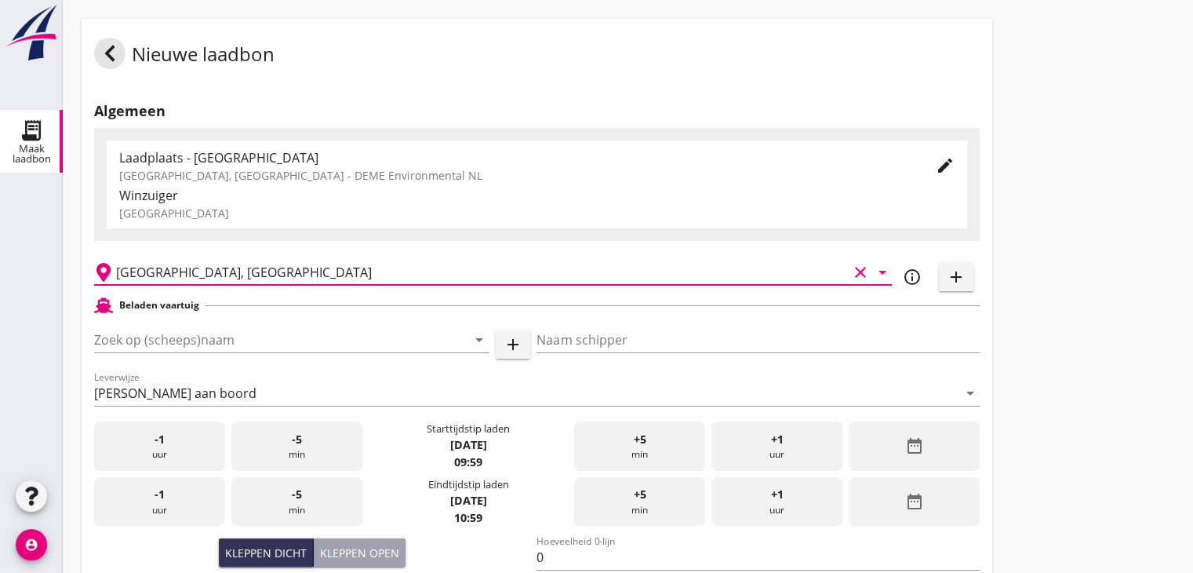
click at [158, 324] on div "Zoek op (scheeps)naam arrow_drop_down add" at bounding box center [312, 343] width 436 height 50
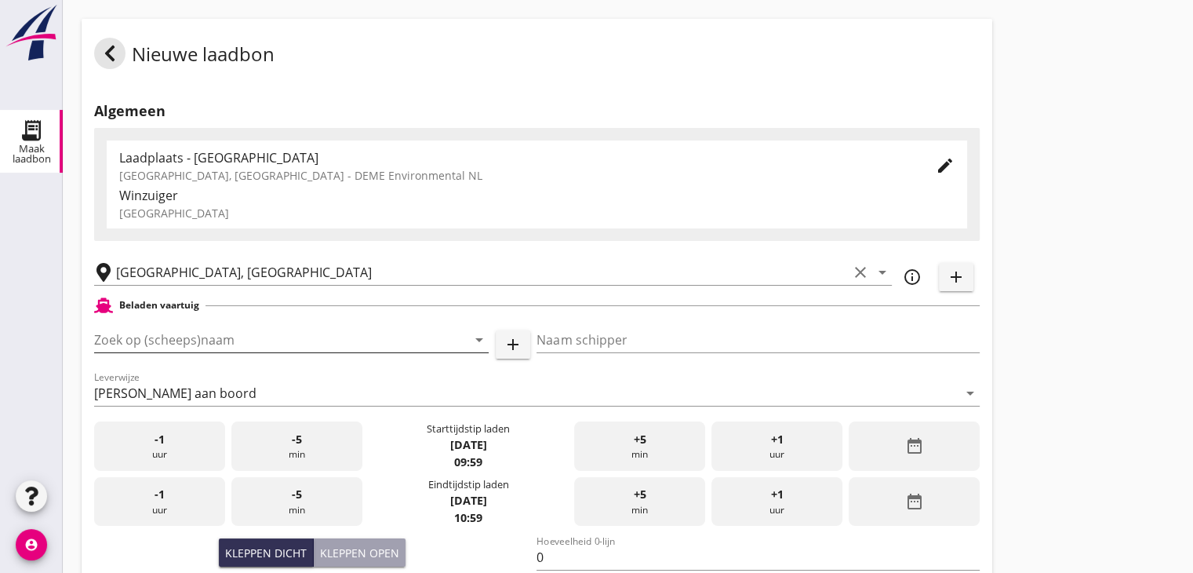
click at [157, 343] on input "Zoek op (scheeps)naam" at bounding box center [269, 339] width 351 height 25
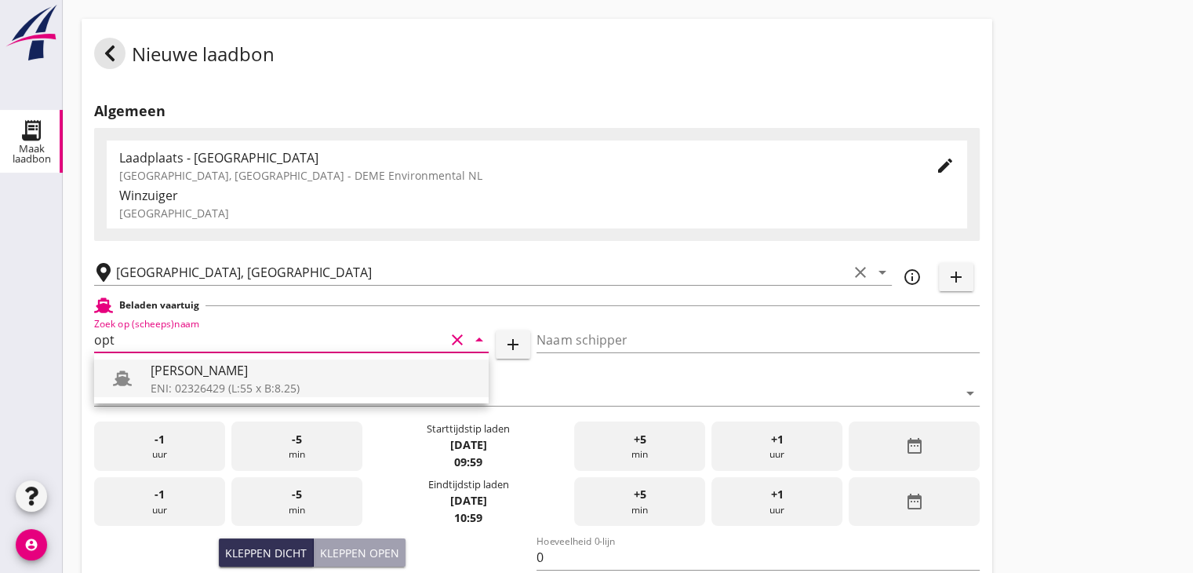
click at [160, 374] on div "[PERSON_NAME]" at bounding box center [314, 370] width 326 height 19
type input "[PERSON_NAME]"
type input "442"
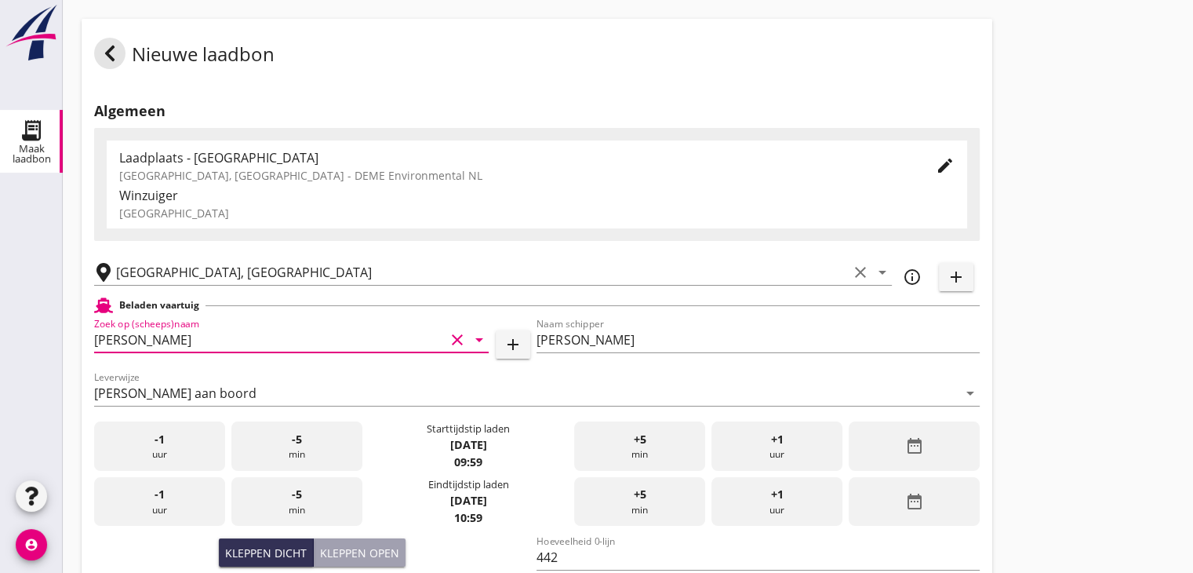
type input "[PERSON_NAME]"
click at [905, 448] on icon "date_range" at bounding box center [914, 445] width 19 height 19
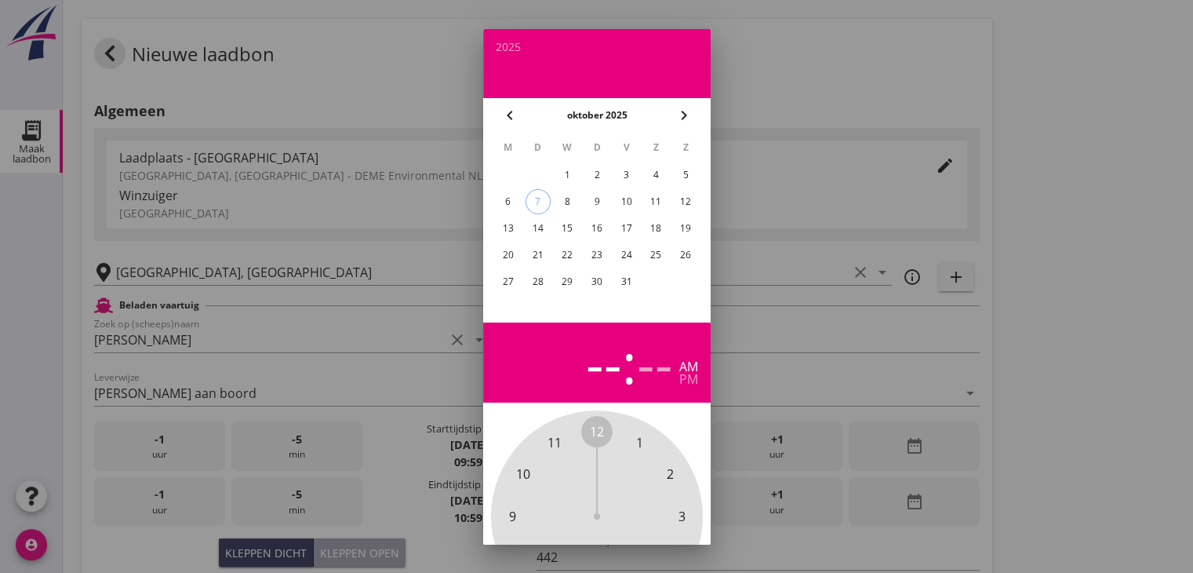
click at [597, 172] on div "2" at bounding box center [596, 174] width 25 height 25
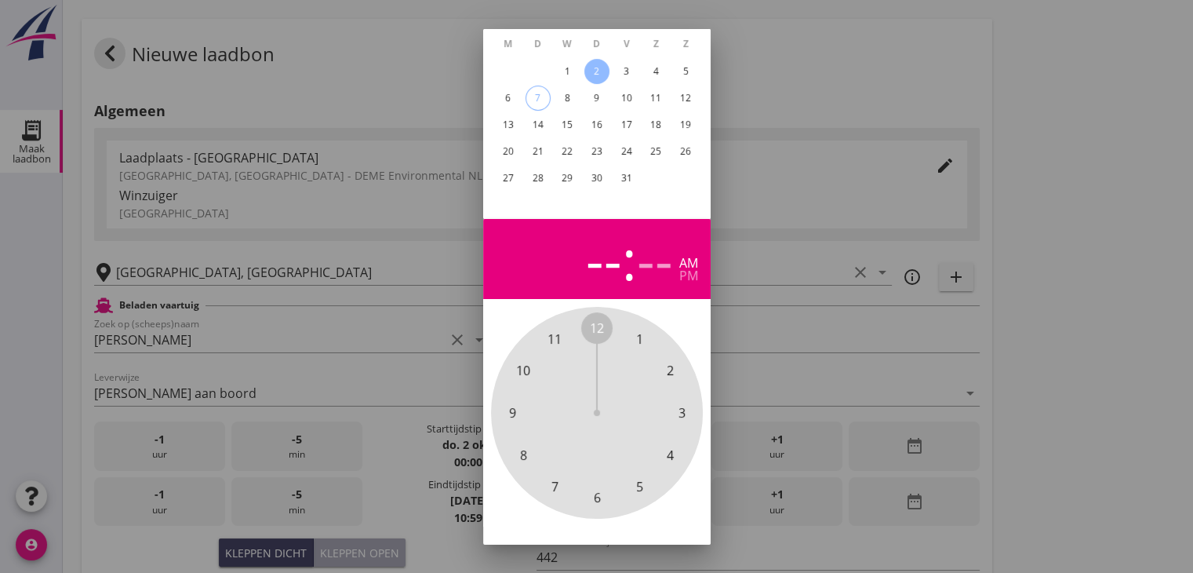
scroll to position [151, 0]
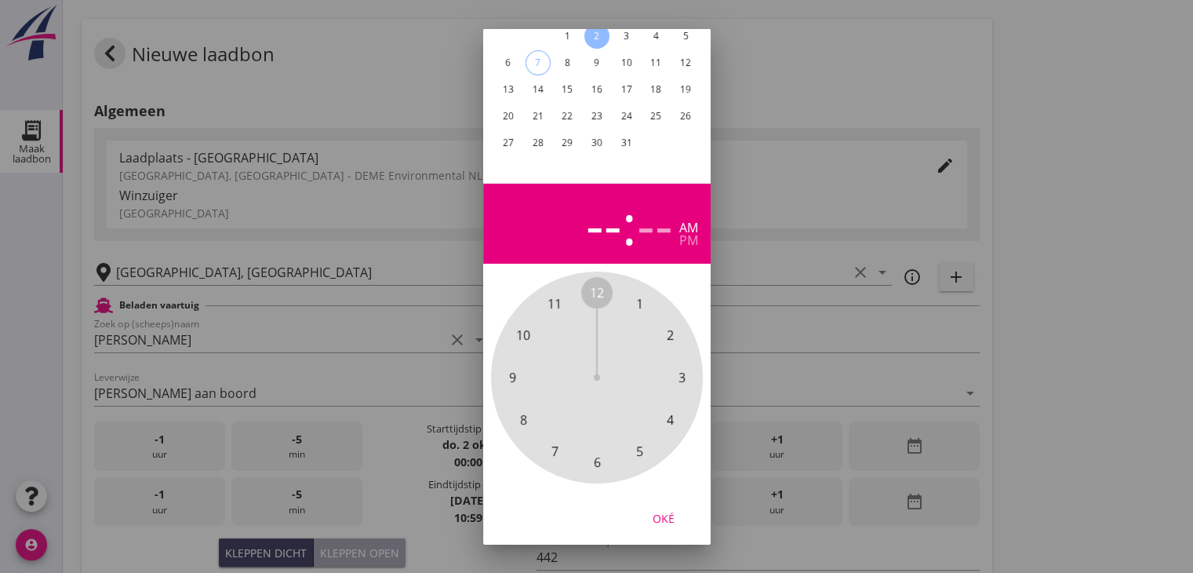
click at [548, 439] on span "7" at bounding box center [554, 450] width 31 height 31
click at [606, 293] on div "00 05 10 15 20 25 30 35 40 45 50 55" at bounding box center [596, 377] width 169 height 169
click at [598, 283] on span "00" at bounding box center [597, 292] width 14 height 19
click at [682, 504] on button "Oké" at bounding box center [663, 518] width 69 height 28
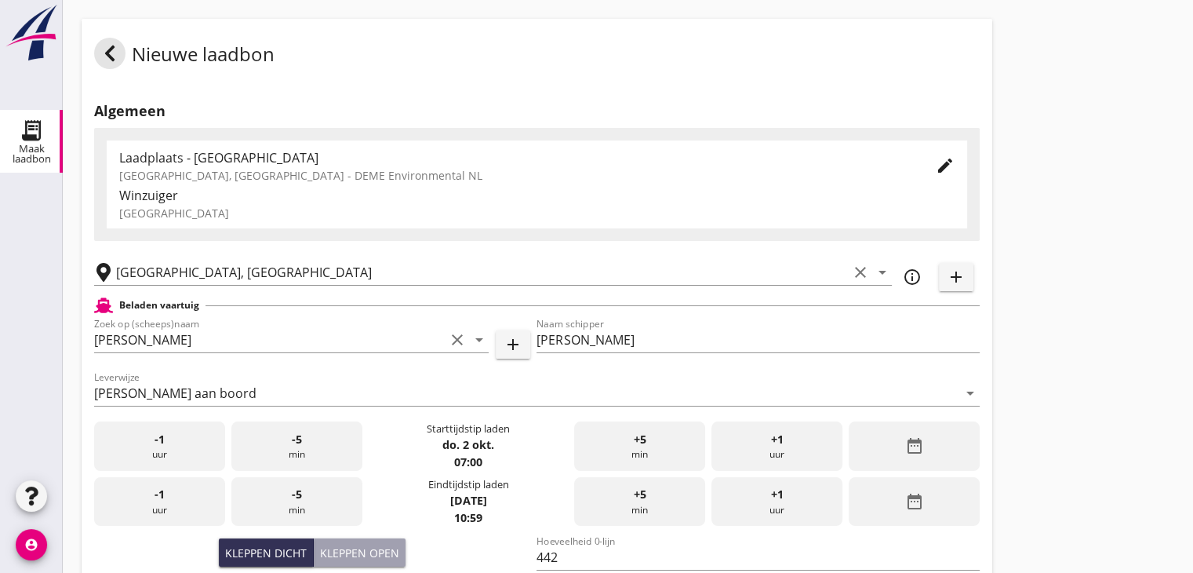
click at [874, 509] on div "date_range" at bounding box center [914, 501] width 131 height 49
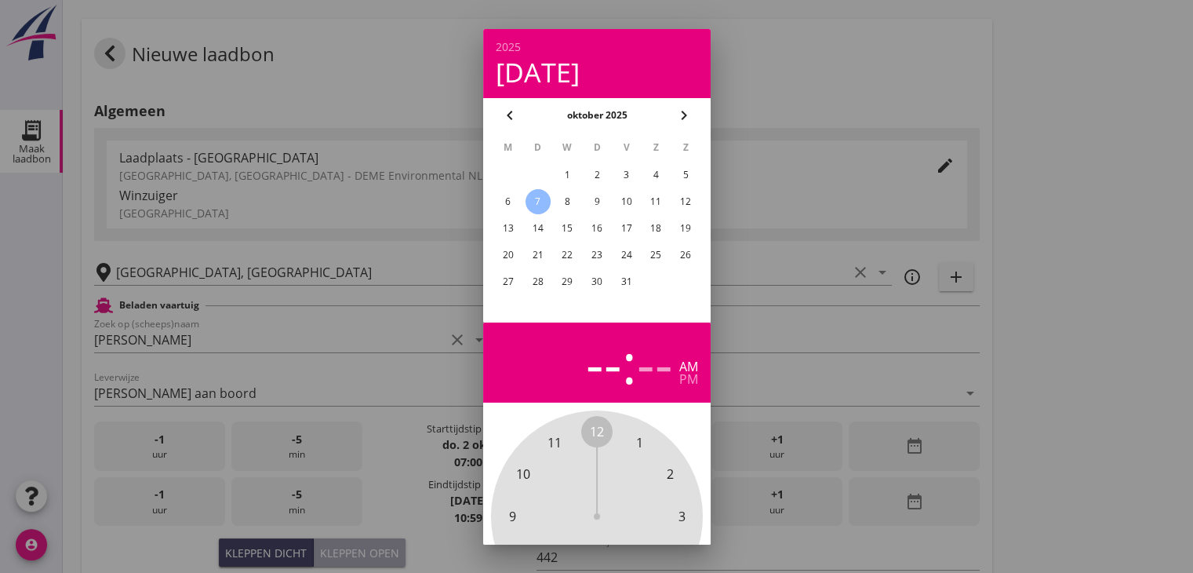
click at [598, 164] on div "2" at bounding box center [596, 174] width 25 height 25
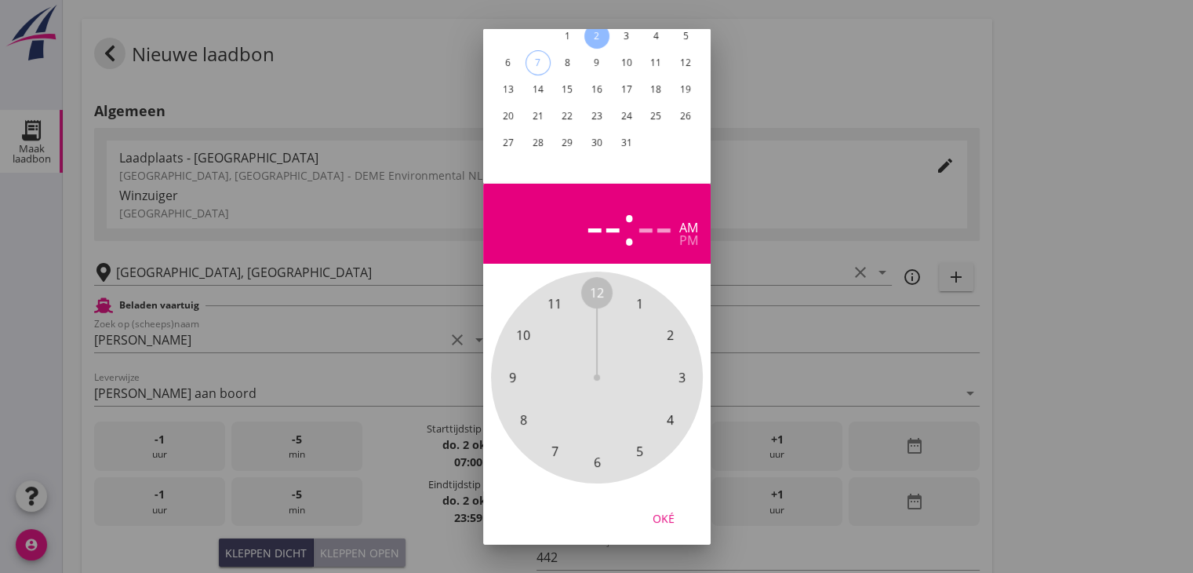
click at [598, 283] on span "12" at bounding box center [597, 292] width 14 height 19
drag, startPoint x: 602, startPoint y: 271, endPoint x: 612, endPoint y: 258, distance: 16.3
click at [602, 283] on span "00" at bounding box center [597, 292] width 14 height 19
click at [599, 283] on span "00" at bounding box center [597, 292] width 14 height 19
click at [689, 234] on div "pm" at bounding box center [688, 240] width 19 height 13
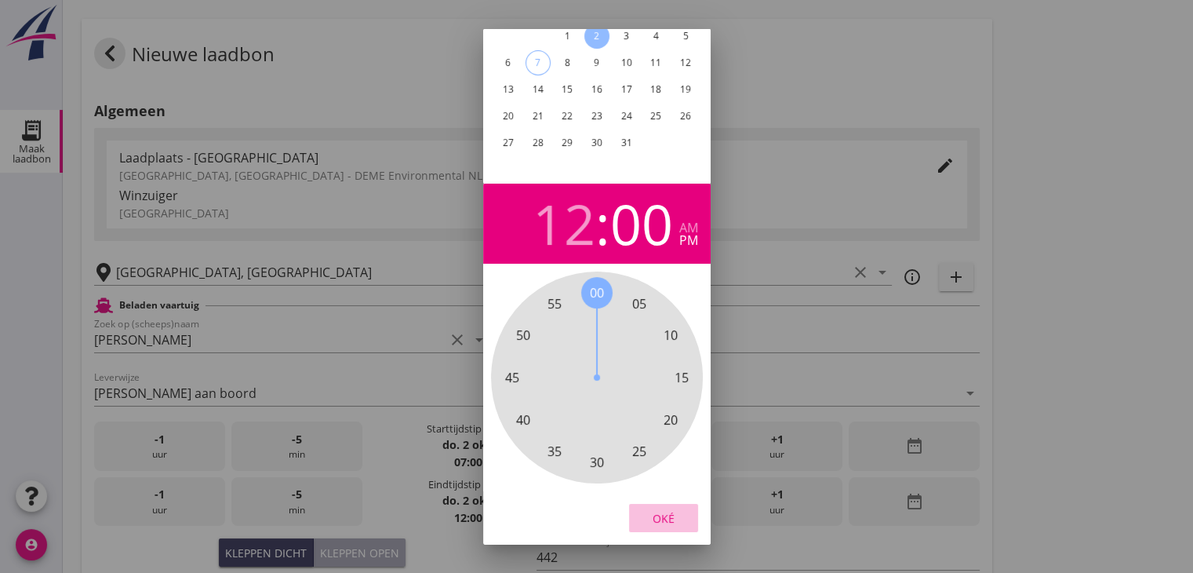
click at [672, 509] on div "Oké" at bounding box center [664, 517] width 44 height 16
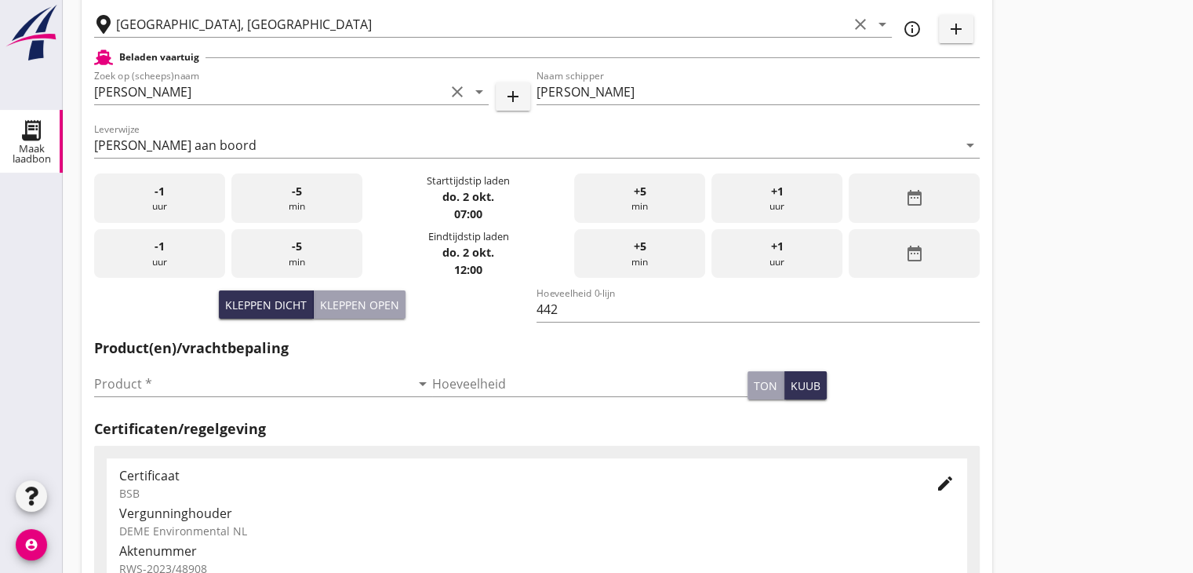
scroll to position [157, 0]
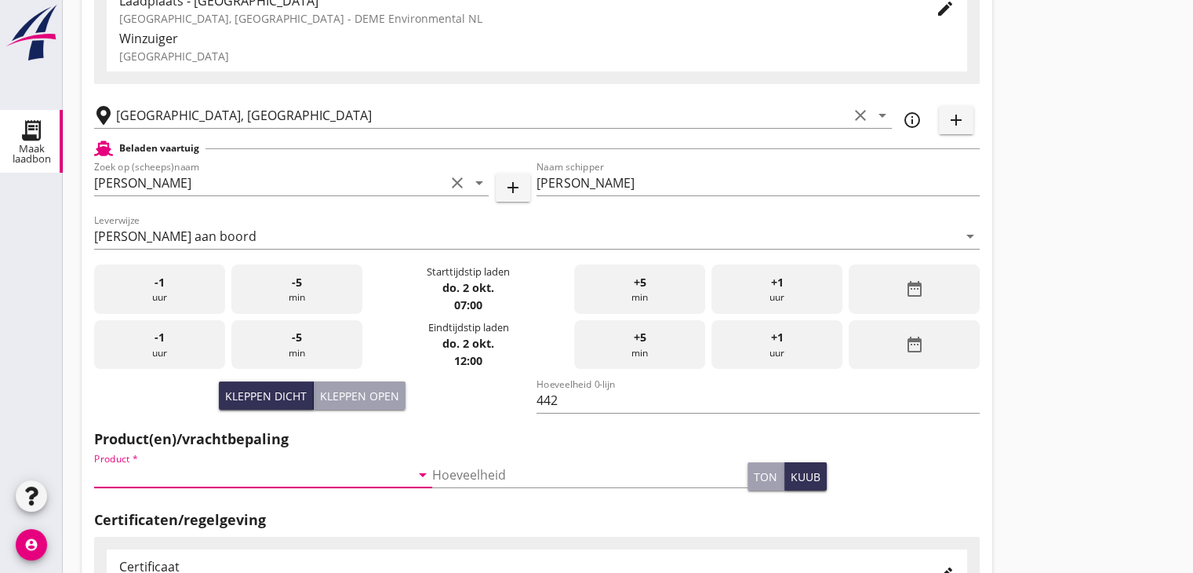
click at [177, 484] on input "Product *" at bounding box center [252, 474] width 316 height 25
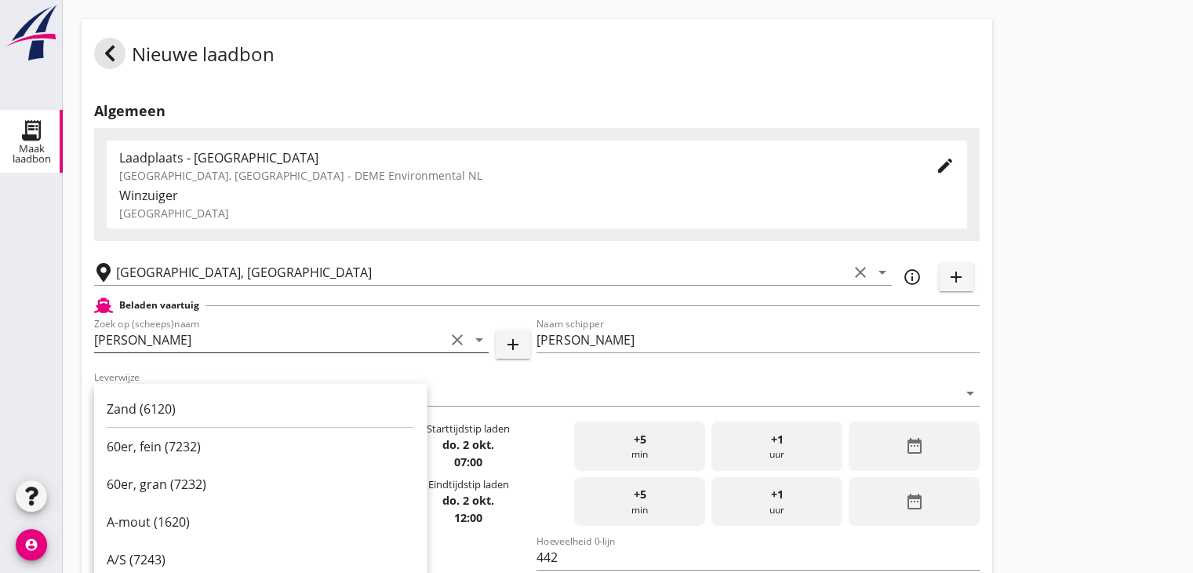
scroll to position [0, 0]
click at [191, 399] on div "Zand (6120)" at bounding box center [261, 408] width 308 height 19
type input "Zand (6120)"
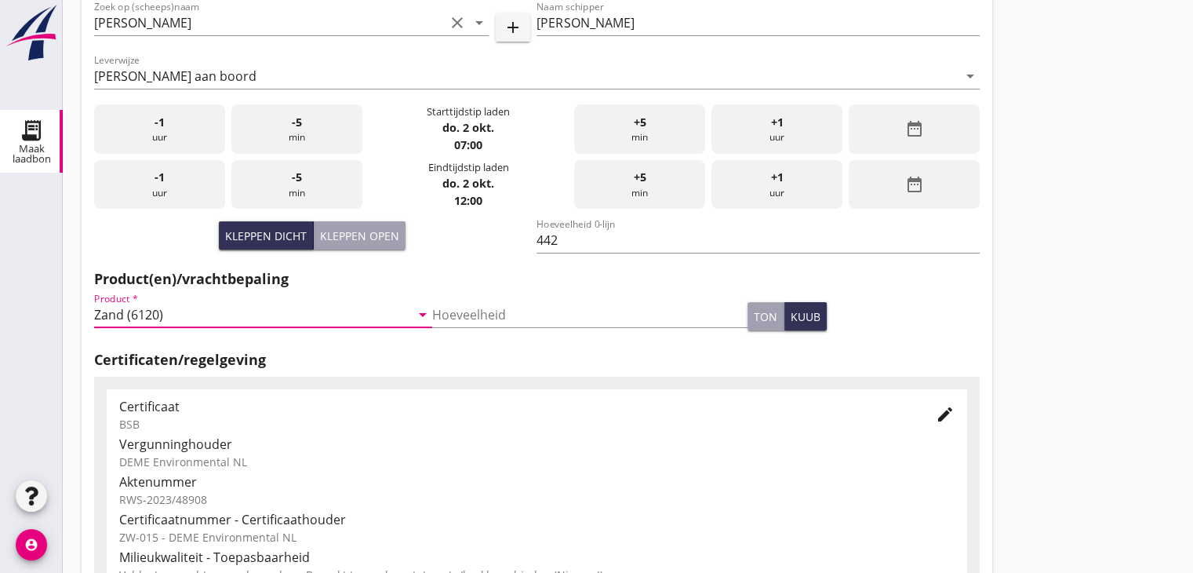
scroll to position [549, 0]
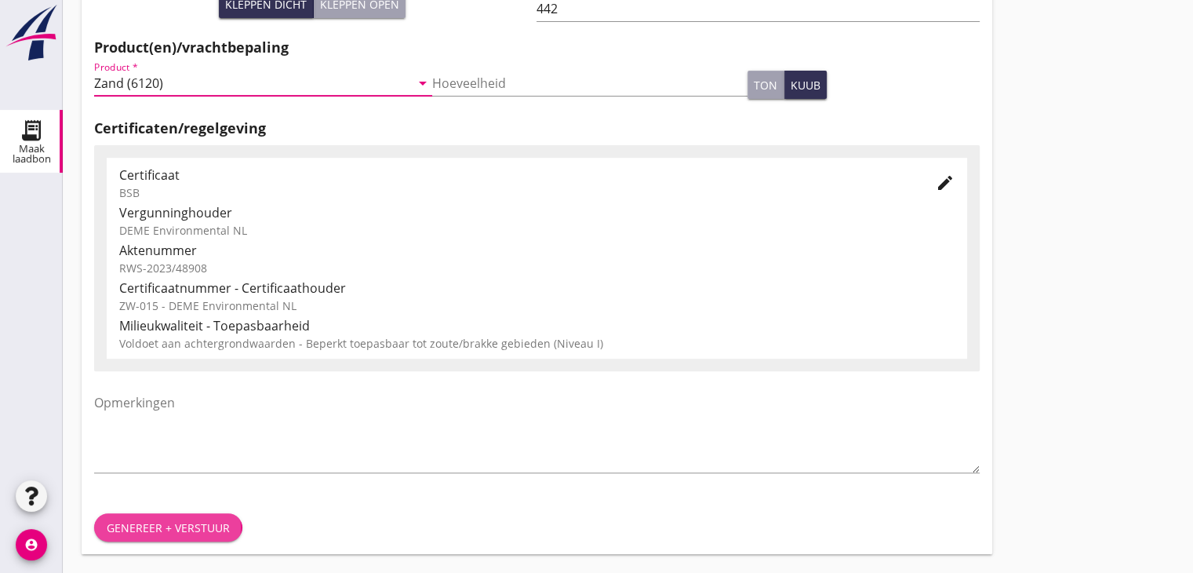
click at [152, 519] on div "Genereer + verstuur" at bounding box center [168, 527] width 123 height 16
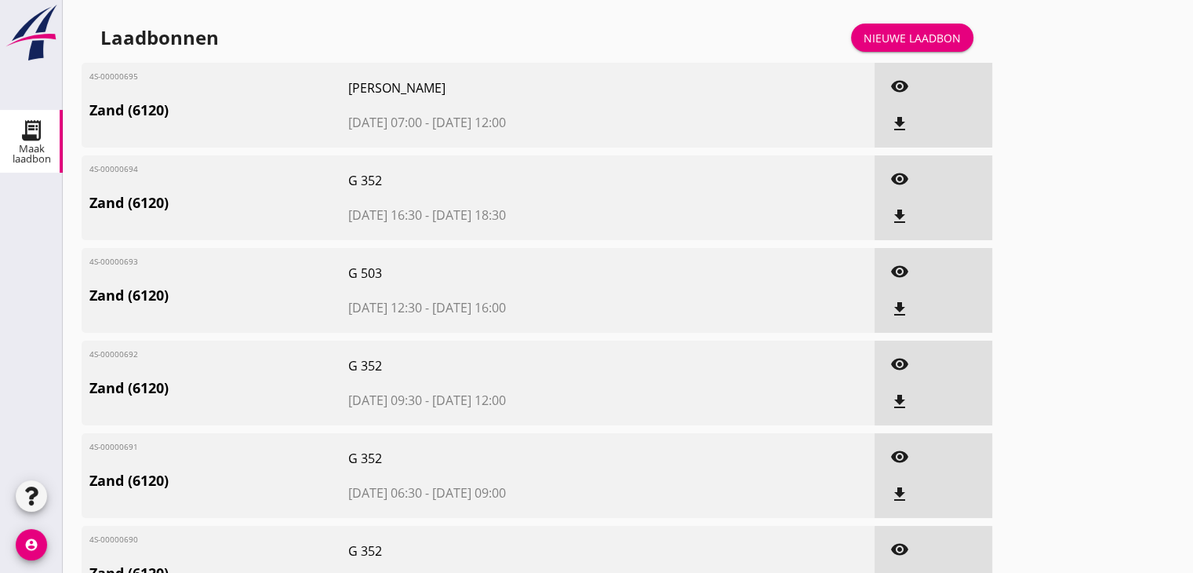
click at [896, 117] on icon "file_download" at bounding box center [899, 124] width 19 height 19
click at [898, 217] on icon "file_download" at bounding box center [899, 216] width 19 height 19
click at [894, 316] on icon "file_download" at bounding box center [899, 309] width 19 height 19
click at [897, 393] on icon "file_download" at bounding box center [899, 401] width 19 height 19
click at [886, 493] on div "file_download" at bounding box center [900, 494] width 28 height 19
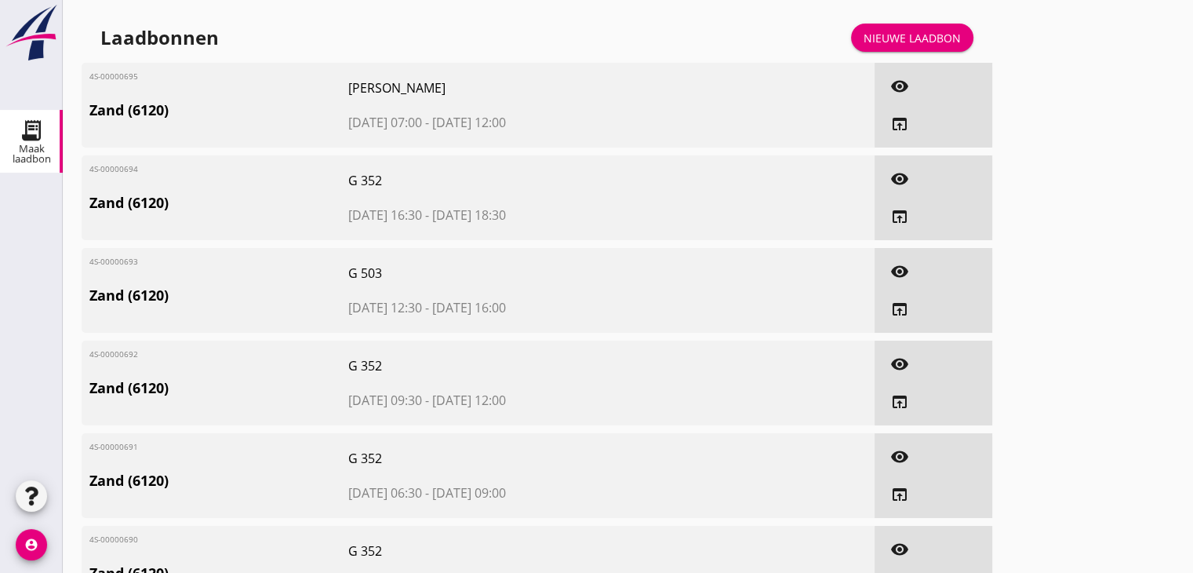
click at [868, 43] on div "Nieuwe laadbon" at bounding box center [912, 38] width 97 height 16
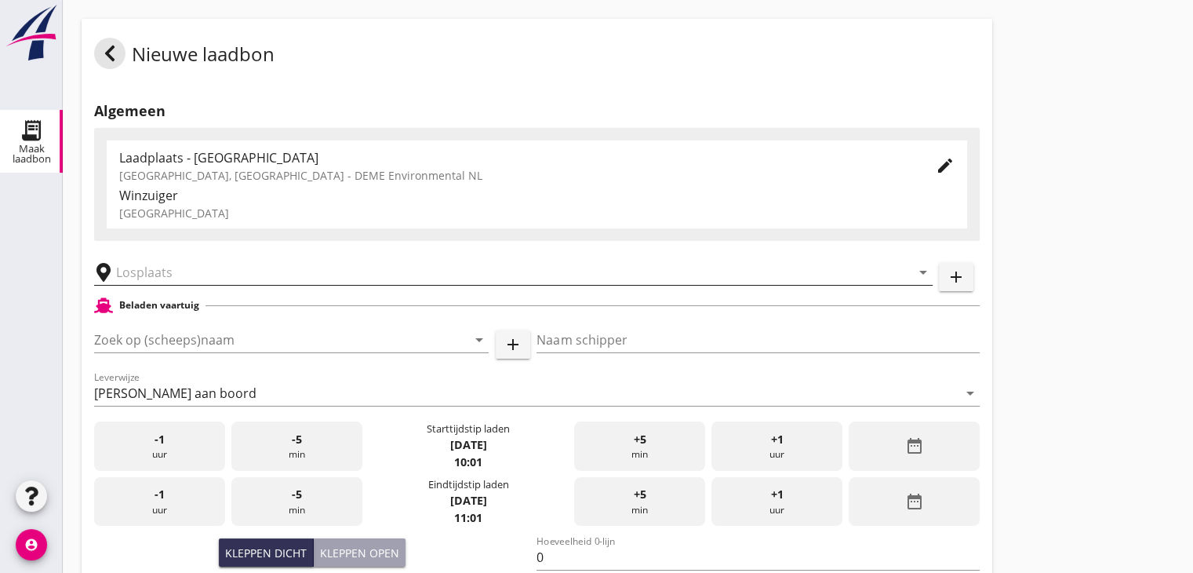
click at [176, 274] on input "text" at bounding box center [502, 272] width 773 height 25
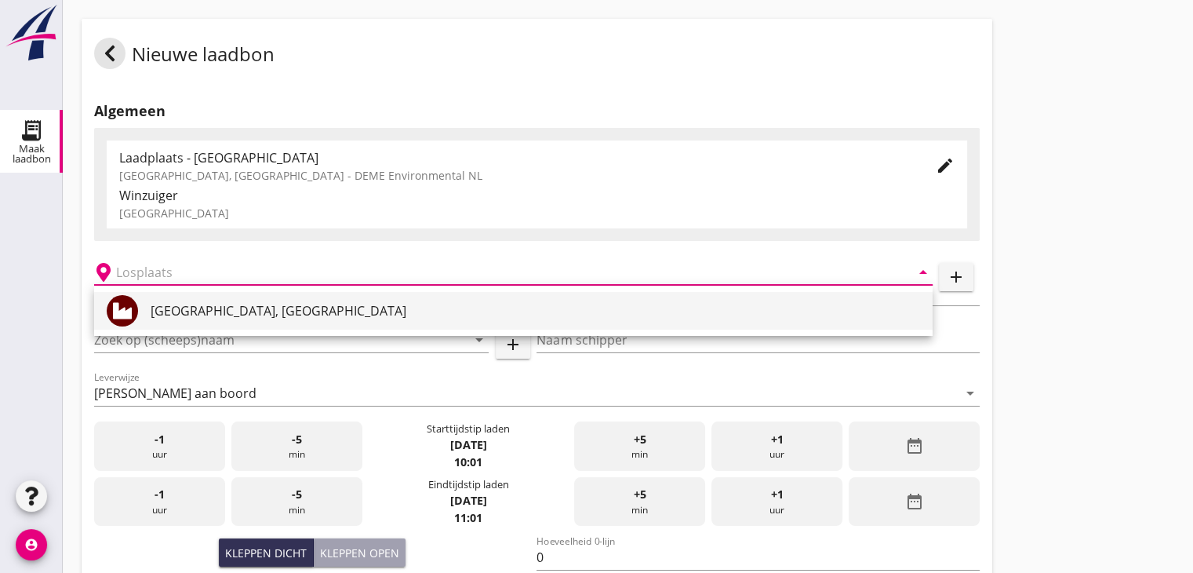
click at [177, 311] on div "[GEOGRAPHIC_DATA], [GEOGRAPHIC_DATA]" at bounding box center [536, 310] width 770 height 19
type input "[GEOGRAPHIC_DATA], [GEOGRAPHIC_DATA]"
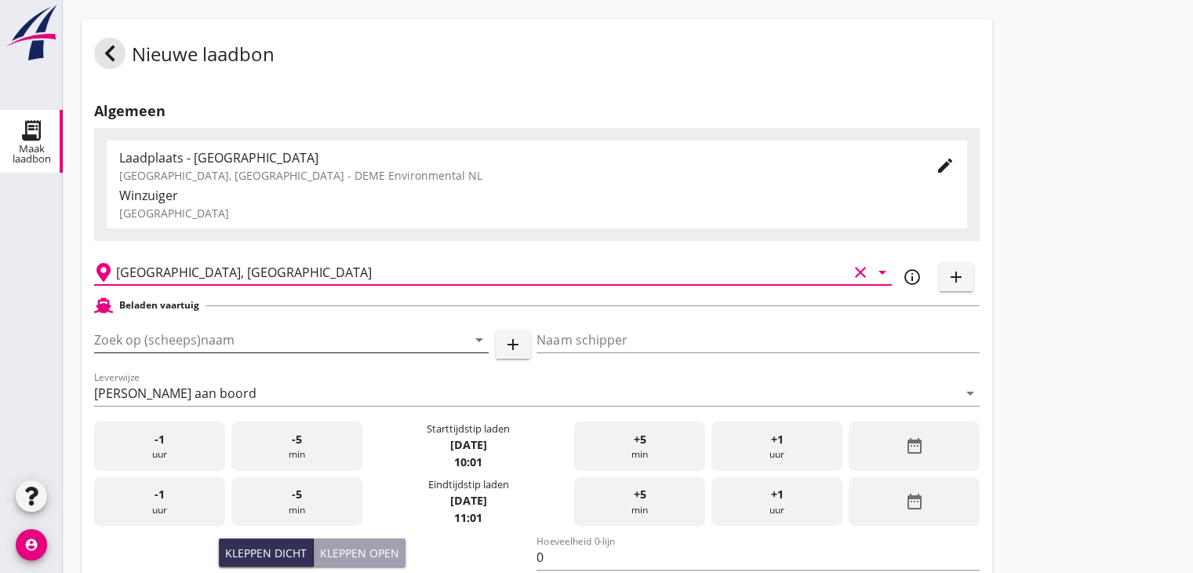
click at [248, 343] on input "Zoek op (scheeps)naam" at bounding box center [269, 339] width 351 height 25
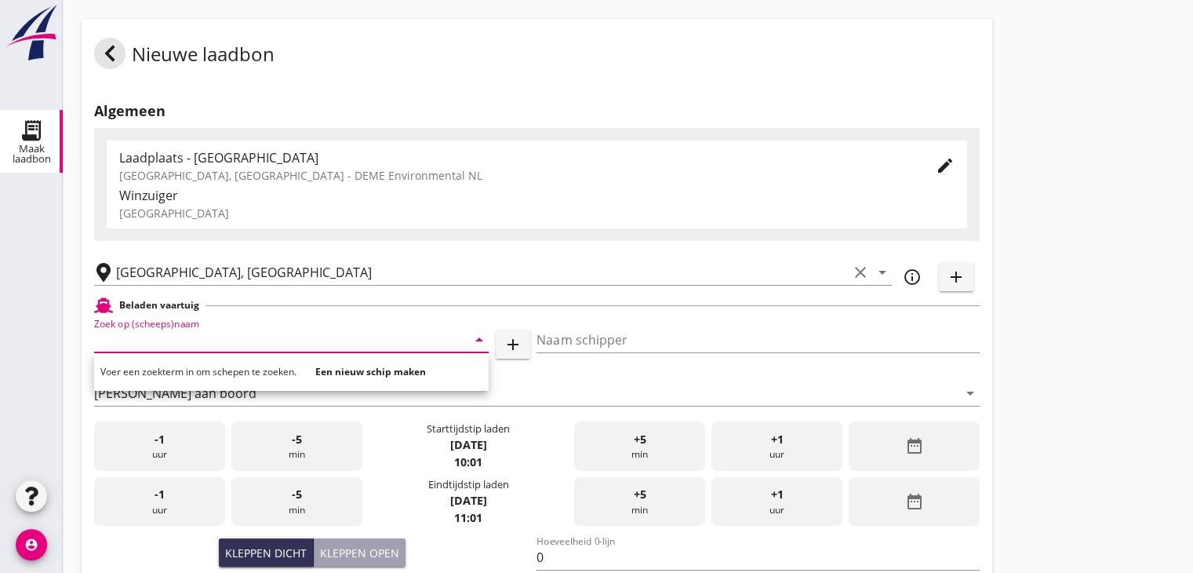
click at [245, 335] on input "Zoek op (scheeps)naam" at bounding box center [269, 339] width 351 height 25
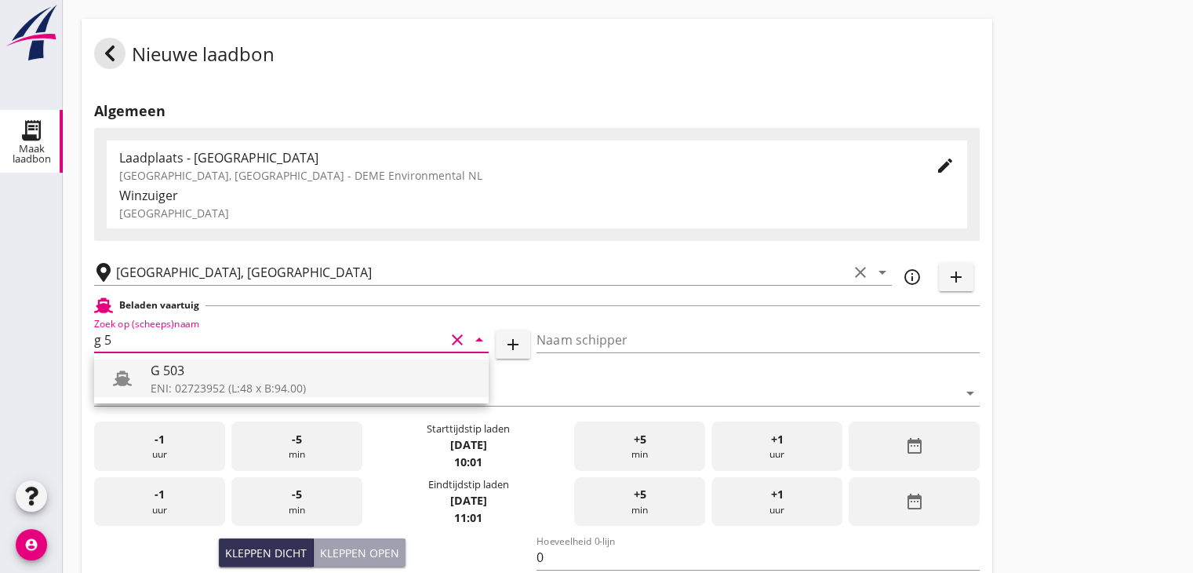
click at [226, 380] on div "ENI: 02723952 (L:48 x B:94.00)" at bounding box center [314, 388] width 326 height 16
type input "G 503"
type input "Ewald van Loo"
type input "517"
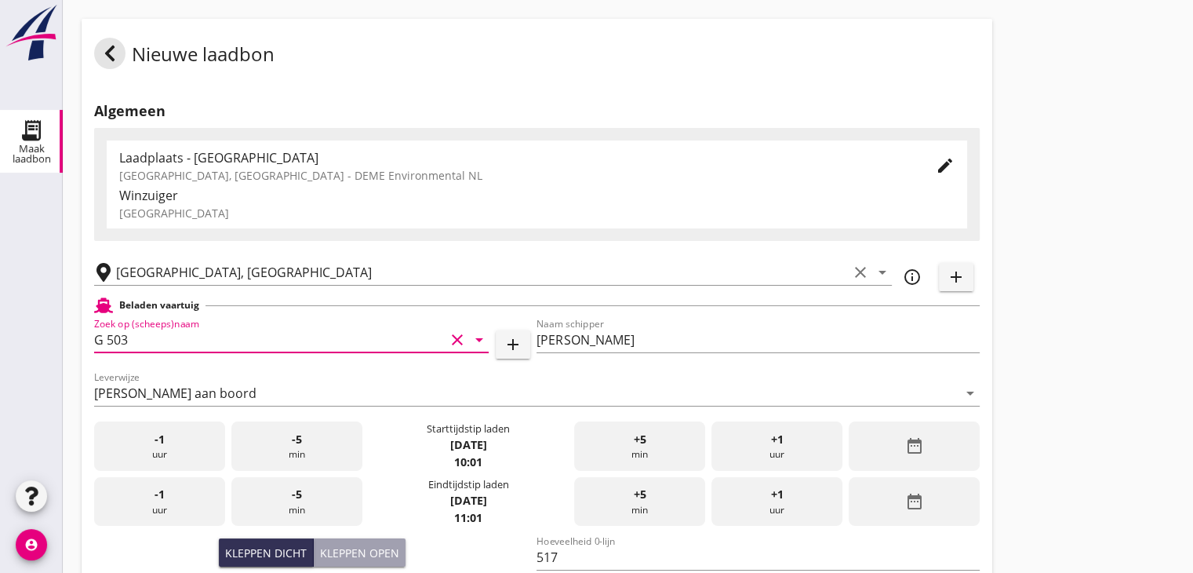
type input "G 503"
click at [880, 439] on div "date_range" at bounding box center [914, 445] width 131 height 49
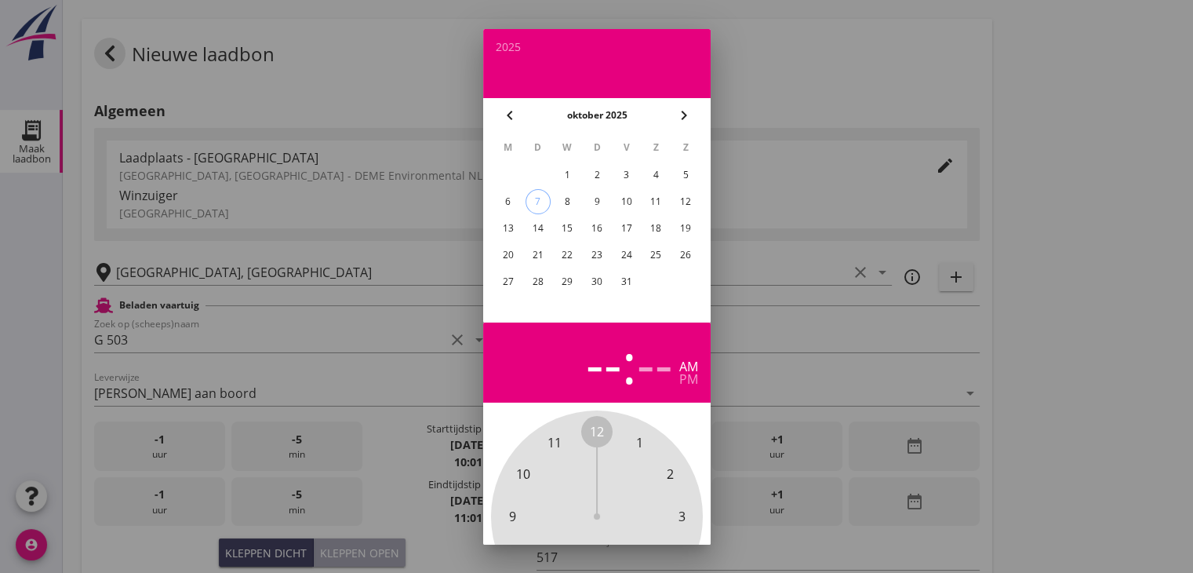
click at [508, 198] on div "6" at bounding box center [507, 201] width 25 height 25
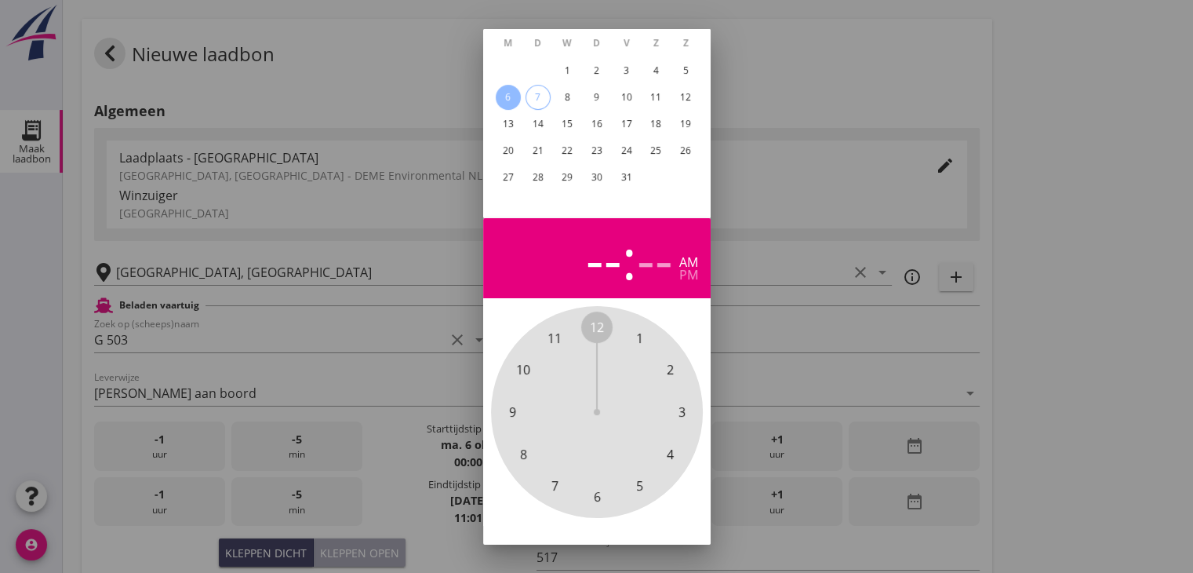
scroll to position [151, 0]
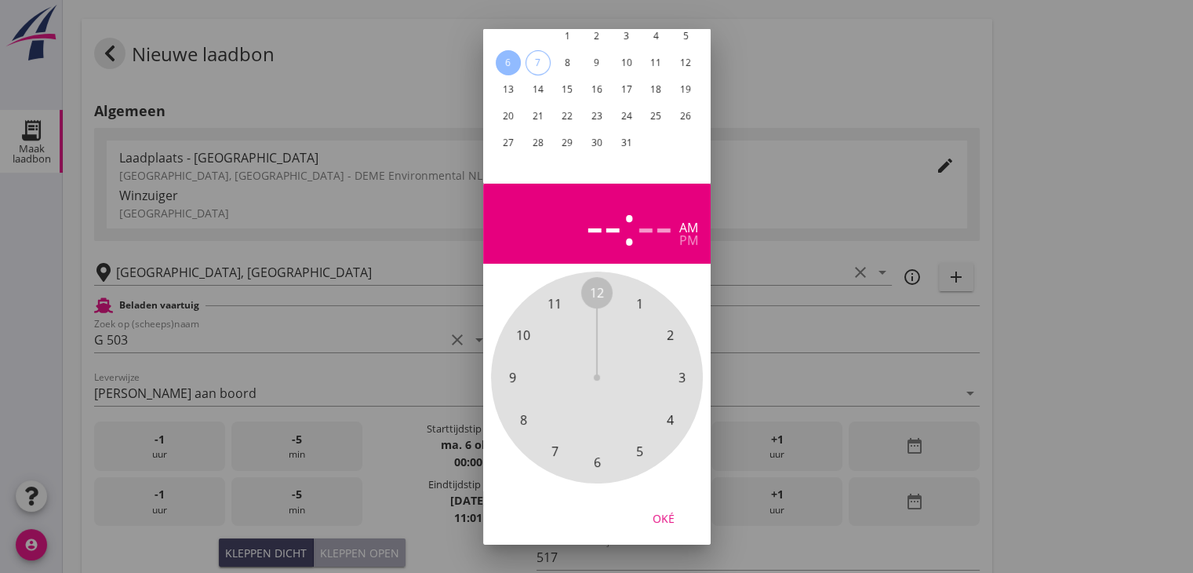
click at [596, 453] on span "6" at bounding box center [596, 462] width 7 height 19
click at [602, 221] on div "6" at bounding box center [606, 223] width 31 height 55
click at [523, 413] on span "8" at bounding box center [522, 419] width 7 height 19
click at [599, 283] on span "00" at bounding box center [597, 292] width 14 height 19
click at [675, 504] on button "Oké" at bounding box center [663, 518] width 69 height 28
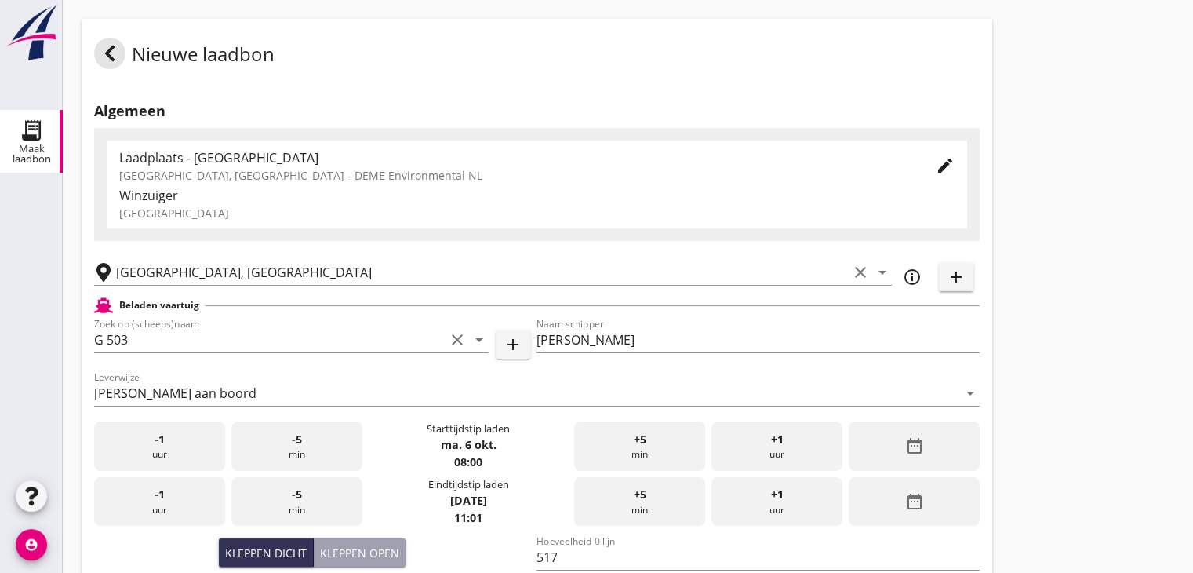
click at [925, 512] on div "date_range" at bounding box center [914, 501] width 131 height 49
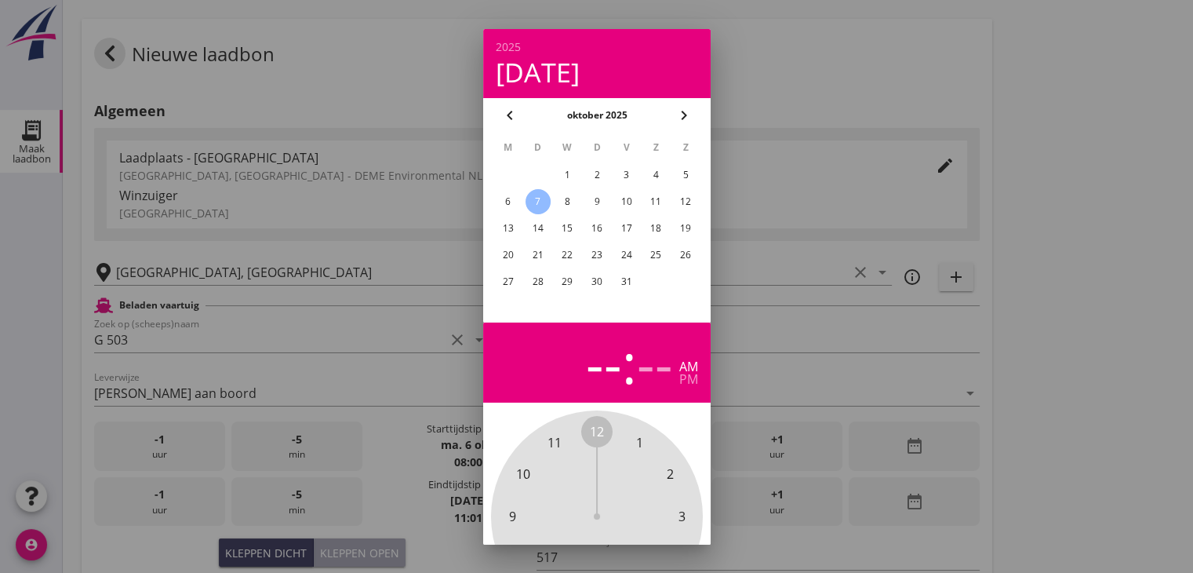
click at [502, 198] on div "6" at bounding box center [507, 201] width 25 height 25
click at [635, 443] on span "1" at bounding box center [639, 442] width 31 height 31
click at [598, 431] on span "00" at bounding box center [597, 431] width 14 height 19
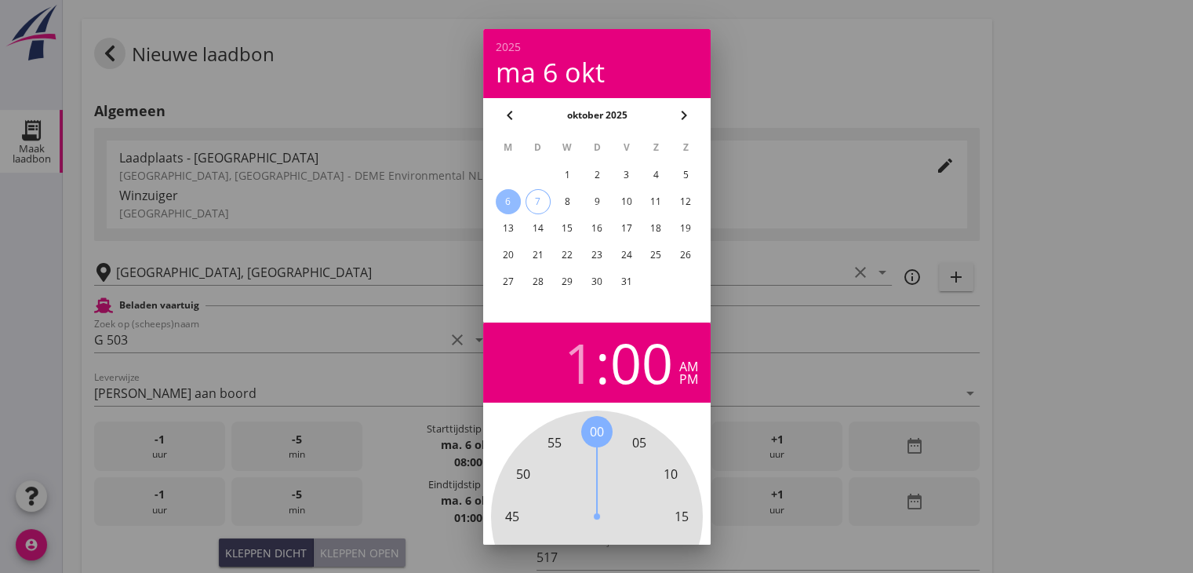
click at [679, 384] on div "pm" at bounding box center [688, 379] width 19 height 13
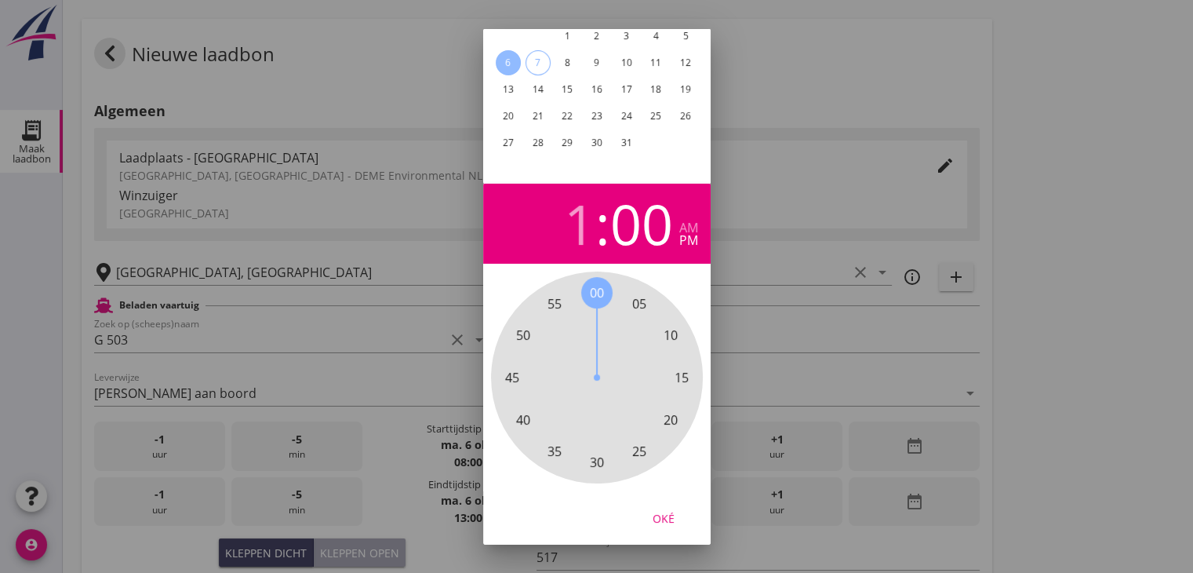
click at [654, 516] on button "Oké" at bounding box center [663, 518] width 69 height 28
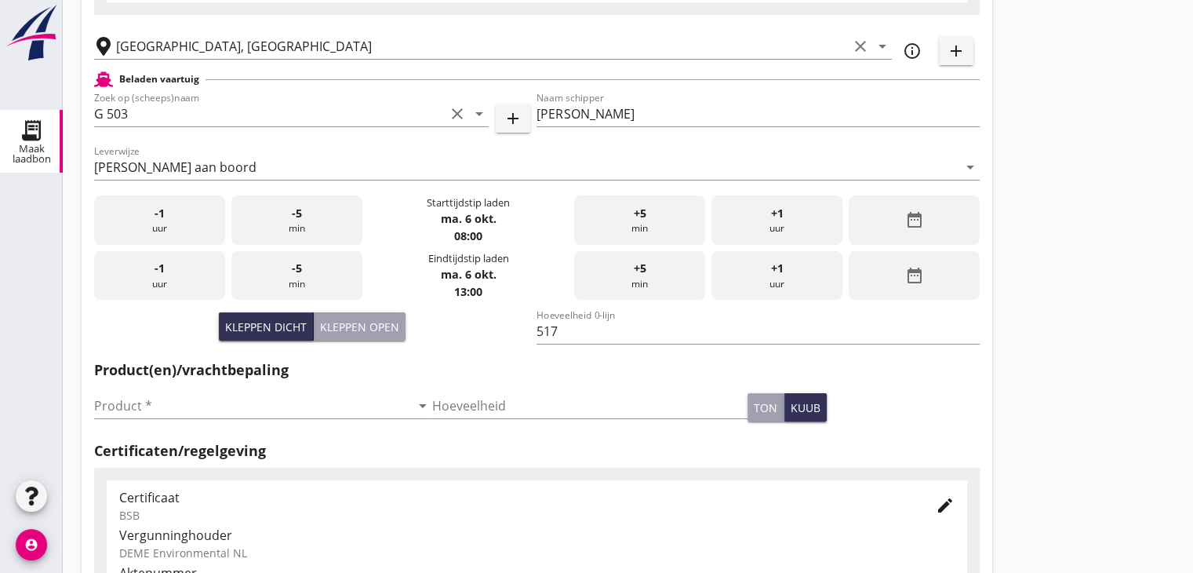
scroll to position [235, 0]
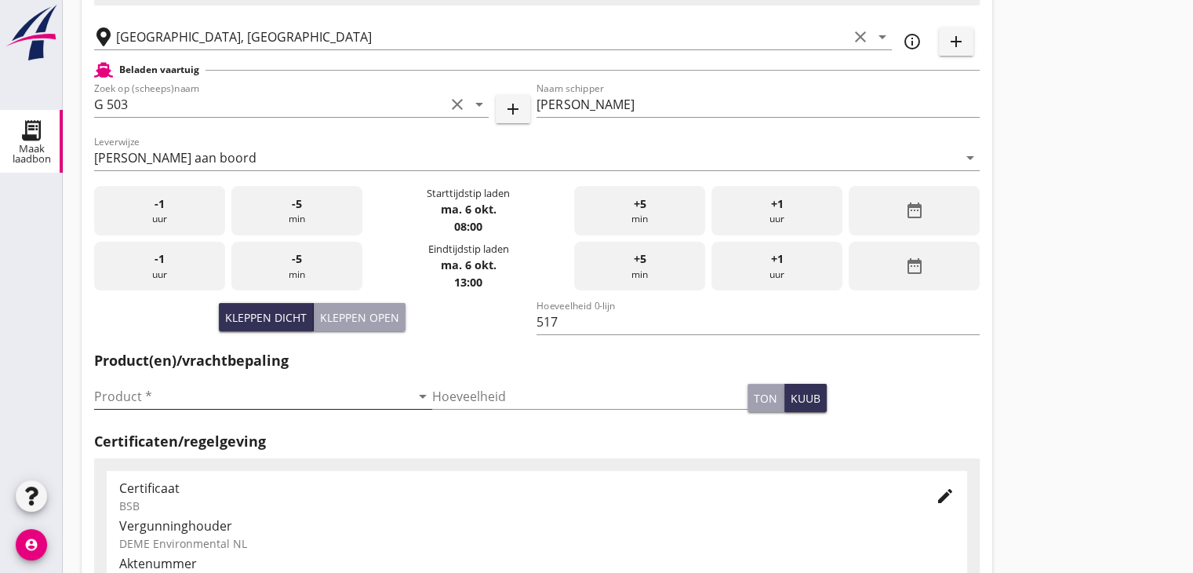
click at [326, 402] on input "Product *" at bounding box center [252, 396] width 316 height 25
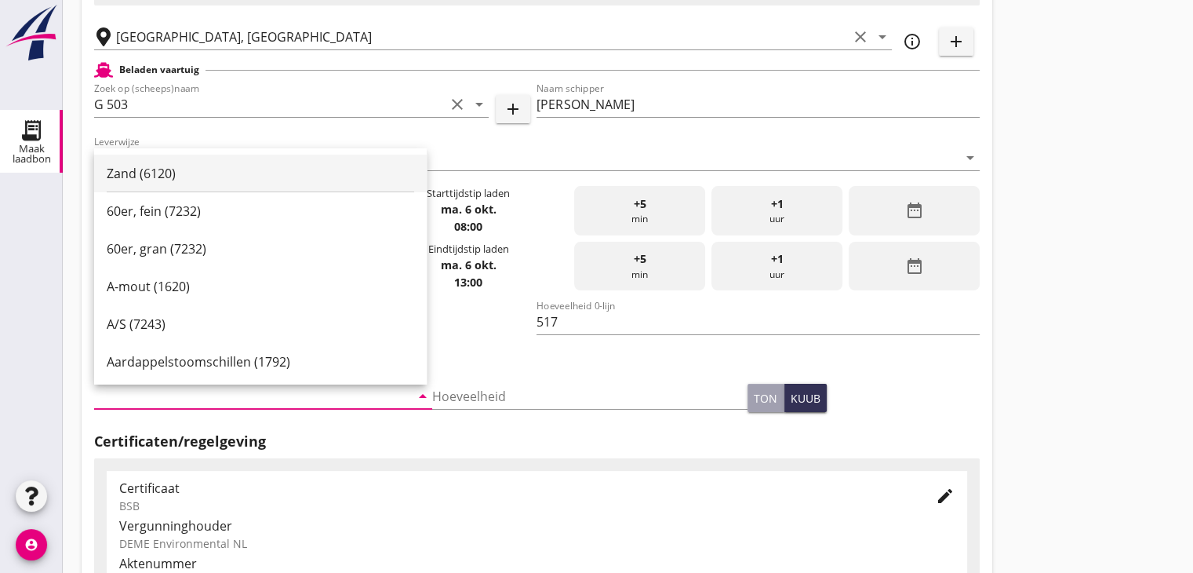
click at [261, 171] on div "Zand (6120)" at bounding box center [261, 173] width 308 height 19
type input "Zand (6120)"
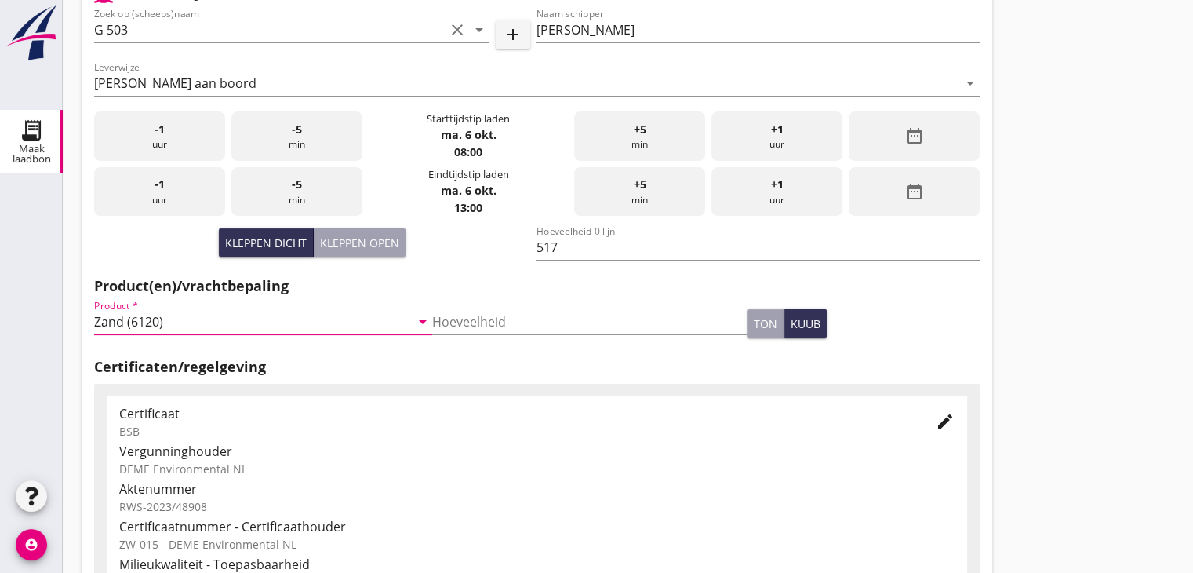
scroll to position [549, 0]
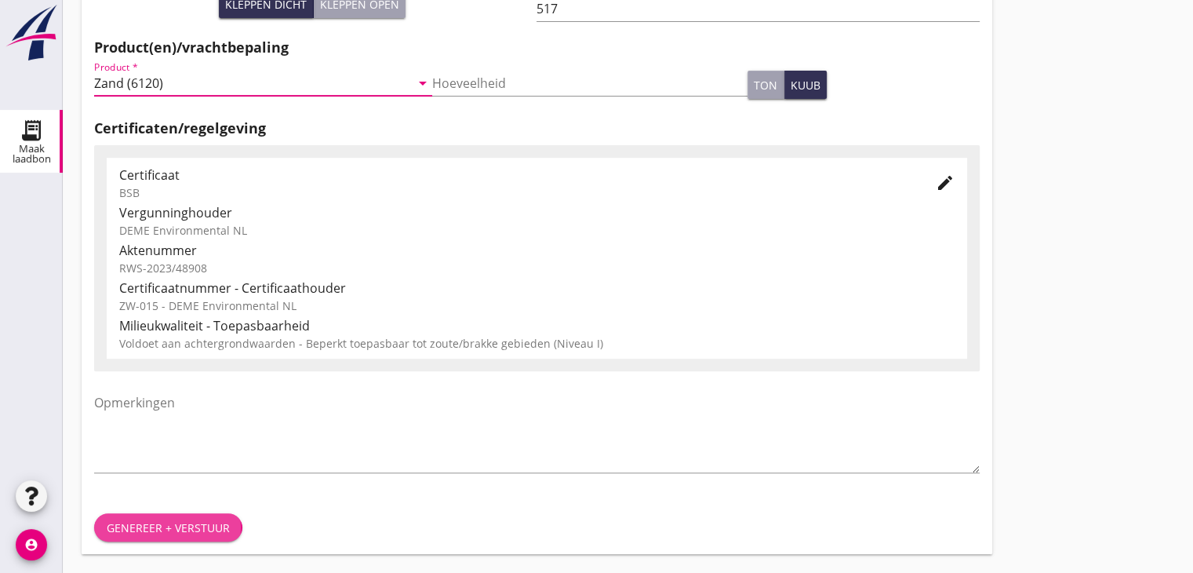
click at [217, 518] on button "Genereer + verstuur" at bounding box center [168, 527] width 148 height 28
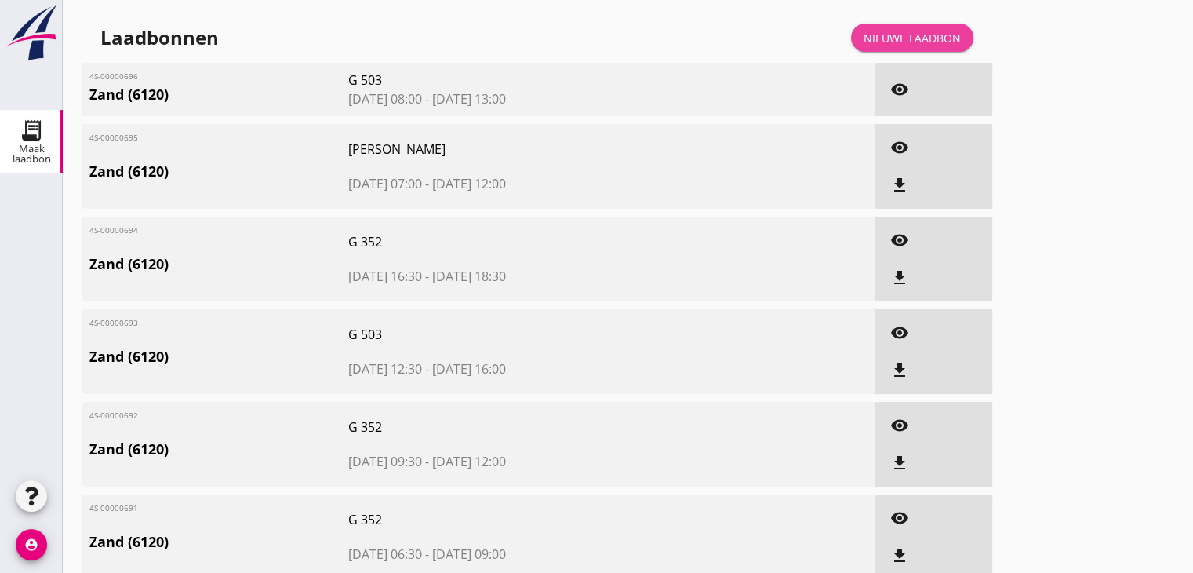
click at [890, 31] on div "Nieuwe laadbon" at bounding box center [912, 38] width 97 height 16
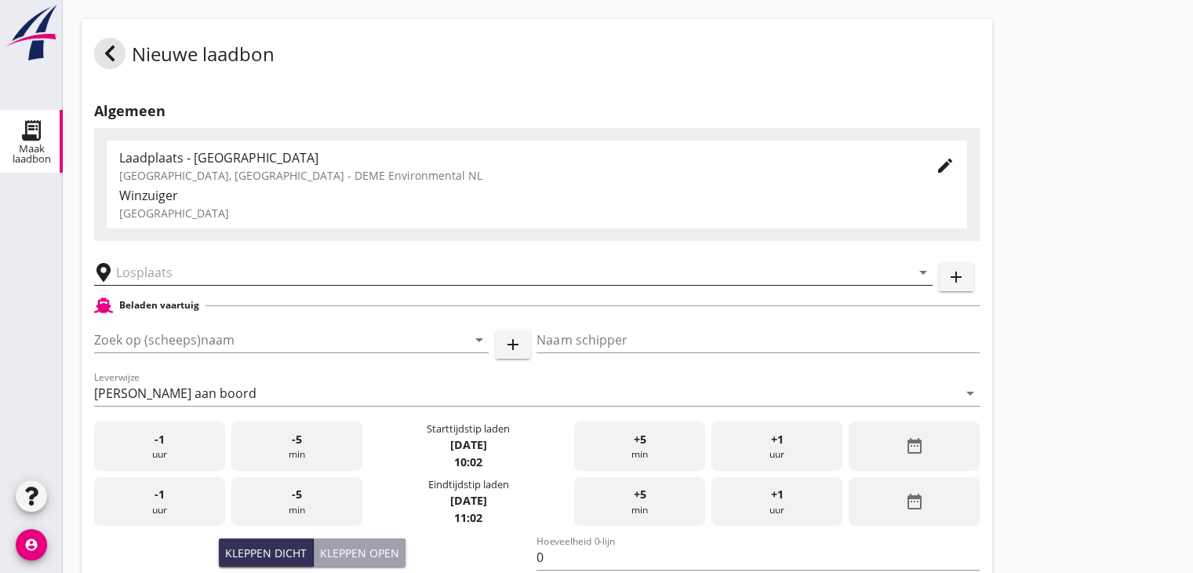
click at [204, 275] on input "text" at bounding box center [502, 272] width 773 height 25
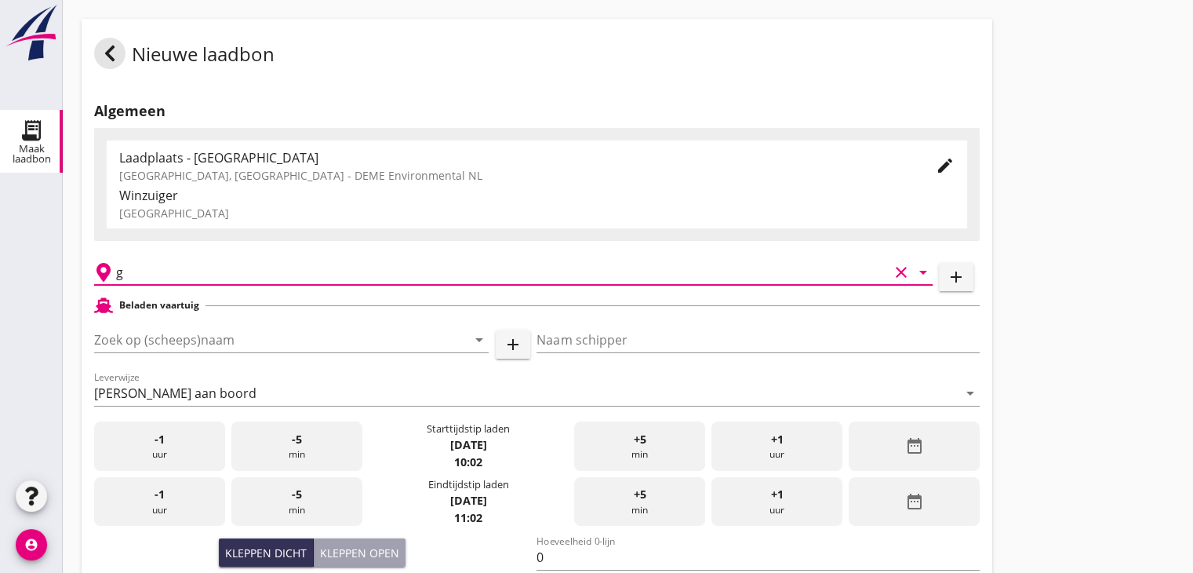
click at [199, 277] on input "g" at bounding box center [502, 272] width 773 height 25
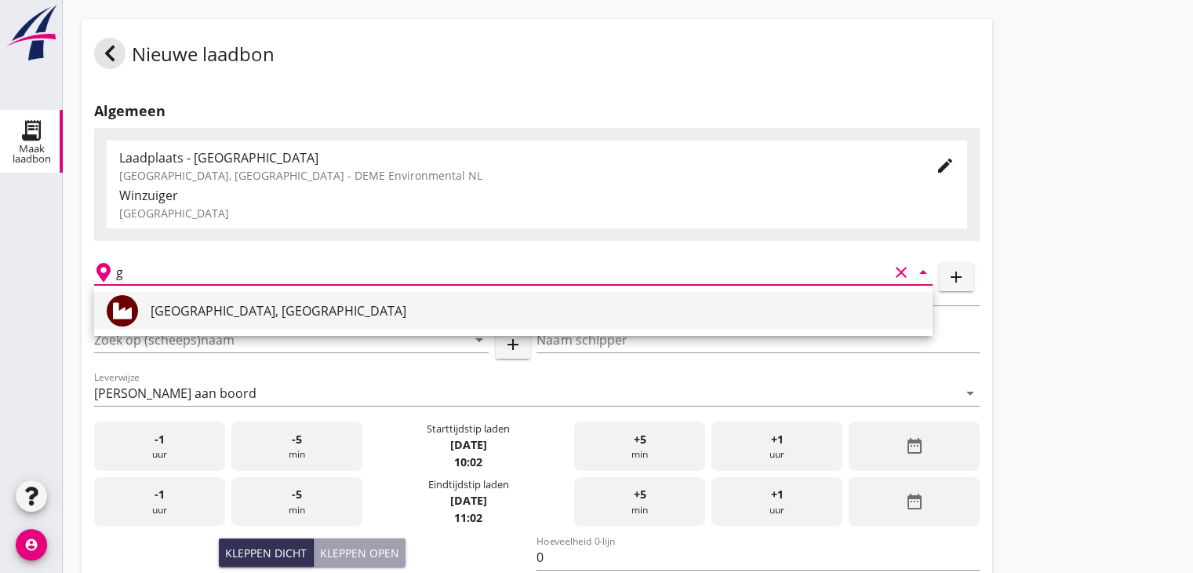
click at [215, 318] on div "[GEOGRAPHIC_DATA], [GEOGRAPHIC_DATA]" at bounding box center [536, 310] width 770 height 19
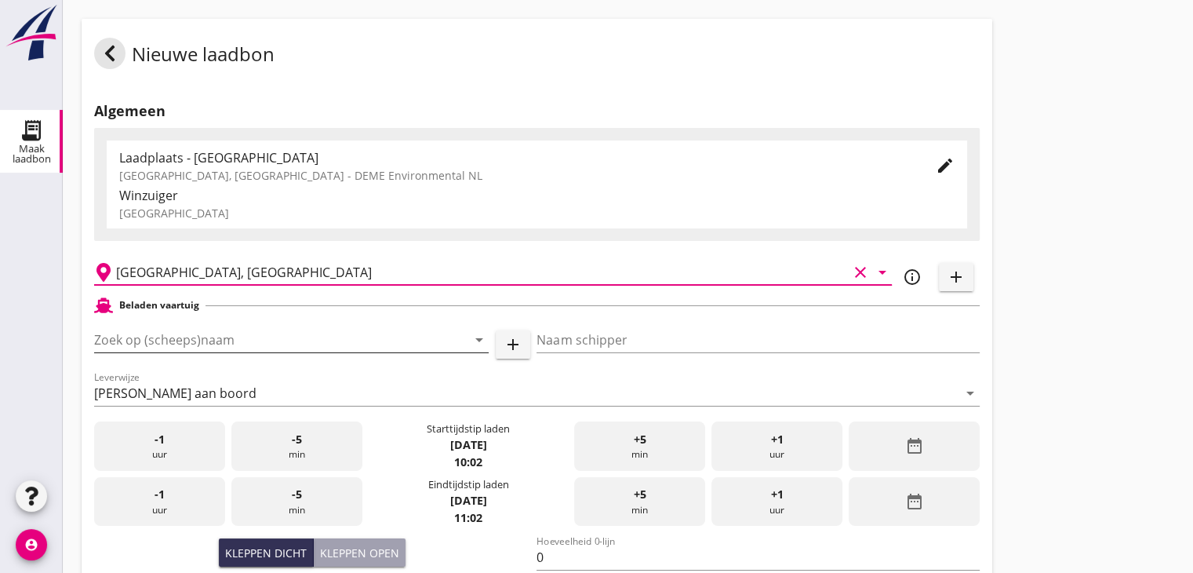
type input "[GEOGRAPHIC_DATA], [GEOGRAPHIC_DATA]"
click at [202, 350] on input "Zoek op (scheeps)naam" at bounding box center [269, 339] width 351 height 25
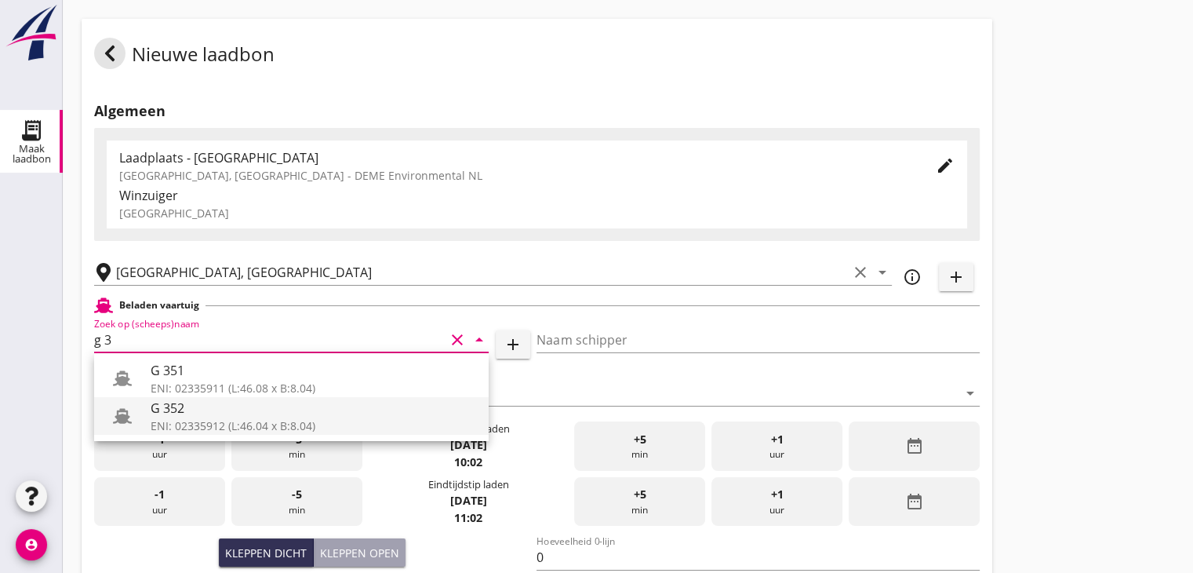
click at [177, 405] on div "G 352" at bounding box center [314, 408] width 326 height 19
type input "G 352"
type input "Ewald van loo"
type input "363"
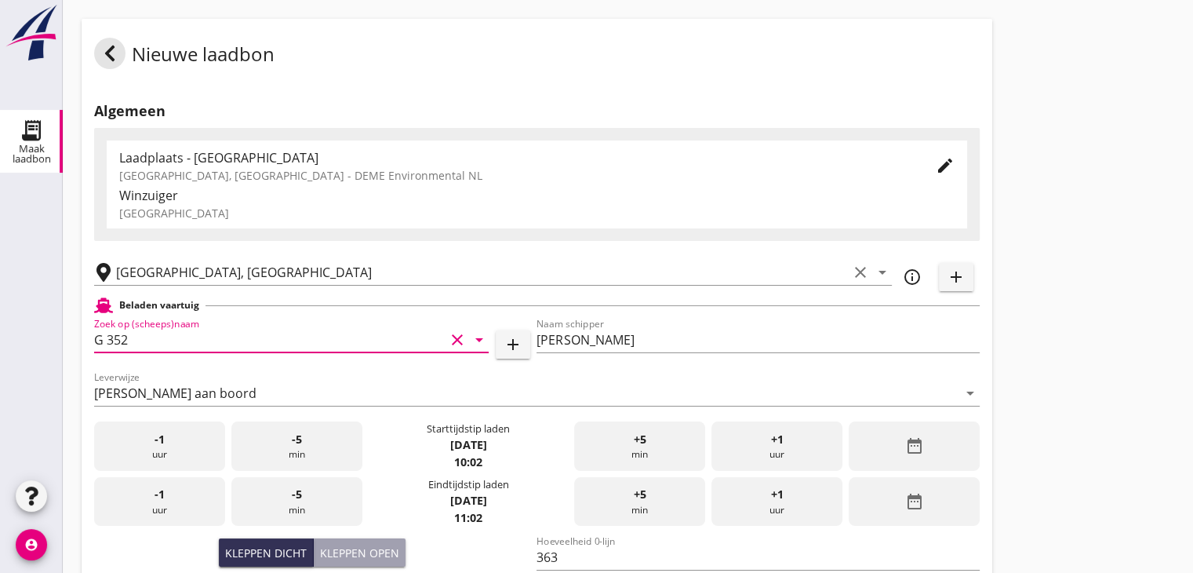
type input "G 352"
click at [923, 449] on icon "date_range" at bounding box center [914, 445] width 19 height 19
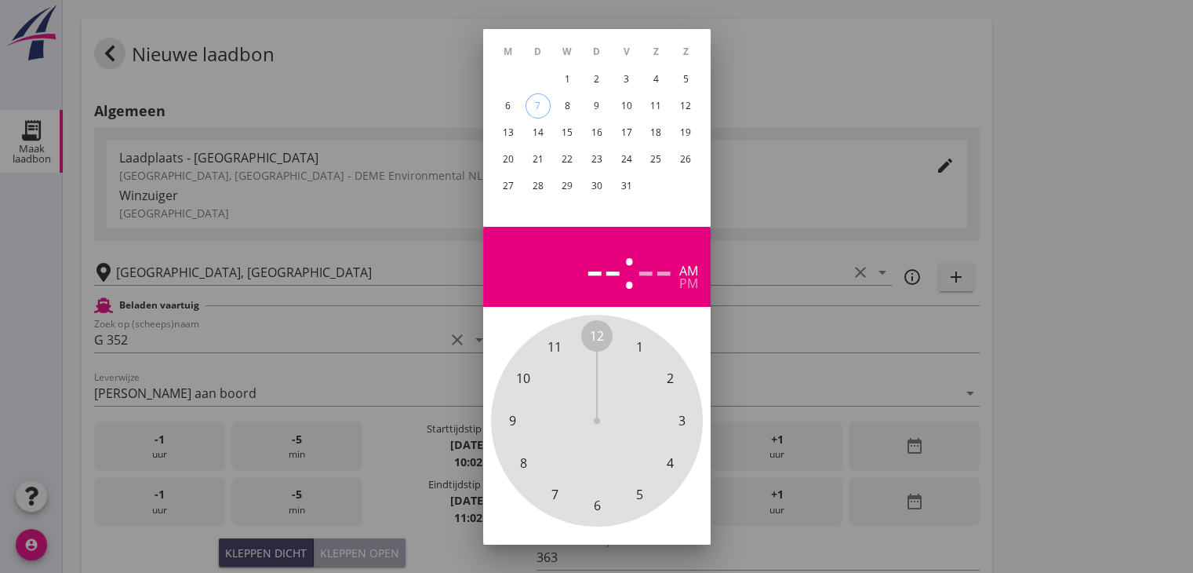
scroll to position [151, 0]
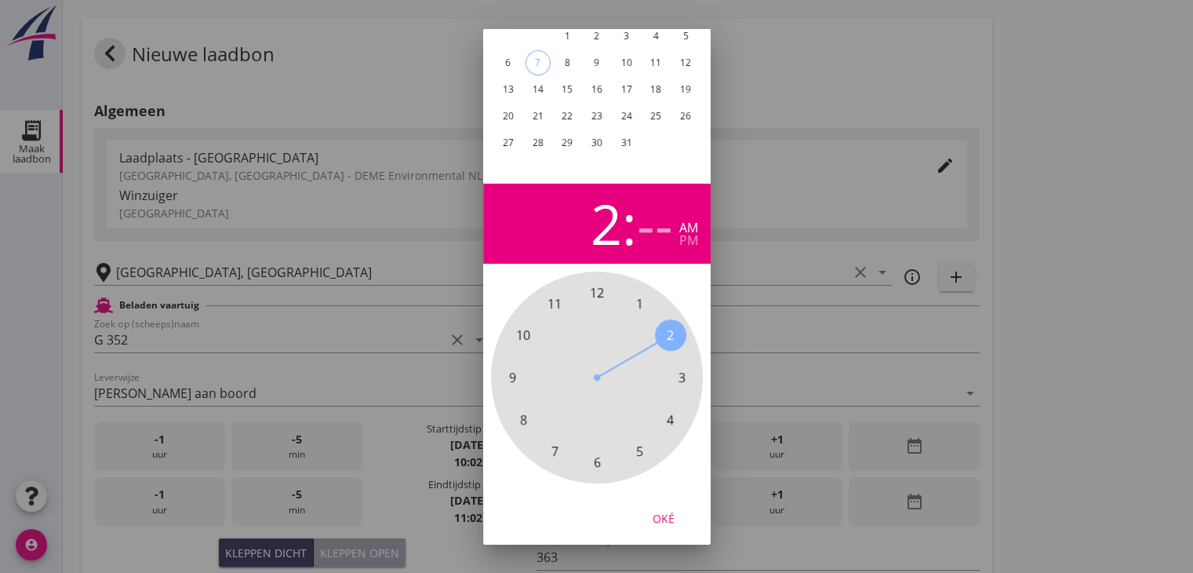
click at [667, 326] on span "2" at bounding box center [670, 335] width 7 height 19
click at [596, 283] on span "00" at bounding box center [597, 292] width 14 height 19
click at [691, 234] on div "pm" at bounding box center [688, 240] width 19 height 13
click at [504, 50] on div "6" at bounding box center [507, 62] width 25 height 25
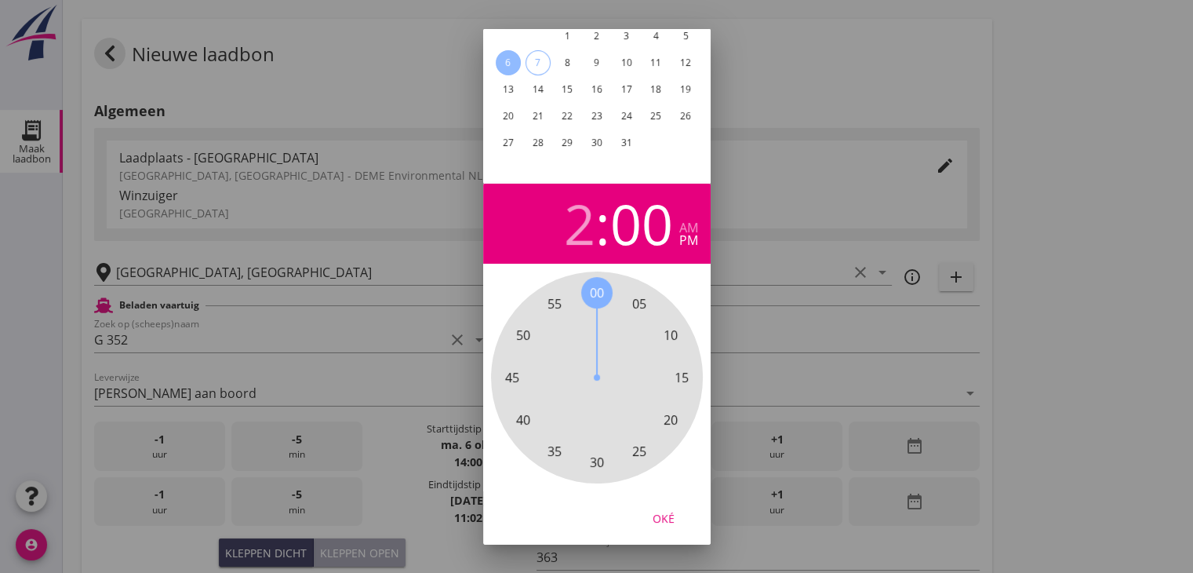
click at [669, 509] on div "Oké" at bounding box center [664, 517] width 44 height 16
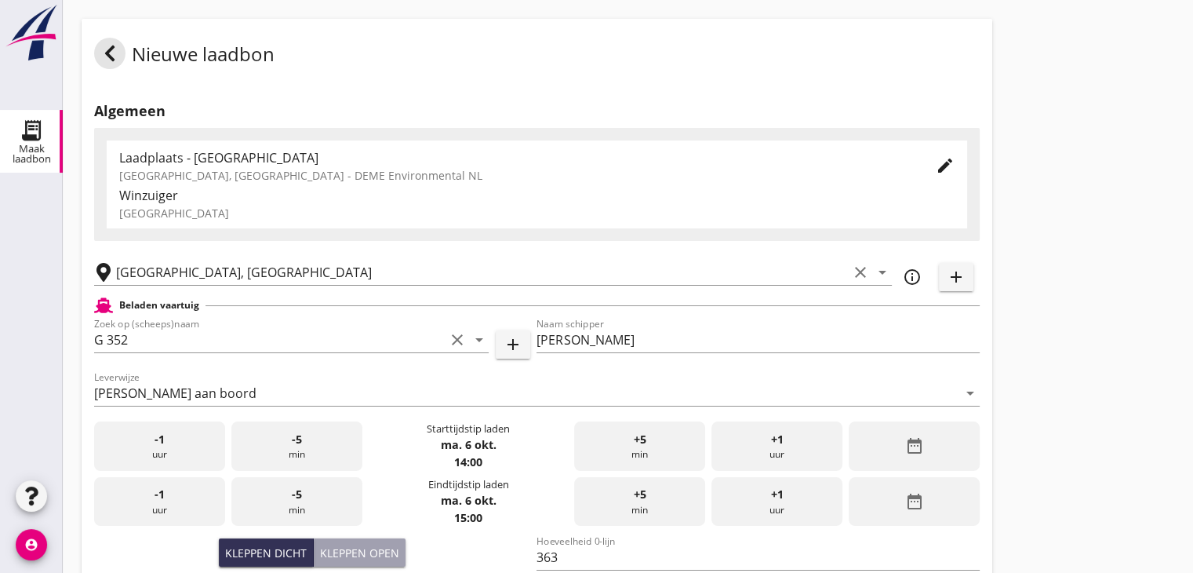
click at [934, 482] on div "date_range" at bounding box center [914, 501] width 131 height 49
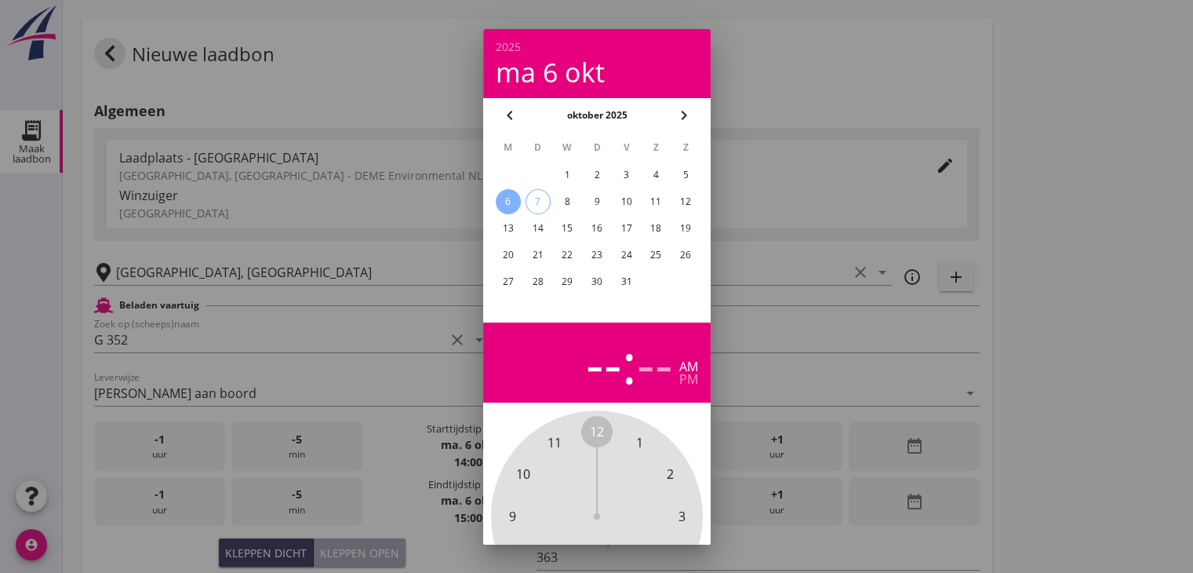
click at [508, 196] on div "6" at bounding box center [507, 201] width 25 height 25
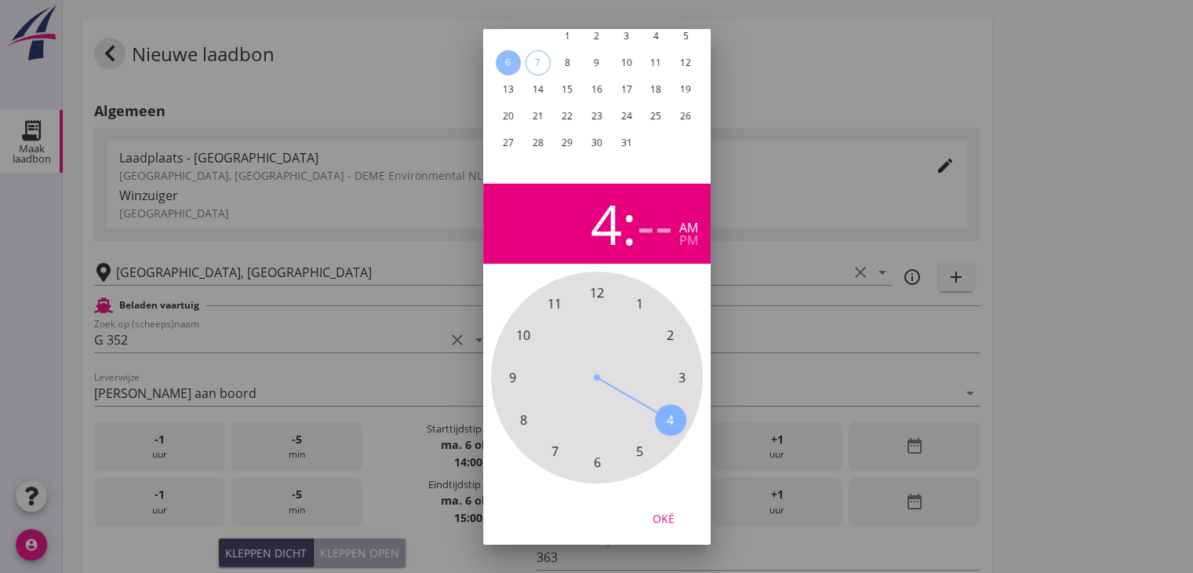
click at [670, 410] on span "4" at bounding box center [670, 419] width 7 height 19
click at [598, 453] on span "30" at bounding box center [597, 462] width 14 height 19
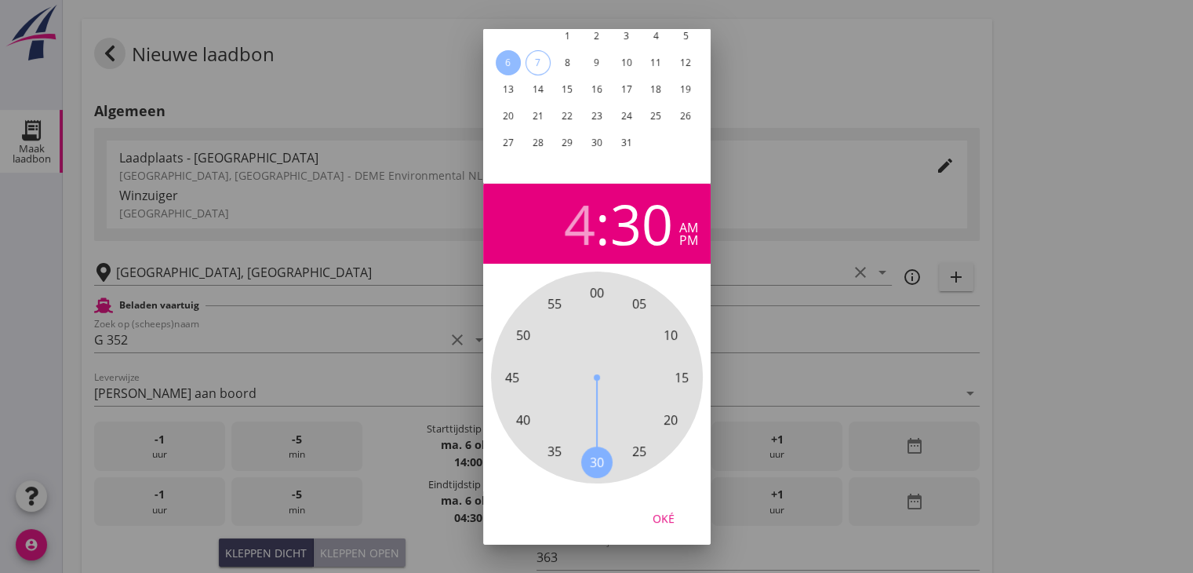
click at [685, 234] on div "pm" at bounding box center [688, 240] width 19 height 13
click at [668, 509] on div "Oké" at bounding box center [664, 517] width 44 height 16
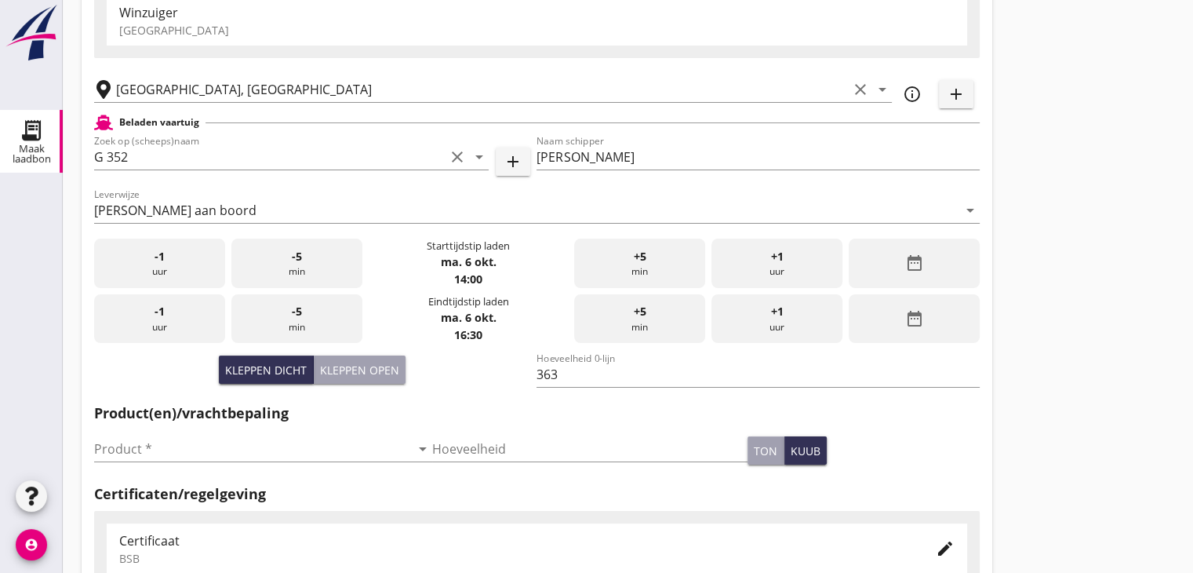
scroll to position [314, 0]
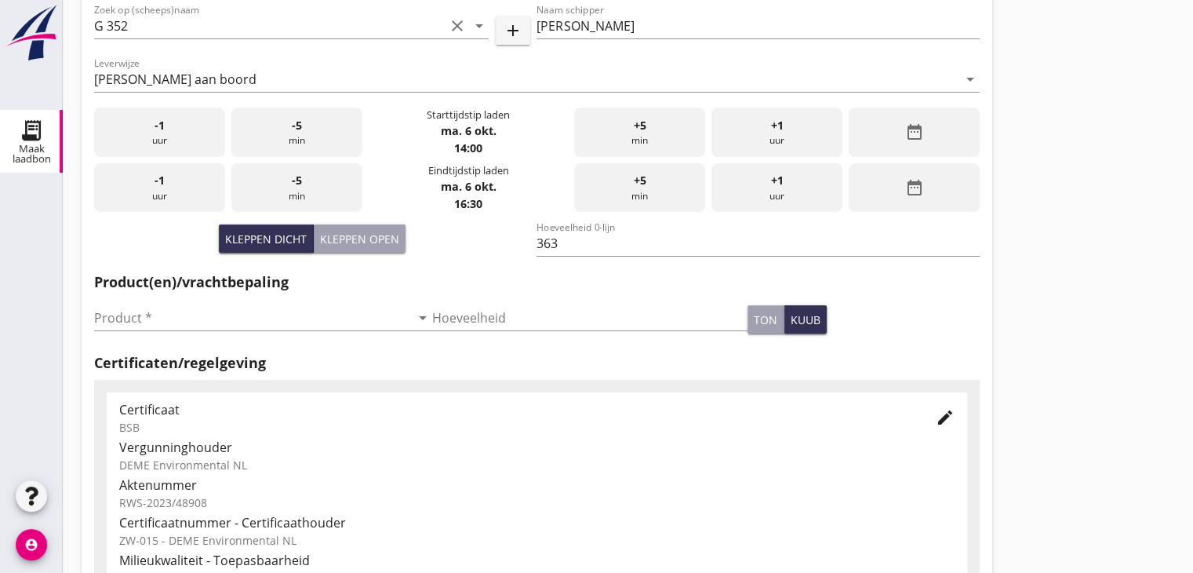
click at [200, 302] on div "Product * arrow_drop_down" at bounding box center [263, 321] width 338 height 50
click at [189, 315] on input "Product *" at bounding box center [252, 317] width 316 height 25
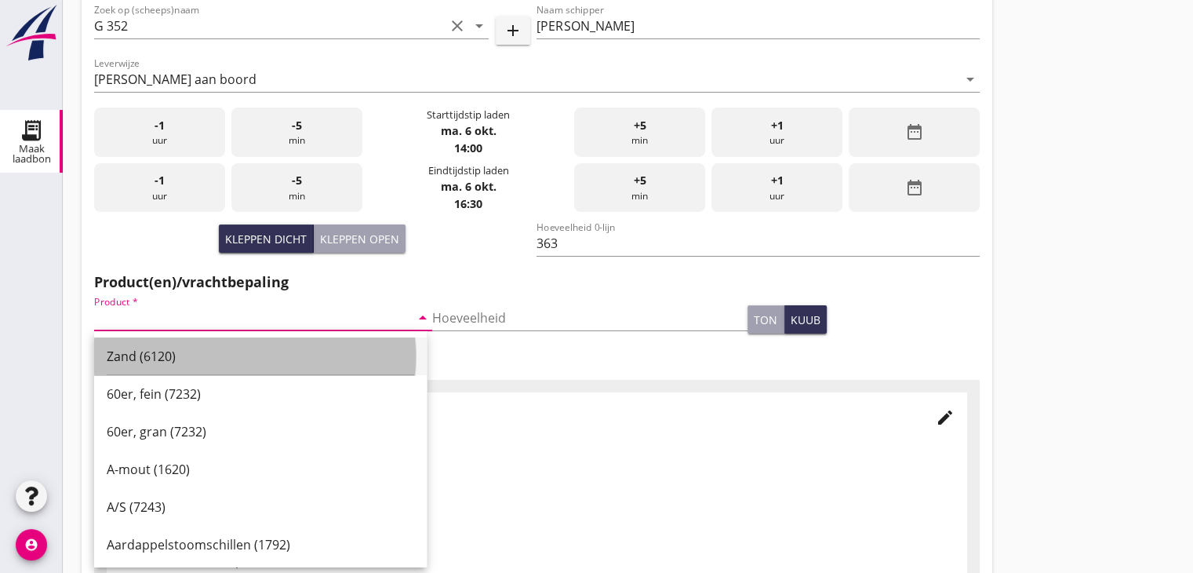
click at [169, 355] on div "Zand (6120)" at bounding box center [261, 356] width 308 height 19
type input "Zand (6120)"
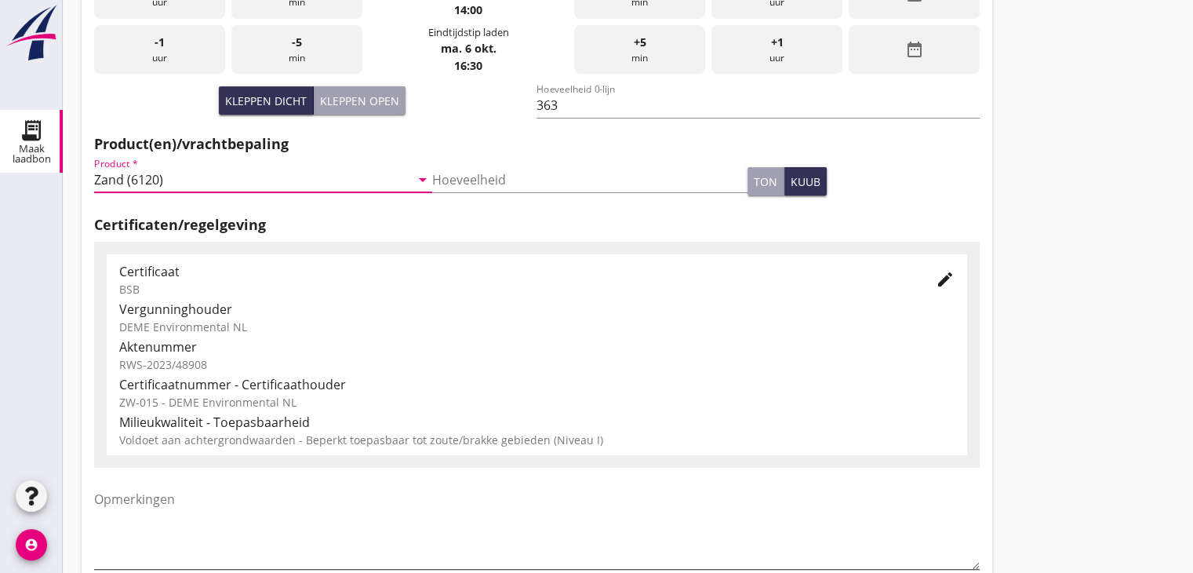
scroll to position [549, 0]
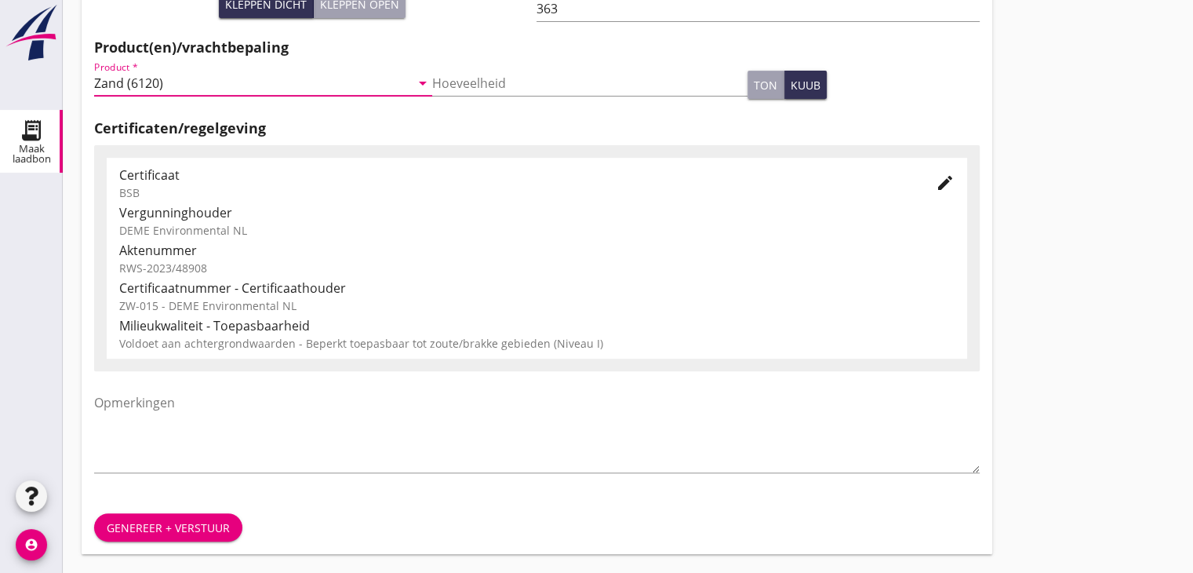
click at [160, 528] on div "Genereer + verstuur" at bounding box center [168, 527] width 123 height 16
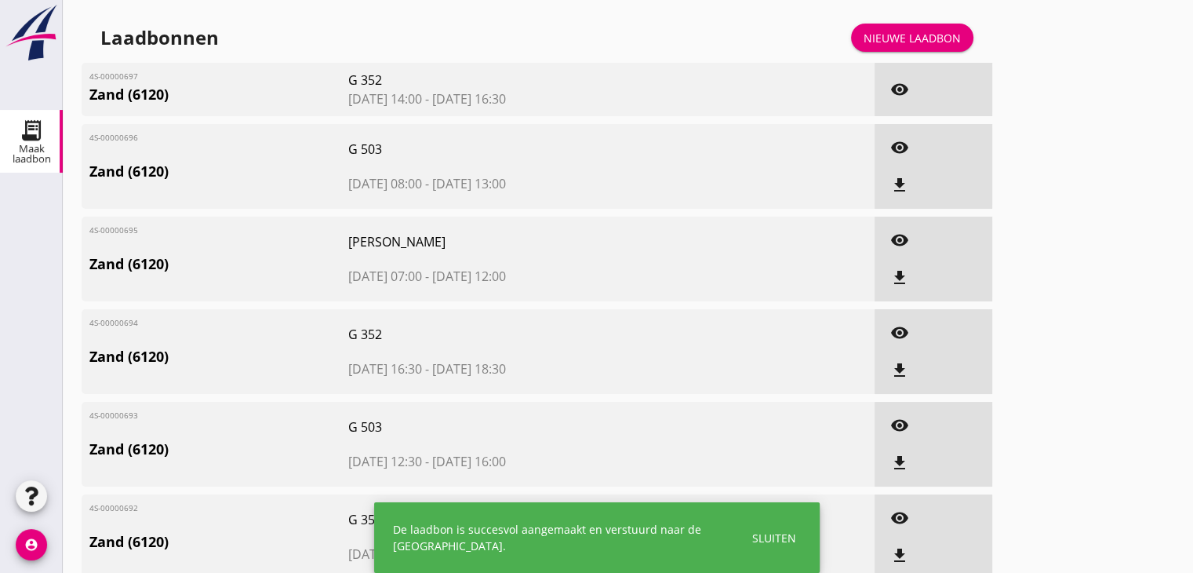
click at [913, 30] on div "Nieuwe laadbon" at bounding box center [912, 38] width 97 height 16
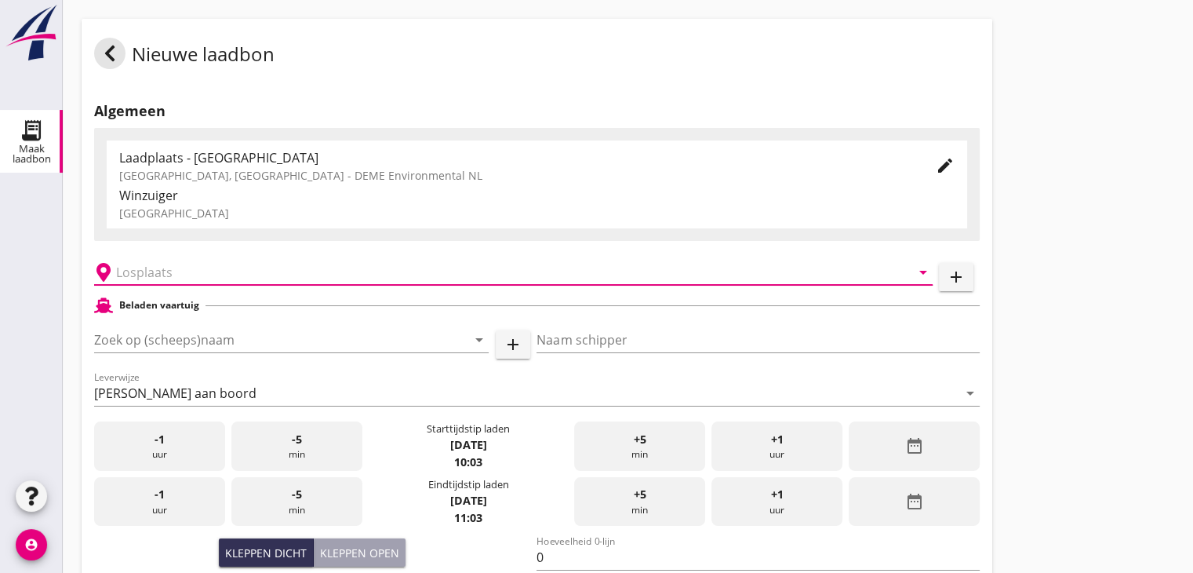
click at [351, 277] on input "text" at bounding box center [502, 272] width 773 height 25
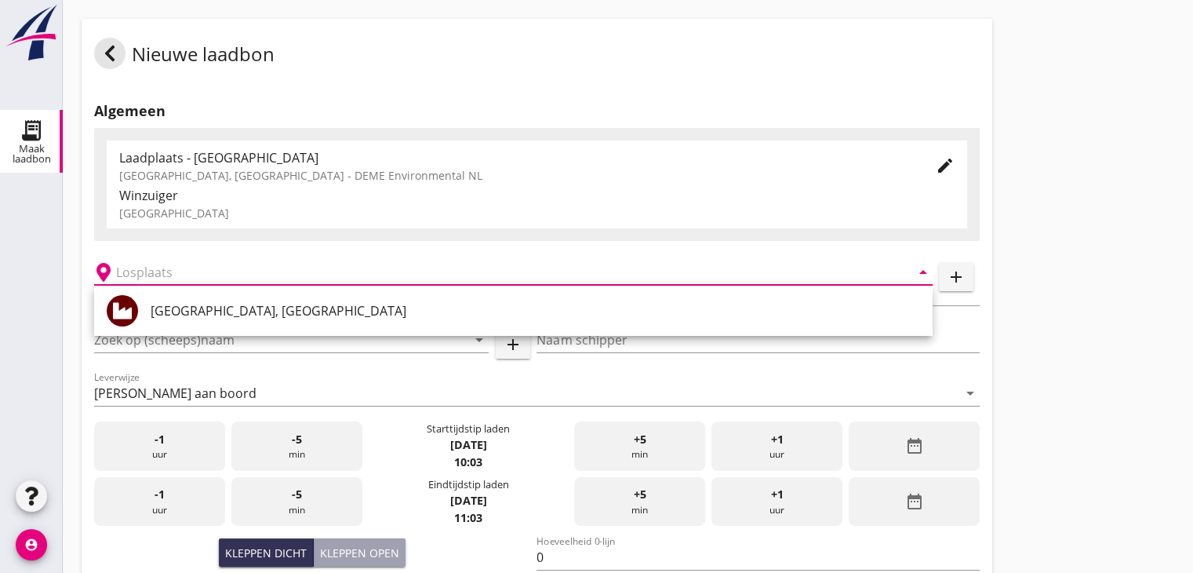
click at [263, 304] on div "[GEOGRAPHIC_DATA], [GEOGRAPHIC_DATA]" at bounding box center [536, 310] width 770 height 19
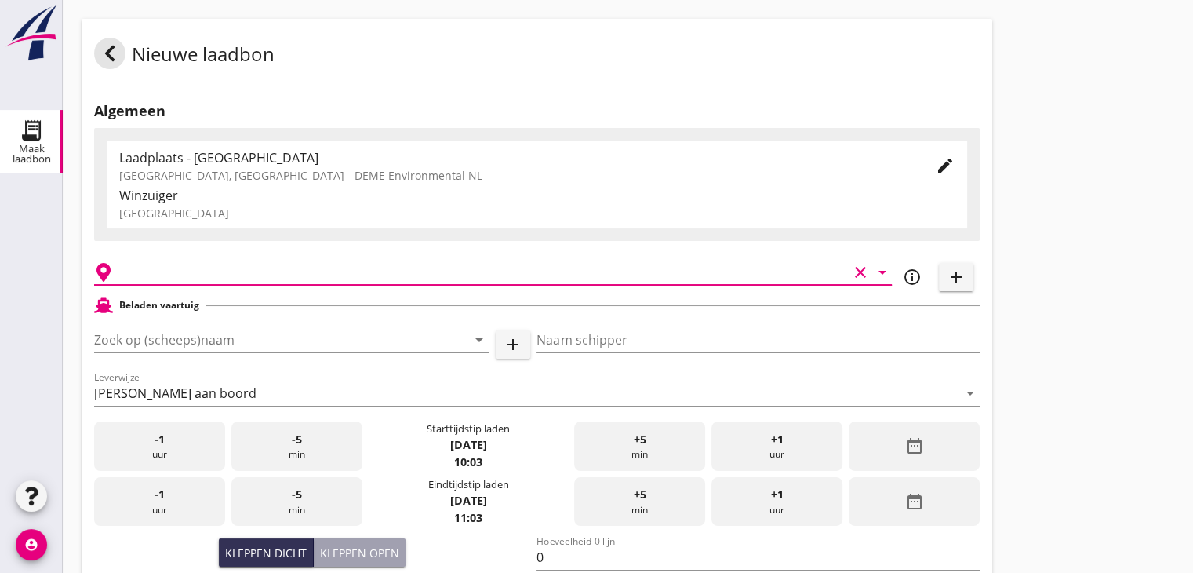
type input "[GEOGRAPHIC_DATA], [GEOGRAPHIC_DATA]"
click at [257, 333] on input "Zoek op (scheeps)naam" at bounding box center [269, 339] width 351 height 25
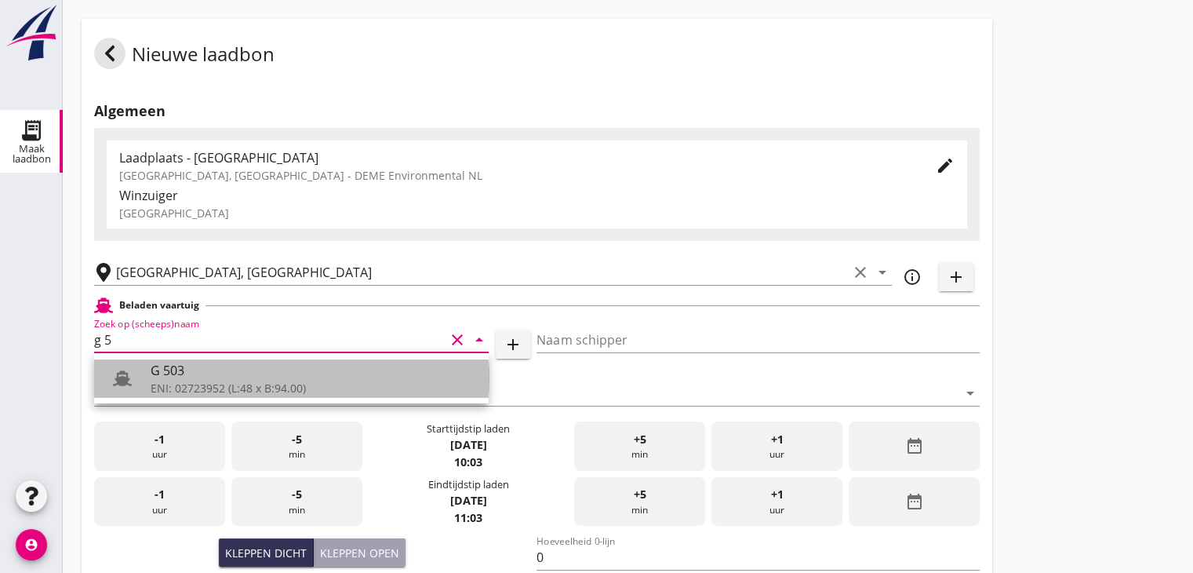
click at [249, 377] on div "G 503" at bounding box center [314, 370] width 326 height 19
type input "G 503"
type input "Ewald van Loo"
type input "517"
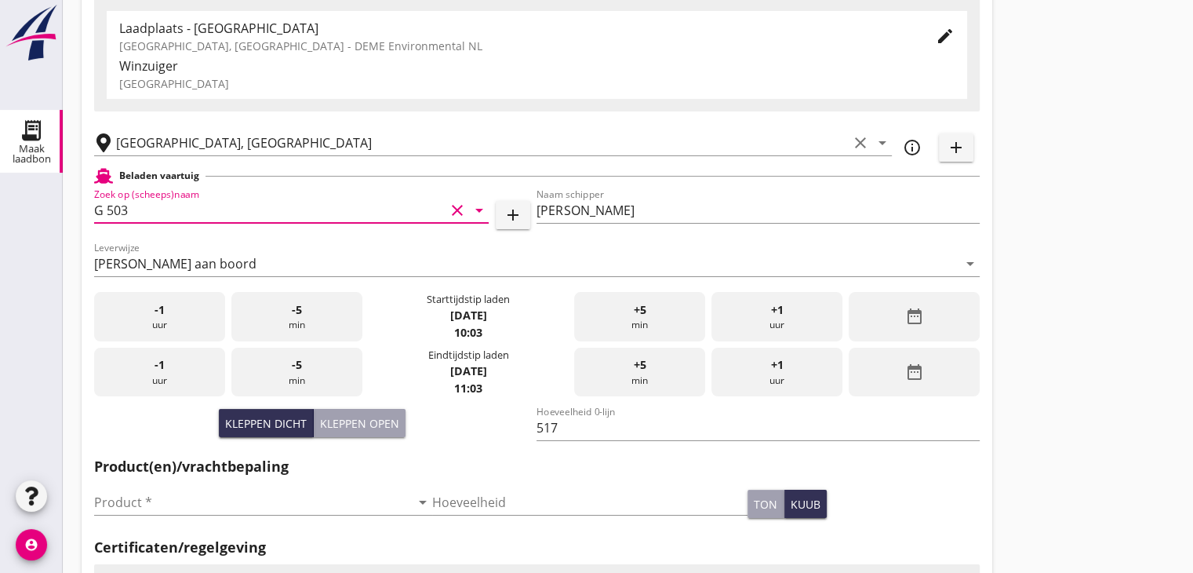
scroll to position [157, 0]
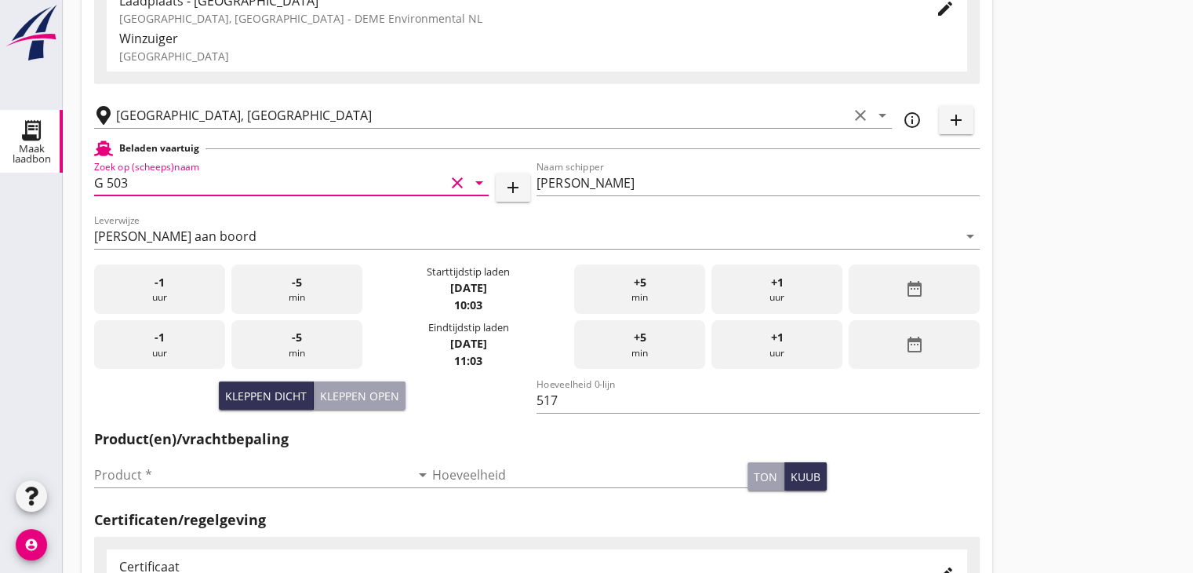
type input "G 503"
click at [935, 298] on div "date_range" at bounding box center [914, 288] width 131 height 49
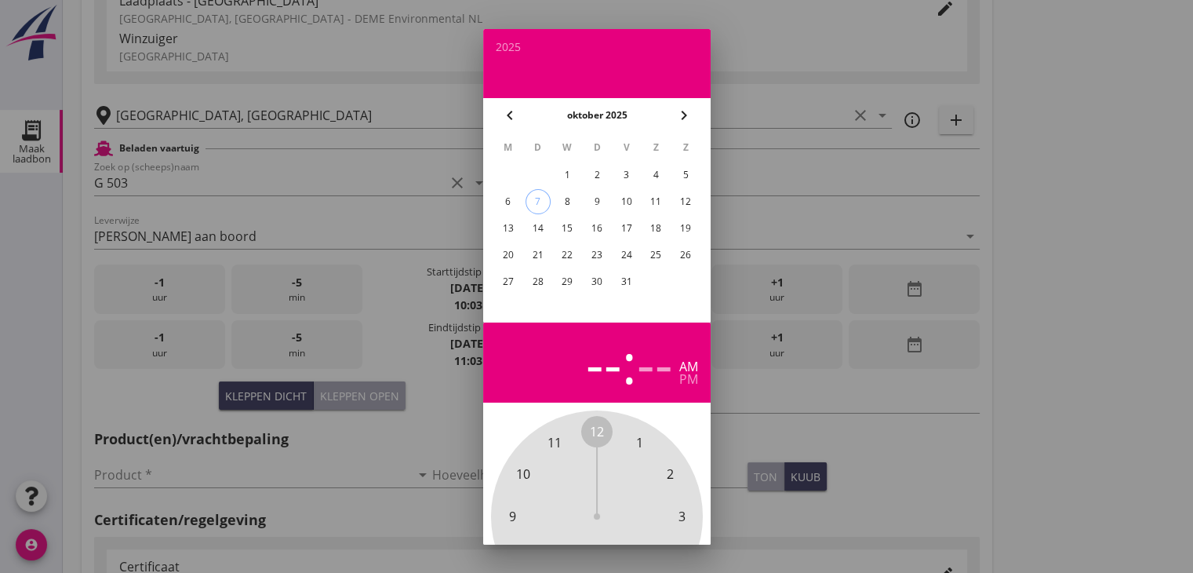
click at [508, 204] on div "6" at bounding box center [507, 201] width 25 height 25
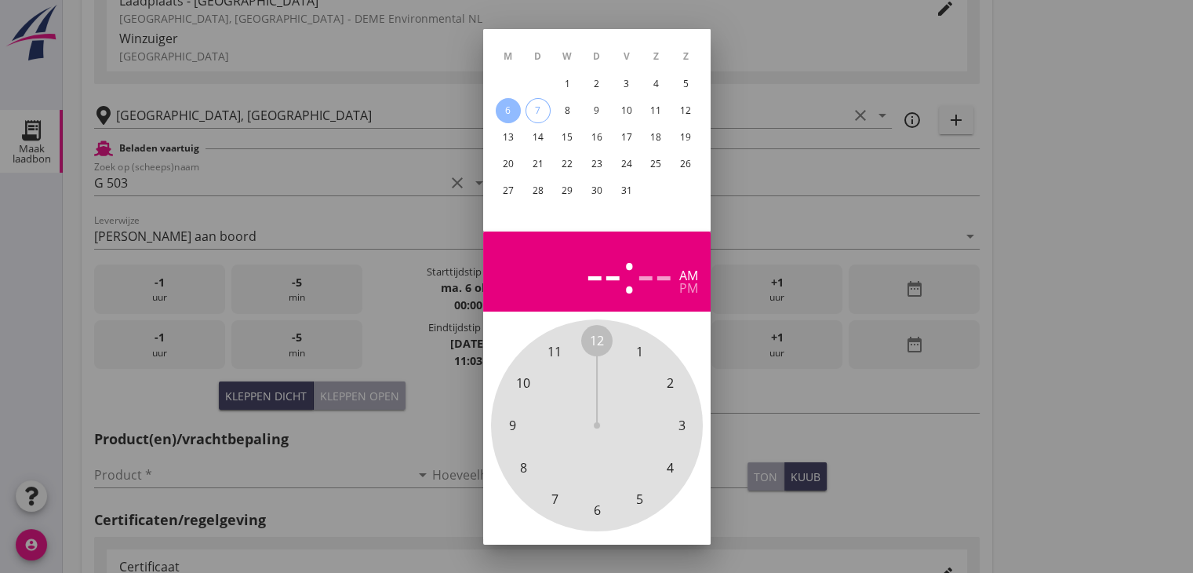
scroll to position [151, 0]
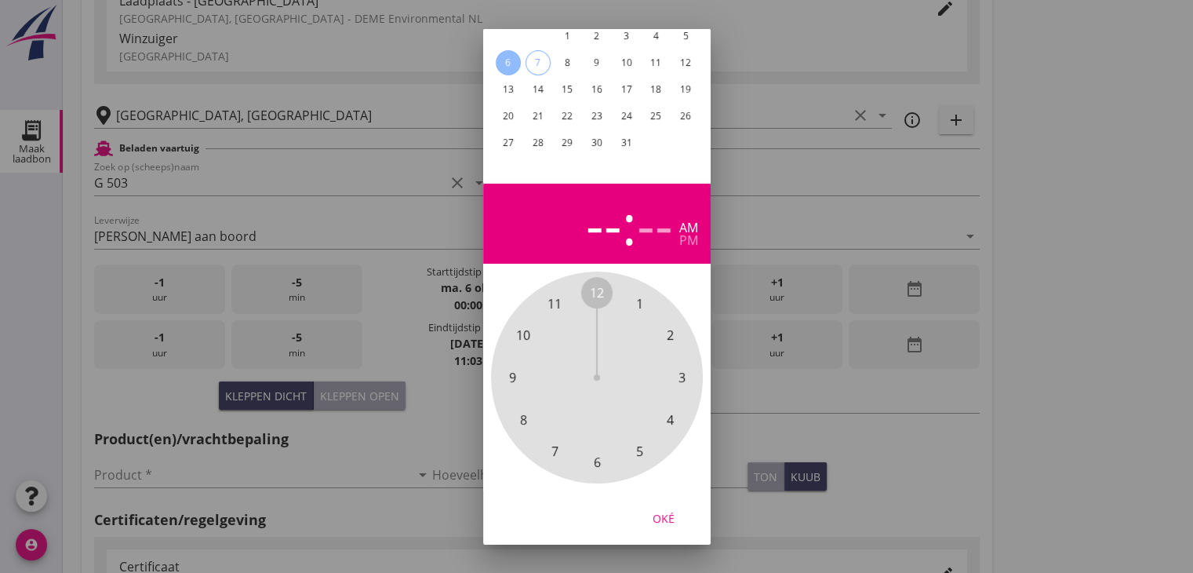
click at [639, 444] on span "5" at bounding box center [638, 450] width 7 height 19
click at [599, 283] on span "00" at bounding box center [597, 292] width 14 height 19
click at [691, 234] on div "pm" at bounding box center [688, 240] width 19 height 13
click at [657, 515] on button "Oké" at bounding box center [663, 518] width 69 height 28
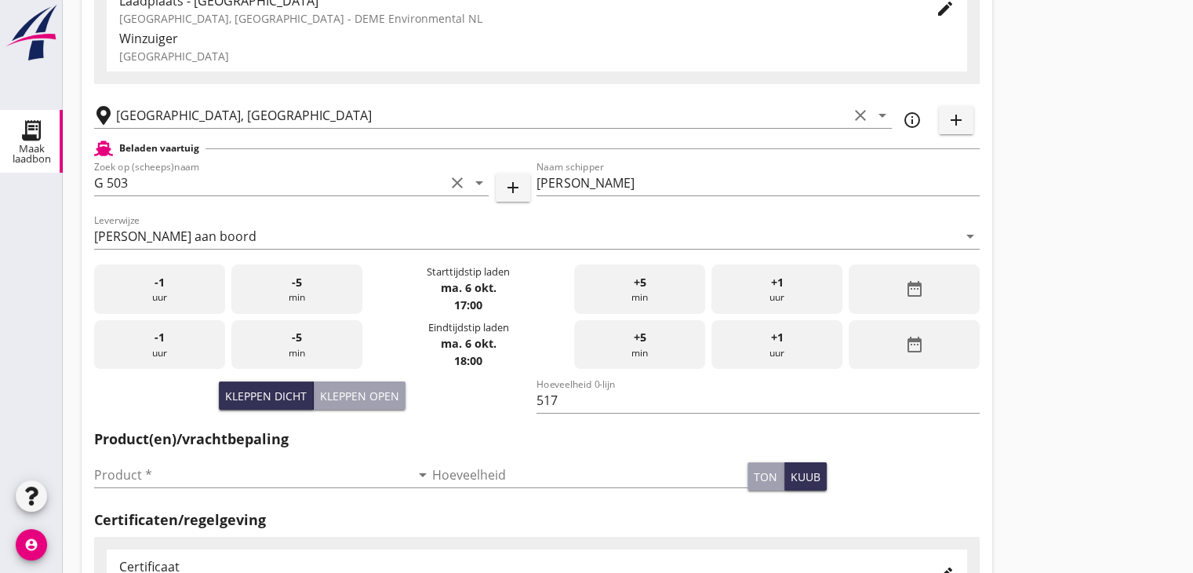
click at [926, 335] on div "date_range" at bounding box center [914, 344] width 131 height 49
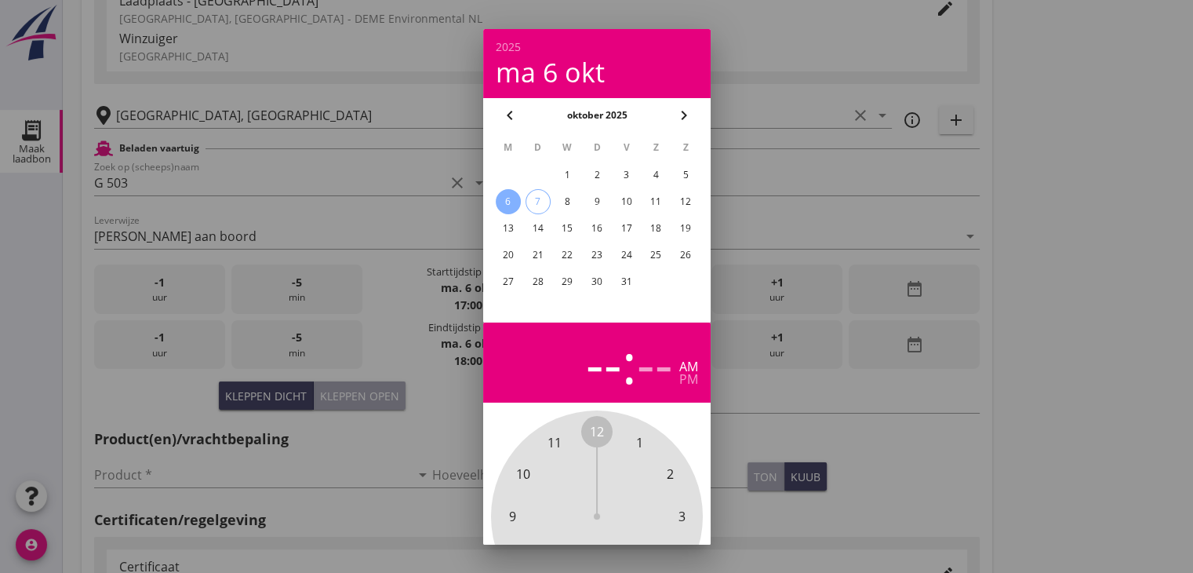
click at [512, 198] on div "6" at bounding box center [507, 201] width 25 height 25
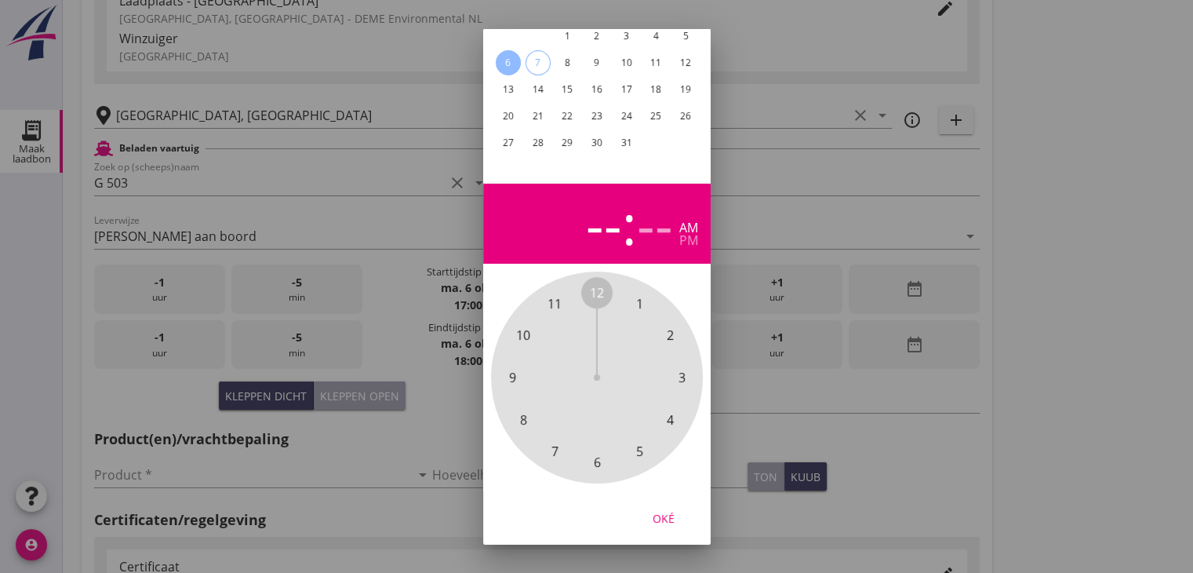
click at [528, 404] on span "8" at bounding box center [523, 419] width 31 height 31
click at [596, 453] on span "30" at bounding box center [597, 462] width 14 height 19
click at [680, 234] on div "pm" at bounding box center [688, 240] width 19 height 13
click at [668, 509] on div "Oké" at bounding box center [664, 517] width 44 height 16
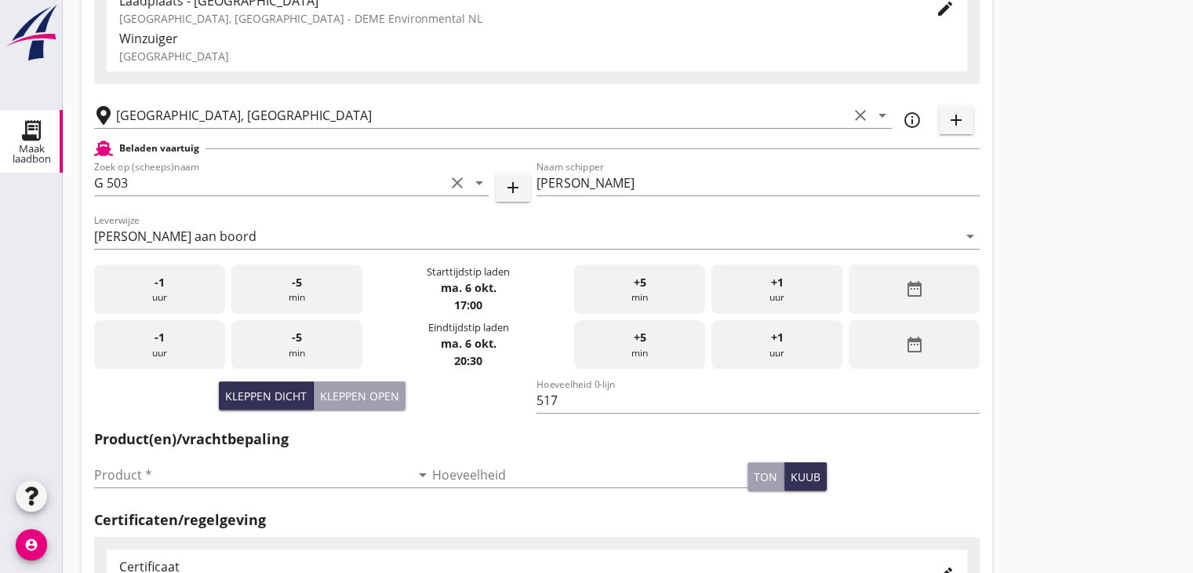
click at [216, 458] on div "Product * arrow_drop_down" at bounding box center [263, 478] width 338 height 50
click at [205, 476] on input "Product *" at bounding box center [252, 474] width 316 height 25
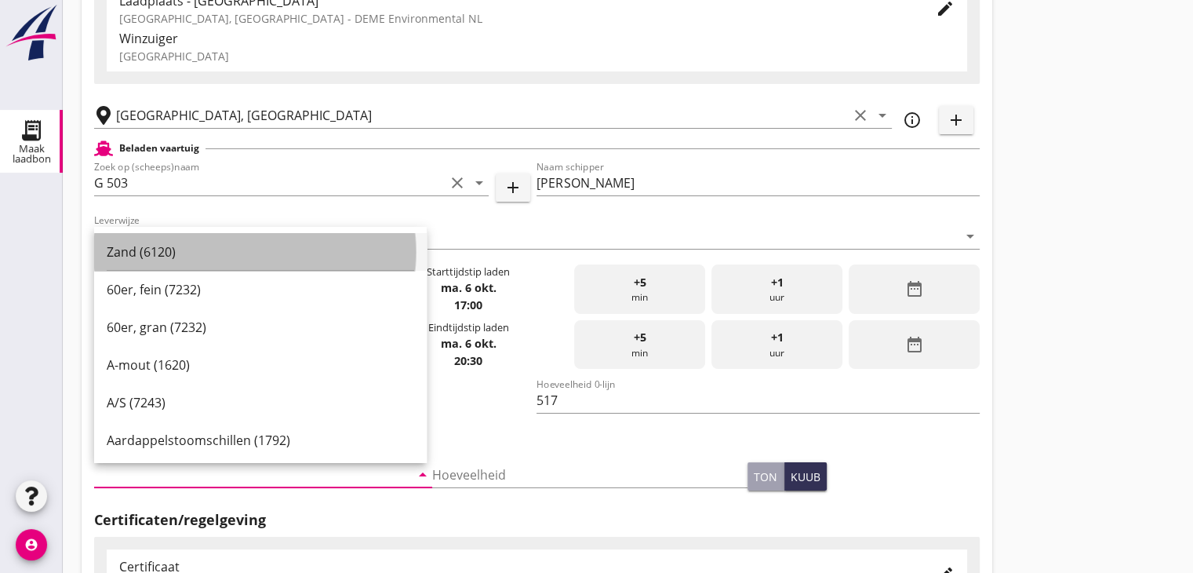
click at [194, 261] on div "Zand (6120)" at bounding box center [261, 252] width 308 height 38
type input "Zand (6120)"
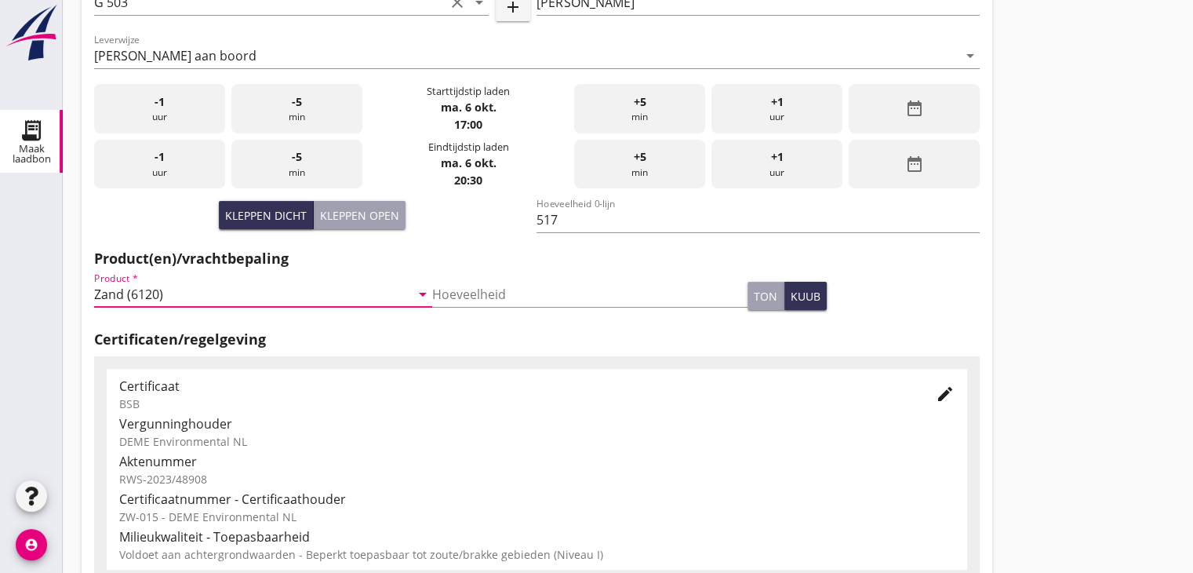
scroll to position [549, 0]
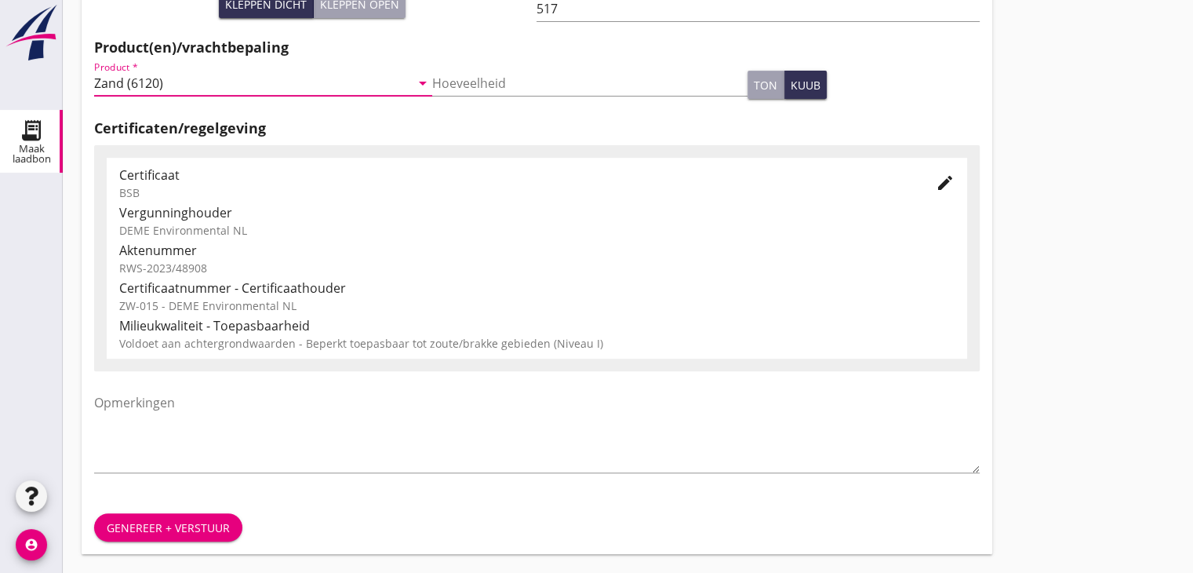
click at [183, 528] on div "Genereer + verstuur" at bounding box center [168, 527] width 123 height 16
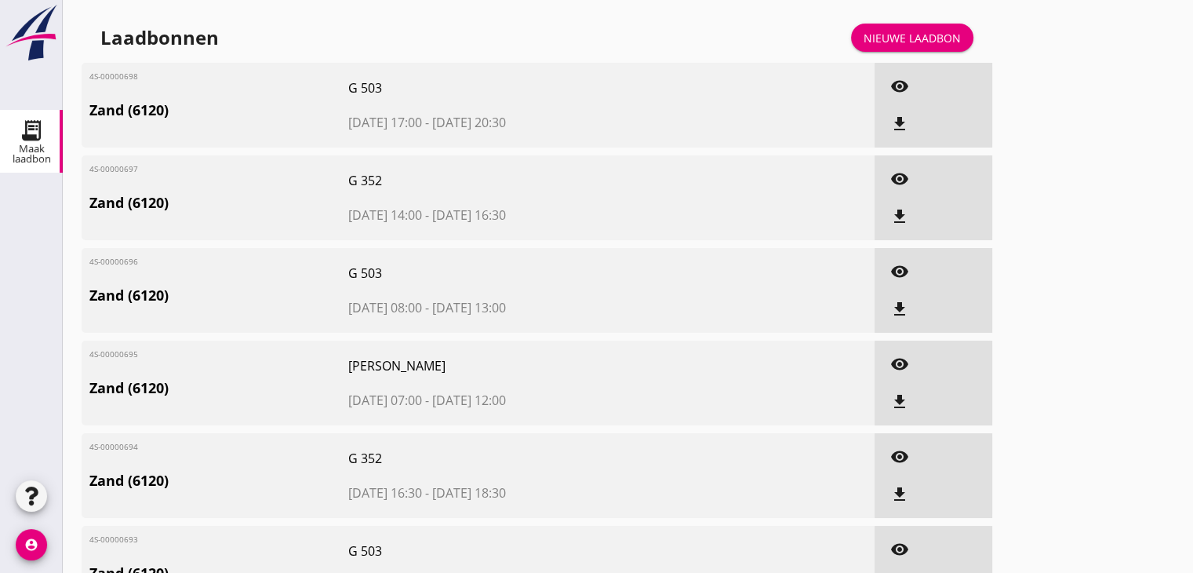
click at [923, 19] on div "Laadbonnen Nieuwe laadbon" at bounding box center [537, 38] width 911 height 38
click at [922, 28] on link "Nieuwe laadbon" at bounding box center [912, 38] width 122 height 28
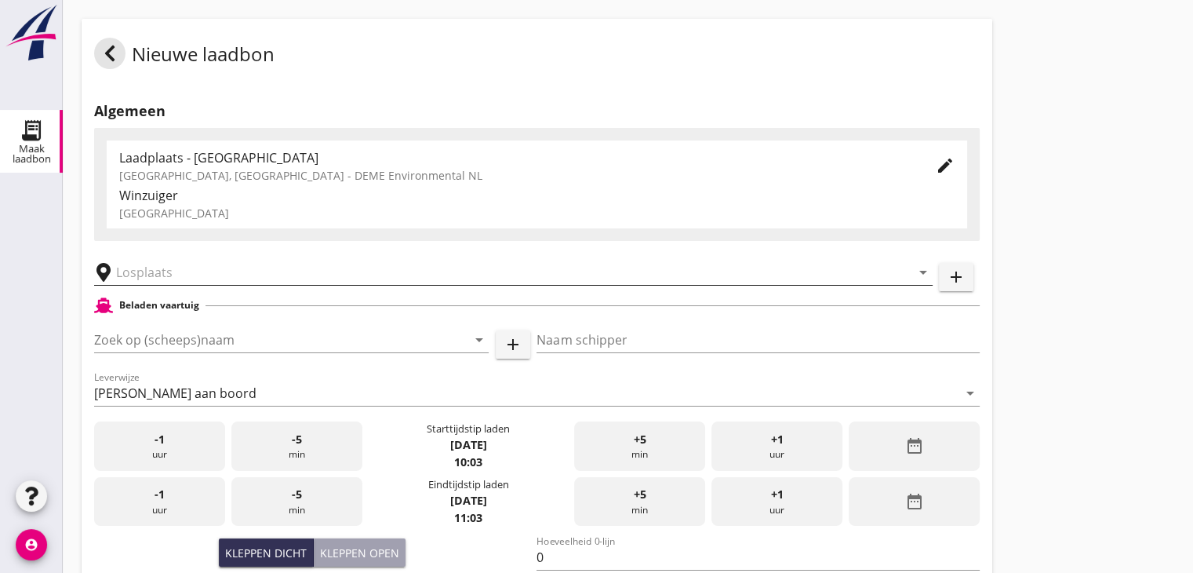
click at [169, 275] on input "text" at bounding box center [502, 272] width 773 height 25
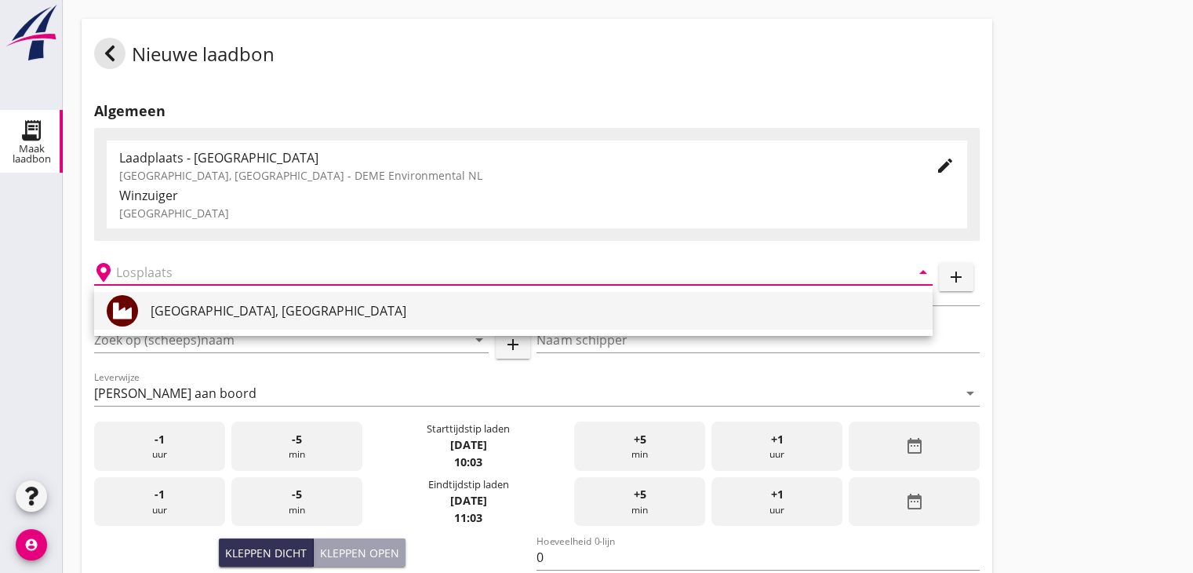
click at [177, 292] on div "[GEOGRAPHIC_DATA], [GEOGRAPHIC_DATA]" at bounding box center [536, 311] width 770 height 38
type input "[GEOGRAPHIC_DATA], [GEOGRAPHIC_DATA]"
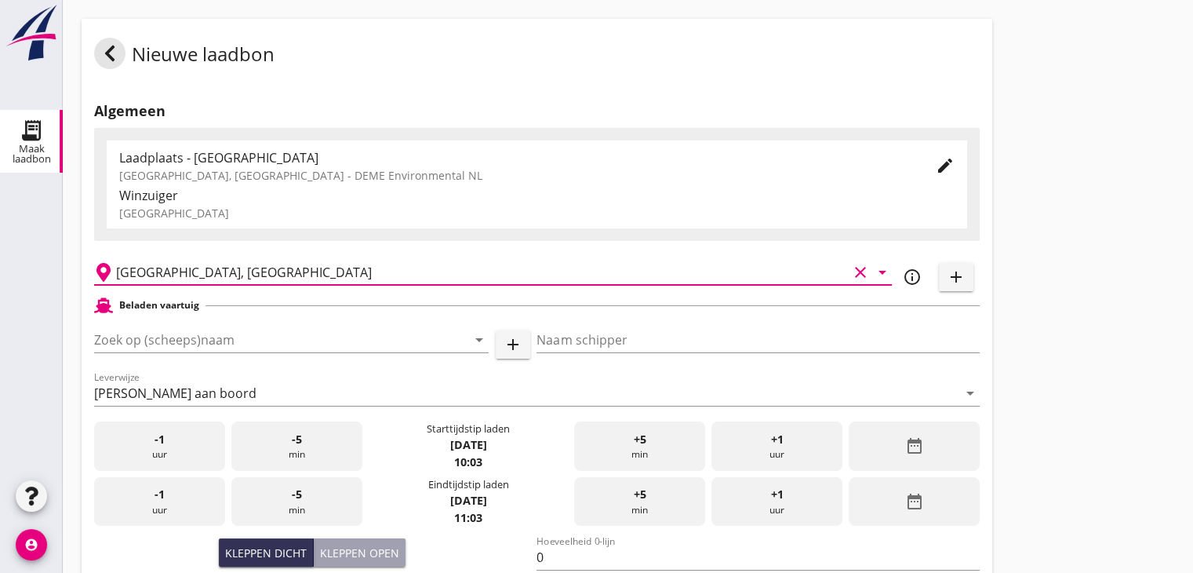
click at [174, 356] on div "Zoek op (scheeps)naam arrow_drop_down" at bounding box center [291, 347] width 395 height 41
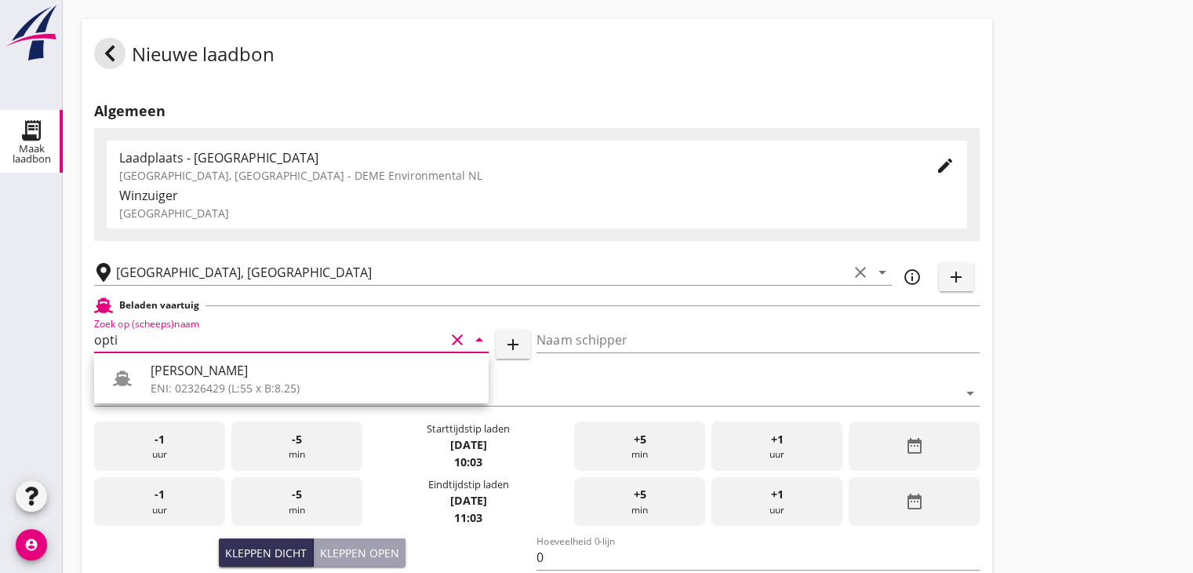
click at [173, 367] on div "[PERSON_NAME]" at bounding box center [314, 370] width 326 height 19
type input "[PERSON_NAME]"
type input "442"
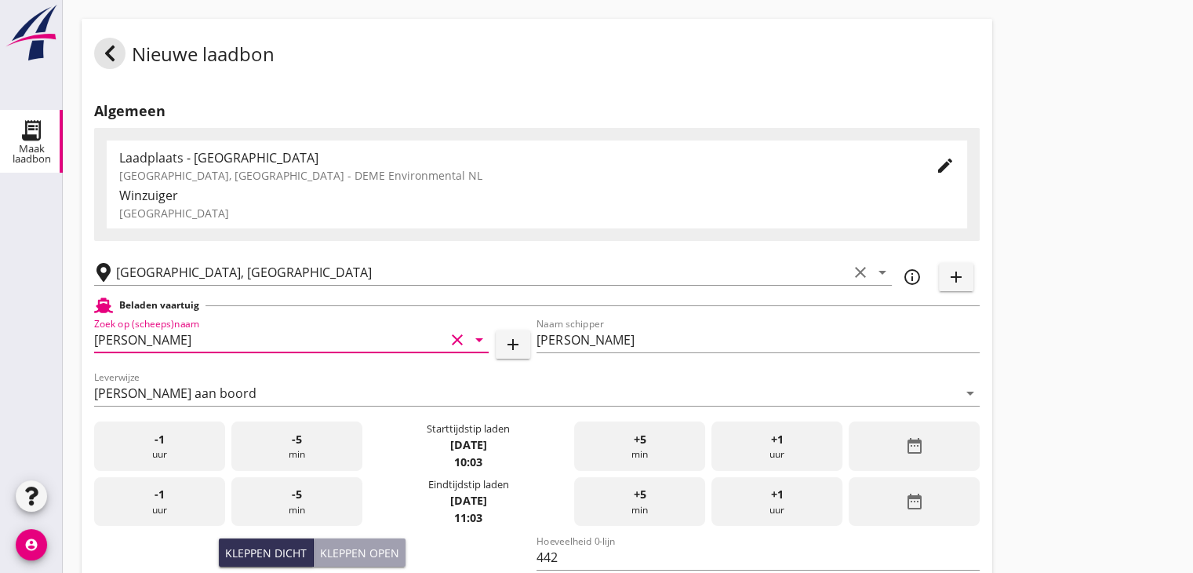
type input "[PERSON_NAME]"
click at [915, 440] on icon "date_range" at bounding box center [914, 445] width 19 height 19
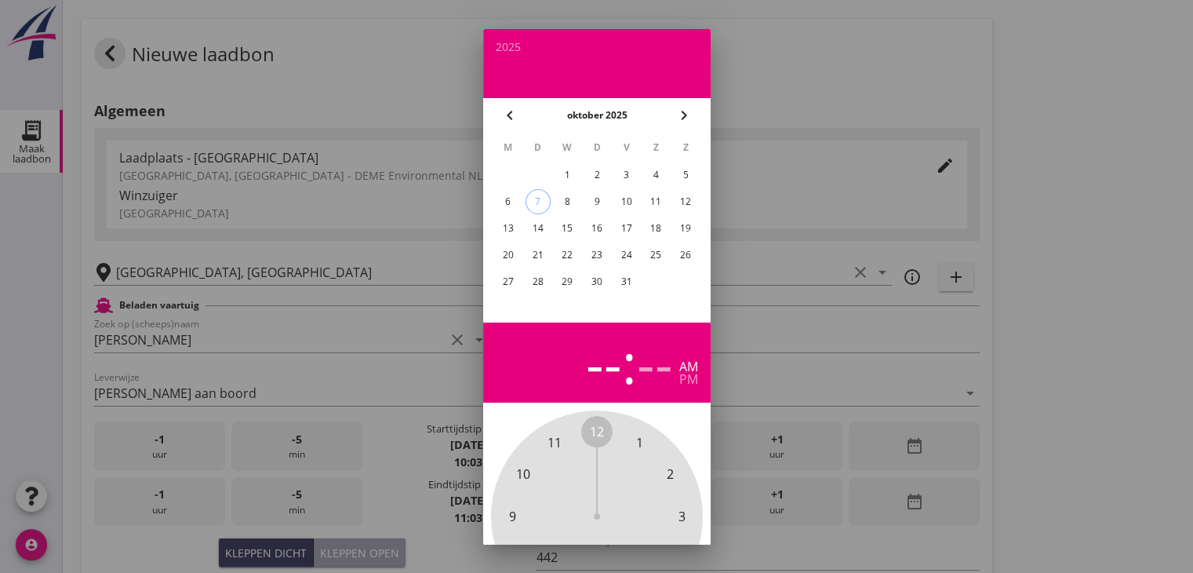
click at [513, 198] on div "6" at bounding box center [507, 201] width 25 height 25
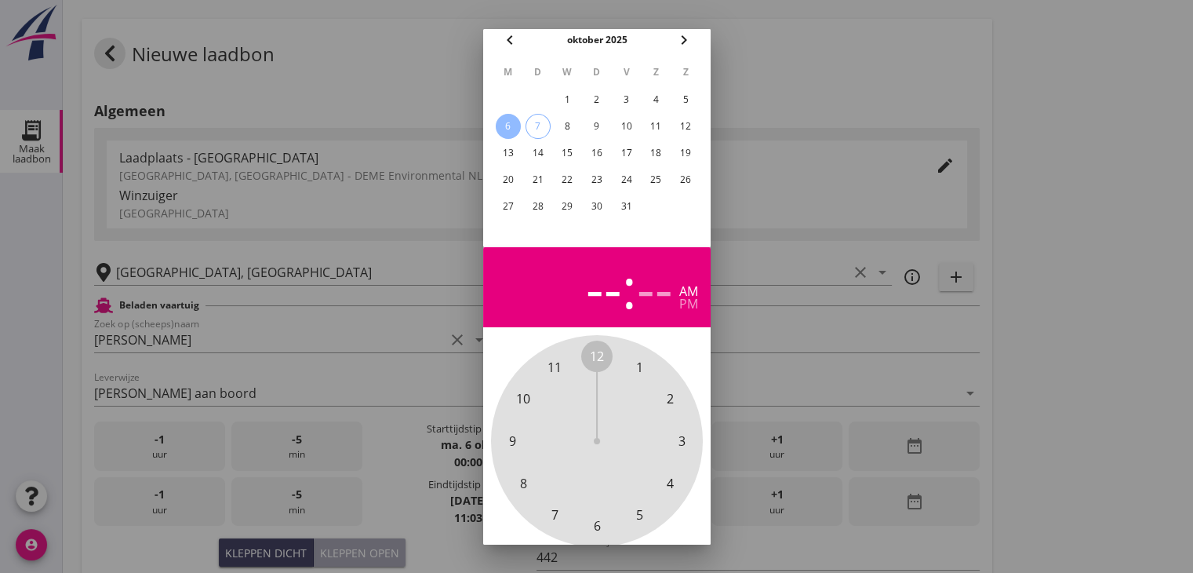
scroll to position [151, 0]
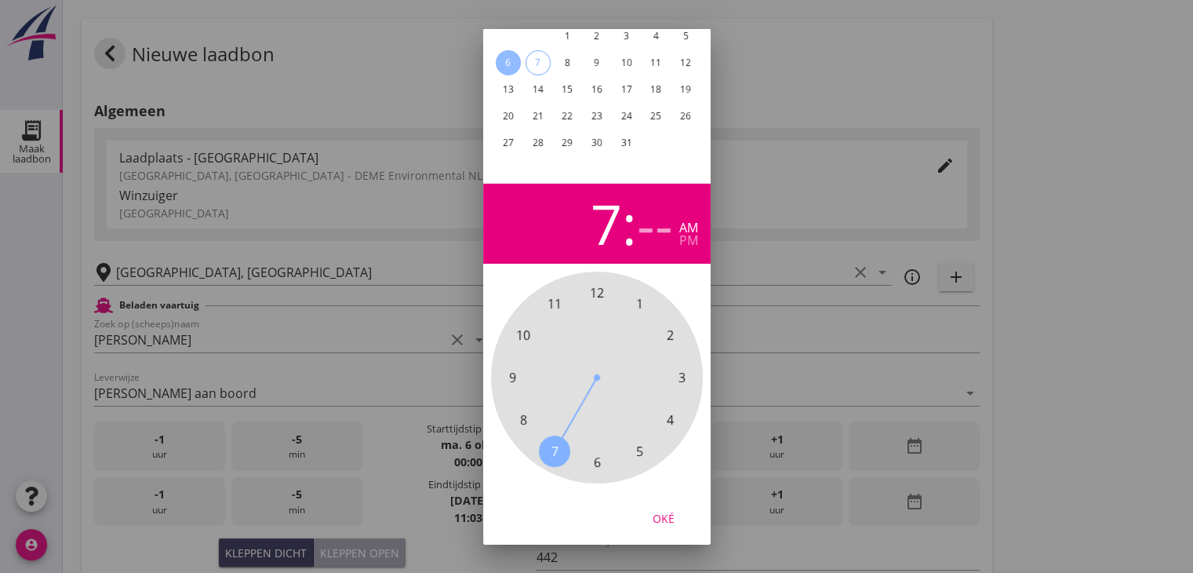
click at [555, 441] on span "7" at bounding box center [554, 450] width 7 height 19
click at [599, 283] on span "00" at bounding box center [597, 292] width 14 height 19
click at [662, 509] on div "Oké" at bounding box center [664, 517] width 44 height 16
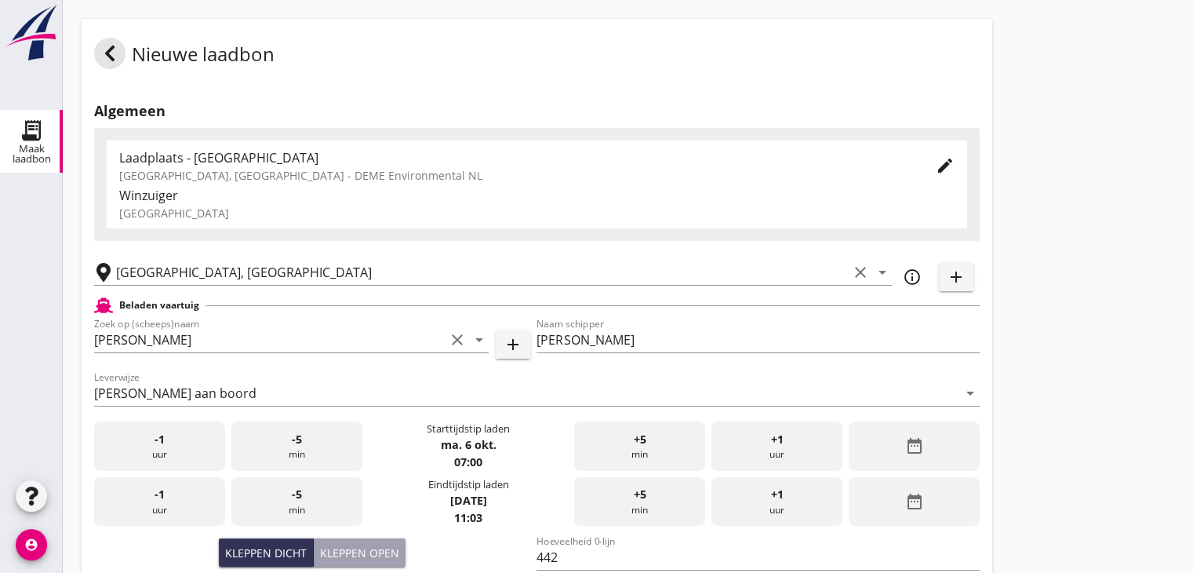
click at [916, 510] on icon "date_range" at bounding box center [914, 501] width 19 height 19
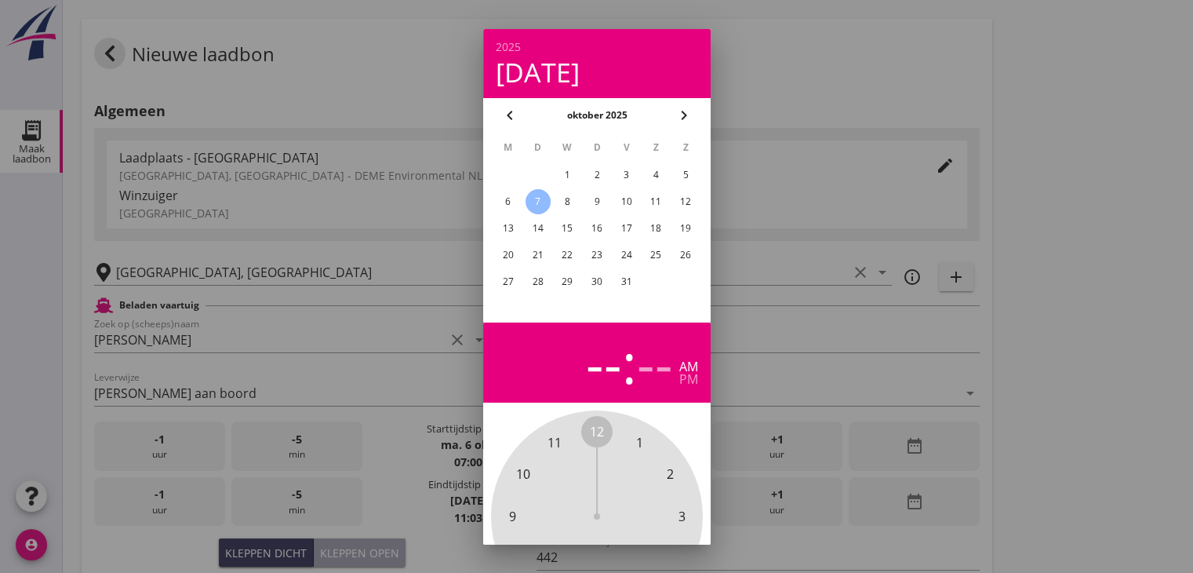
click at [499, 209] on div "6" at bounding box center [507, 201] width 25 height 25
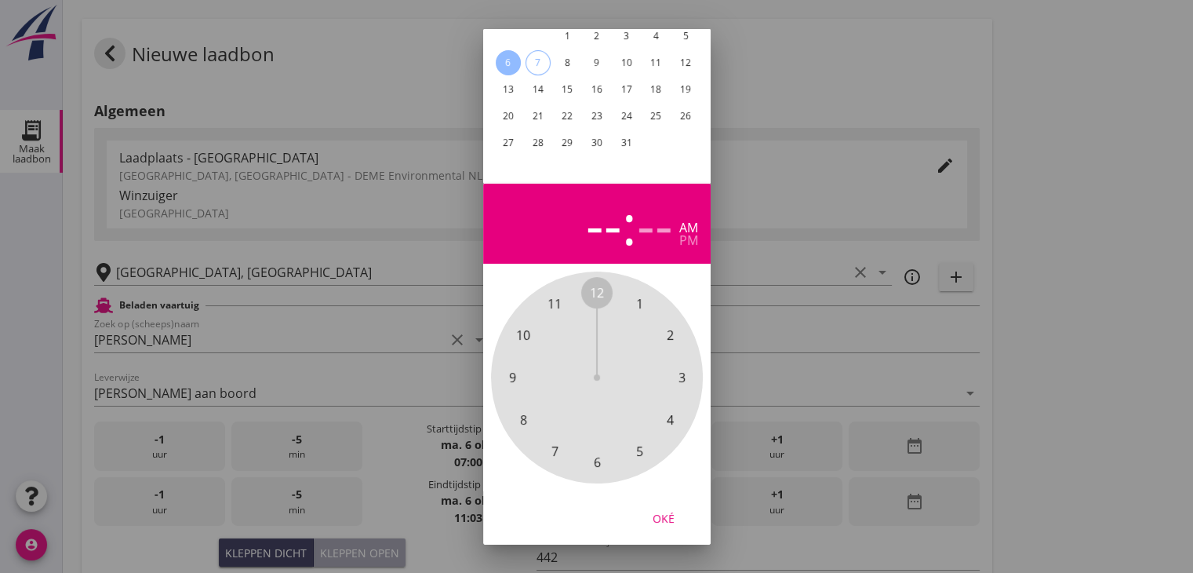
click at [508, 368] on span "9" at bounding box center [511, 377] width 7 height 19
click at [593, 283] on span "00" at bounding box center [597, 292] width 14 height 19
click at [663, 509] on div "Oké" at bounding box center [664, 517] width 44 height 16
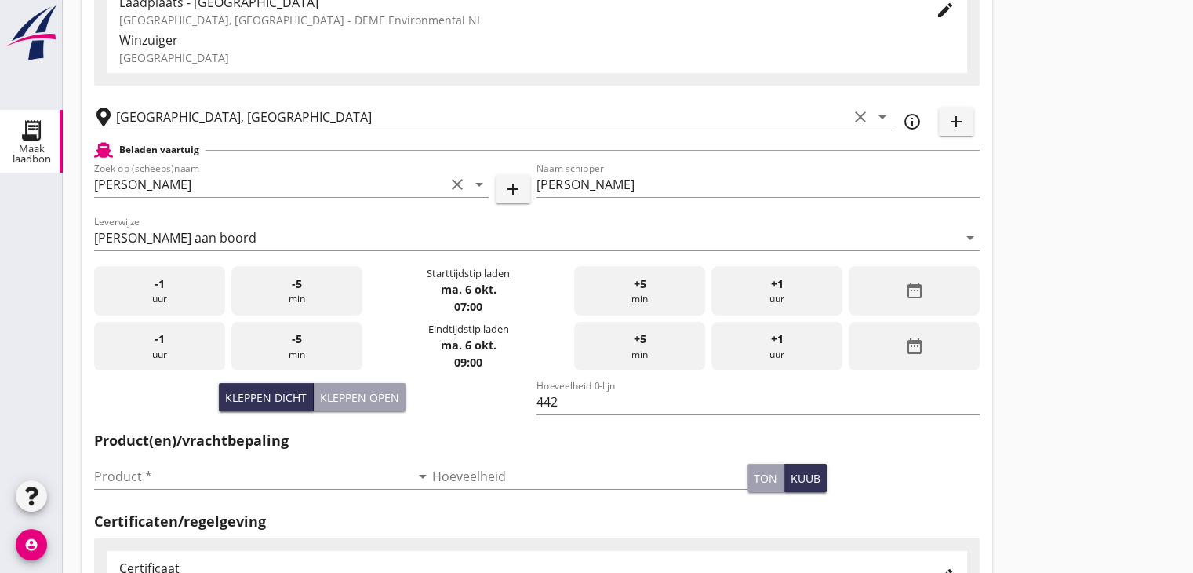
scroll to position [157, 0]
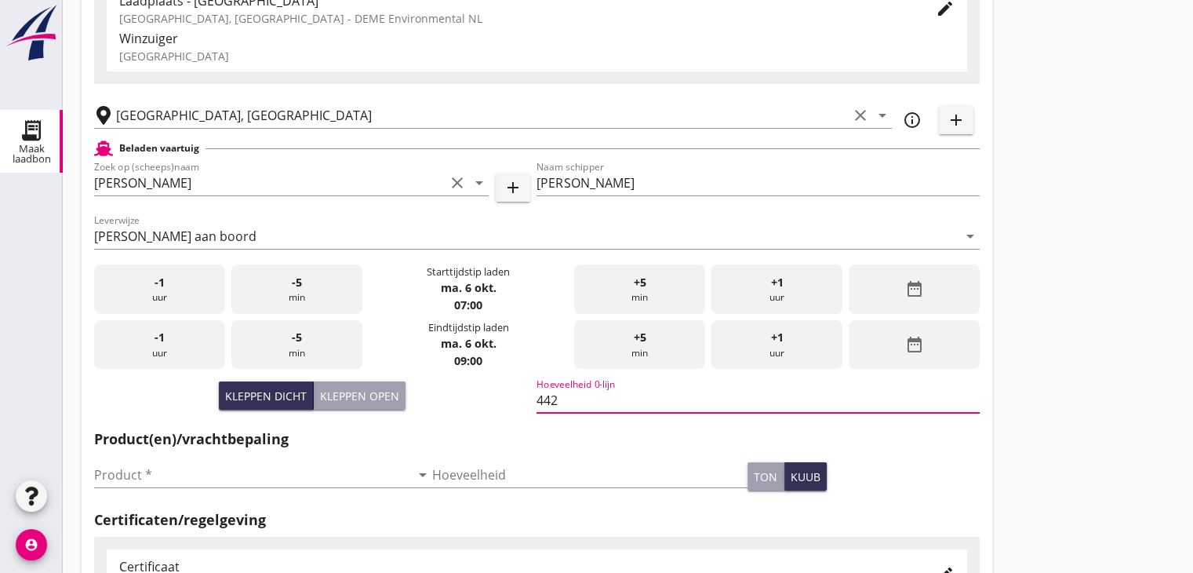
click at [901, 412] on div "Hoeveelheid 0-lijn 442" at bounding box center [758, 400] width 442 height 25
click at [231, 475] on input "Product *" at bounding box center [252, 474] width 316 height 25
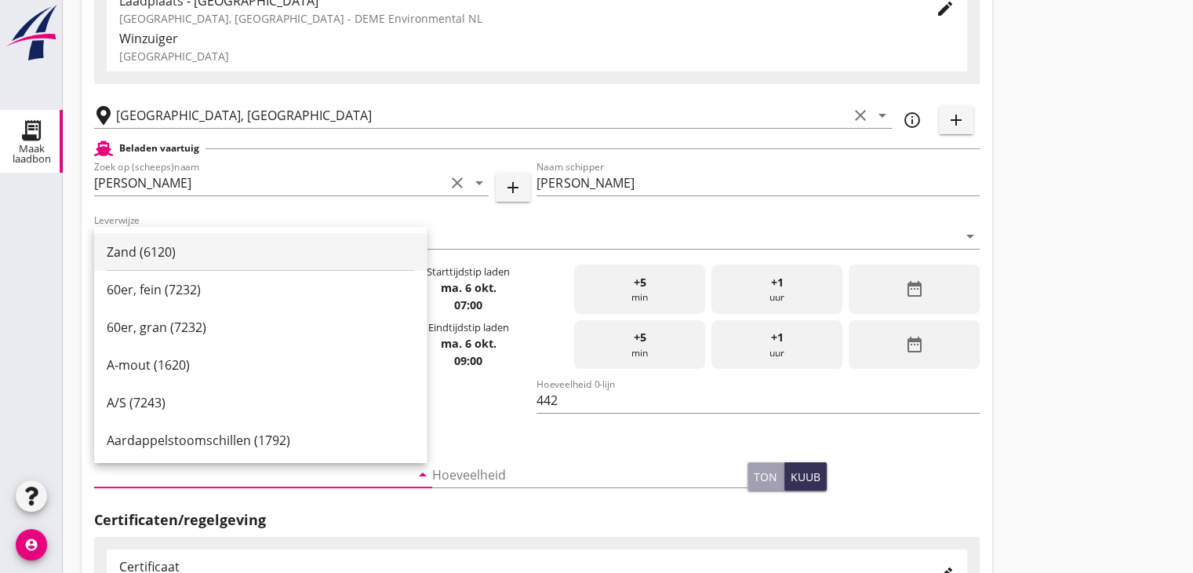
click at [251, 255] on div "Zand (6120)" at bounding box center [261, 251] width 308 height 19
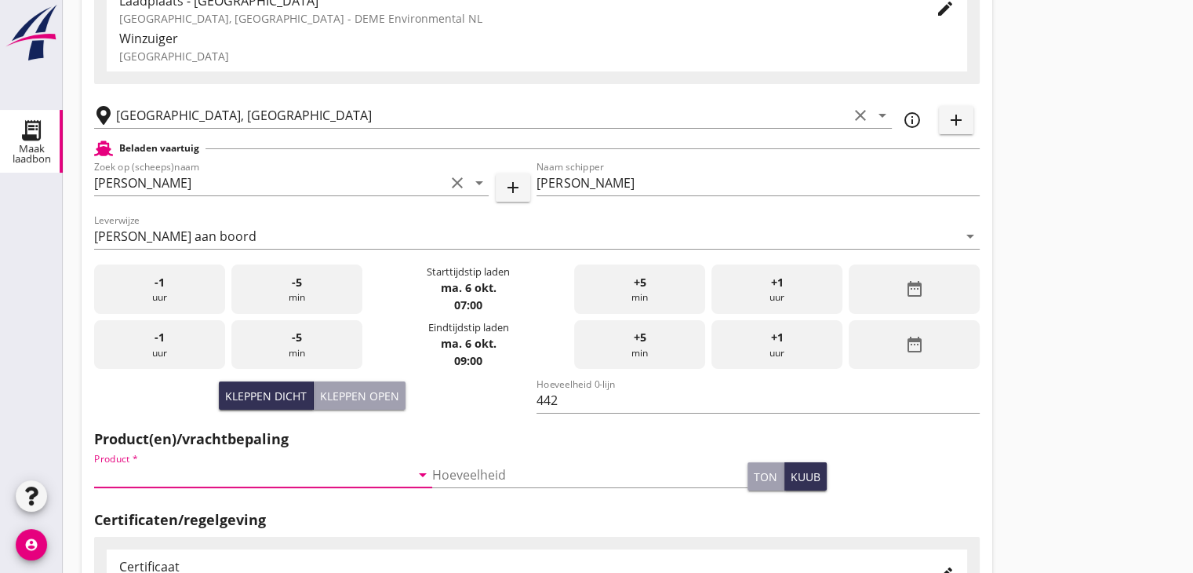
type input "Zand (6120)"
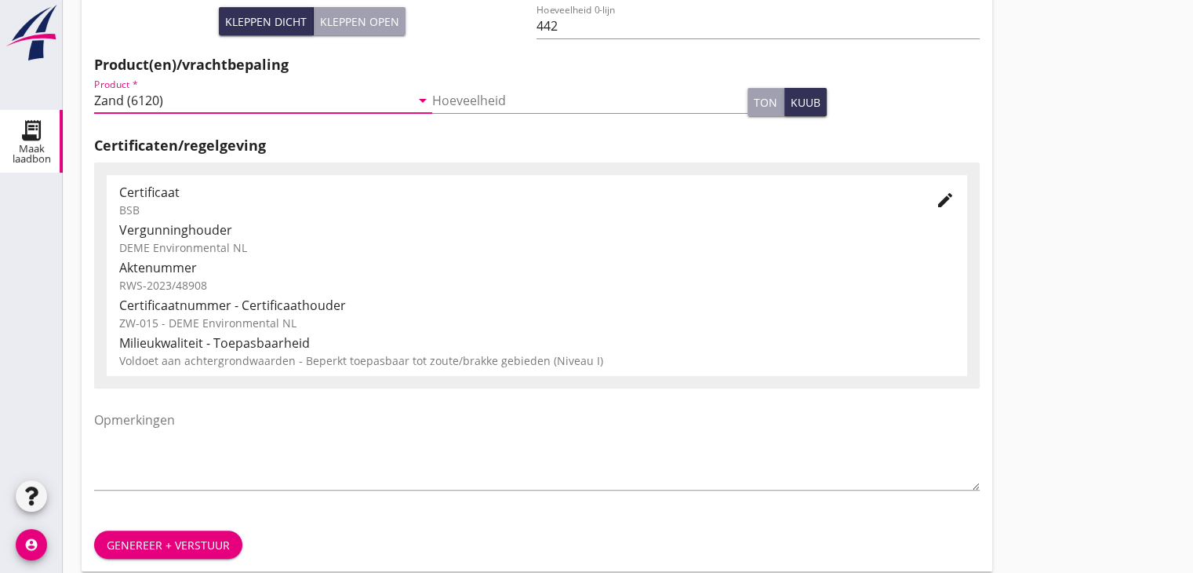
scroll to position [549, 0]
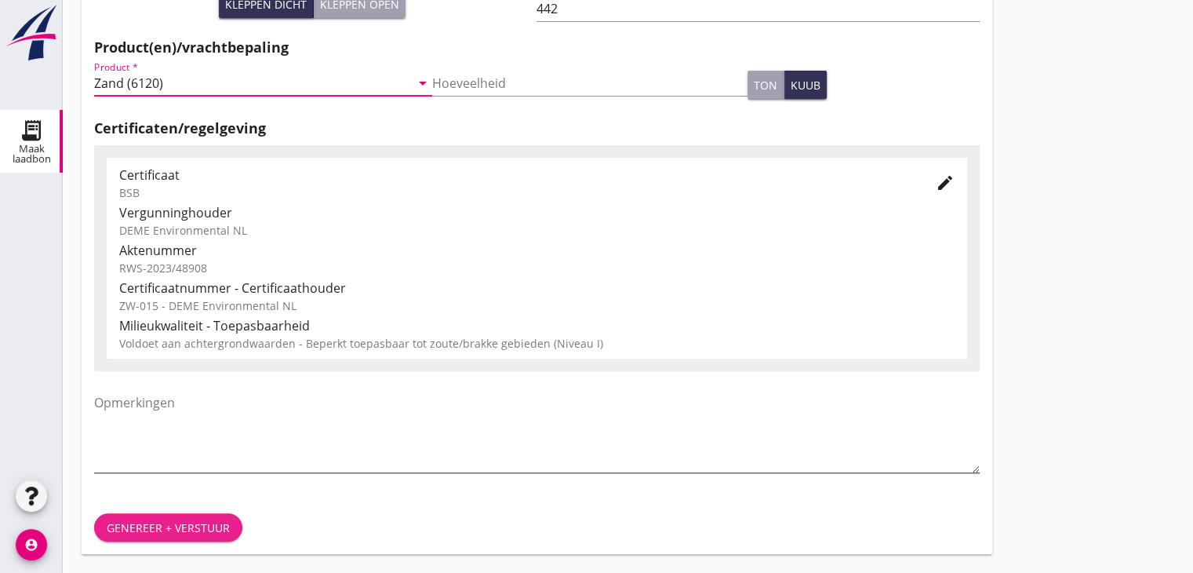
click at [207, 522] on div "Genereer + verstuur" at bounding box center [168, 527] width 123 height 16
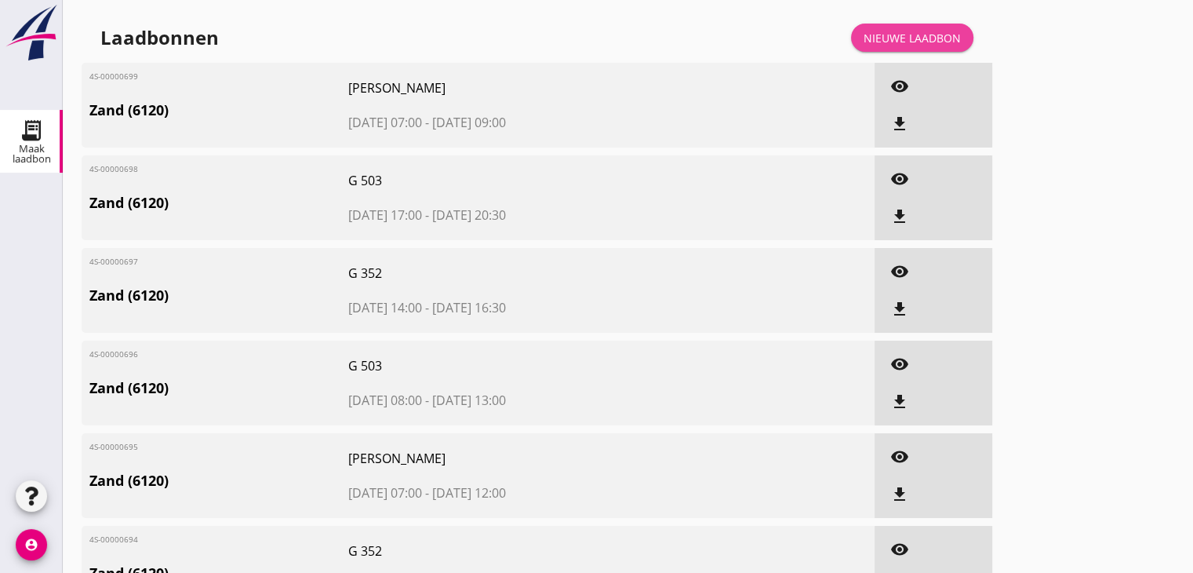
click at [927, 41] on div "Nieuwe laadbon" at bounding box center [912, 38] width 97 height 16
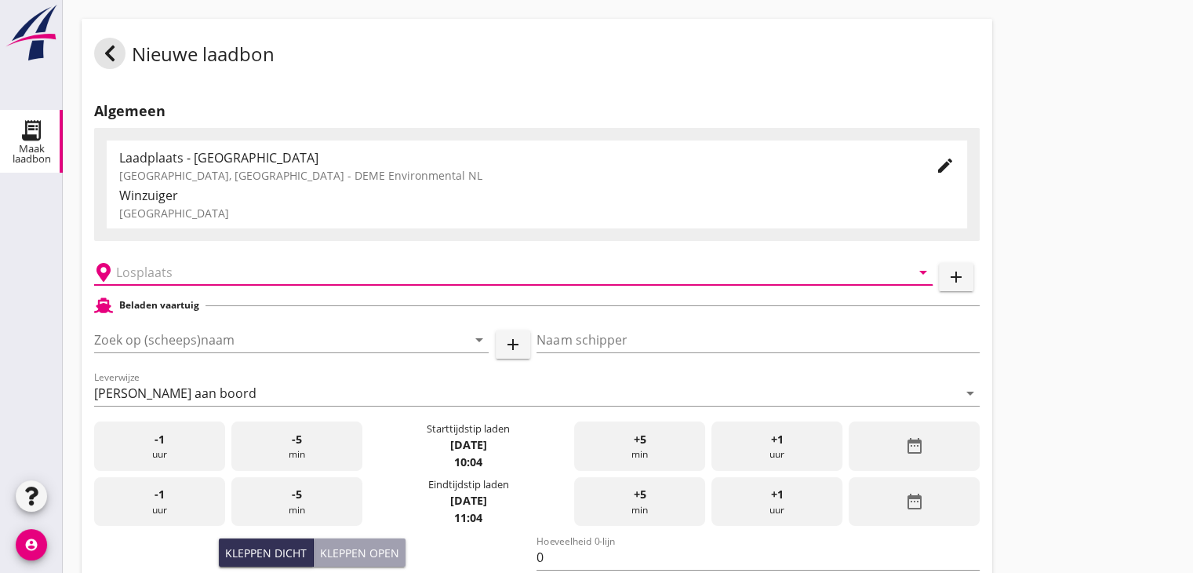
click at [144, 282] on input "text" at bounding box center [502, 272] width 773 height 25
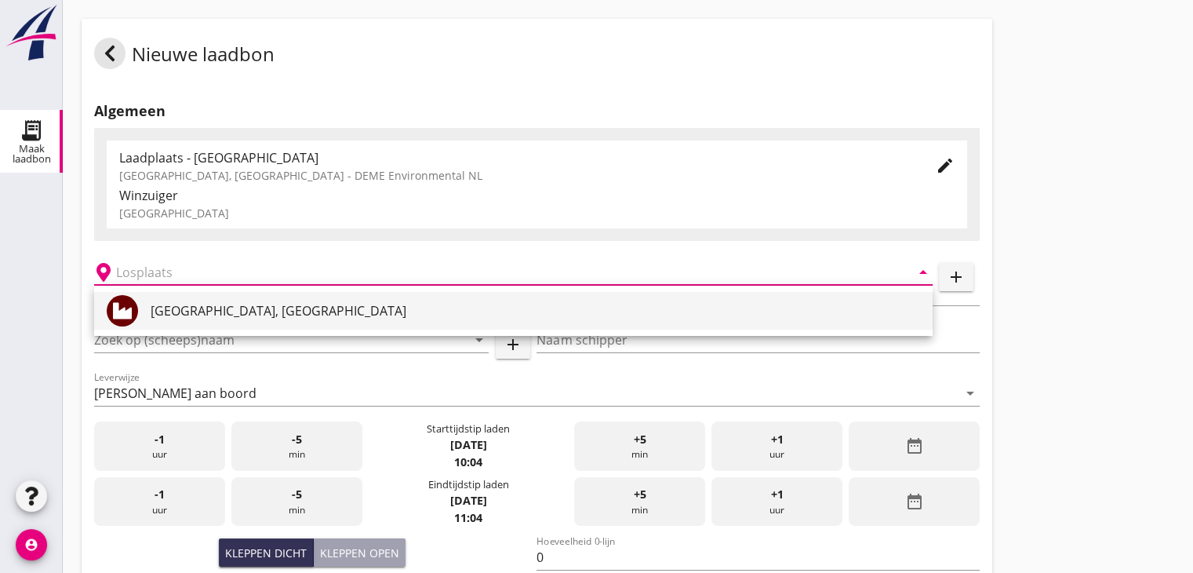
click at [162, 301] on div "[GEOGRAPHIC_DATA], [GEOGRAPHIC_DATA]" at bounding box center [536, 310] width 770 height 19
type input "[GEOGRAPHIC_DATA], [GEOGRAPHIC_DATA]"
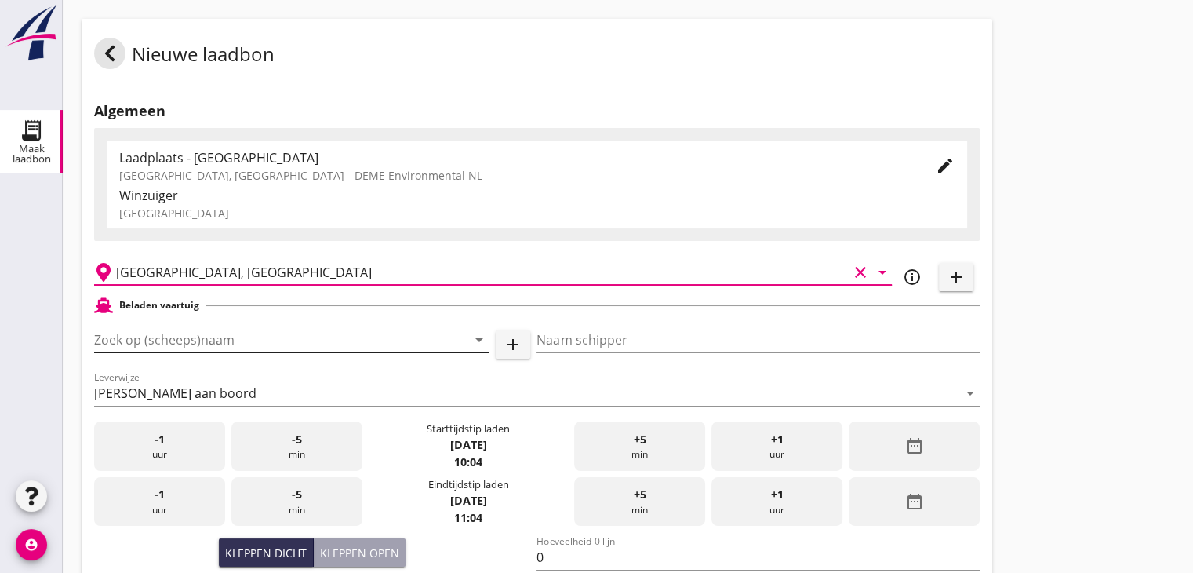
click at [176, 329] on input "Zoek op (scheeps)naam" at bounding box center [269, 339] width 351 height 25
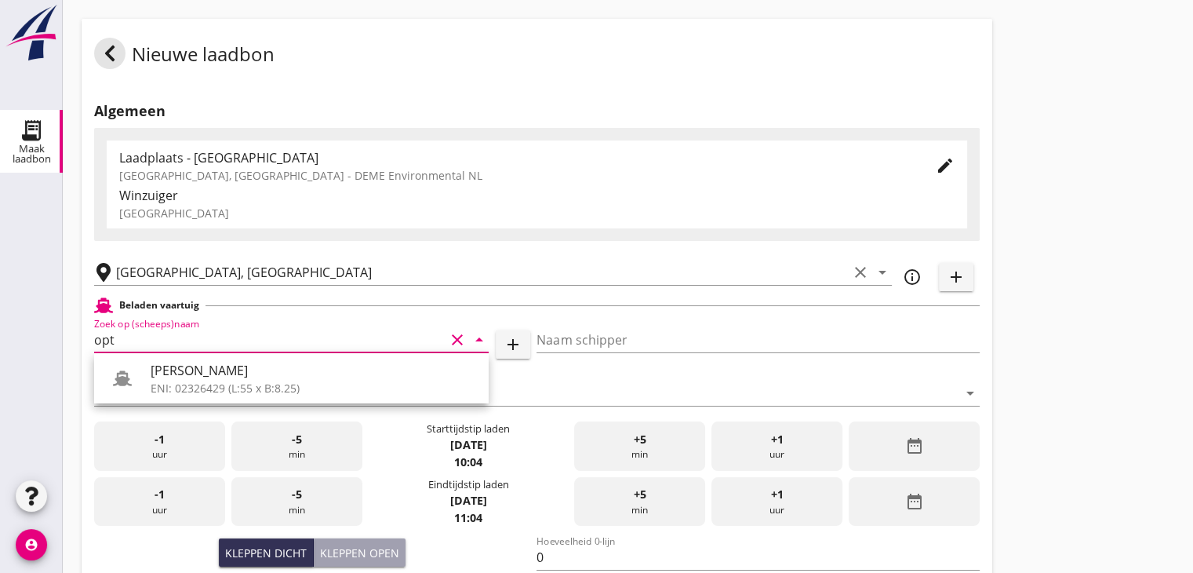
click at [174, 398] on div "Optimist Jr ENI: 02326429 (L:55 x B:8.25)" at bounding box center [291, 378] width 395 height 50
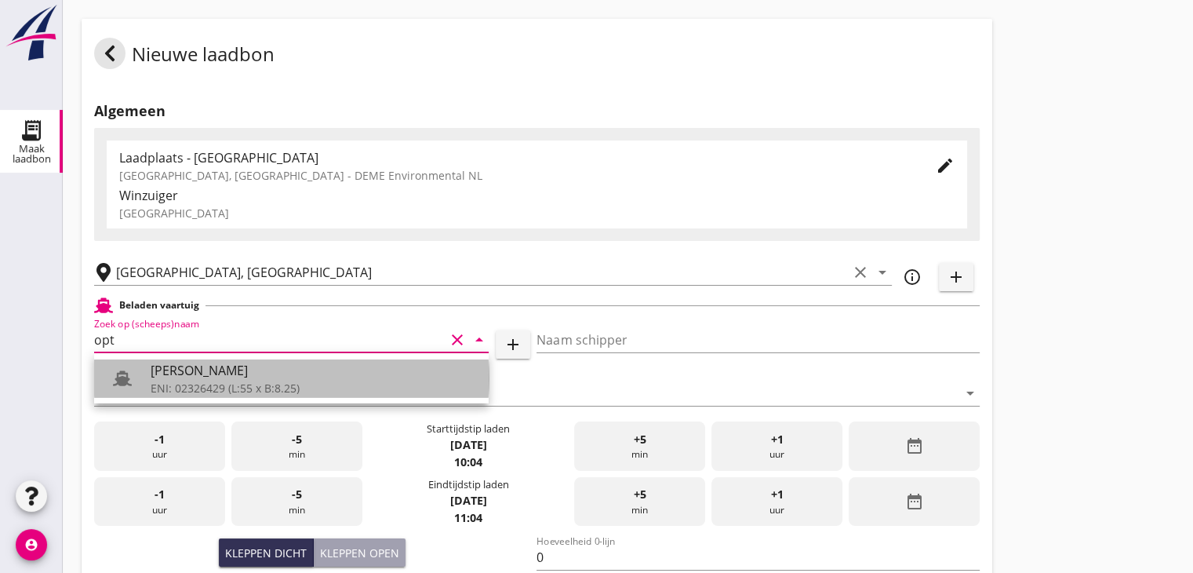
click at [216, 373] on div "[PERSON_NAME]" at bounding box center [314, 370] width 326 height 19
type input "[PERSON_NAME]"
type input "442"
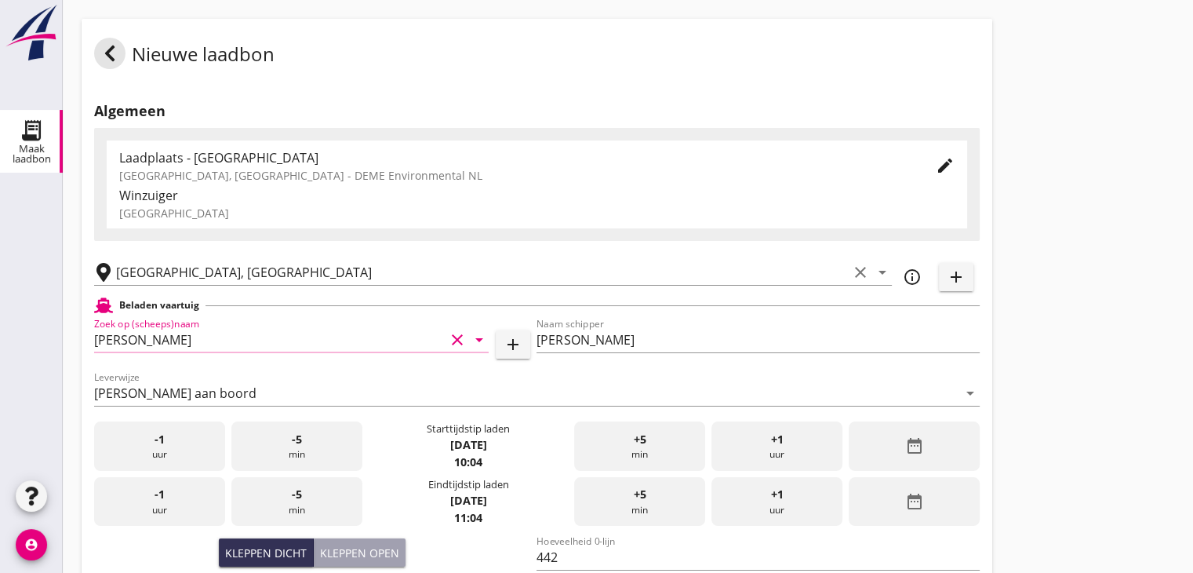
click at [906, 446] on icon "date_range" at bounding box center [914, 445] width 19 height 19
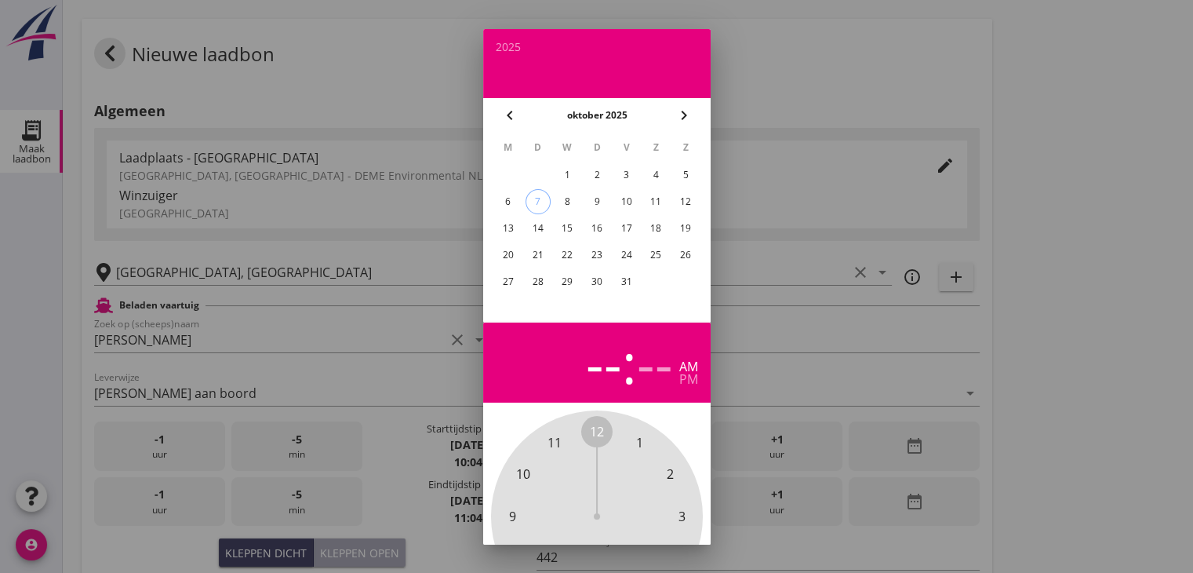
click at [508, 202] on div "6" at bounding box center [507, 201] width 25 height 25
click at [554, 439] on span "11" at bounding box center [555, 442] width 14 height 19
click at [681, 514] on span "15" at bounding box center [682, 516] width 14 height 19
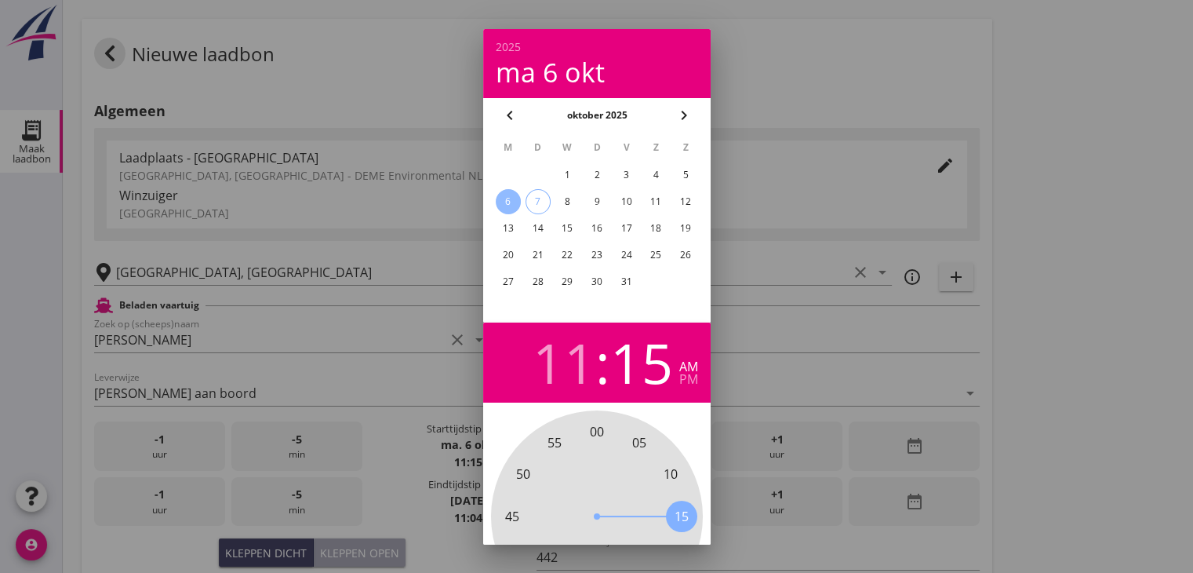
scroll to position [151, 0]
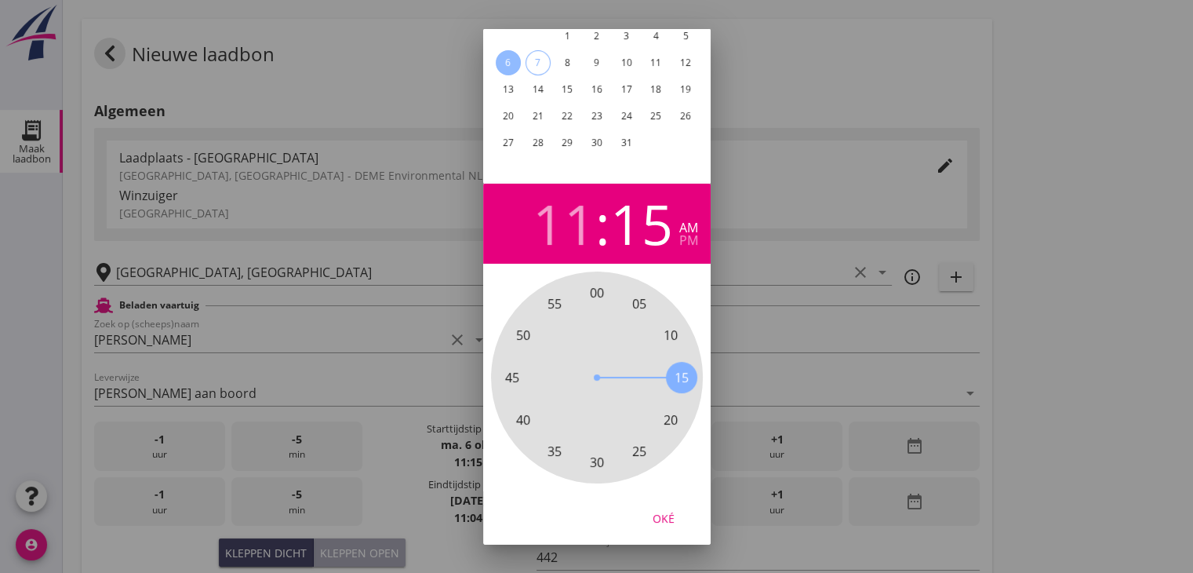
click at [662, 509] on div "Oké" at bounding box center [664, 517] width 44 height 16
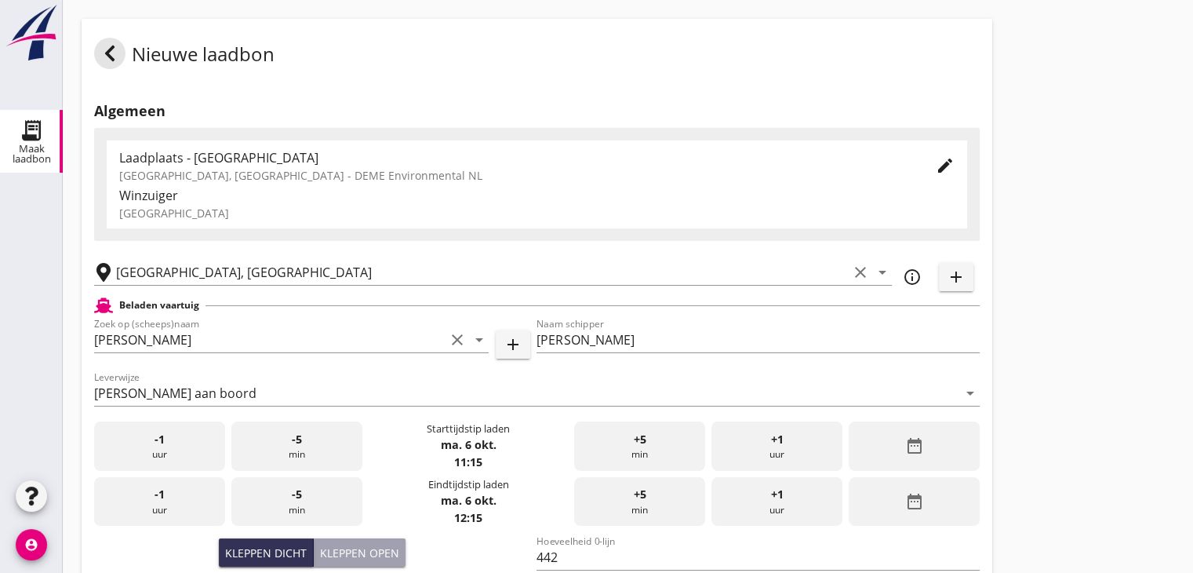
click at [928, 493] on div "date_range" at bounding box center [914, 501] width 131 height 49
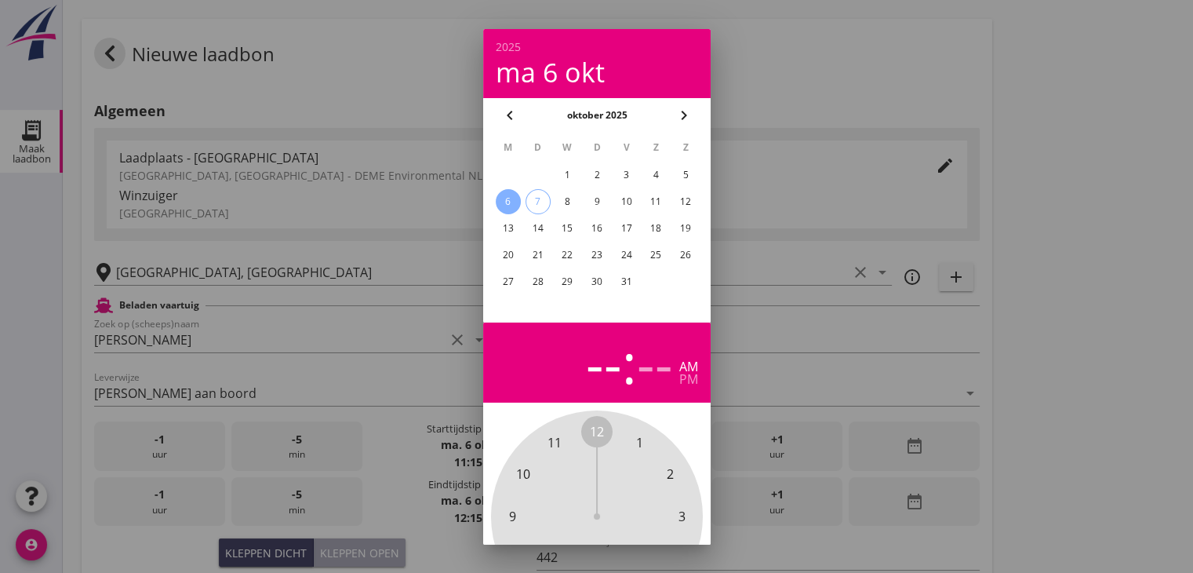
click at [512, 204] on div "6" at bounding box center [507, 201] width 25 height 25
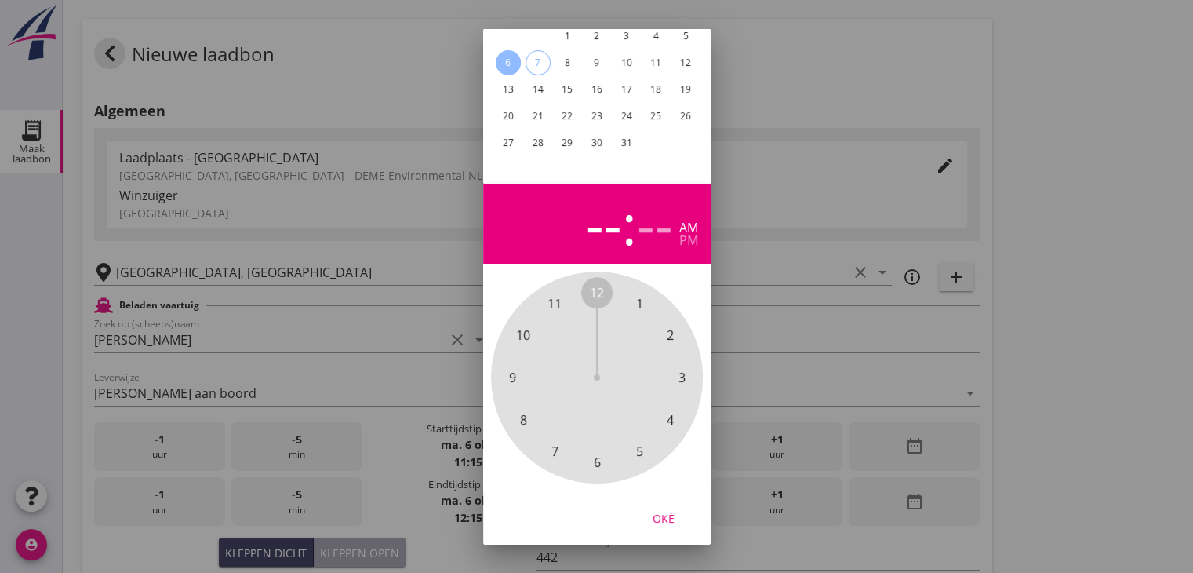
click at [599, 283] on span "12" at bounding box center [597, 292] width 14 height 19
click at [601, 453] on span "30" at bounding box center [597, 462] width 14 height 19
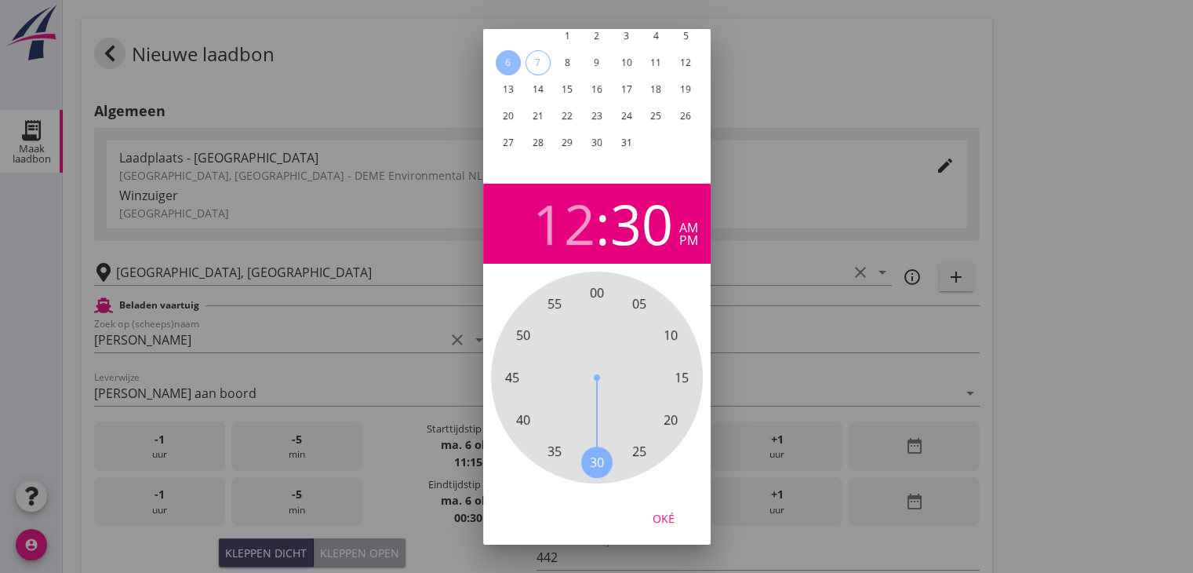
click at [687, 235] on div "pm" at bounding box center [688, 240] width 19 height 13
click at [675, 509] on div "Oké" at bounding box center [664, 517] width 44 height 16
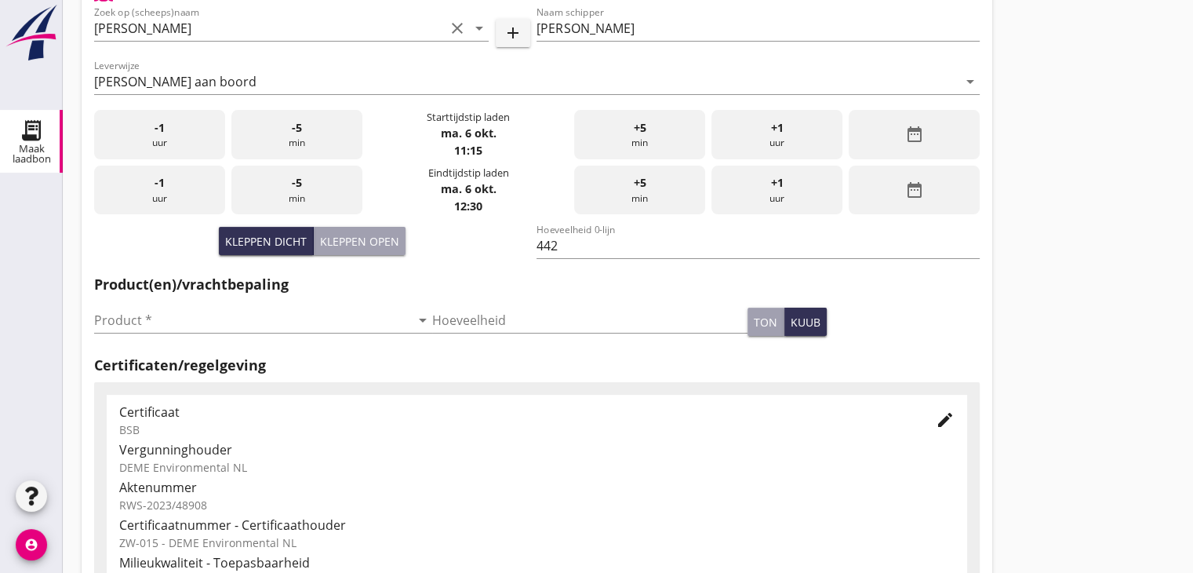
scroll to position [314, 0]
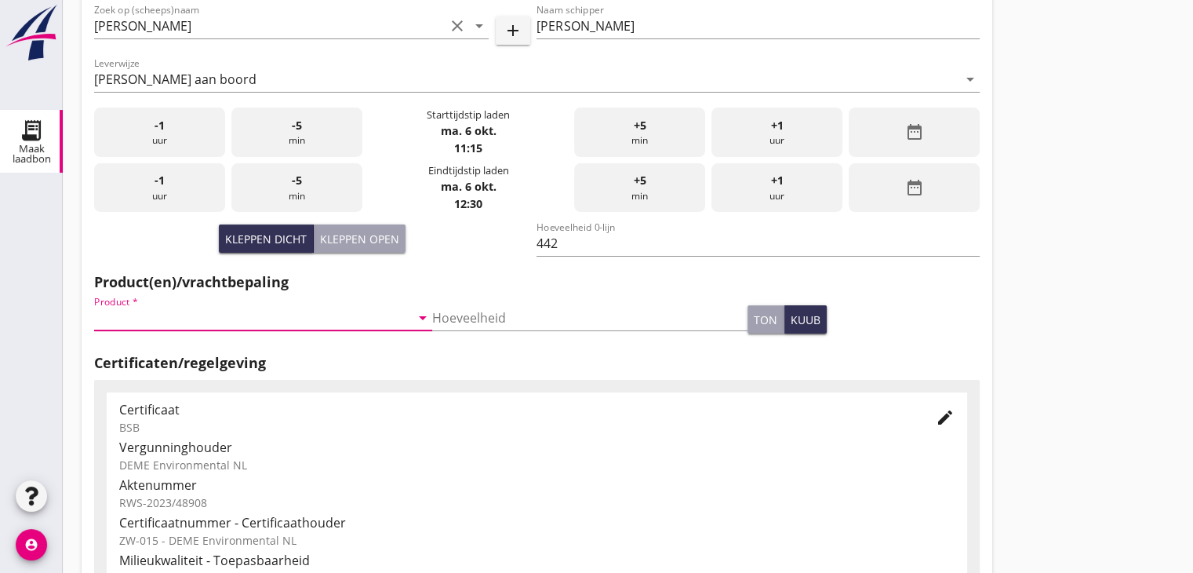
click at [242, 329] on input "Product *" at bounding box center [252, 317] width 316 height 25
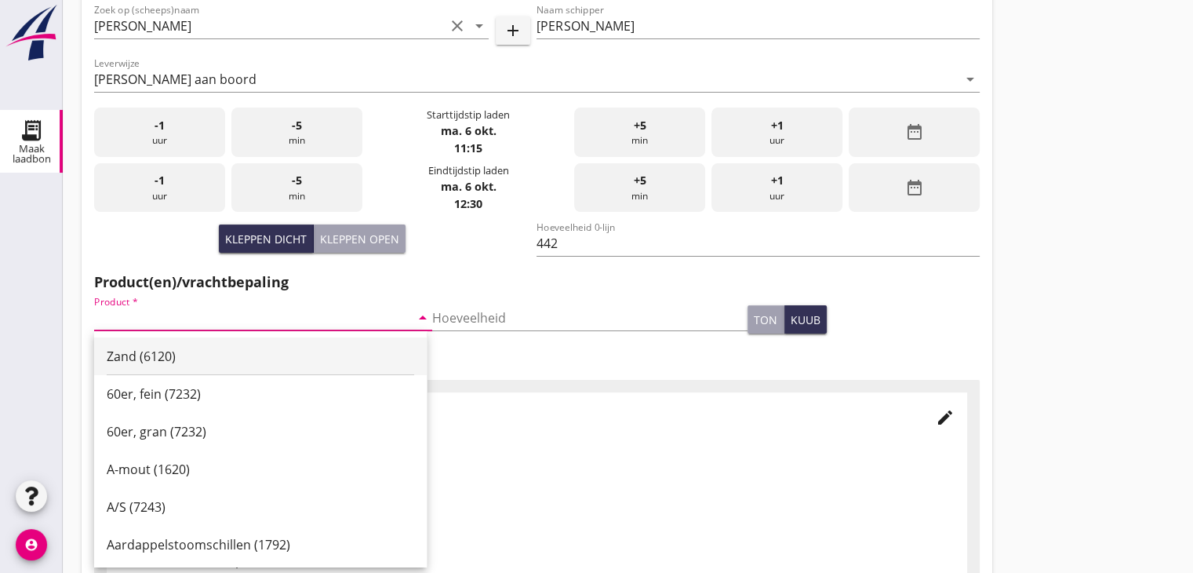
click at [231, 360] on div "Zand (6120)" at bounding box center [261, 356] width 308 height 19
type input "Zand (6120)"
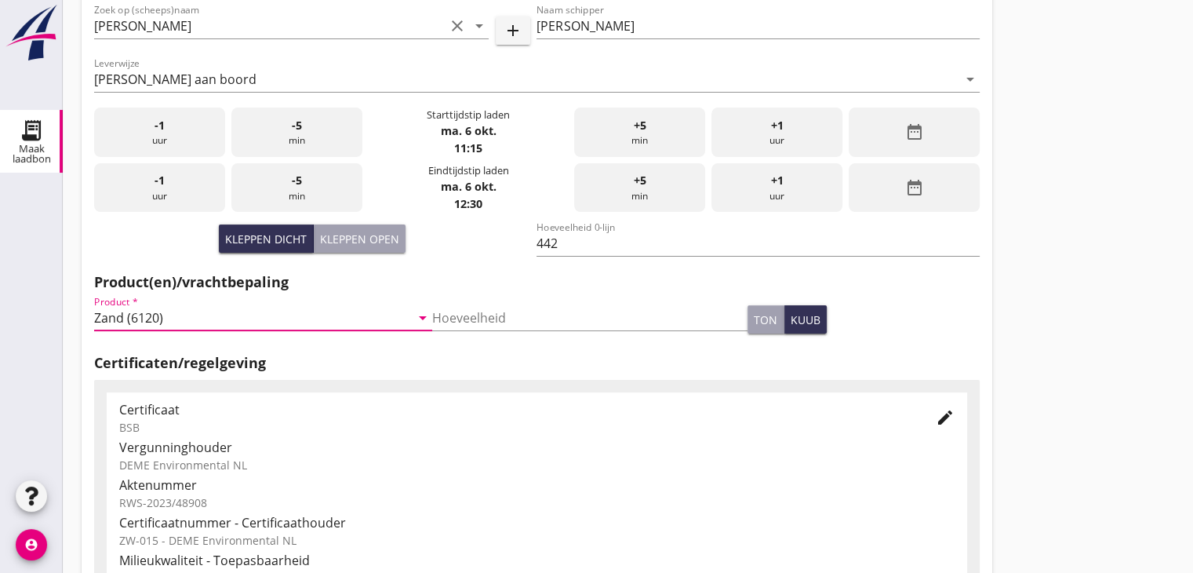
scroll to position [549, 0]
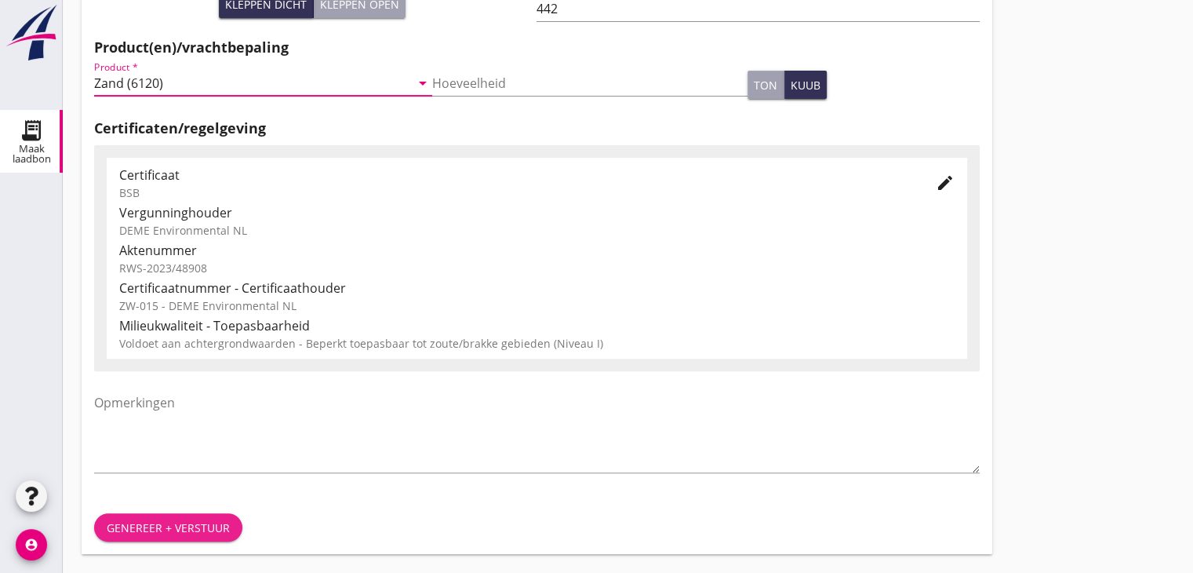
click at [147, 537] on button "Genereer + verstuur" at bounding box center [168, 527] width 148 height 28
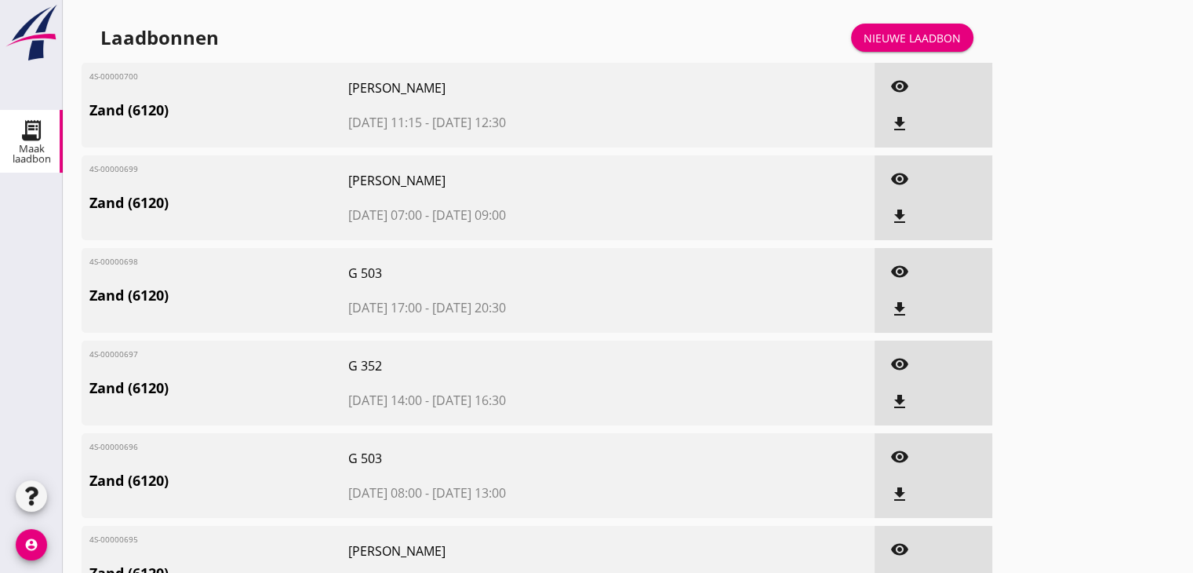
click at [948, 47] on link "Nieuwe laadbon" at bounding box center [912, 38] width 122 height 28
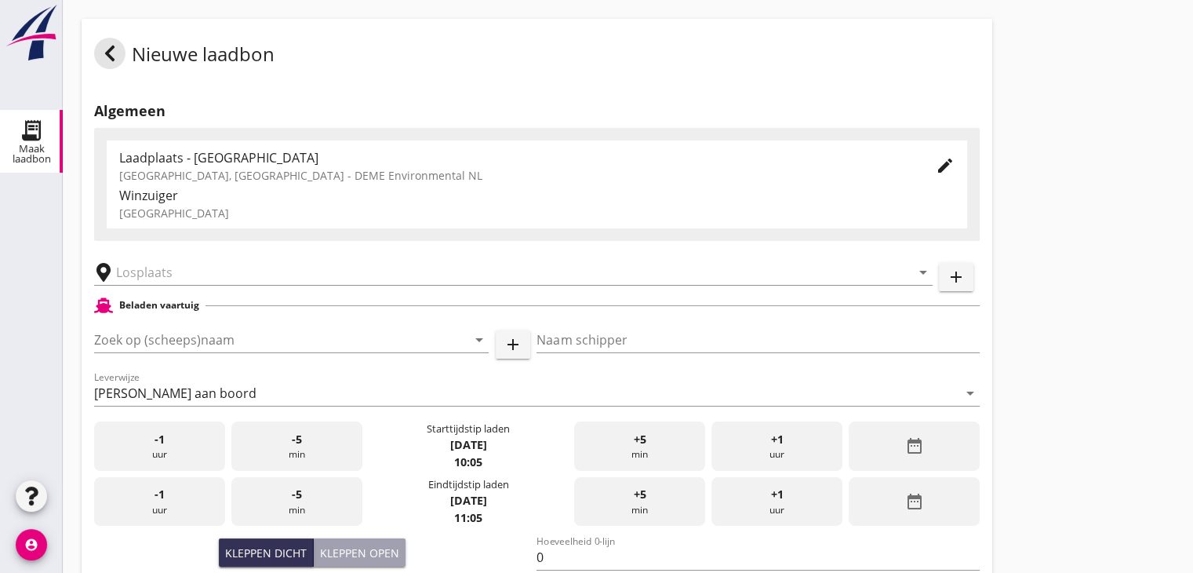
click at [282, 170] on div "[GEOGRAPHIC_DATA], [GEOGRAPHIC_DATA] - DEME Environmental NL" at bounding box center [515, 175] width 792 height 16
click at [203, 268] on input "text" at bounding box center [502, 272] width 773 height 25
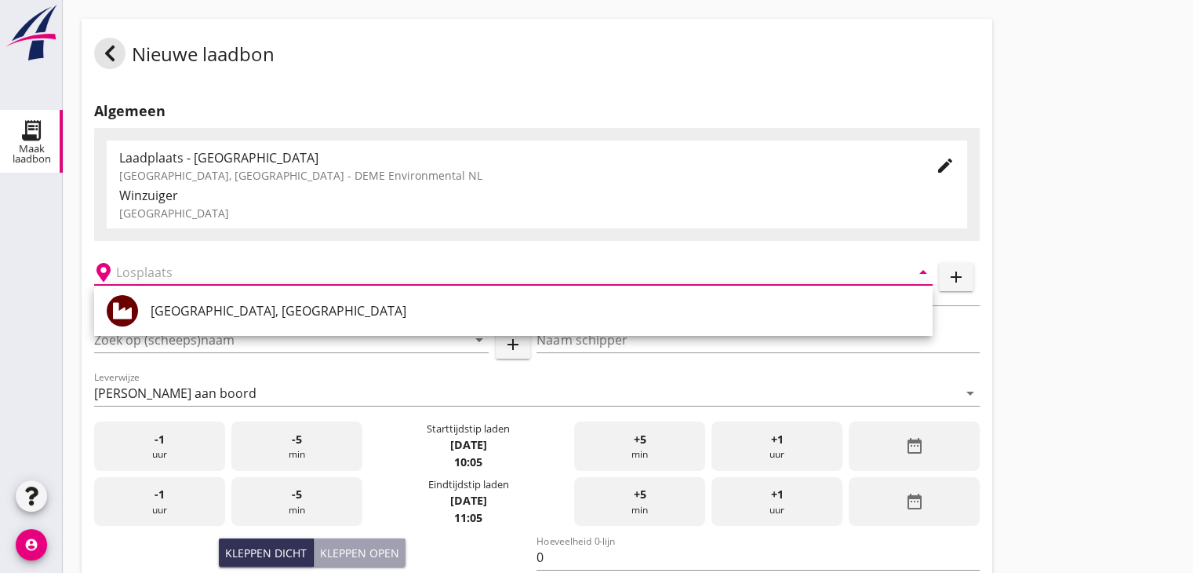
click at [198, 300] on div "[GEOGRAPHIC_DATA], [GEOGRAPHIC_DATA]" at bounding box center [536, 311] width 770 height 38
type input "[GEOGRAPHIC_DATA], [GEOGRAPHIC_DATA]"
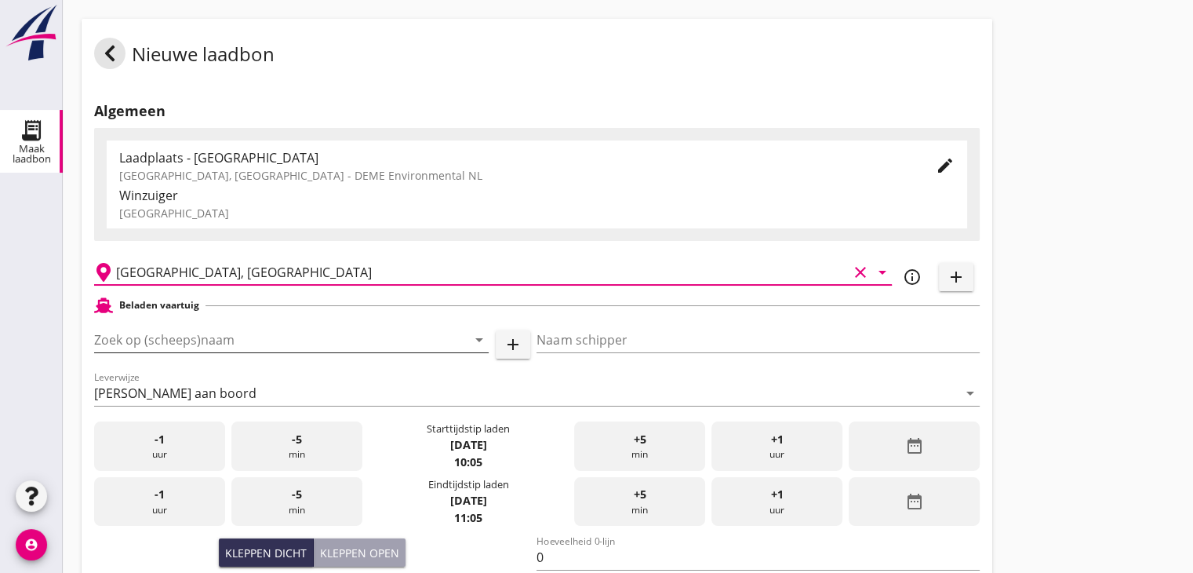
click at [262, 338] on input "Zoek op (scheeps)naam" at bounding box center [269, 339] width 351 height 25
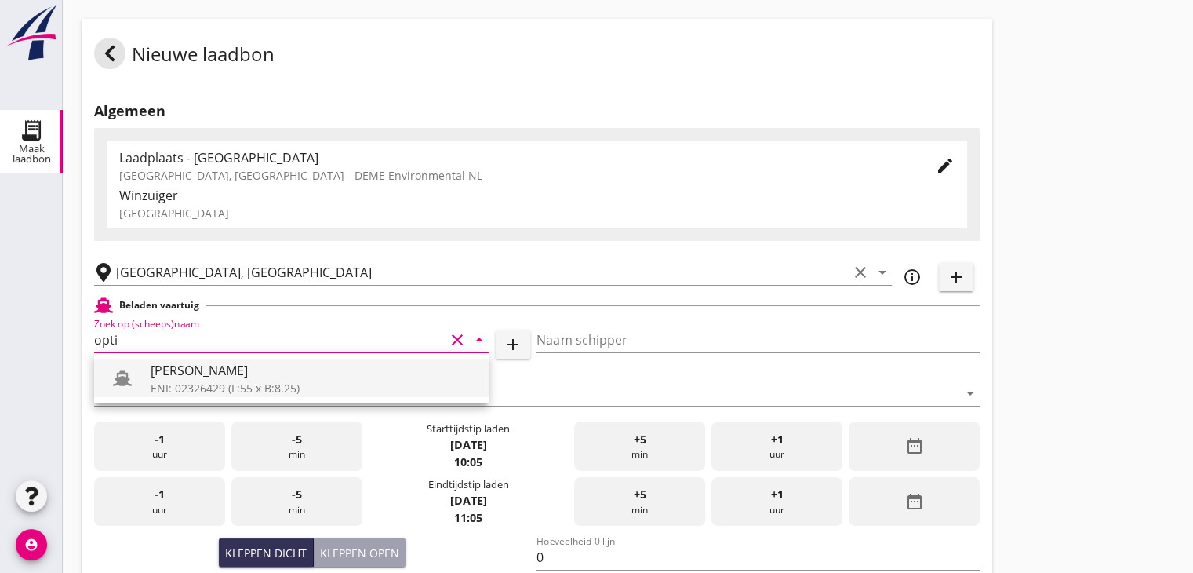
click at [203, 375] on div "[PERSON_NAME]" at bounding box center [314, 370] width 326 height 19
type input "[PERSON_NAME]"
type input "442"
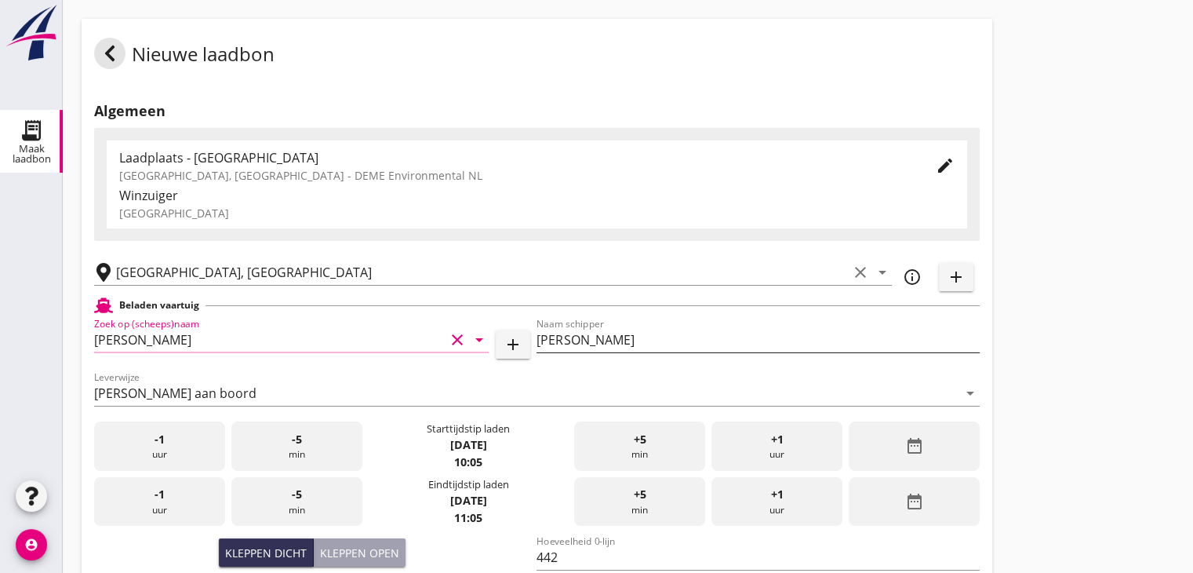
type input "[PERSON_NAME]"
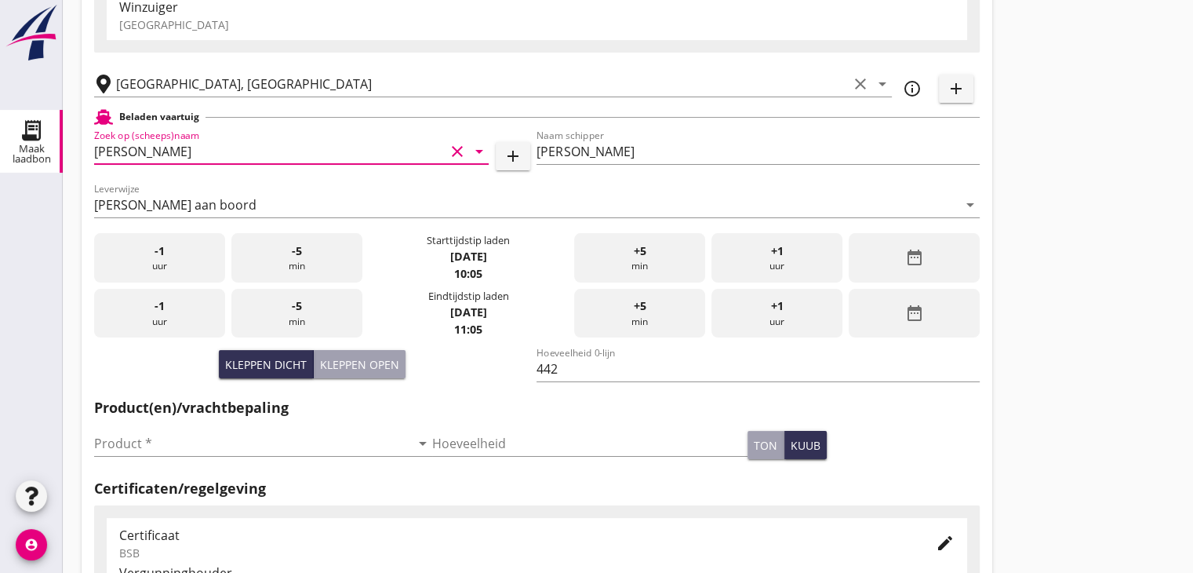
scroll to position [235, 0]
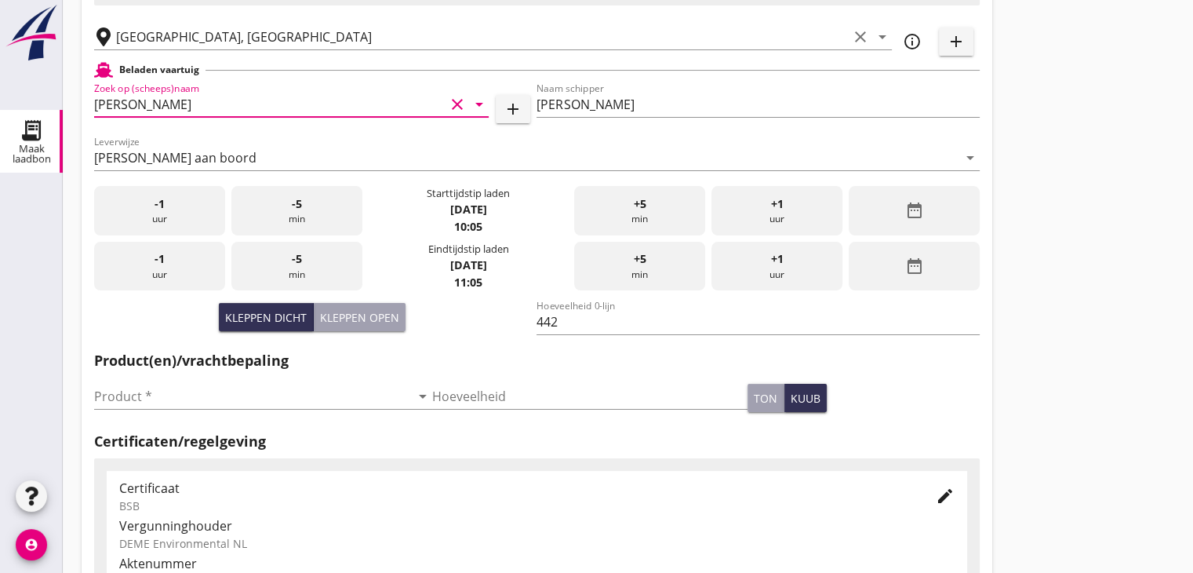
click at [891, 233] on div "date_range" at bounding box center [914, 210] width 131 height 49
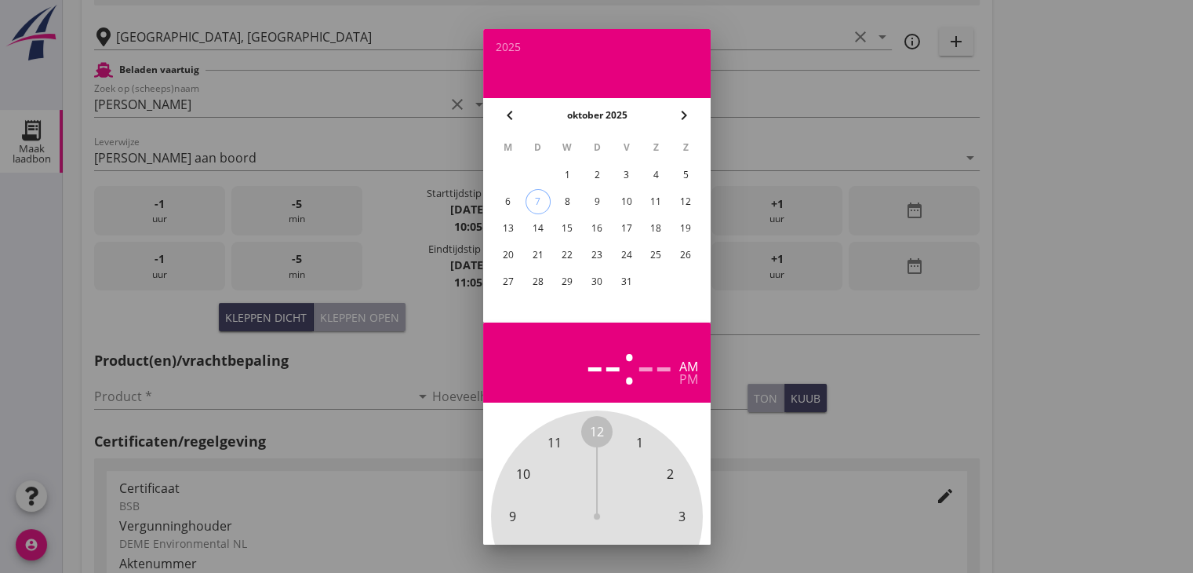
click at [511, 202] on div "6" at bounding box center [507, 201] width 25 height 25
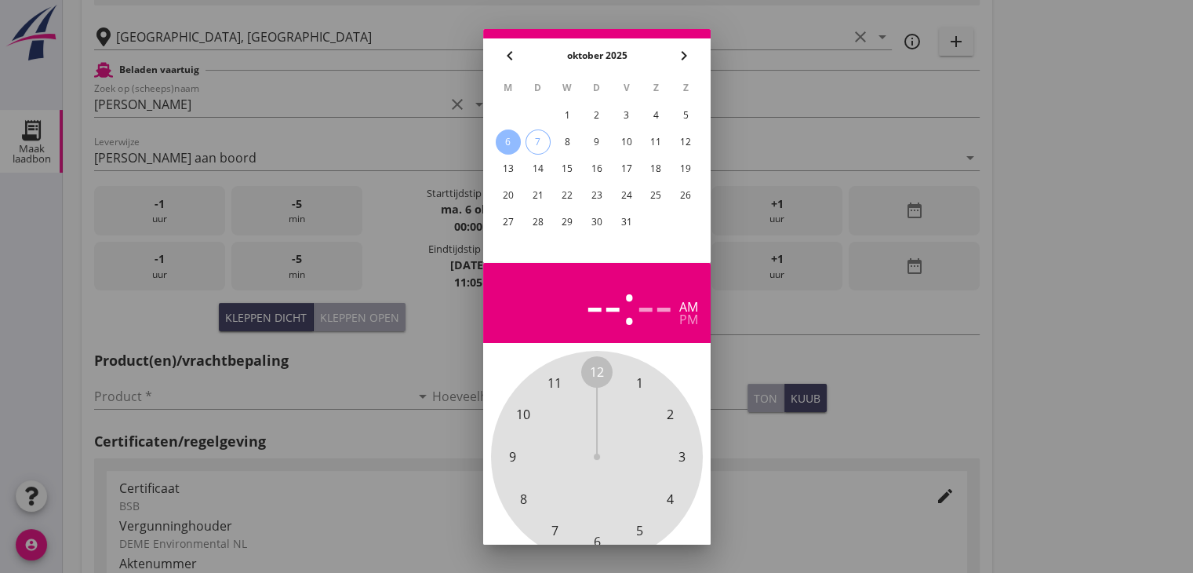
scroll to position [151, 0]
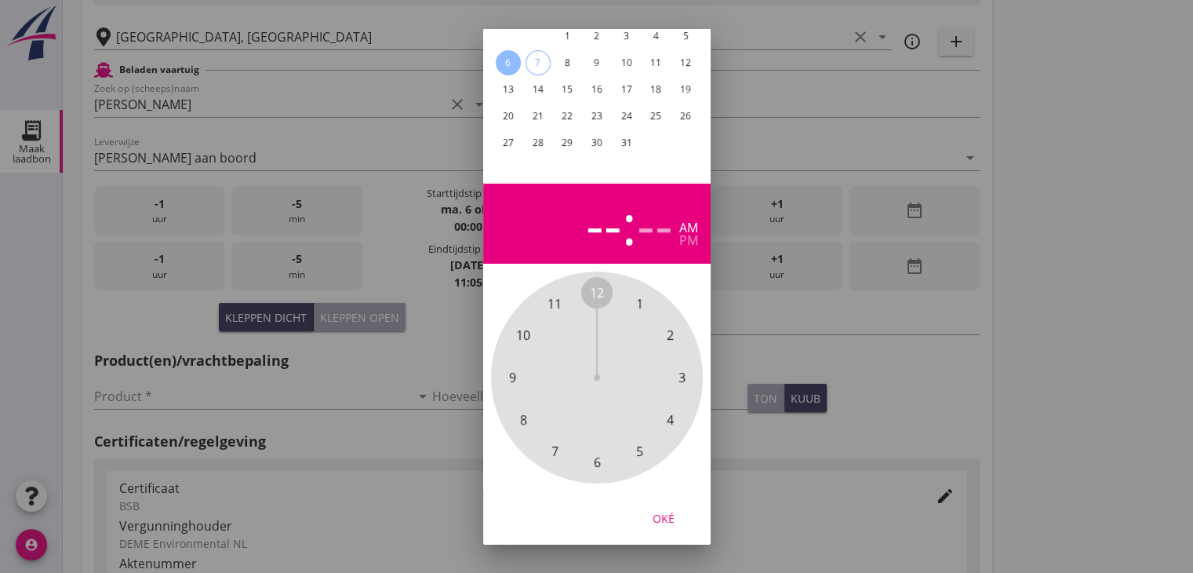
click at [551, 443] on span "7" at bounding box center [554, 450] width 7 height 19
click at [595, 286] on span "00" at bounding box center [597, 292] width 14 height 19
click at [686, 234] on div "pm" at bounding box center [688, 240] width 19 height 13
click at [674, 509] on div "Oké" at bounding box center [664, 517] width 44 height 16
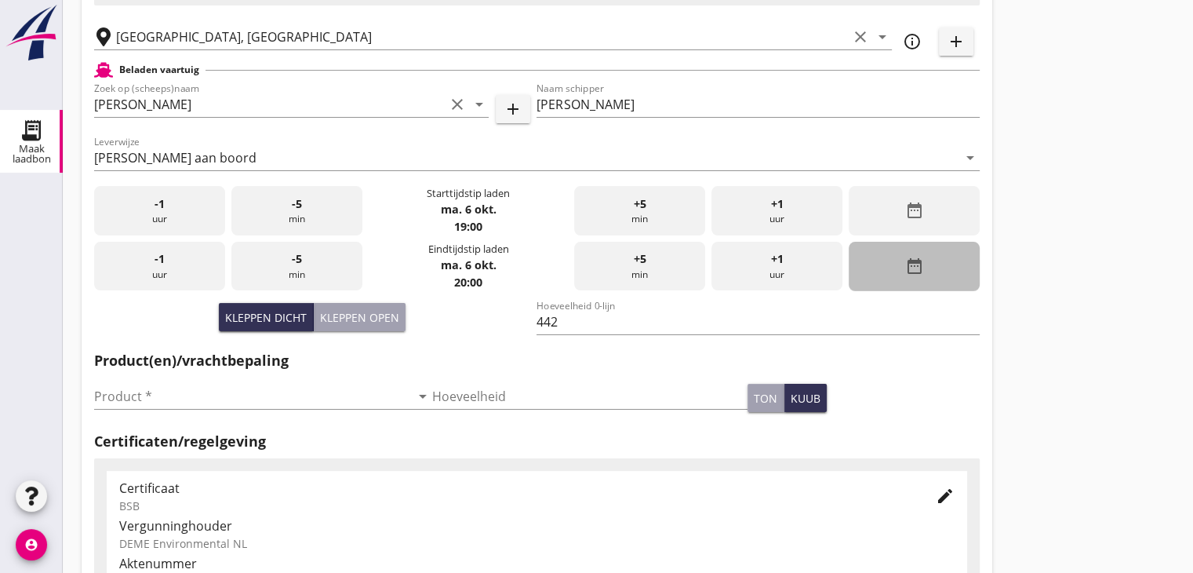
click at [932, 264] on div "date_range" at bounding box center [914, 266] width 131 height 49
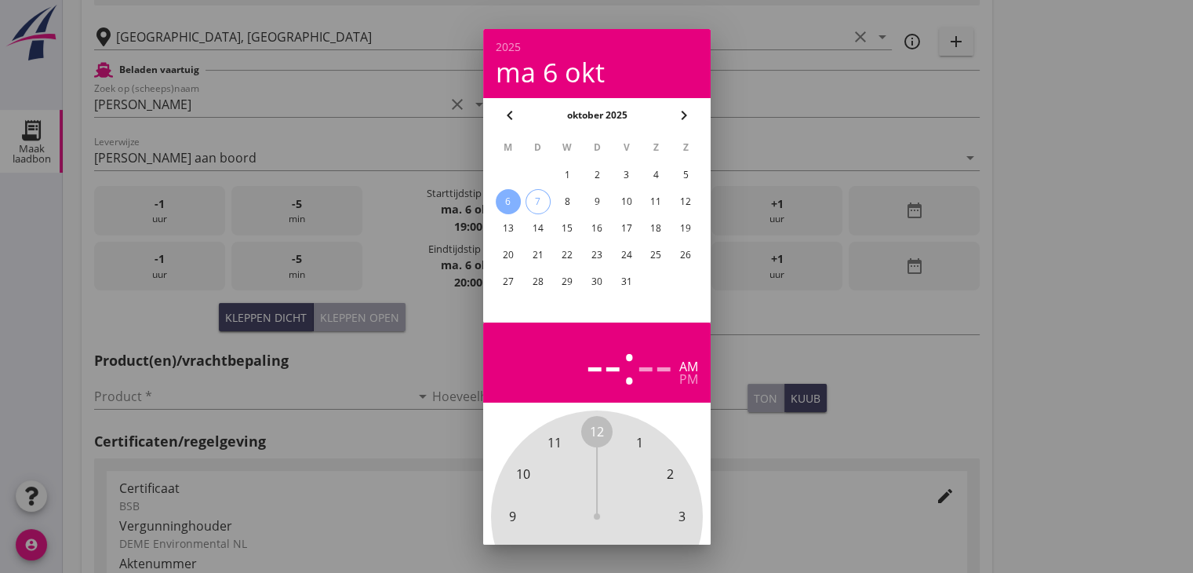
click at [513, 205] on div "6" at bounding box center [507, 201] width 25 height 25
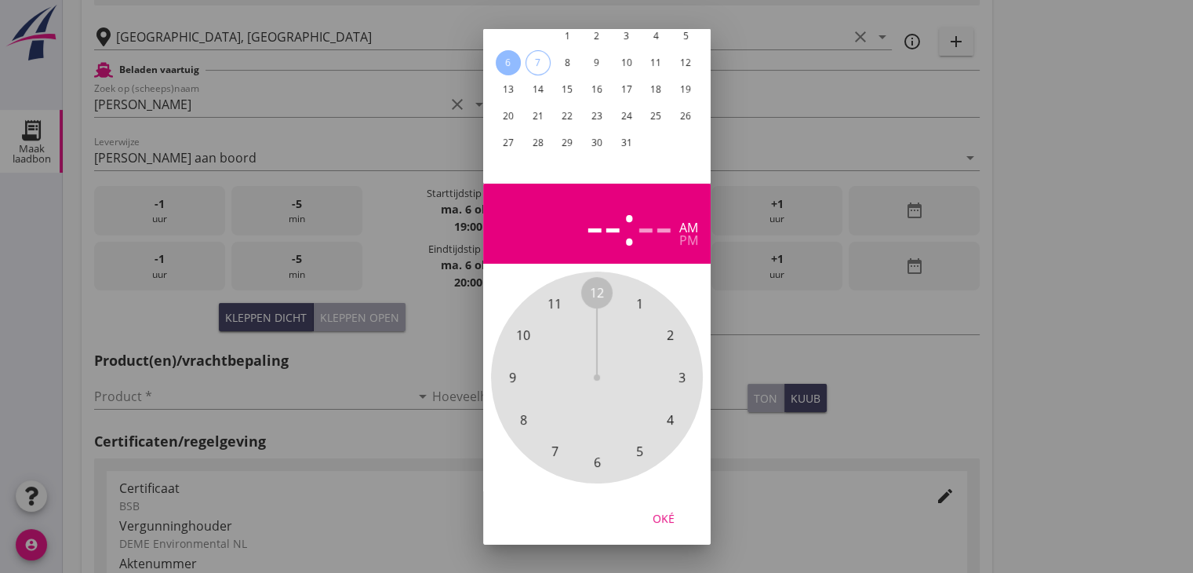
click at [508, 368] on span "9" at bounding box center [511, 377] width 7 height 19
click at [596, 453] on span "30" at bounding box center [597, 462] width 14 height 19
click at [687, 234] on div "pm" at bounding box center [688, 240] width 19 height 13
click at [686, 505] on button "Oké" at bounding box center [663, 518] width 69 height 28
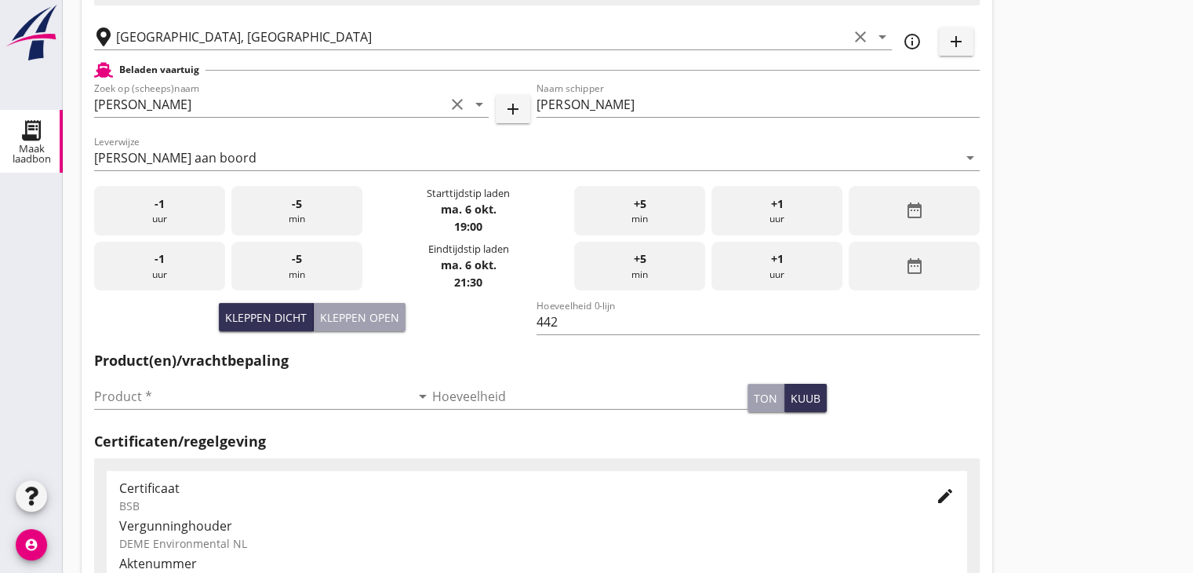
click at [1042, 214] on div "Nieuwe laadbon Algemeen Laadplaats - Wingebied Veerse Meer, Zeeland - DEME Envi…" at bounding box center [628, 325] width 1130 height 1121
click at [292, 396] on input "Product *" at bounding box center [252, 396] width 316 height 25
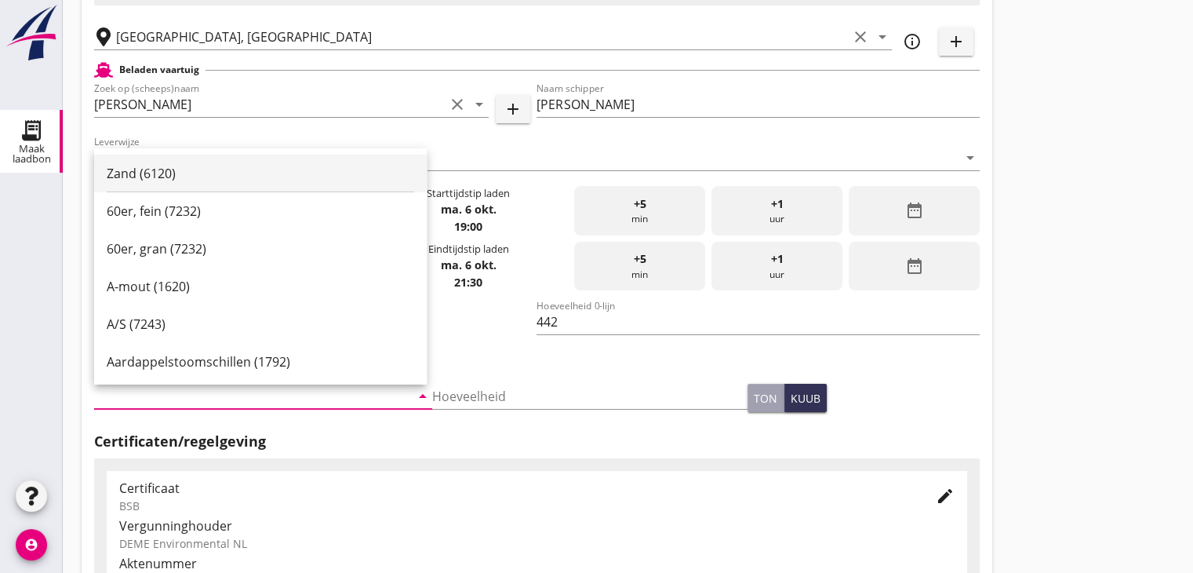
click at [251, 183] on div "Zand (6120)" at bounding box center [261, 174] width 308 height 38
type input "Zand (6120)"
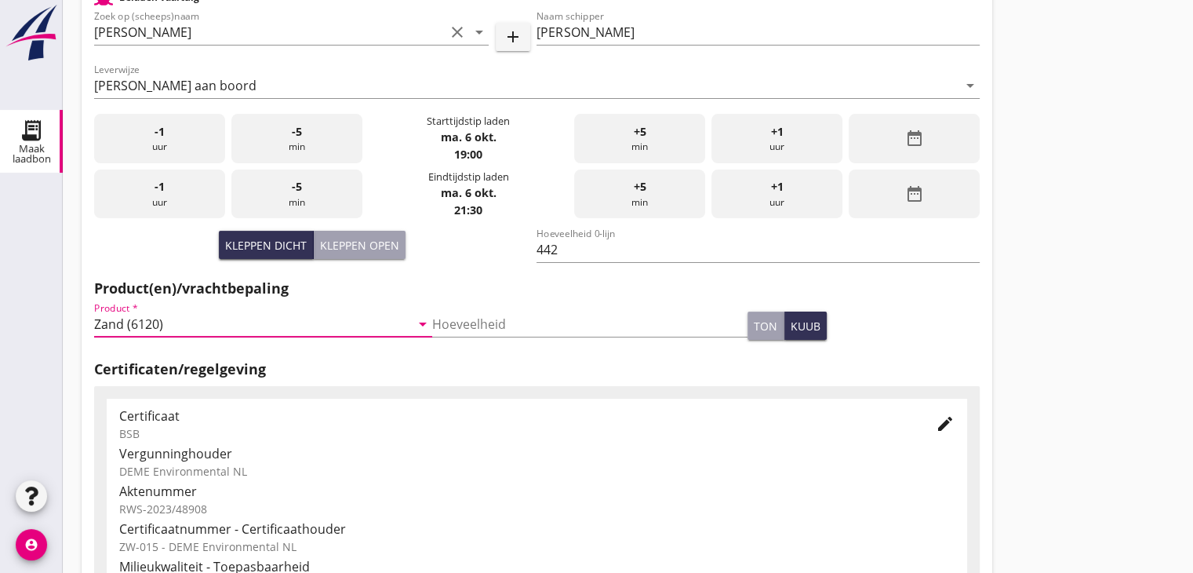
scroll to position [471, 0]
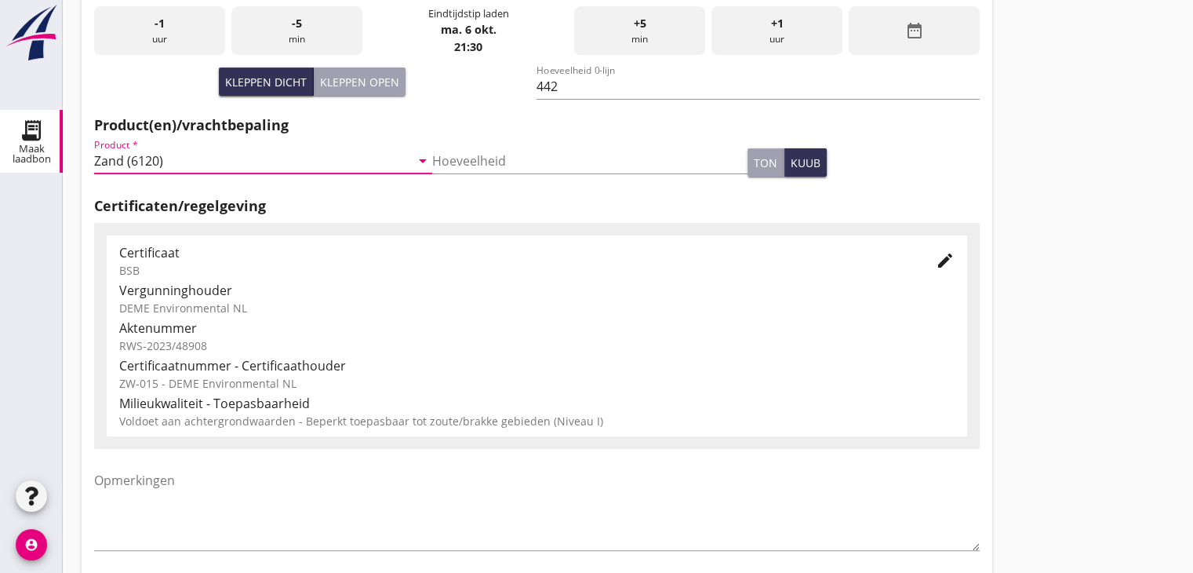
click at [753, 49] on div "+1 uur" at bounding box center [777, 30] width 131 height 49
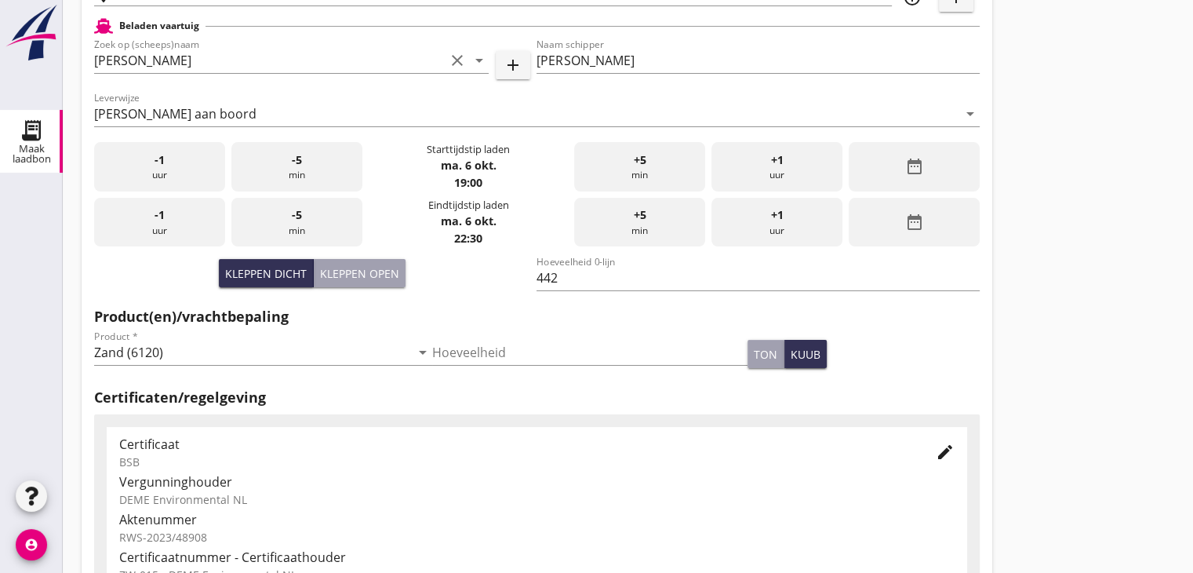
scroll to position [157, 0]
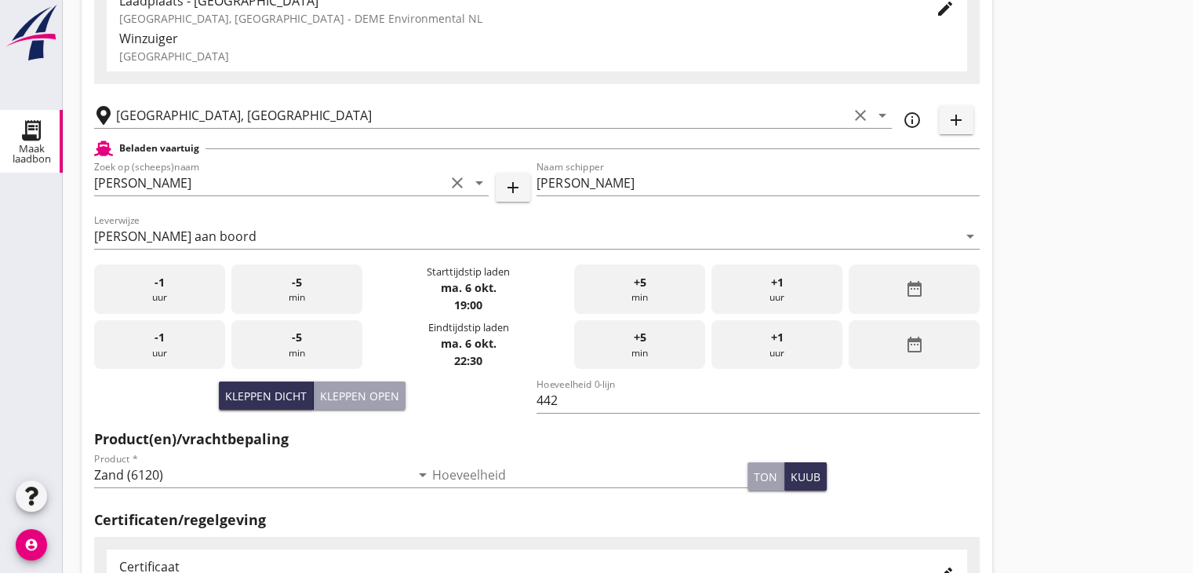
click at [906, 359] on div "date_range" at bounding box center [914, 344] width 131 height 49
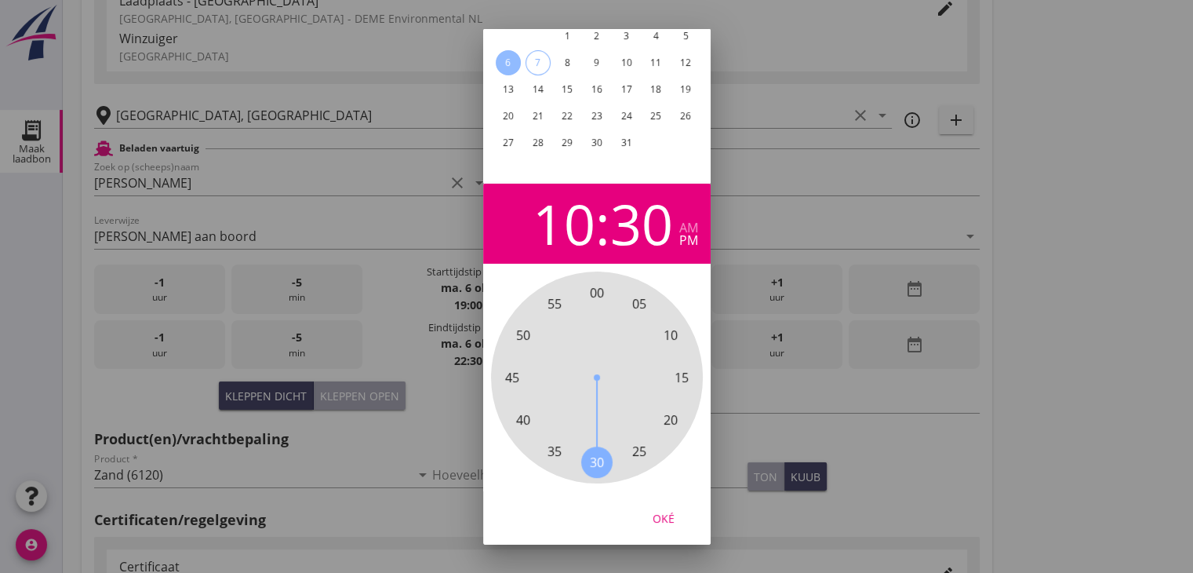
click at [541, 224] on div "10" at bounding box center [564, 223] width 63 height 55
click at [514, 368] on span "9" at bounding box center [511, 377] width 7 height 19
click at [596, 283] on span "00" at bounding box center [597, 292] width 14 height 19
click at [664, 504] on button "Oké" at bounding box center [663, 518] width 69 height 28
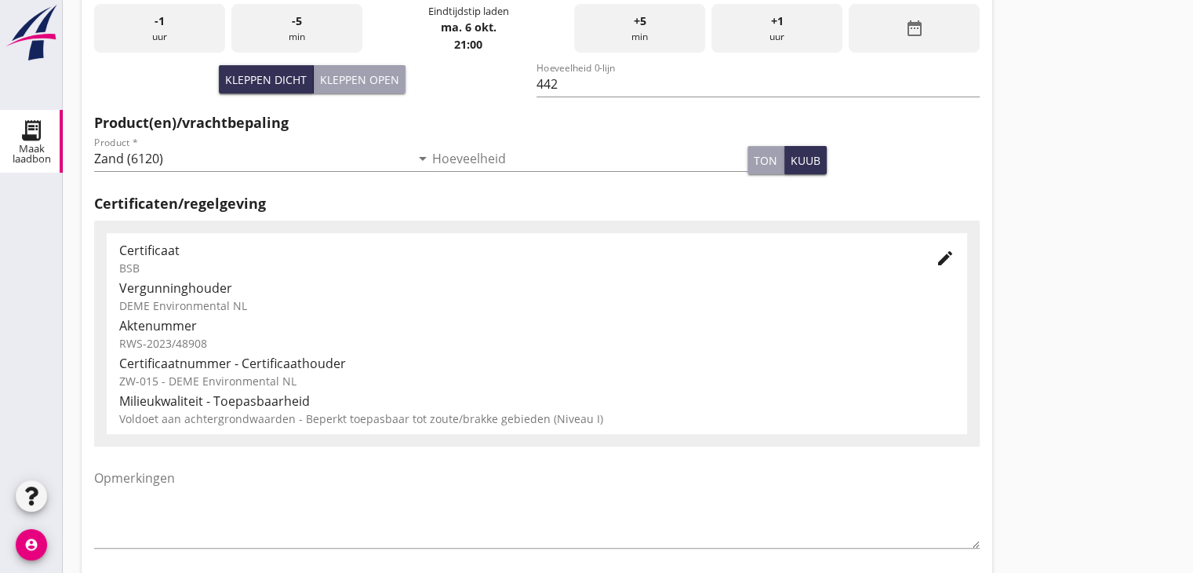
scroll to position [549, 0]
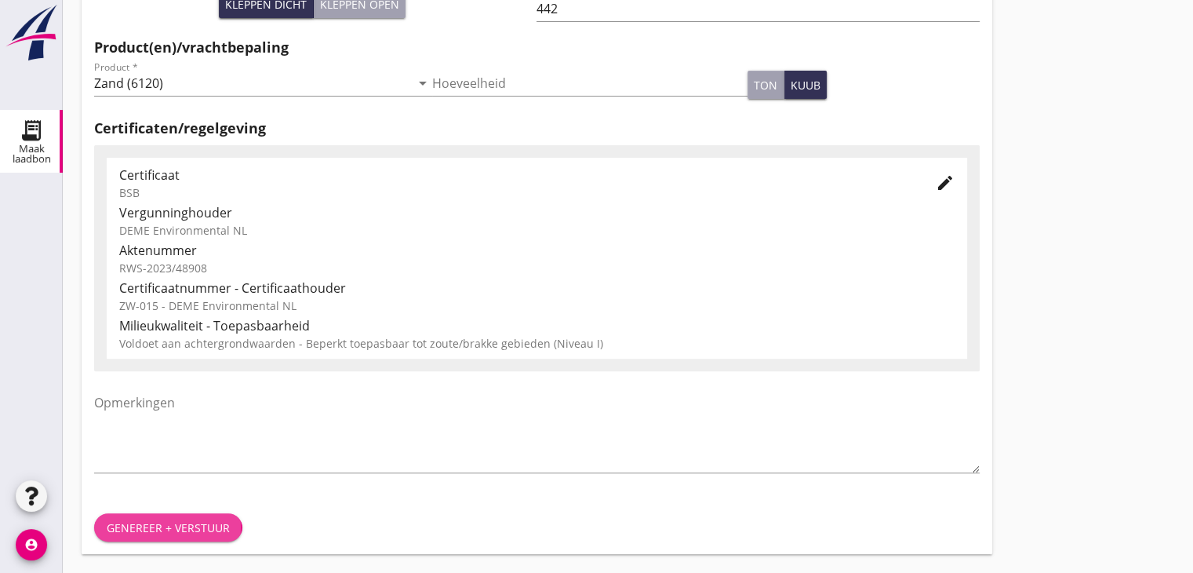
click at [183, 532] on div "Genereer + verstuur" at bounding box center [168, 527] width 123 height 16
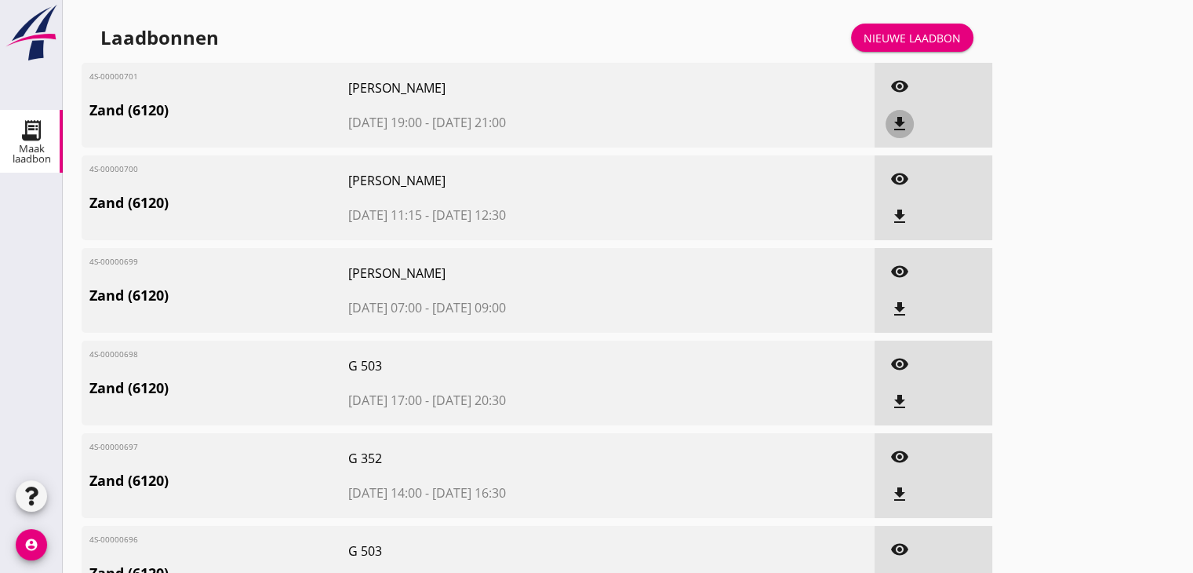
click at [892, 130] on icon "file_download" at bounding box center [899, 124] width 19 height 19
click at [916, 220] on div "visibility file_download" at bounding box center [934, 197] width 118 height 85
click at [906, 217] on icon "file_download" at bounding box center [899, 216] width 19 height 19
click at [904, 306] on icon "file_download" at bounding box center [899, 309] width 19 height 19
click at [908, 307] on icon "open_in_browser" at bounding box center [899, 309] width 19 height 19
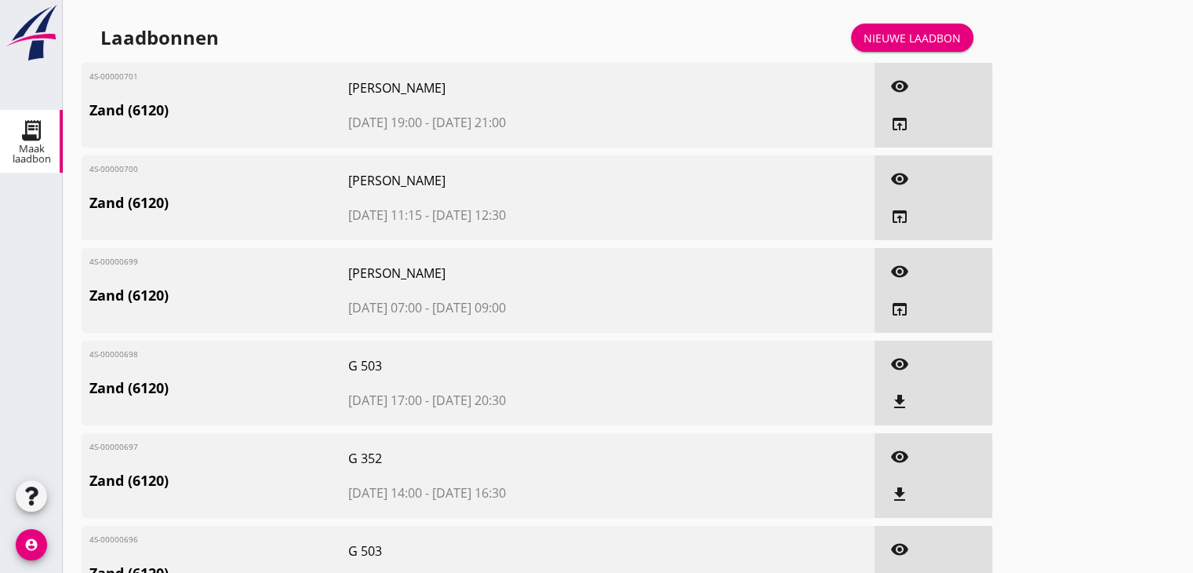
click at [910, 402] on div "file_download" at bounding box center [900, 401] width 28 height 19
click at [907, 501] on icon "file_download" at bounding box center [899, 494] width 19 height 19
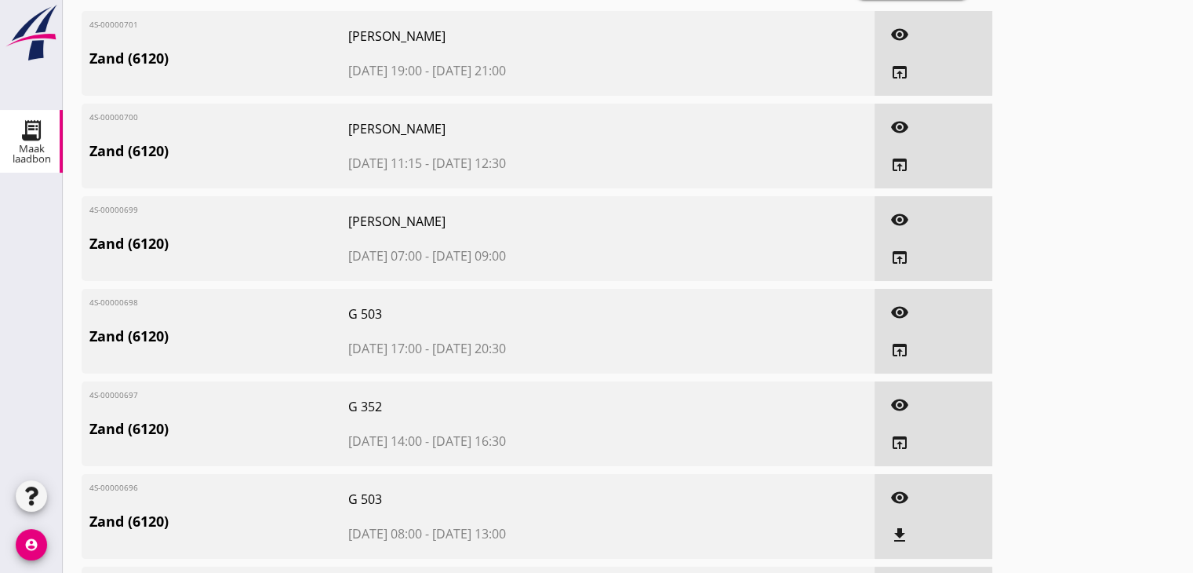
scroll to position [78, 0]
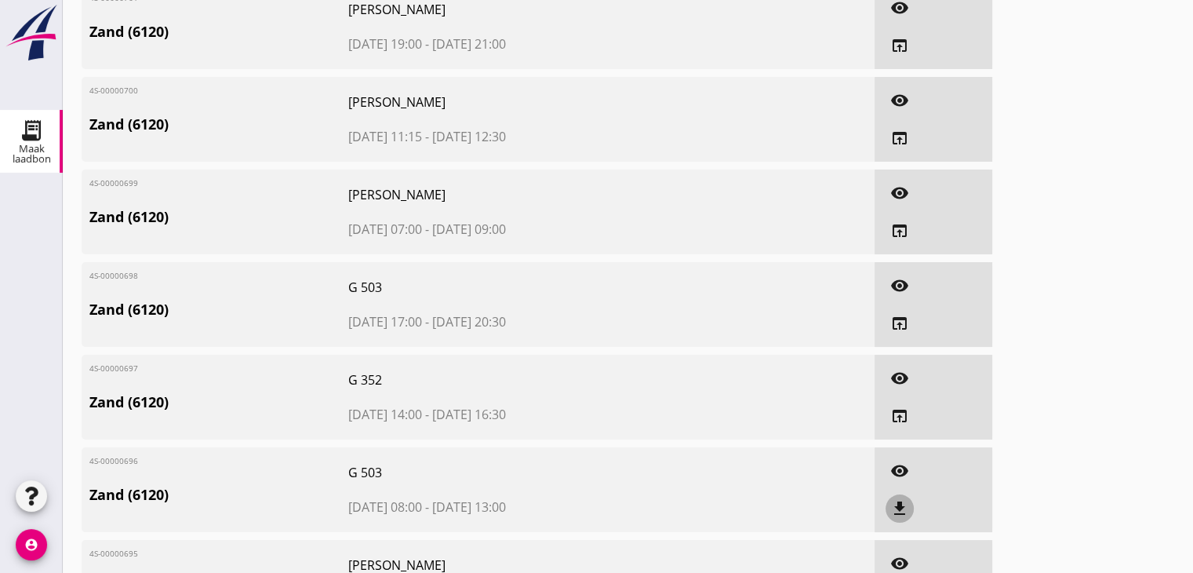
click at [897, 511] on icon "file_download" at bounding box center [899, 508] width 19 height 19
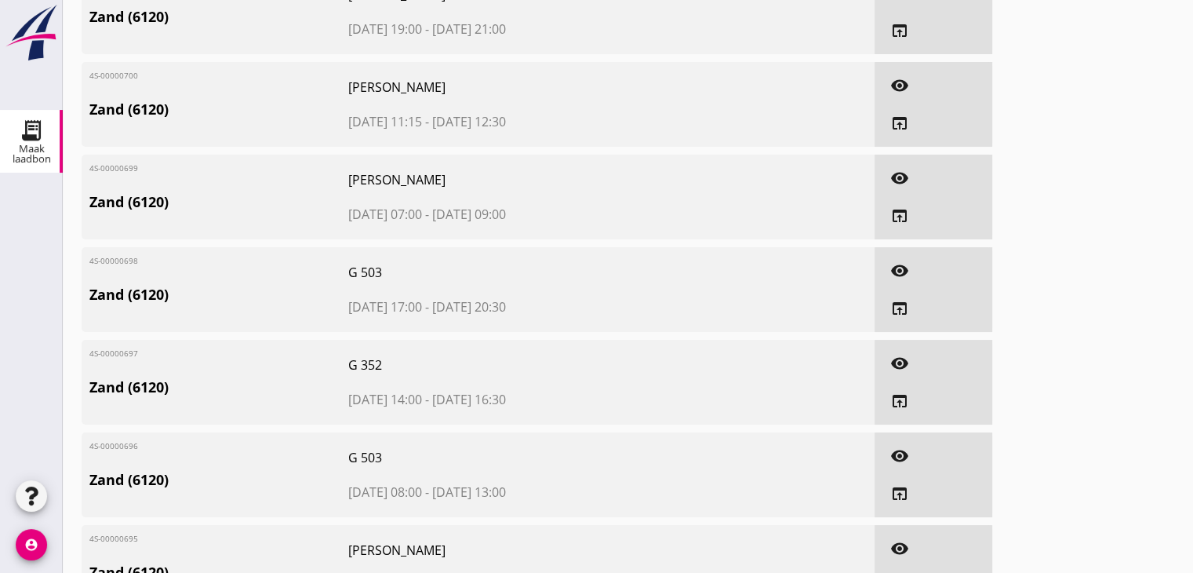
scroll to position [0, 0]
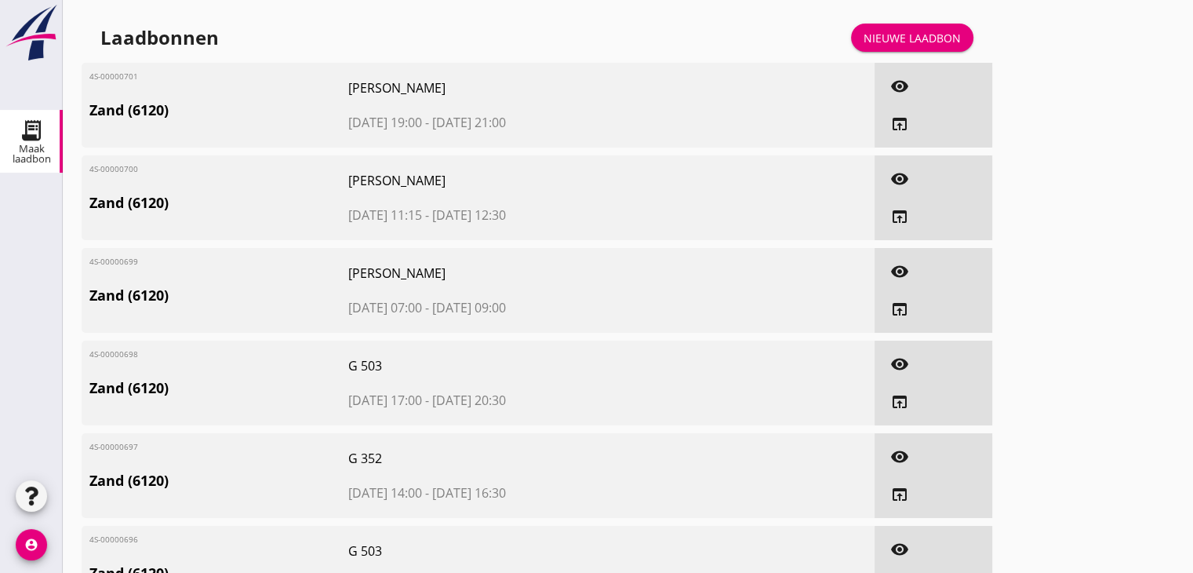
click at [918, 44] on div "Nieuwe laadbon" at bounding box center [912, 38] width 97 height 16
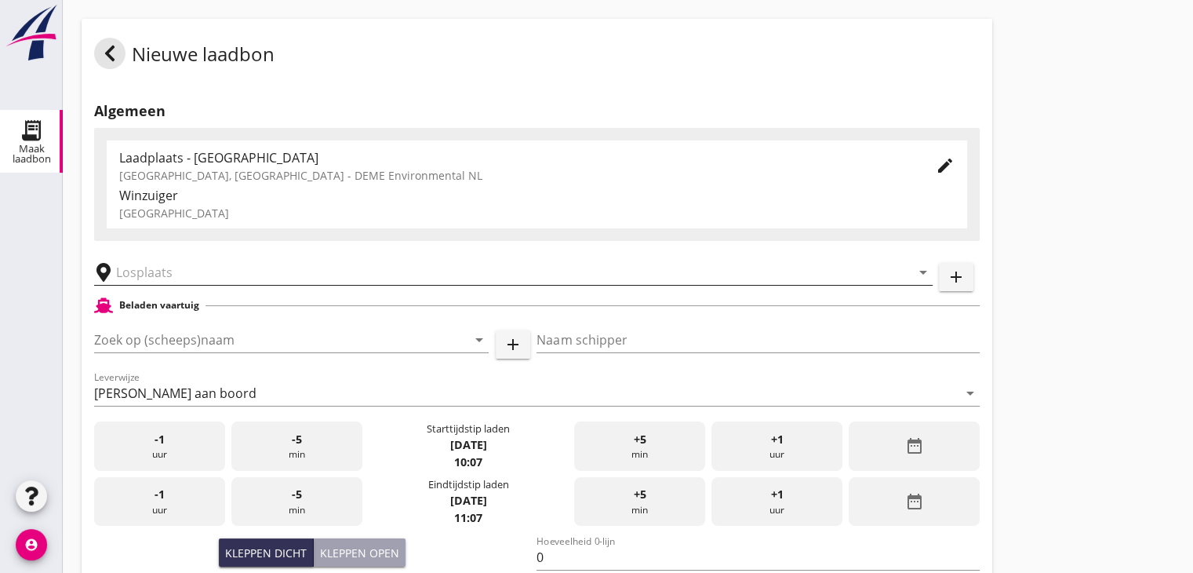
click at [167, 275] on input "text" at bounding box center [502, 272] width 773 height 25
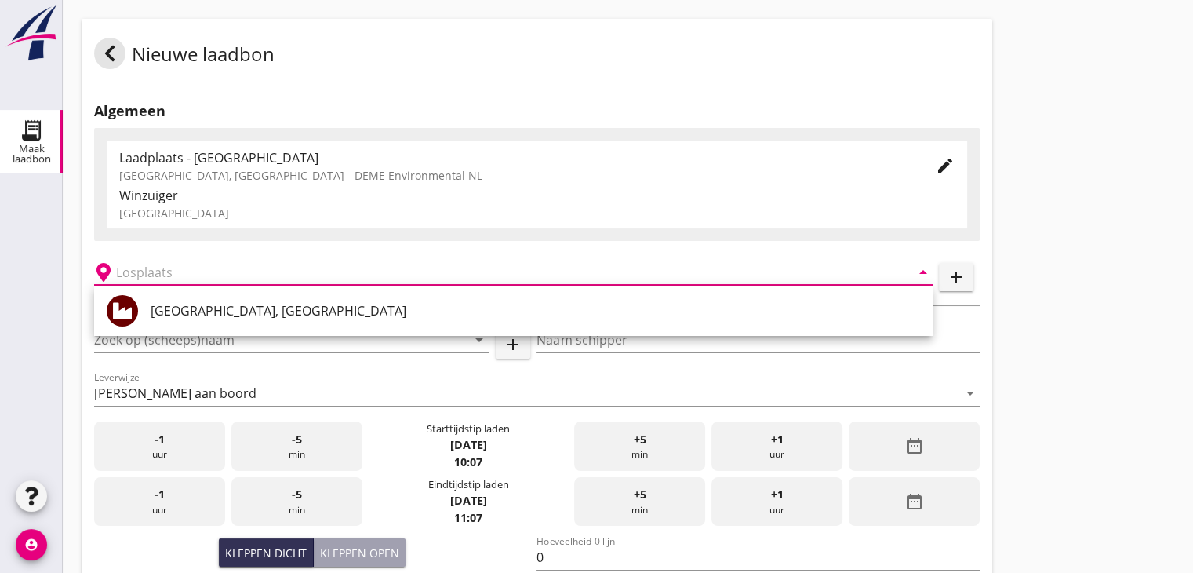
click at [160, 310] on div "[GEOGRAPHIC_DATA], [GEOGRAPHIC_DATA]" at bounding box center [536, 310] width 770 height 19
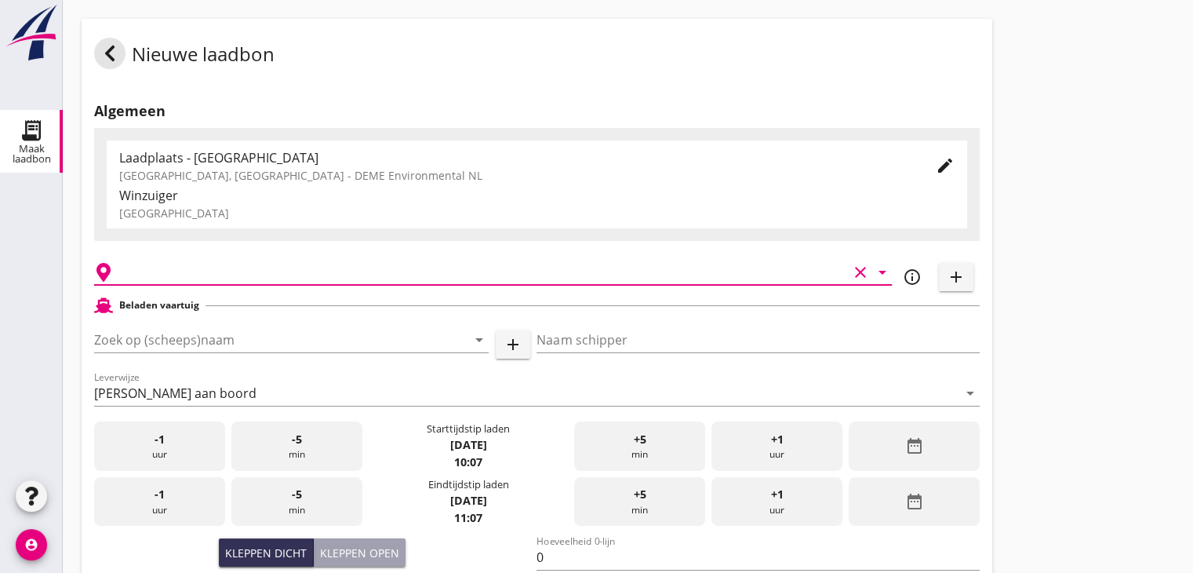
type input "[GEOGRAPHIC_DATA], [GEOGRAPHIC_DATA]"
click at [179, 338] on input "Zoek op (scheeps)naam" at bounding box center [269, 339] width 351 height 25
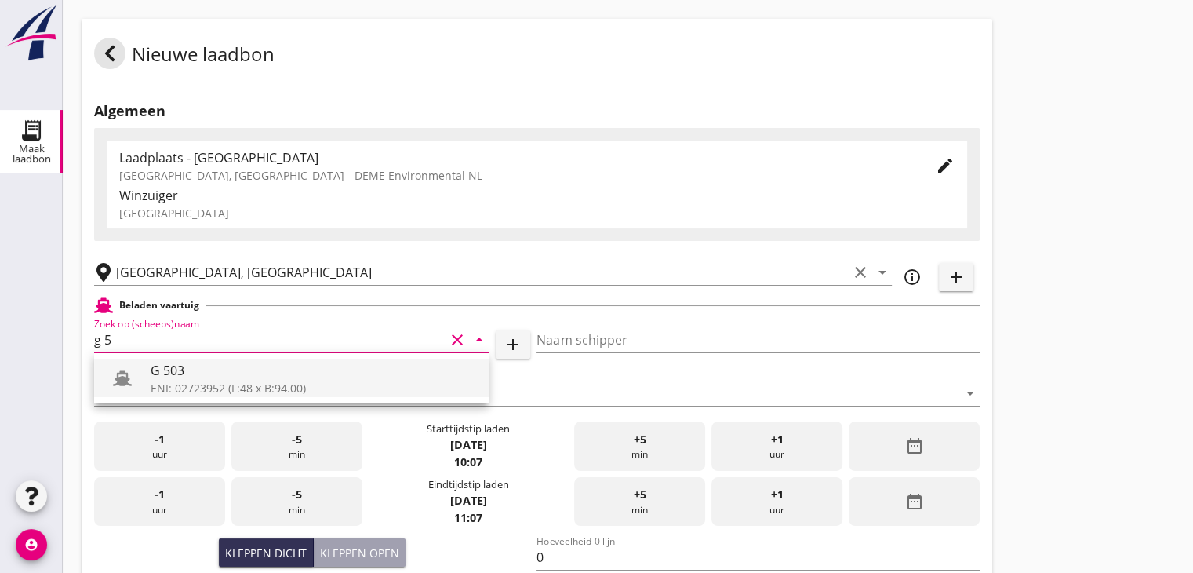
click at [191, 387] on div "ENI: 02723952 (L:48 x B:94.00)" at bounding box center [314, 388] width 326 height 16
type input "G 503"
type input "Ewald van Loo"
type input "517"
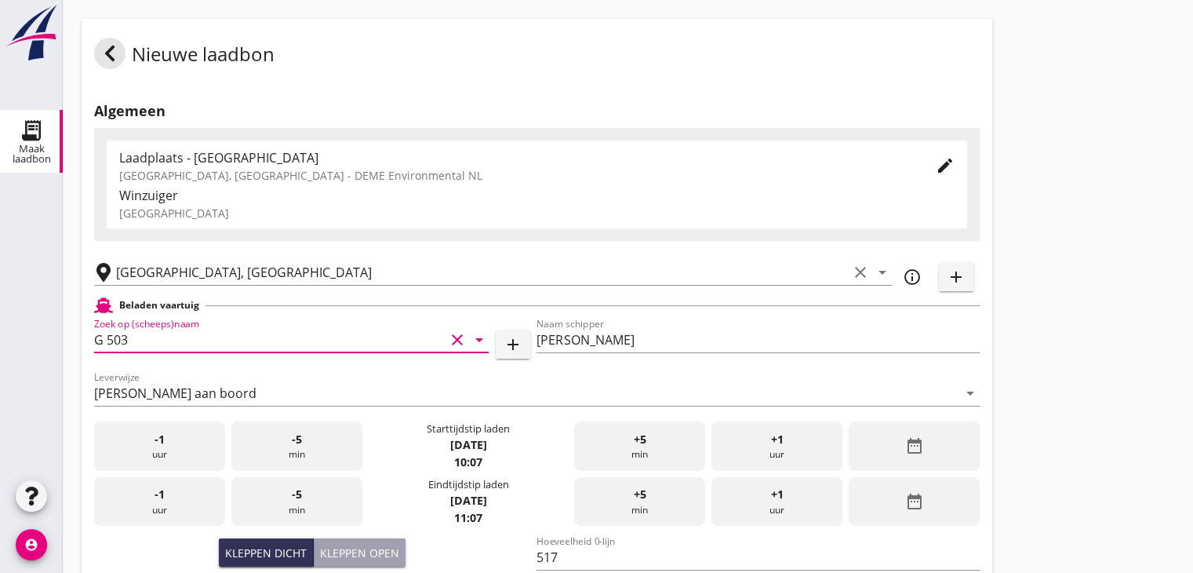
type input "G 503"
click at [946, 430] on div "date_range" at bounding box center [914, 445] width 131 height 49
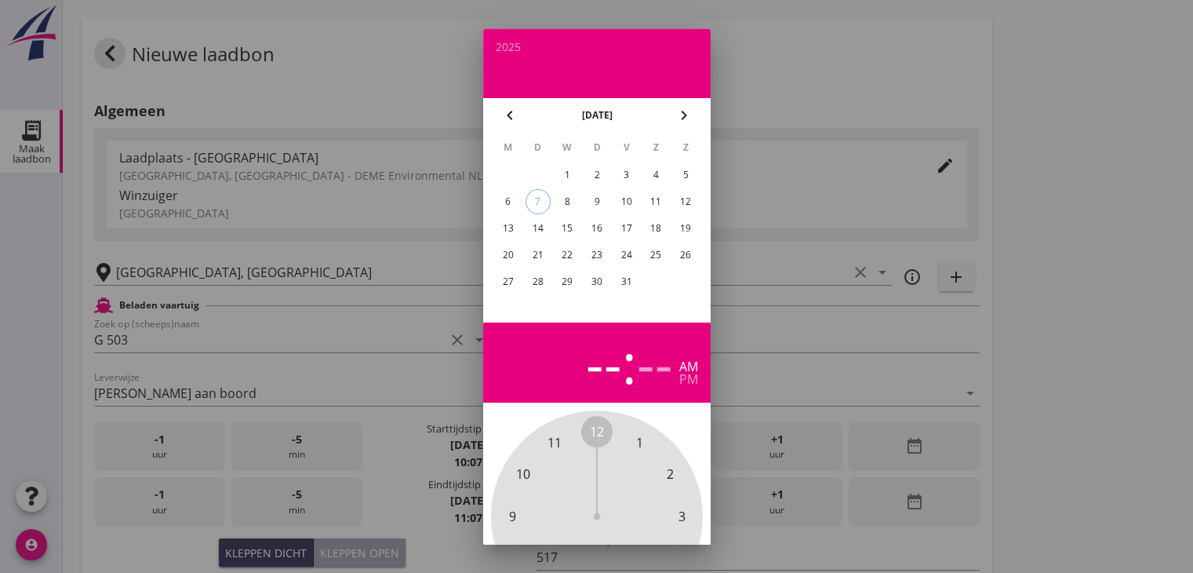
click at [533, 202] on div "7" at bounding box center [538, 202] width 24 height 24
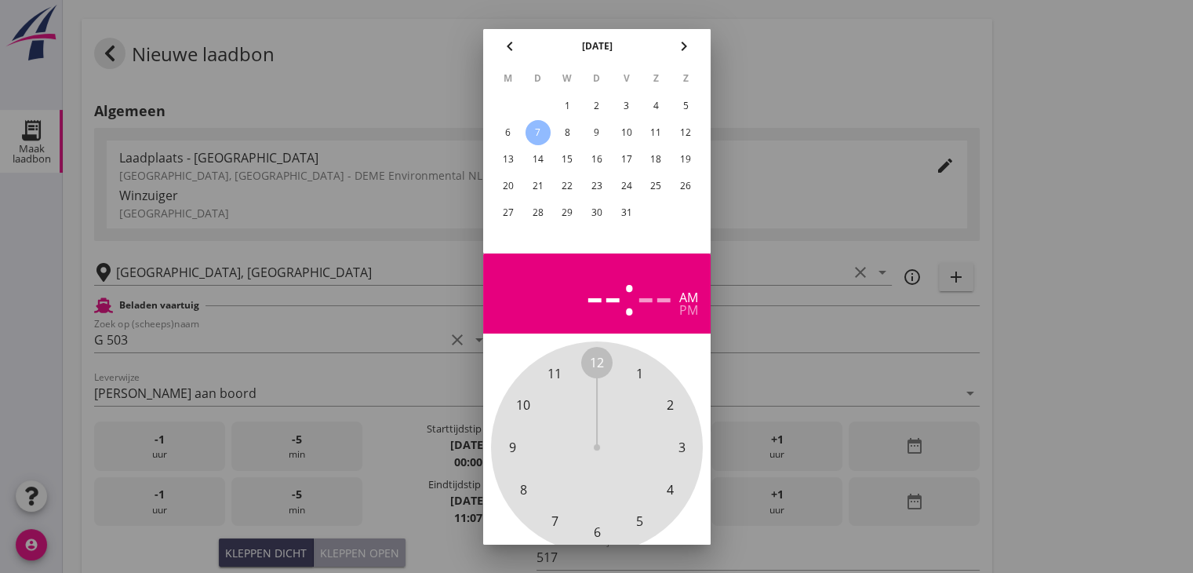
scroll to position [151, 0]
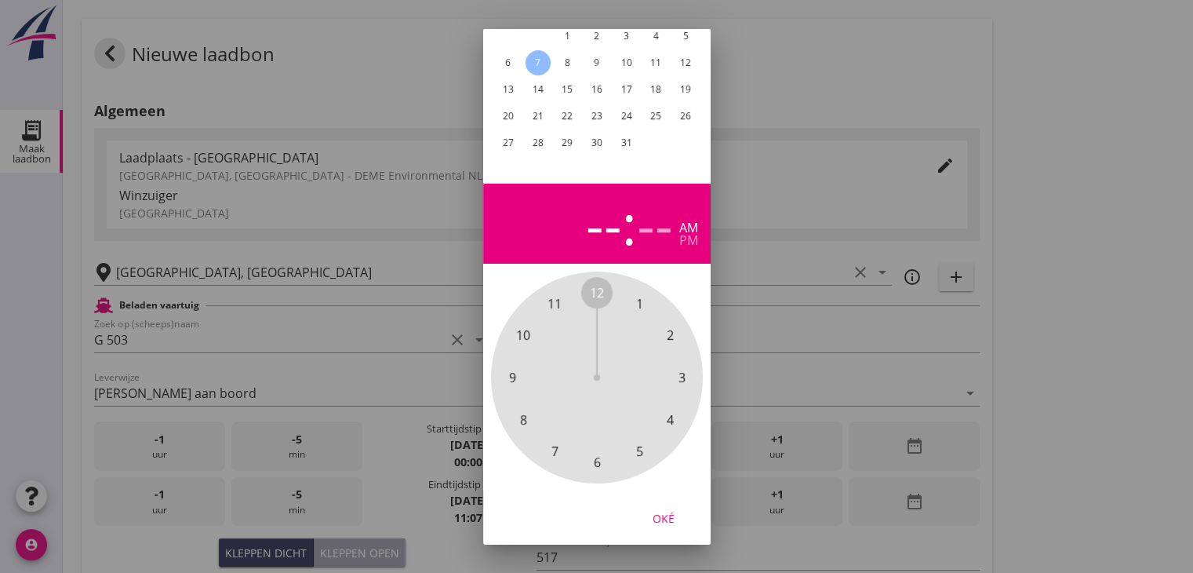
click at [593, 456] on span "6" at bounding box center [596, 462] width 7 height 19
click at [593, 453] on span "30" at bounding box center [597, 462] width 14 height 19
click at [669, 509] on div "Oké" at bounding box center [664, 517] width 44 height 16
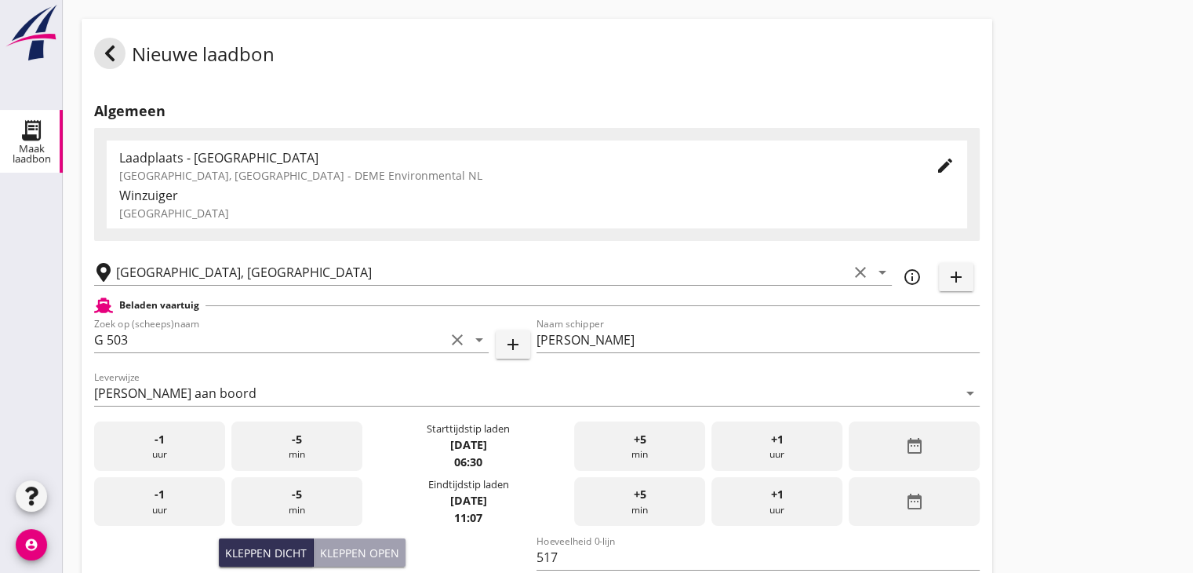
click at [913, 511] on div "date_range" at bounding box center [914, 501] width 131 height 49
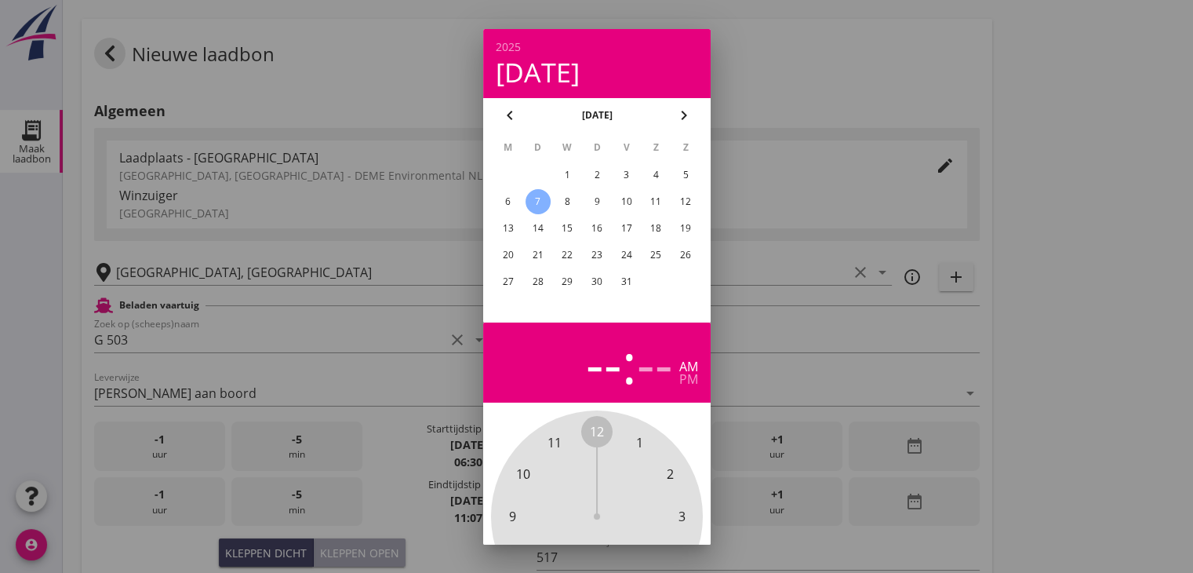
click at [538, 202] on div "7" at bounding box center [537, 201] width 25 height 25
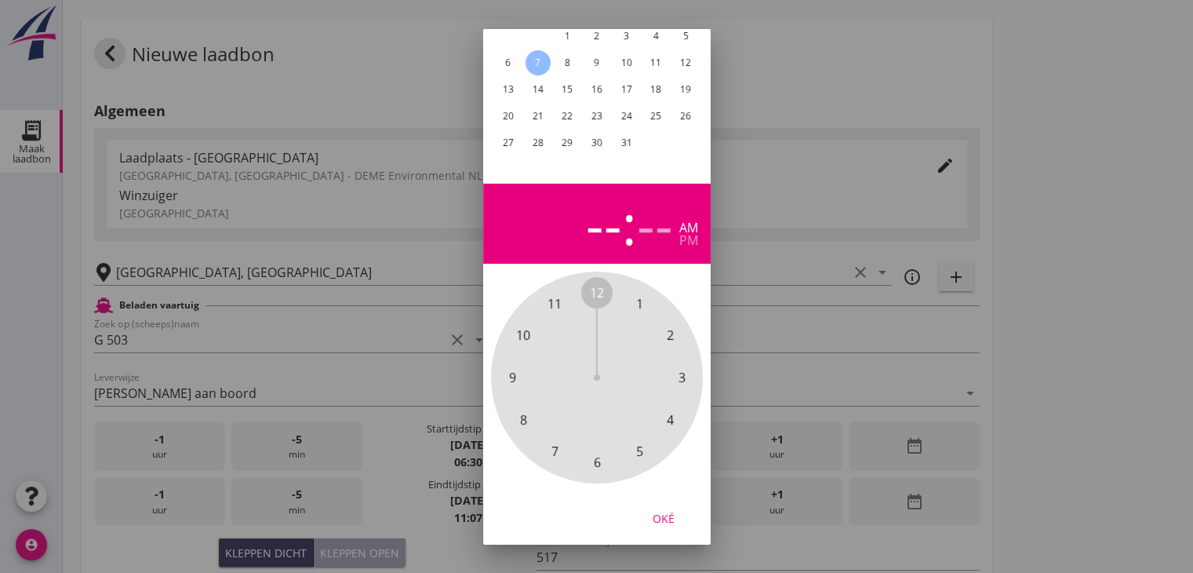
click at [514, 404] on span "8" at bounding box center [523, 419] width 31 height 31
click at [596, 453] on span "30" at bounding box center [597, 462] width 14 height 19
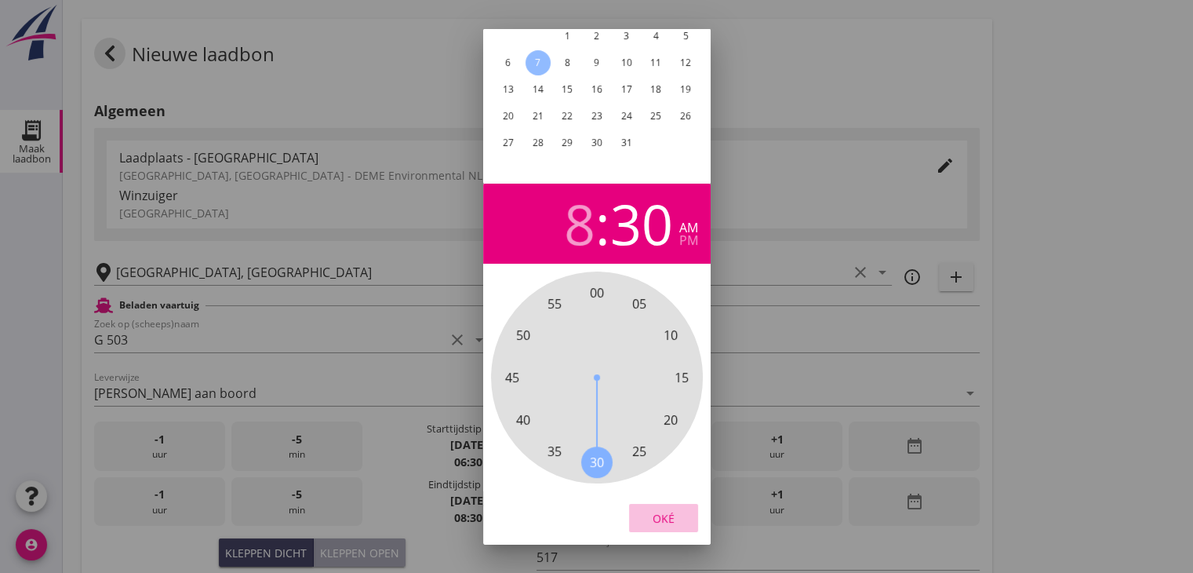
click at [684, 509] on div "Oké" at bounding box center [664, 517] width 44 height 16
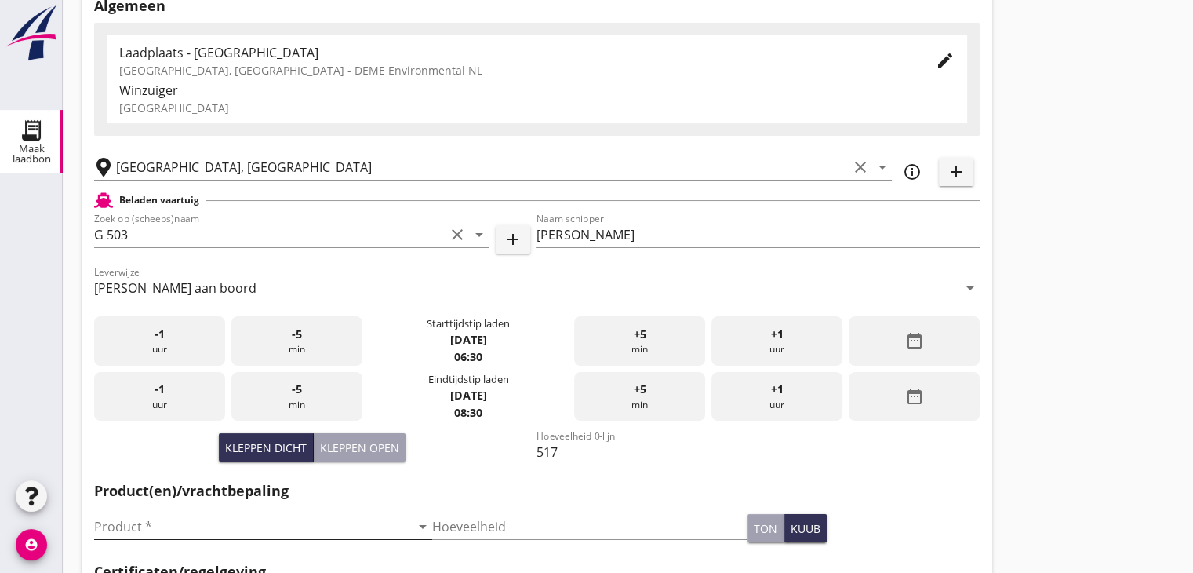
scroll to position [235, 0]
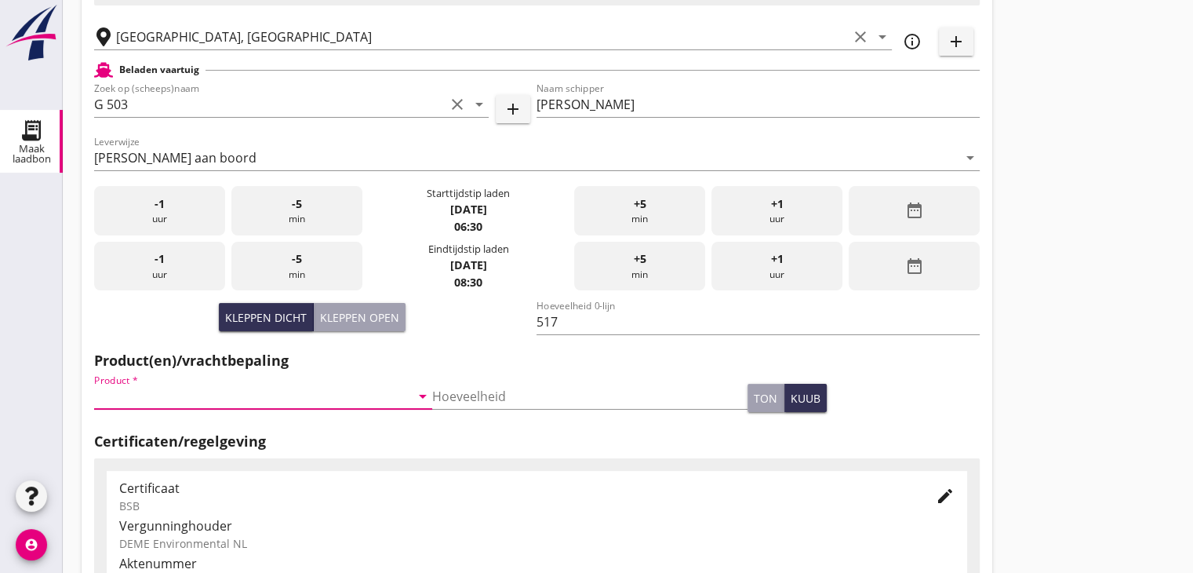
click at [231, 393] on input "Product *" at bounding box center [252, 396] width 316 height 25
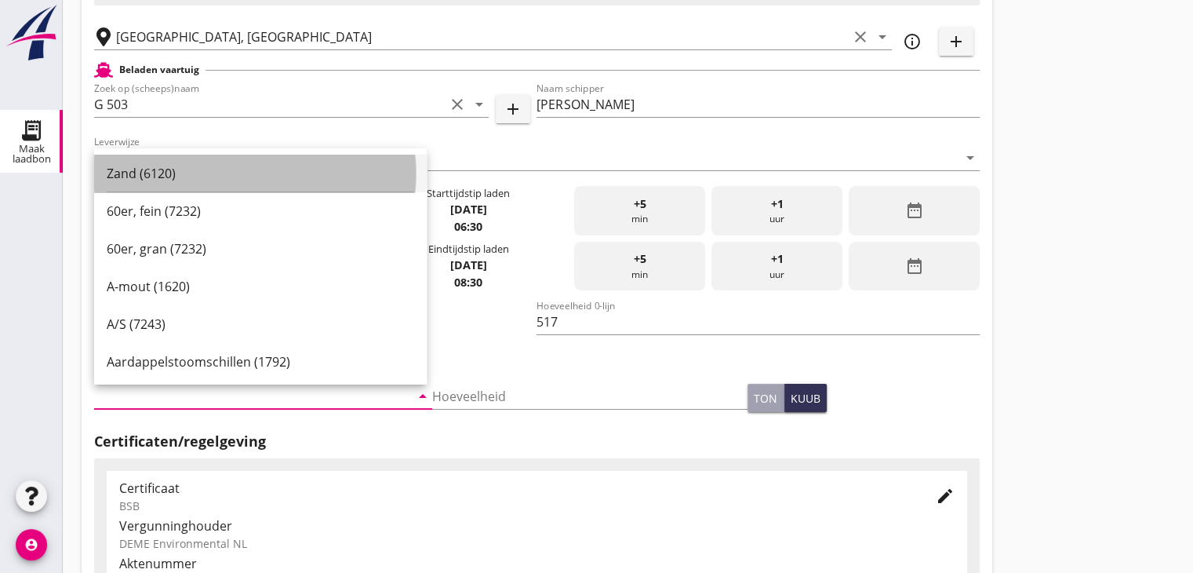
click at [217, 170] on div "Zand (6120)" at bounding box center [261, 173] width 308 height 19
type input "Zand (6120)"
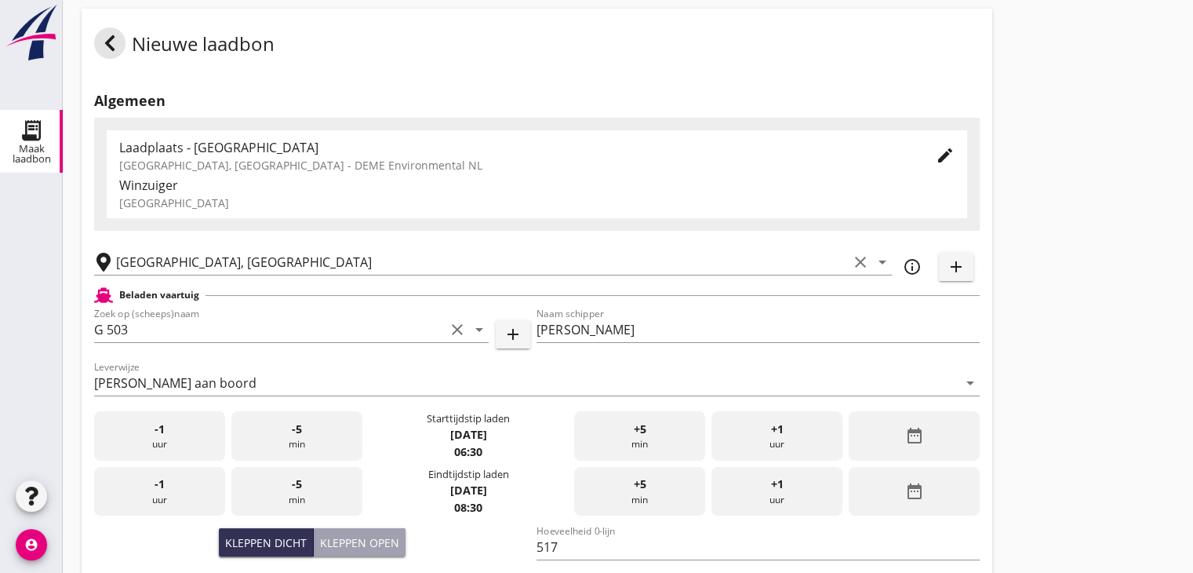
scroll to position [549, 0]
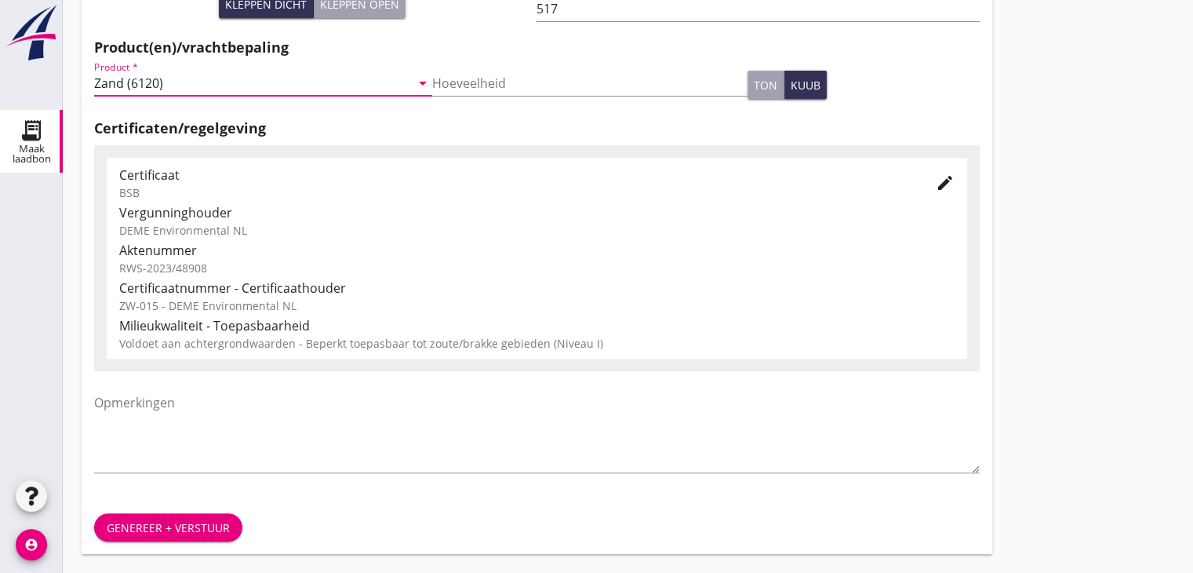
click at [176, 520] on div "Genereer + verstuur" at bounding box center [168, 527] width 123 height 16
